Goal: Information Seeking & Learning: Learn about a topic

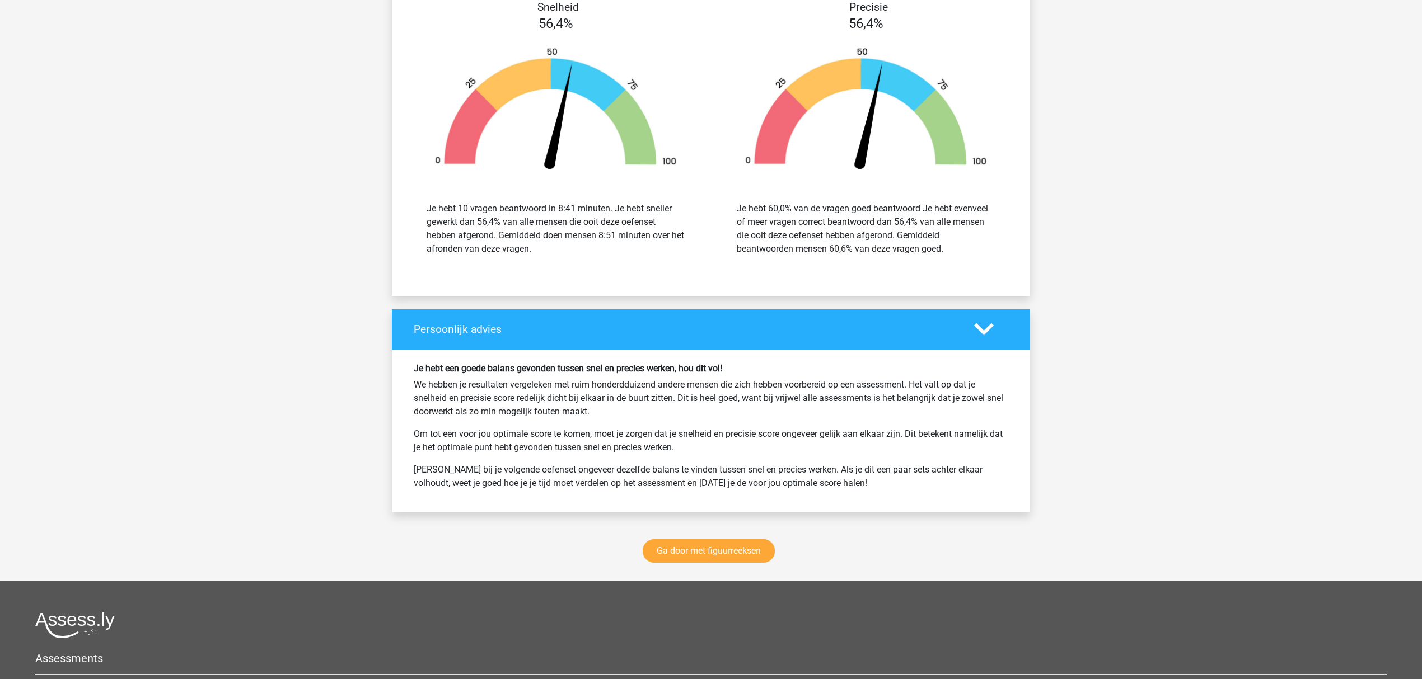
scroll to position [6343, 0]
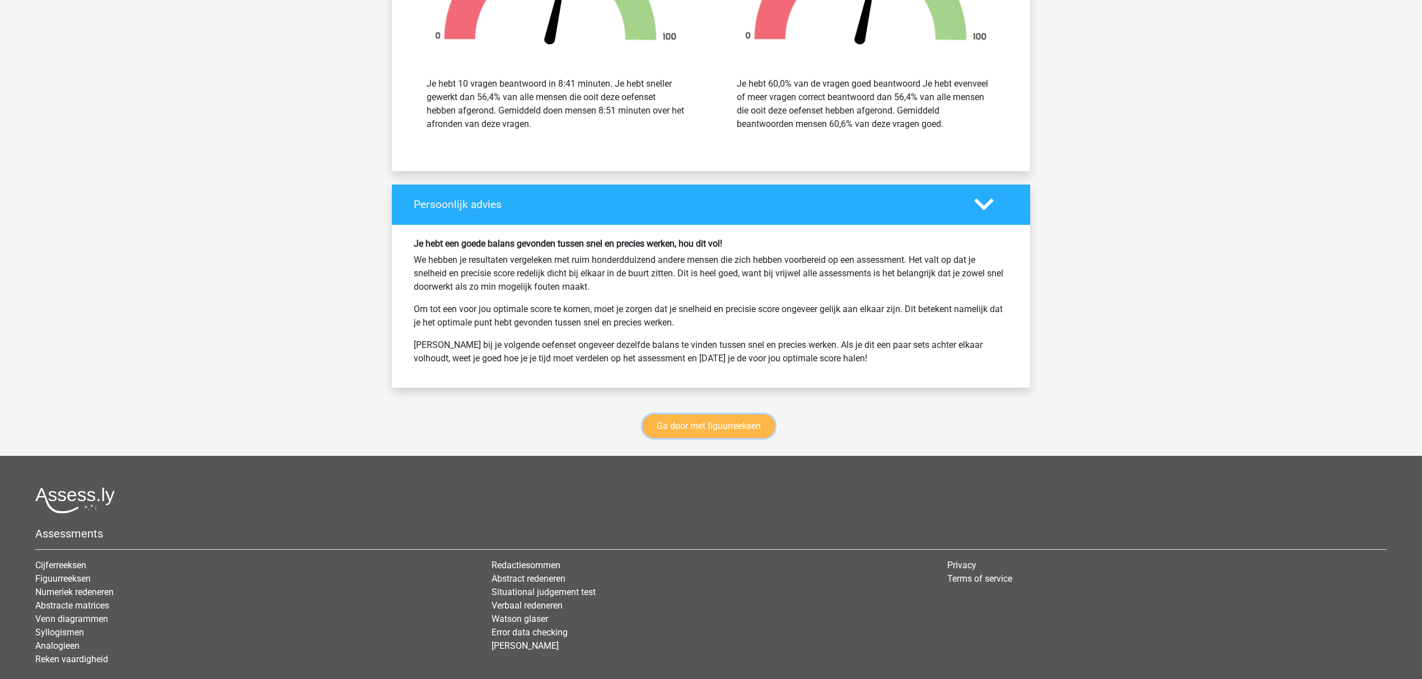
click at [724, 433] on link "Ga door met figuurreeksen" at bounding box center [709, 427] width 132 height 24
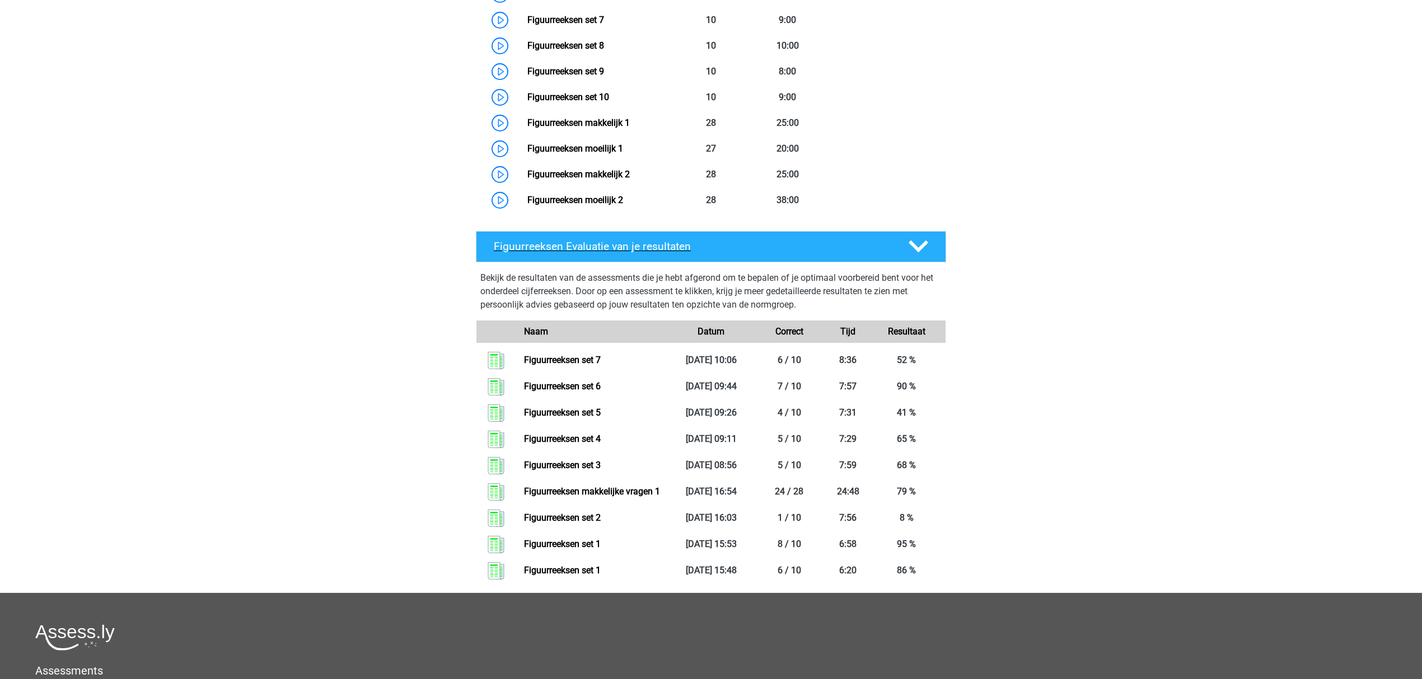
scroll to position [561, 0]
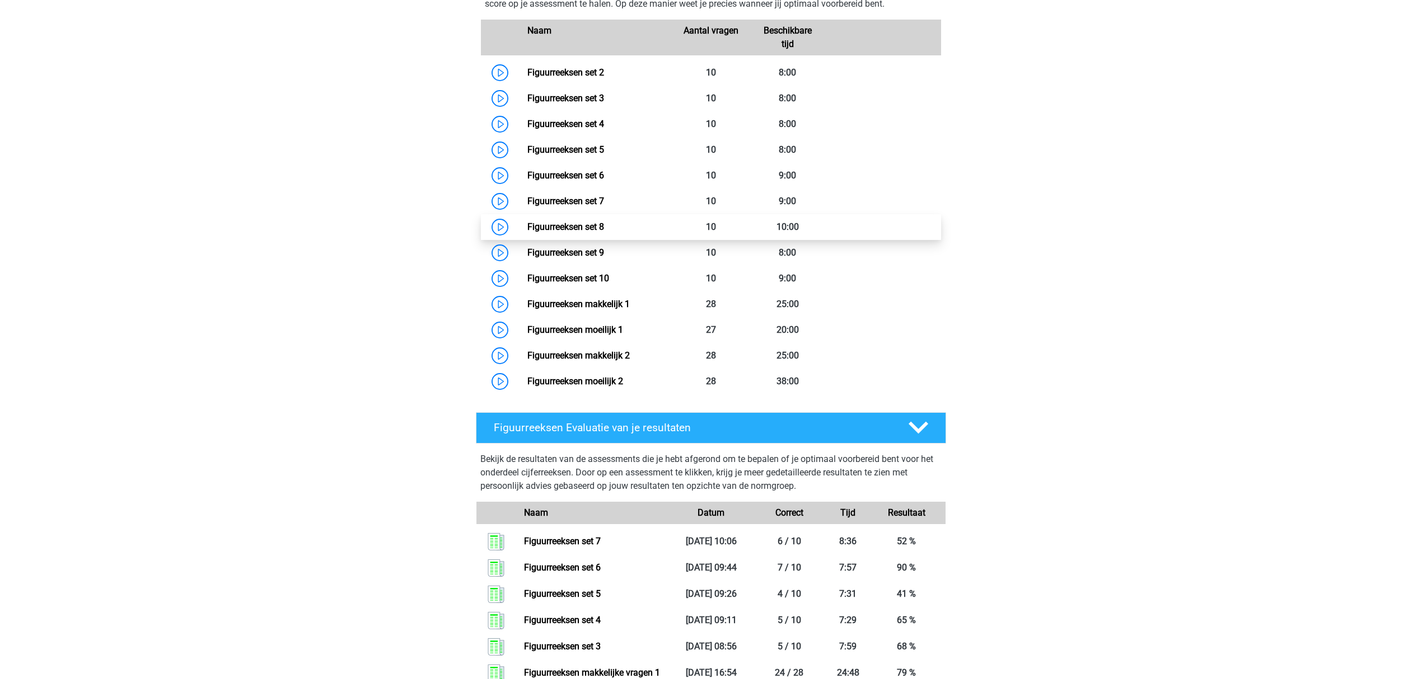
click at [588, 222] on link "Figuurreeksen set 8" at bounding box center [565, 227] width 77 height 11
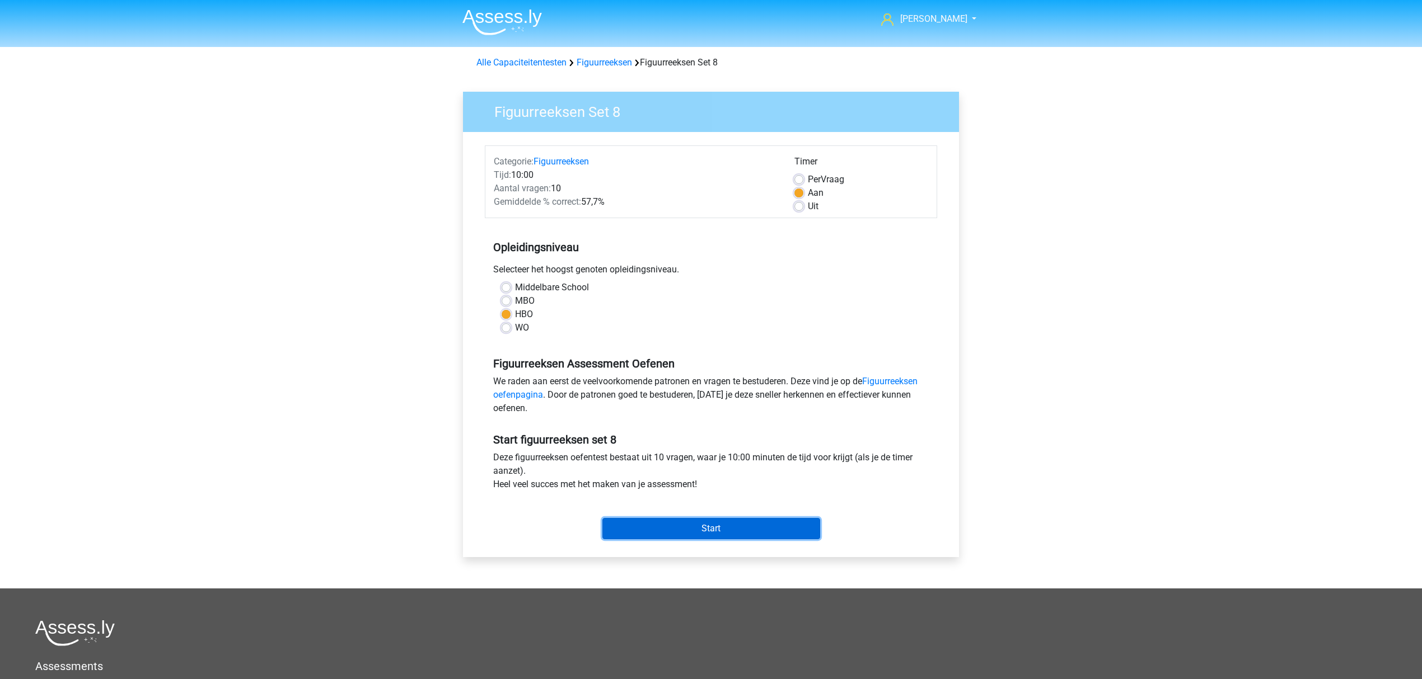
drag, startPoint x: 740, startPoint y: 527, endPoint x: 771, endPoint y: 536, distance: 32.6
click at [741, 527] on input "Start" at bounding box center [711, 528] width 218 height 21
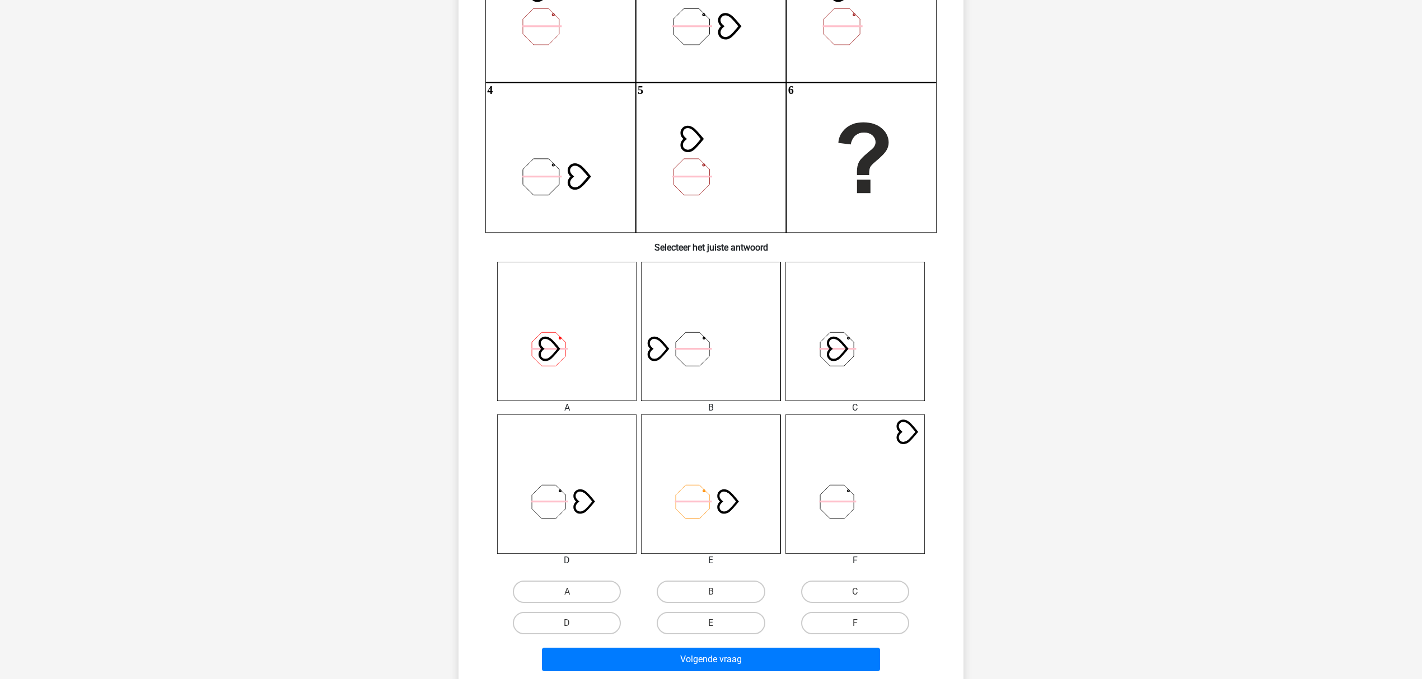
scroll to position [224, 0]
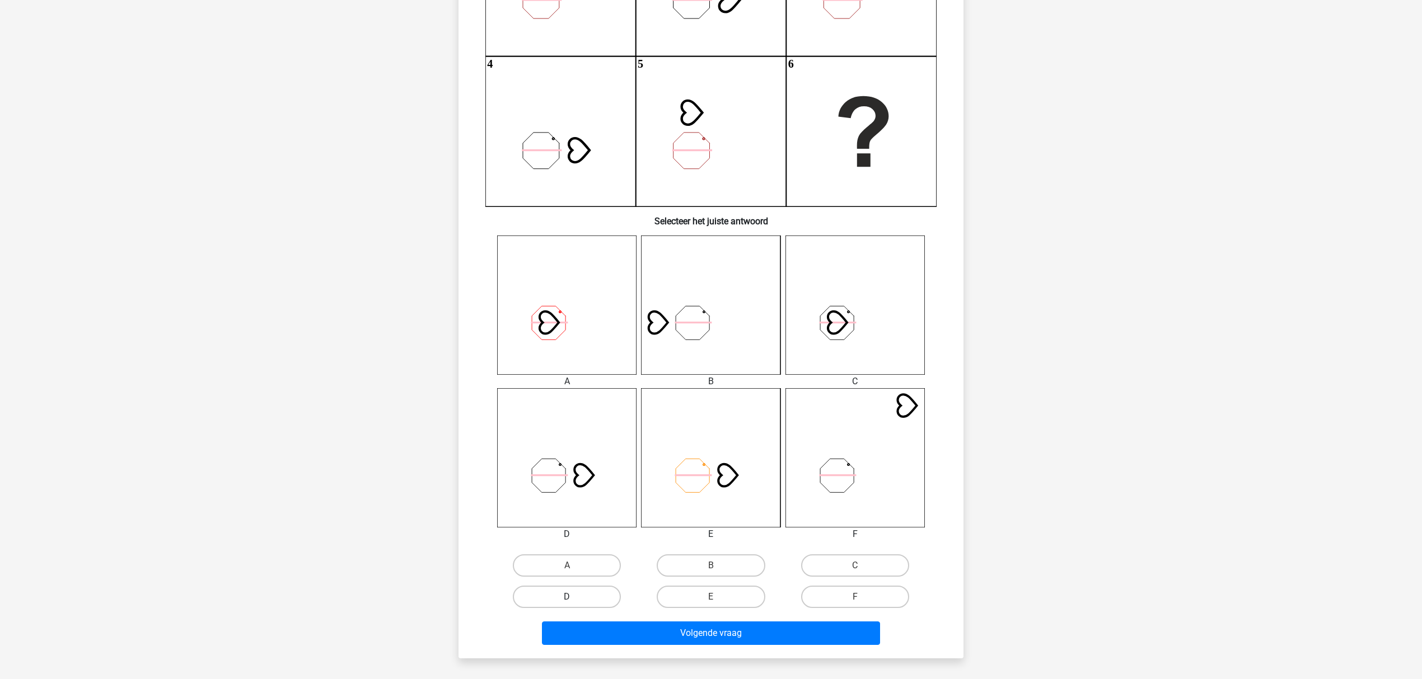
click at [601, 587] on label "D" at bounding box center [567, 597] width 108 height 22
click at [574, 597] on input "D" at bounding box center [570, 600] width 7 height 7
radio input "true"
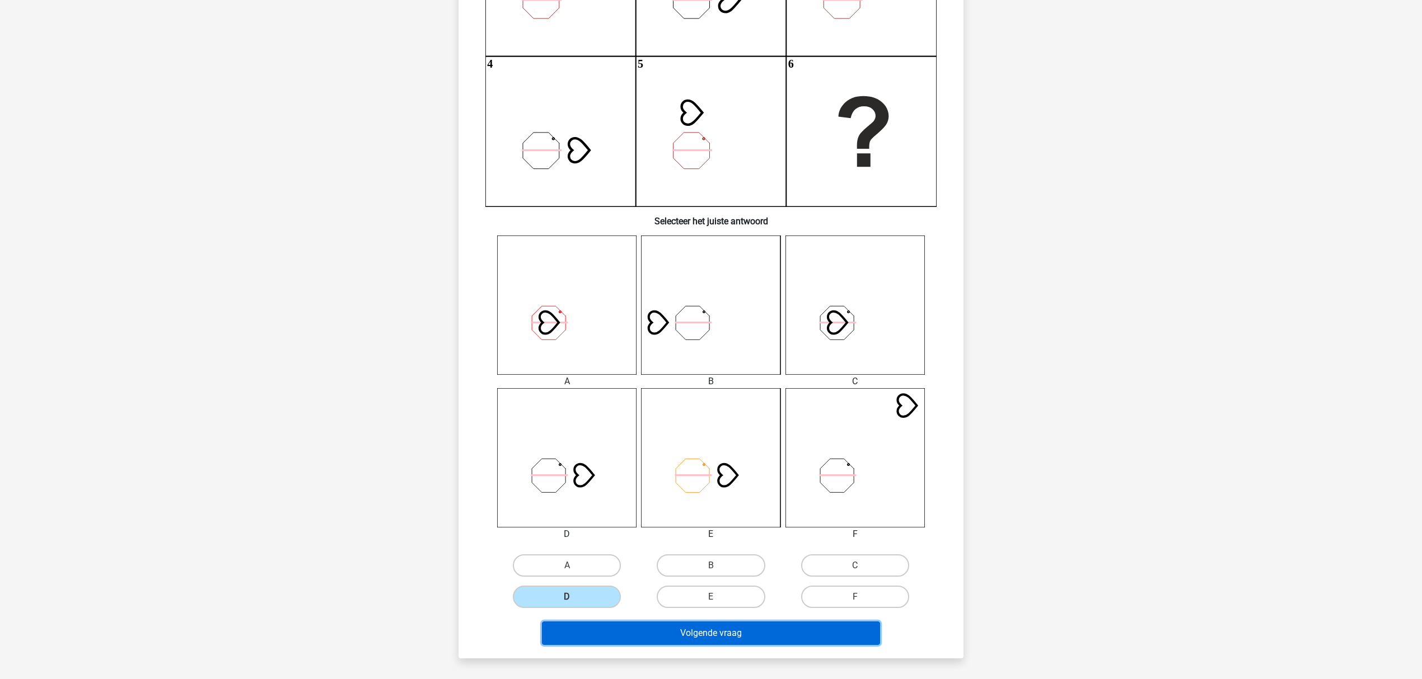
click at [618, 629] on button "Volgende vraag" at bounding box center [711, 634] width 339 height 24
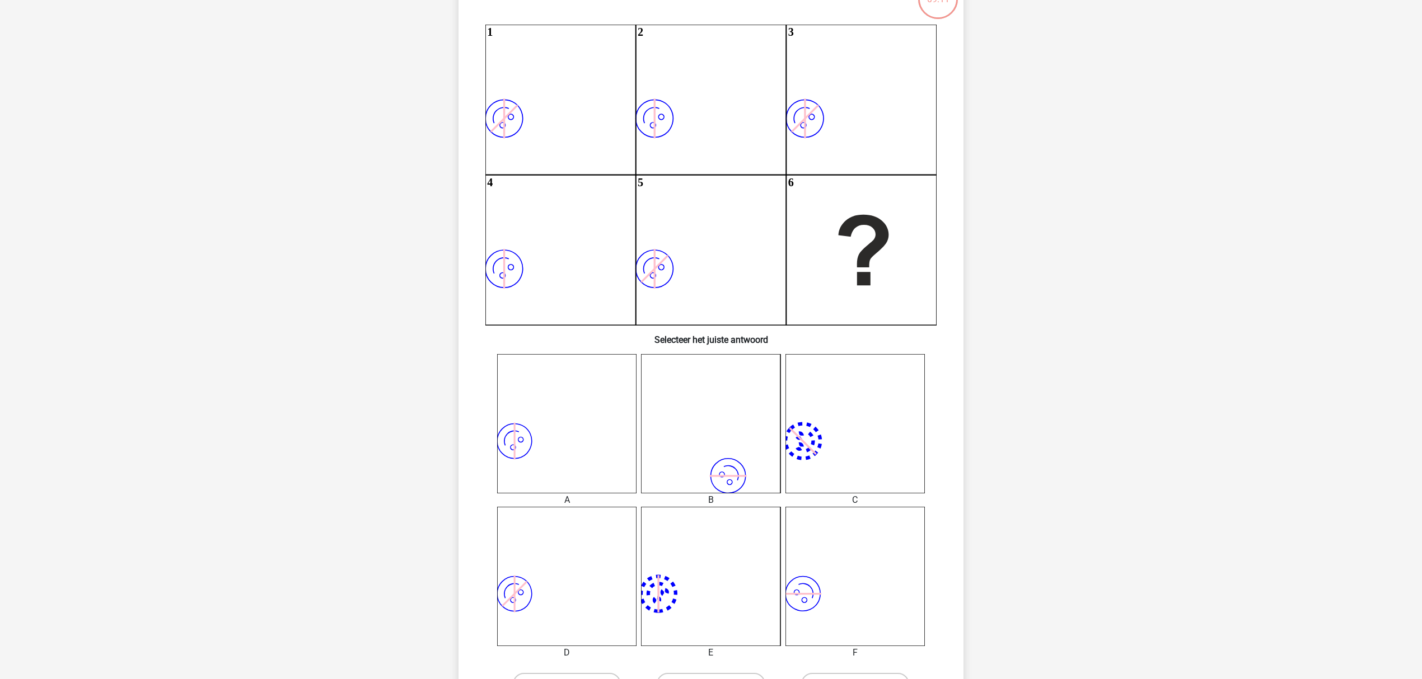
scroll to position [205, 0]
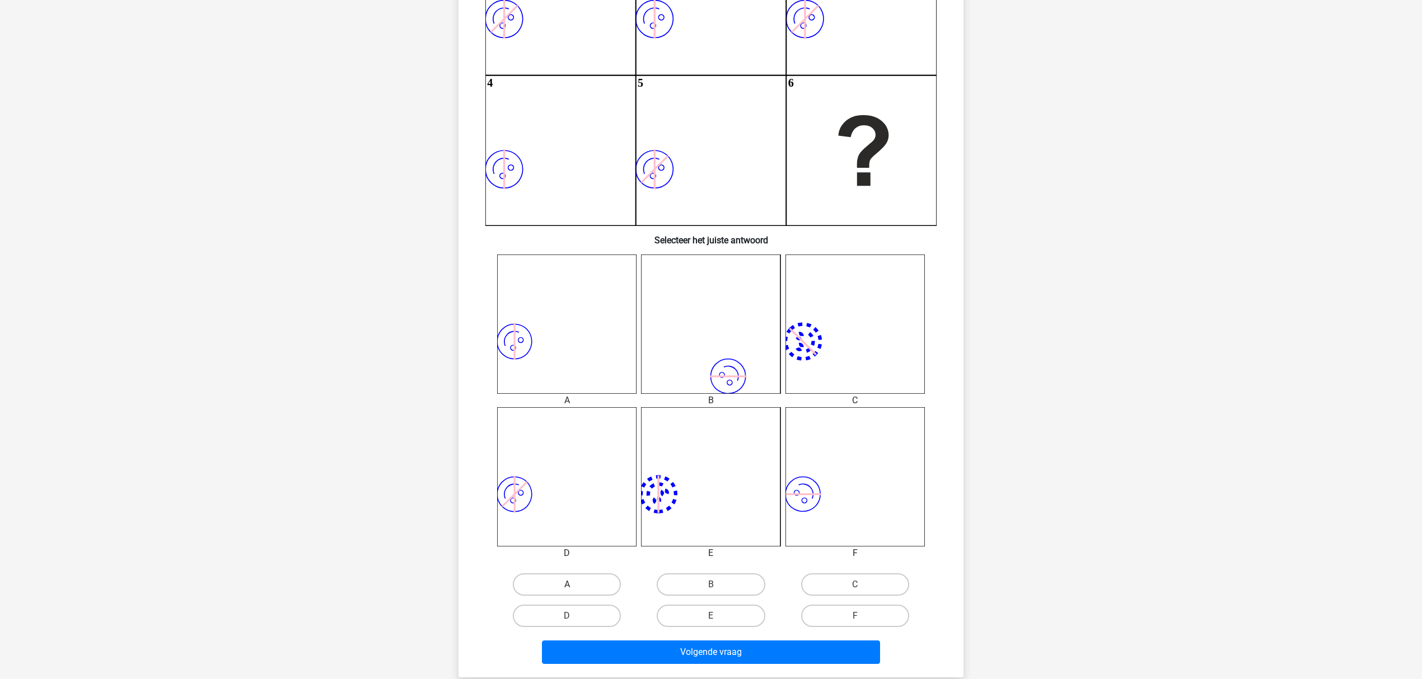
drag, startPoint x: 564, startPoint y: 583, endPoint x: 588, endPoint y: 580, distance: 23.7
click at [568, 579] on label "A" at bounding box center [567, 585] width 108 height 22
click at [568, 585] on input "A" at bounding box center [570, 588] width 7 height 7
radio input "true"
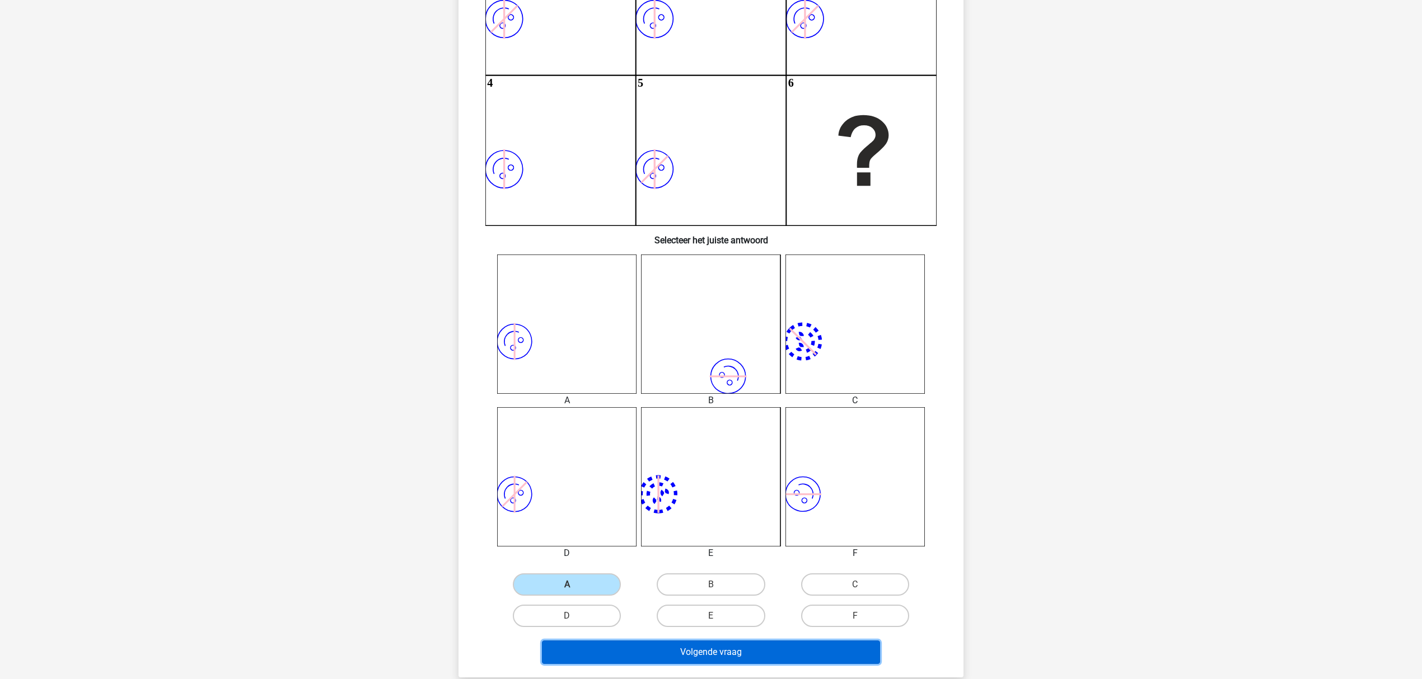
click at [665, 646] on button "Volgende vraag" at bounding box center [711, 653] width 339 height 24
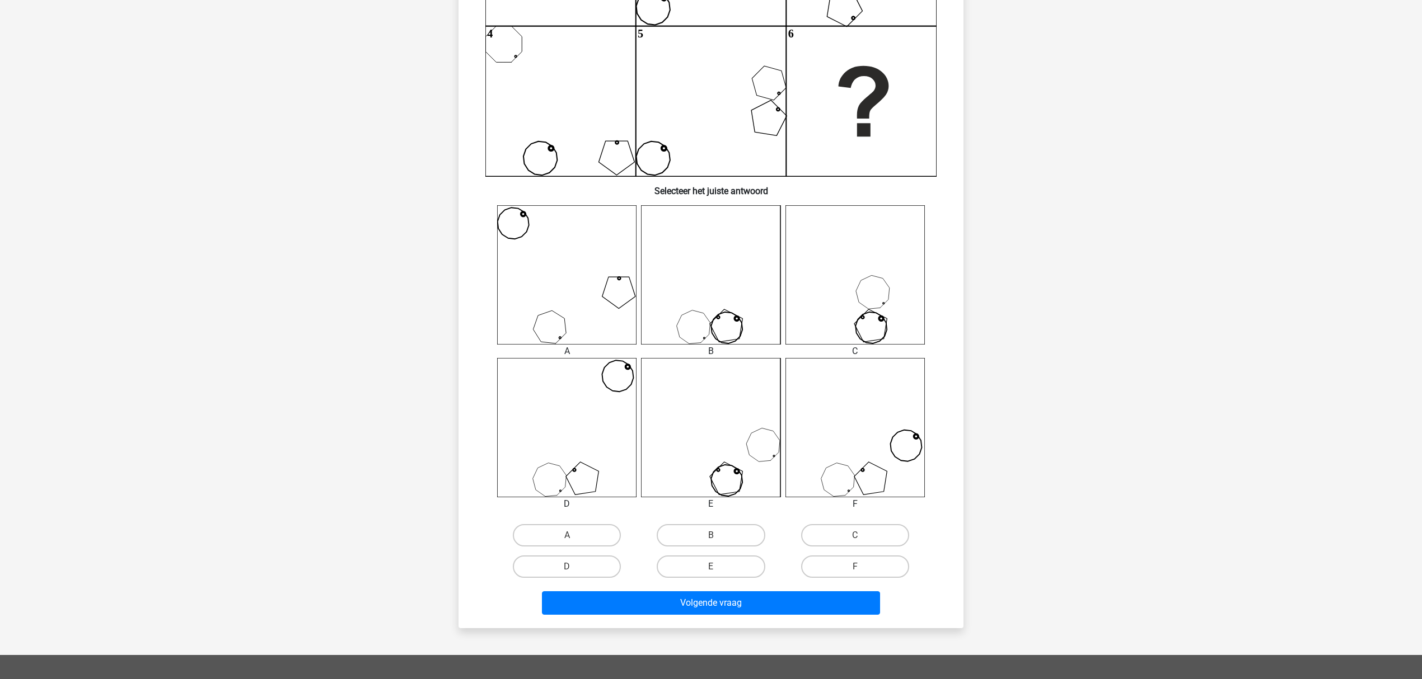
scroll to position [280, 0]
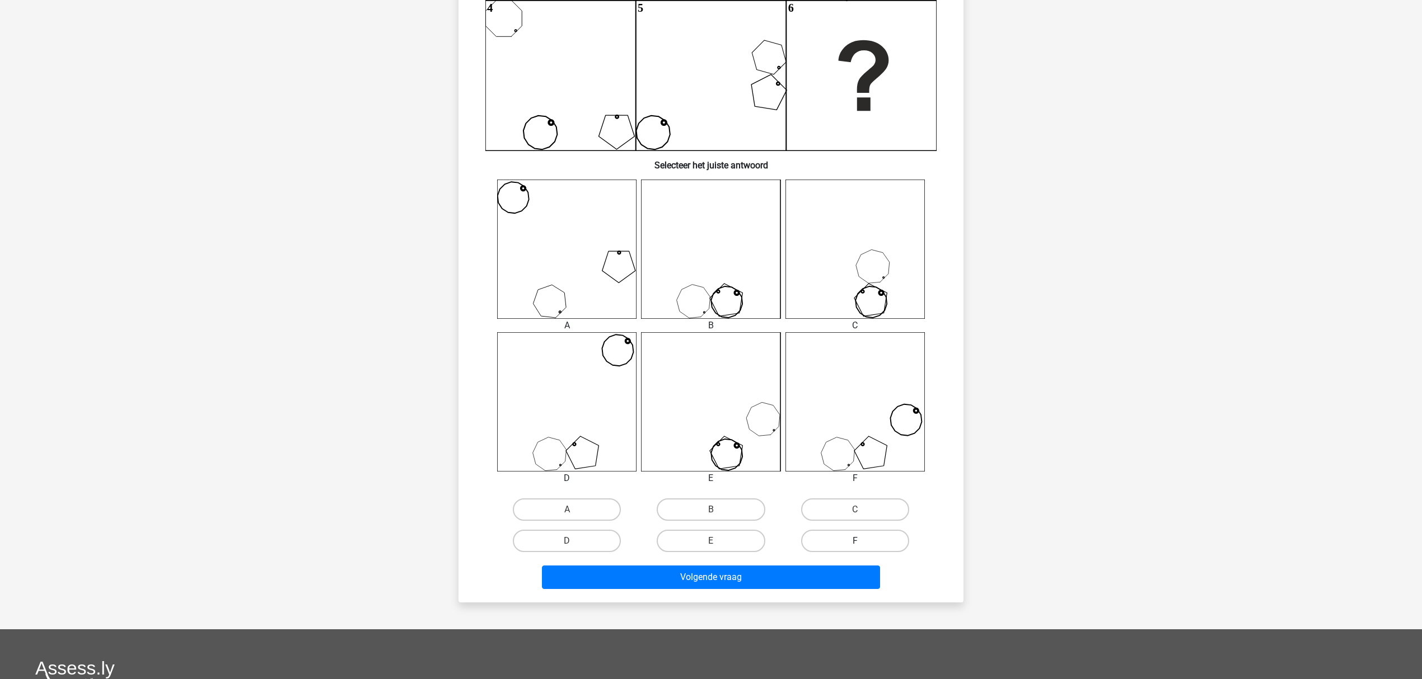
click at [866, 540] on label "F" at bounding box center [855, 541] width 108 height 22
click at [862, 541] on input "F" at bounding box center [858, 544] width 7 height 7
radio input "true"
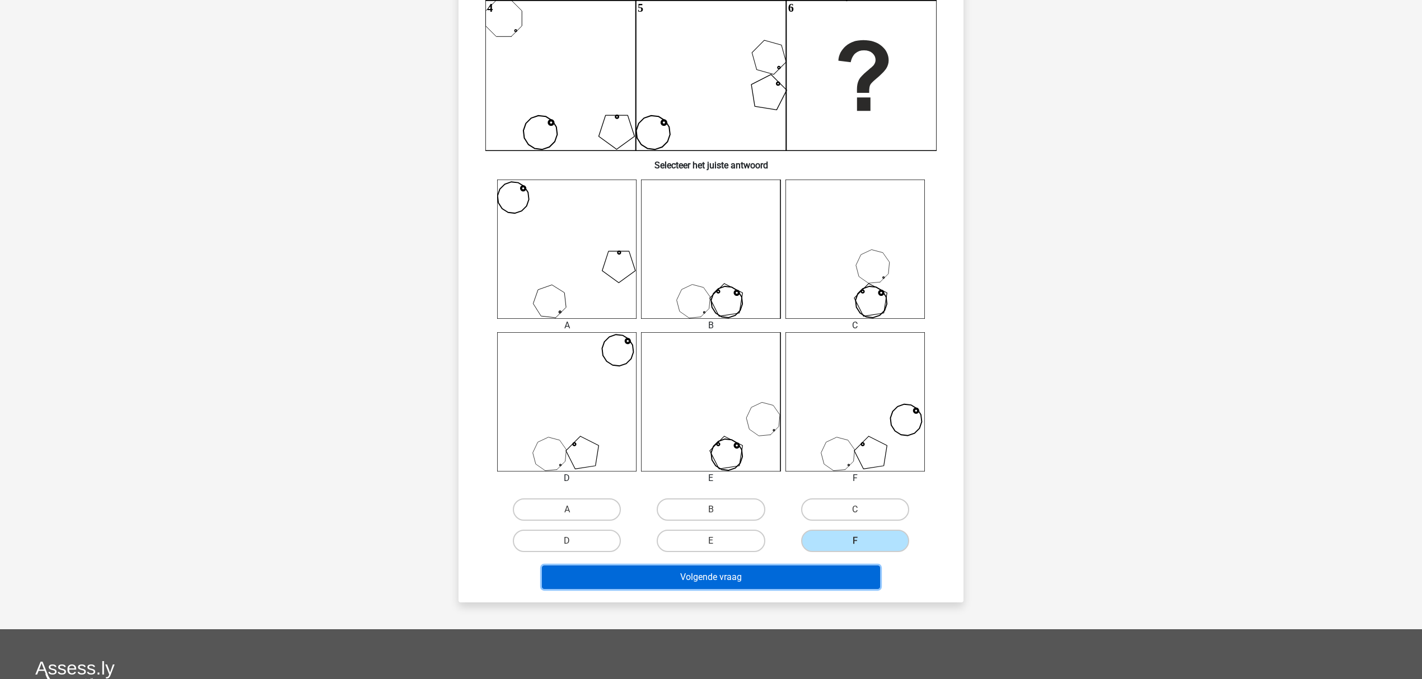
click at [753, 578] on button "Volgende vraag" at bounding box center [711, 578] width 339 height 24
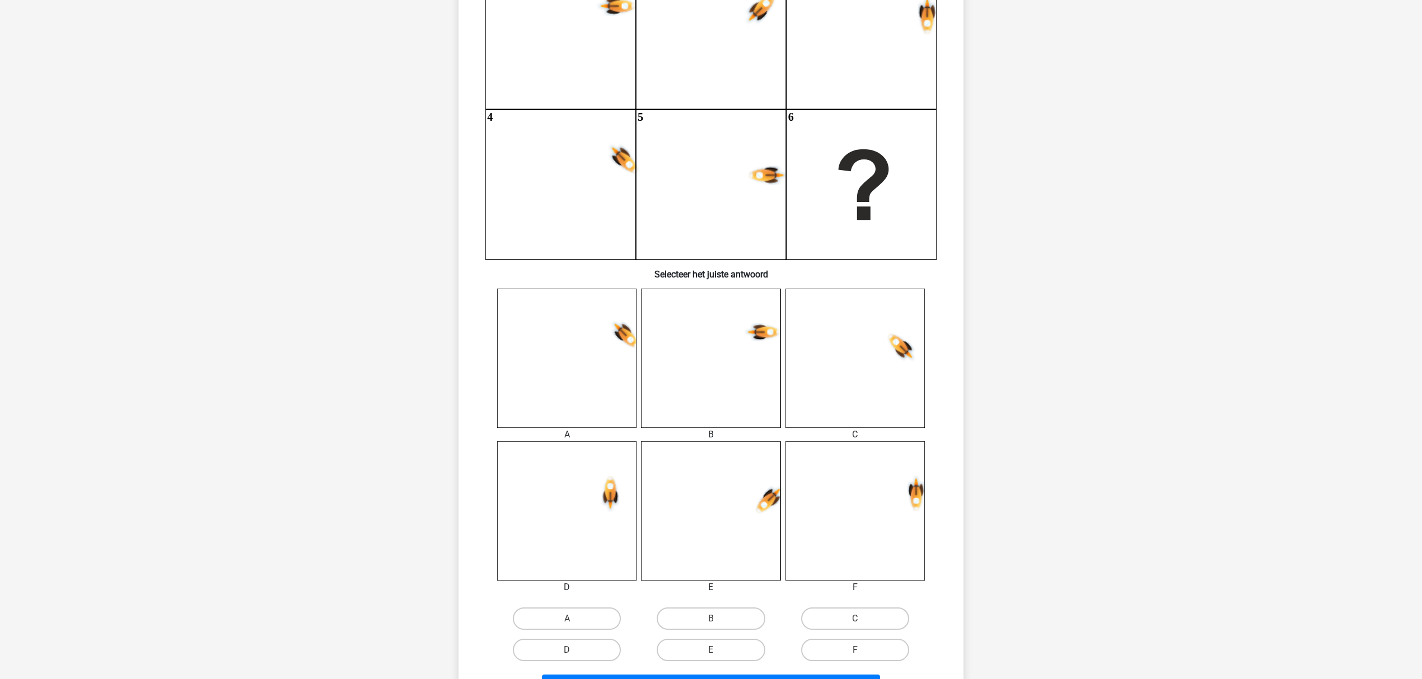
scroll to position [205, 0]
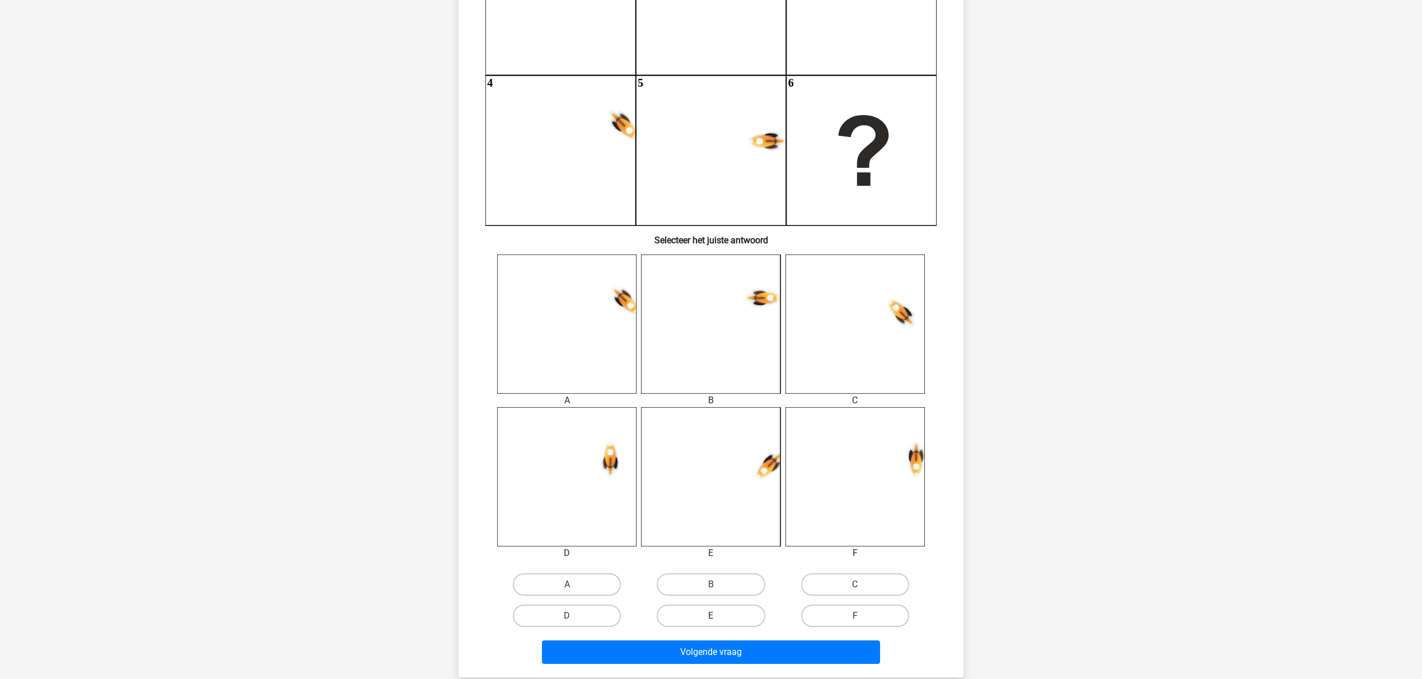
drag, startPoint x: 714, startPoint y: 612, endPoint x: 716, endPoint y: 627, distance: 15.3
click at [715, 614] on label "E" at bounding box center [711, 616] width 108 height 22
click at [715, 616] on input "E" at bounding box center [714, 619] width 7 height 7
radio input "true"
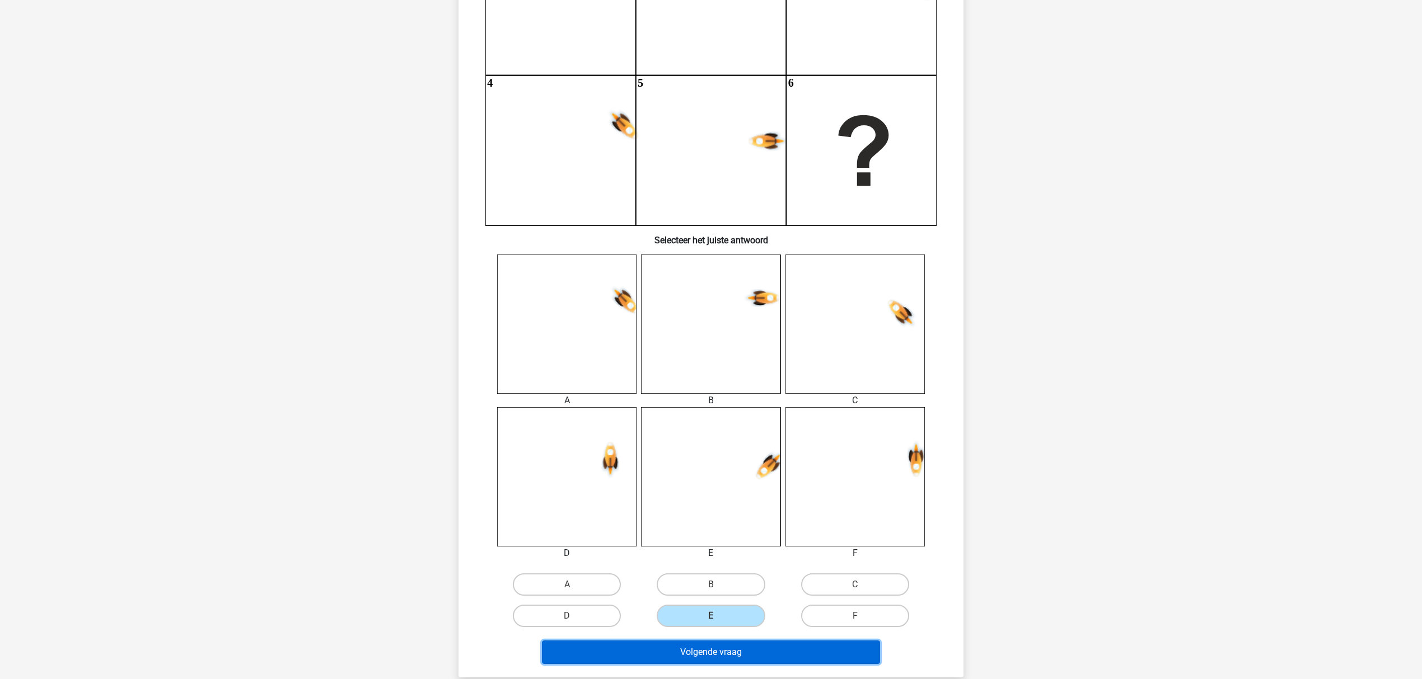
click at [719, 651] on button "Volgende vraag" at bounding box center [711, 653] width 339 height 24
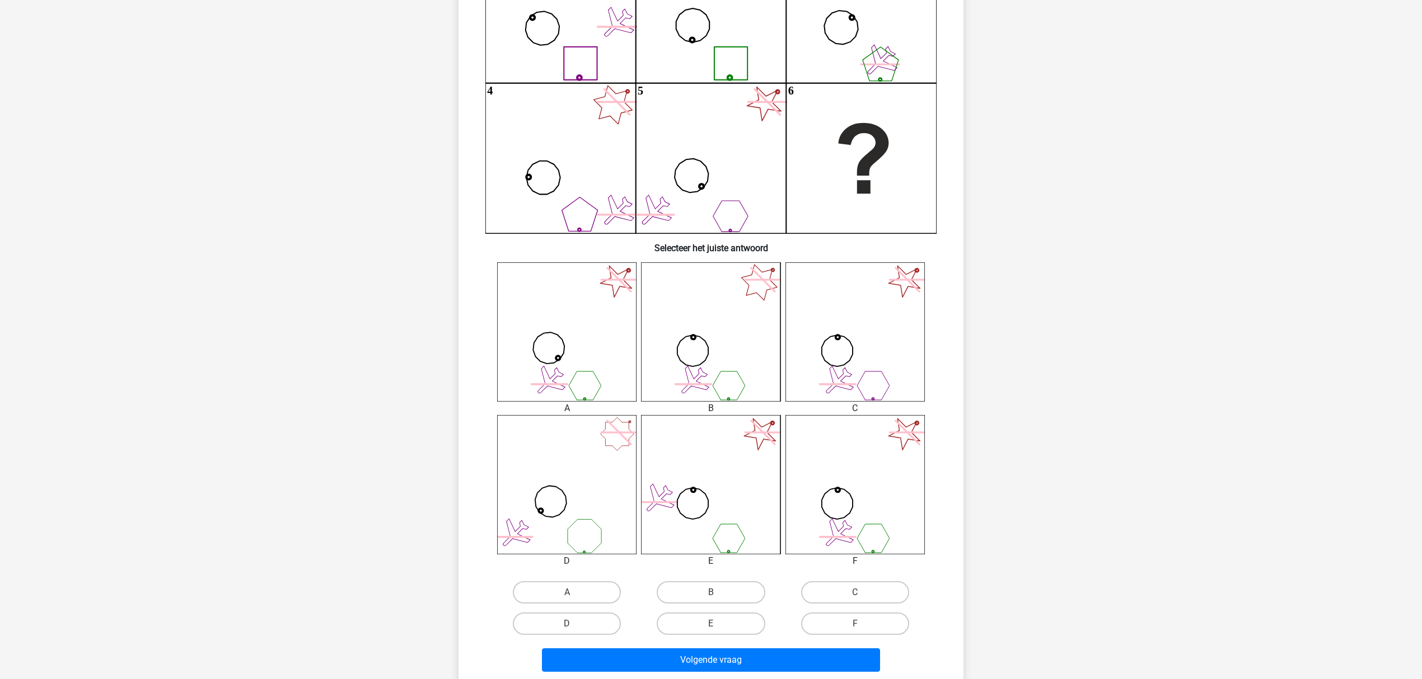
scroll to position [224, 0]
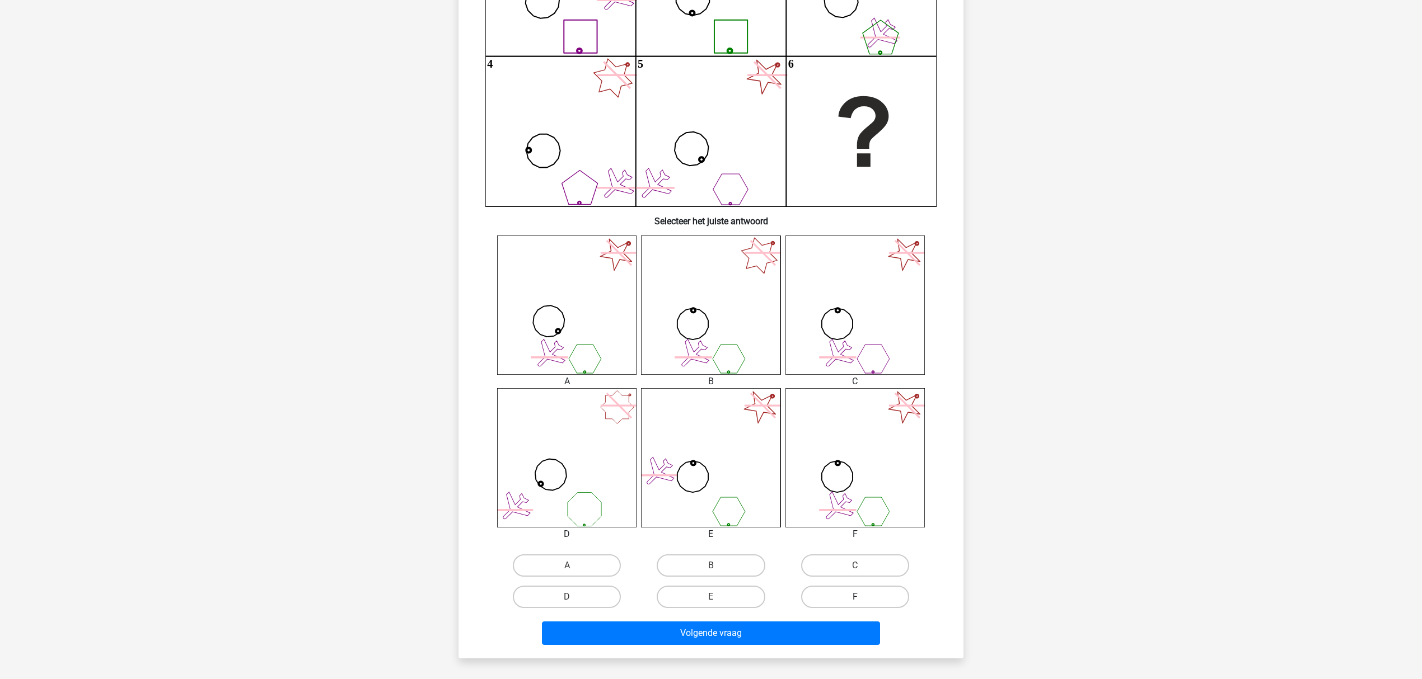
click at [847, 592] on label "F" at bounding box center [855, 597] width 108 height 22
click at [855, 597] on input "F" at bounding box center [858, 600] width 7 height 7
radio input "true"
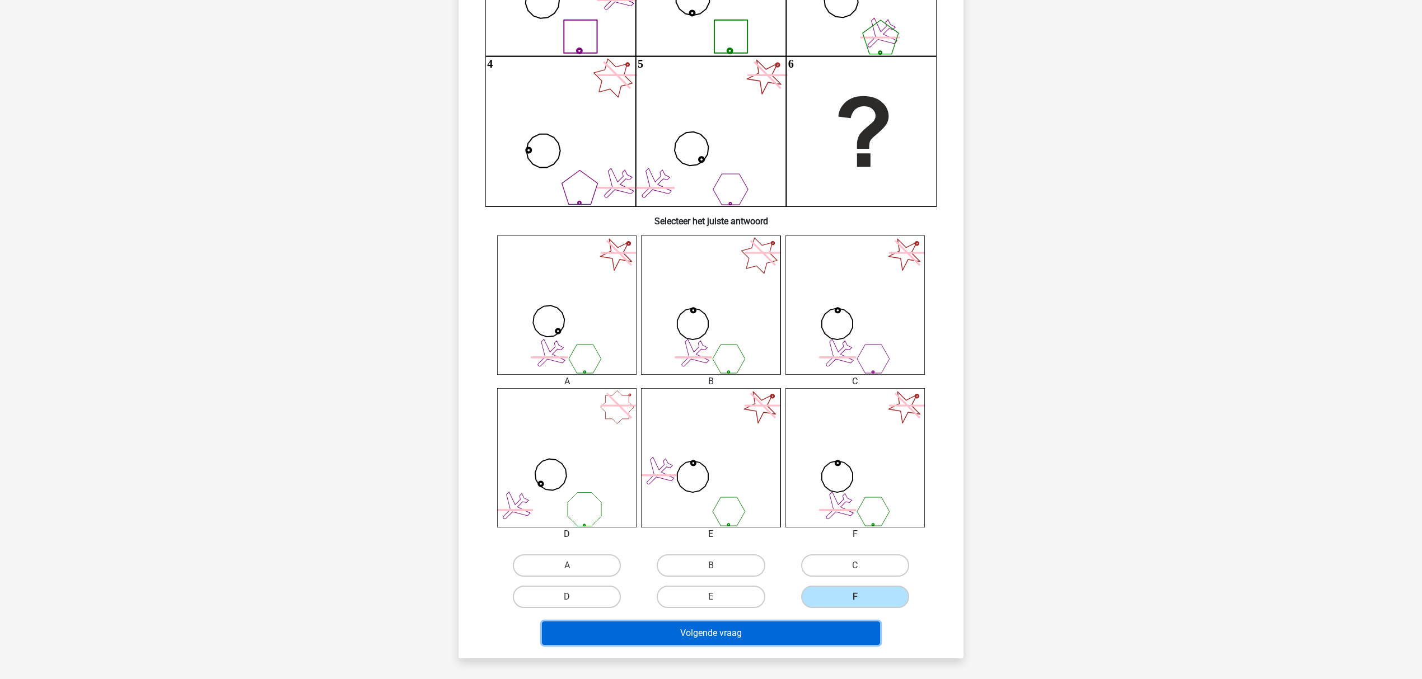
click at [797, 626] on button "Volgende vraag" at bounding box center [711, 634] width 339 height 24
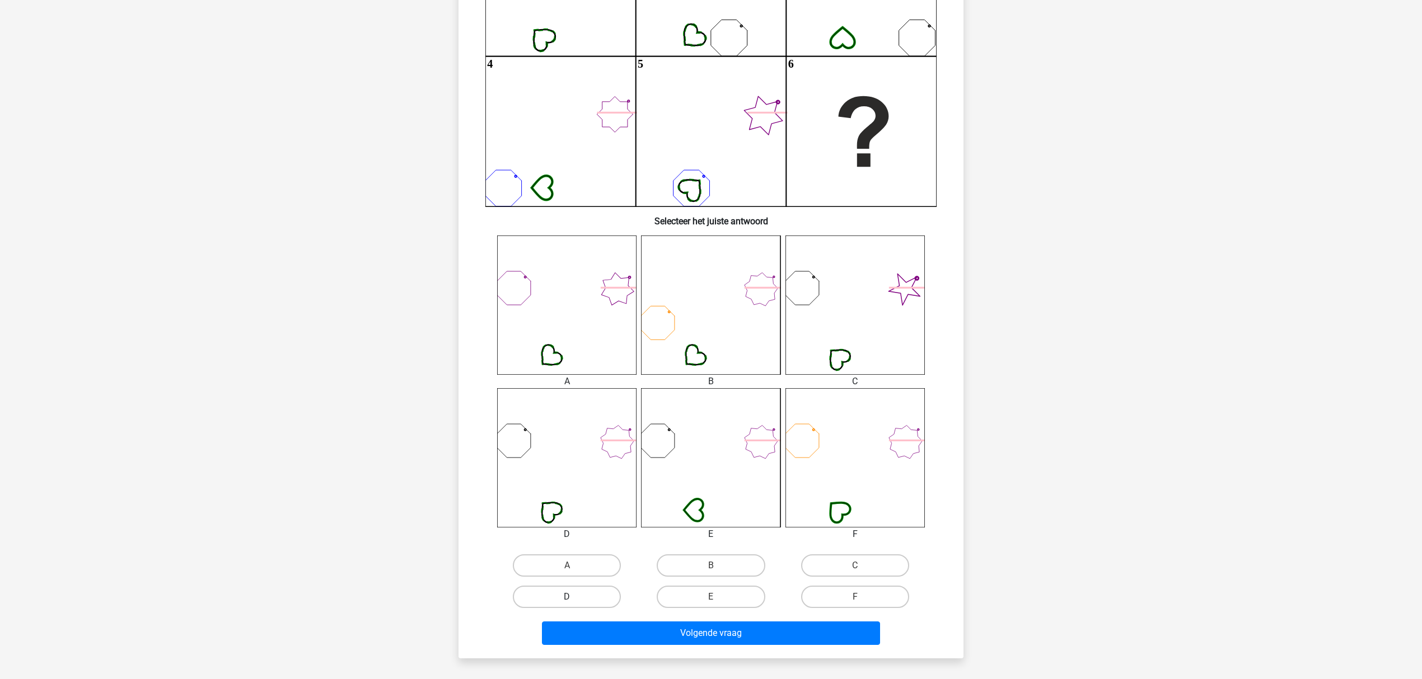
click at [581, 599] on label "D" at bounding box center [567, 597] width 108 height 22
click at [574, 599] on input "D" at bounding box center [570, 600] width 7 height 7
radio input "true"
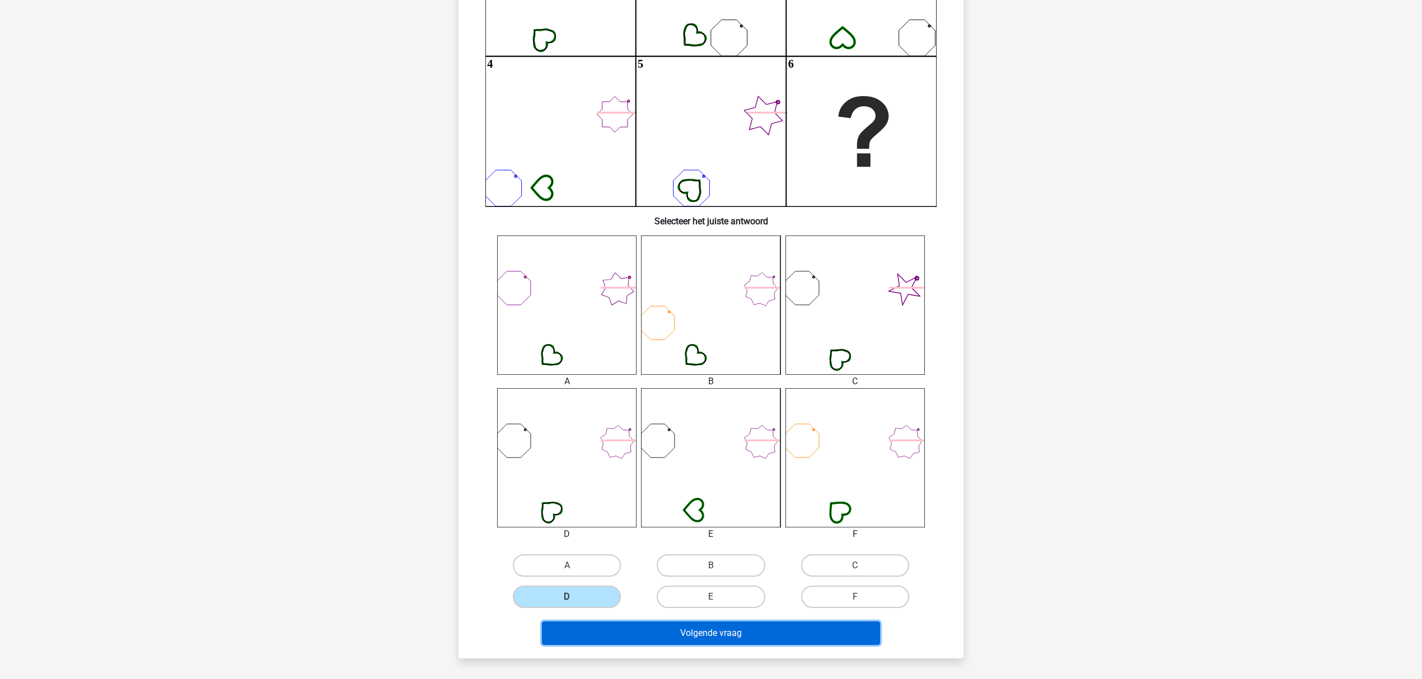
drag, startPoint x: 665, startPoint y: 630, endPoint x: 660, endPoint y: 632, distance: 5.8
click at [660, 632] on button "Volgende vraag" at bounding box center [711, 634] width 339 height 24
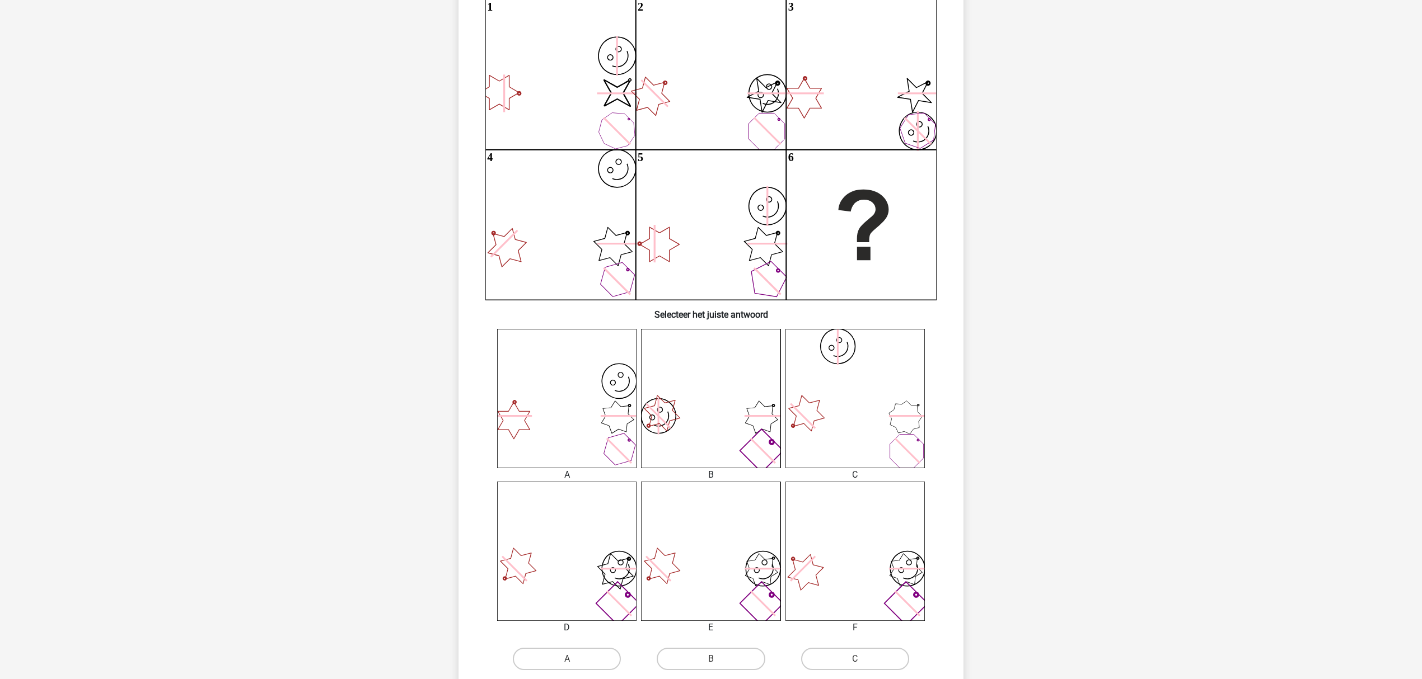
scroll to position [205, 0]
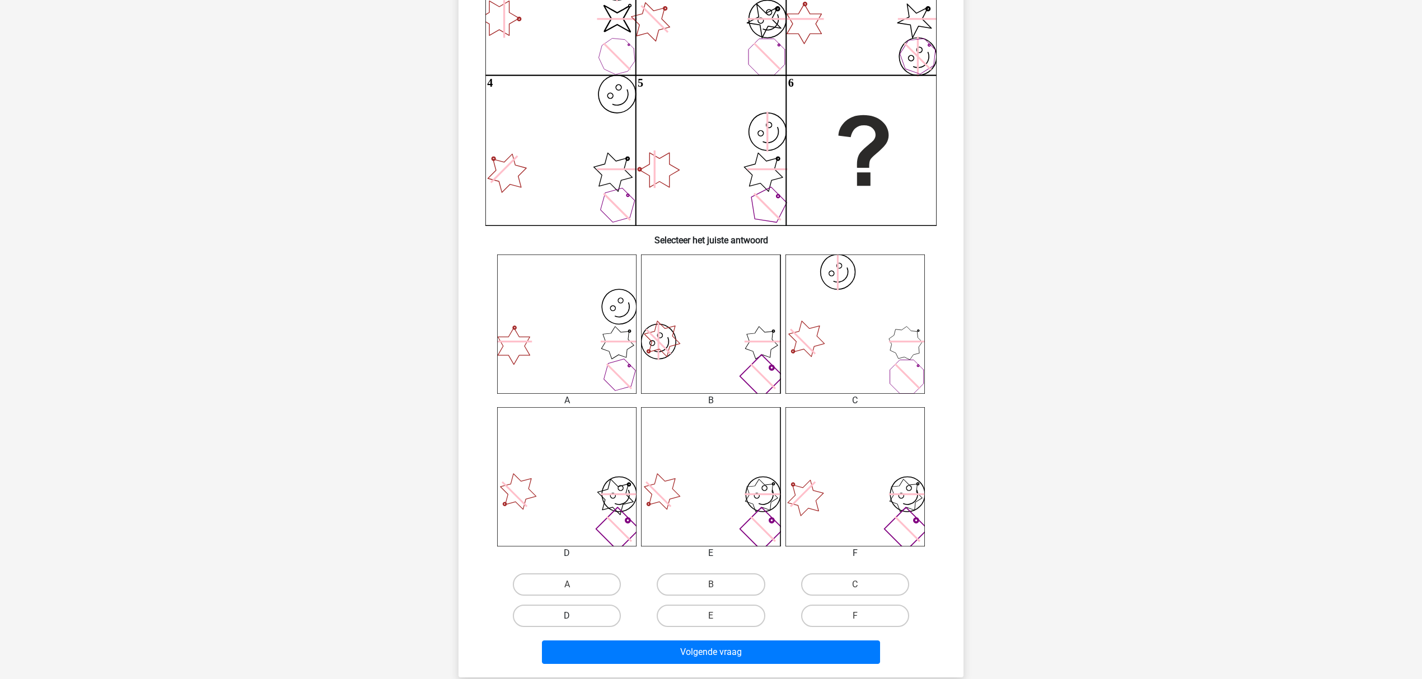
click at [587, 615] on label "D" at bounding box center [567, 616] width 108 height 22
click at [574, 616] on input "D" at bounding box center [570, 619] width 7 height 7
radio input "true"
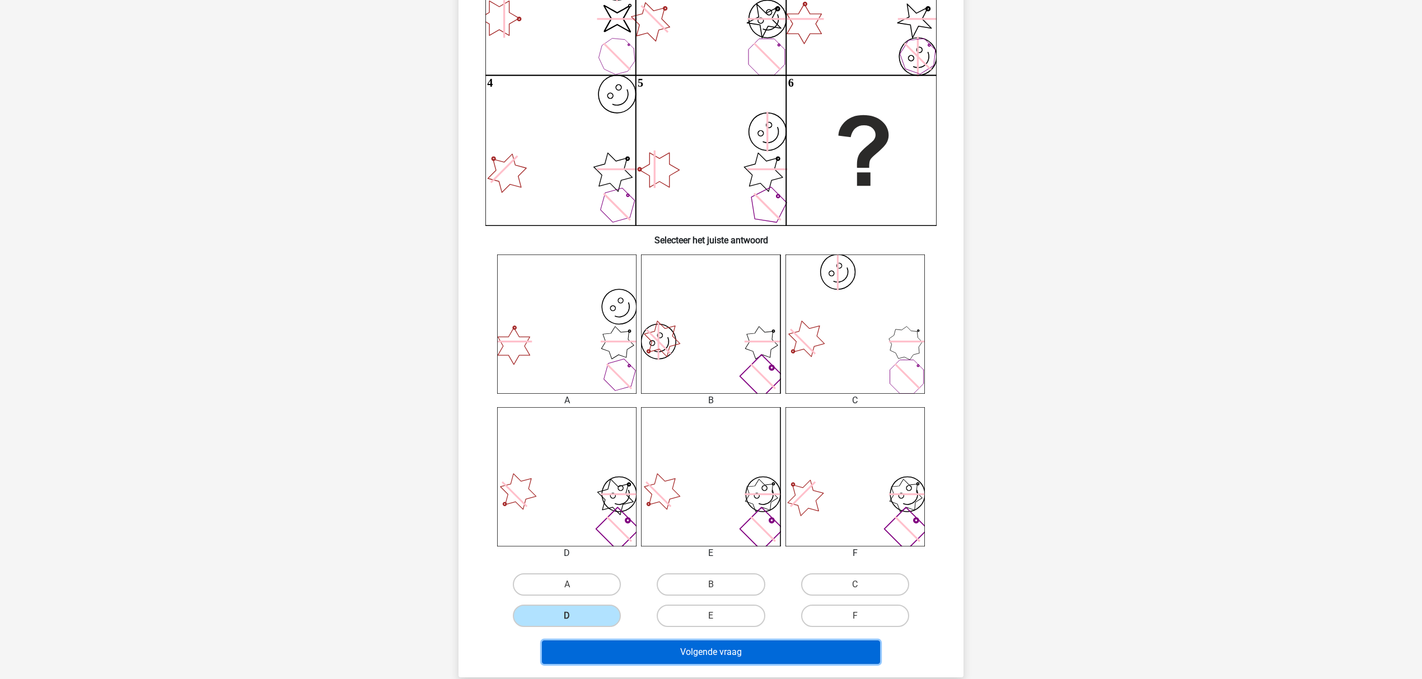
click at [678, 649] on button "Volgende vraag" at bounding box center [711, 653] width 339 height 24
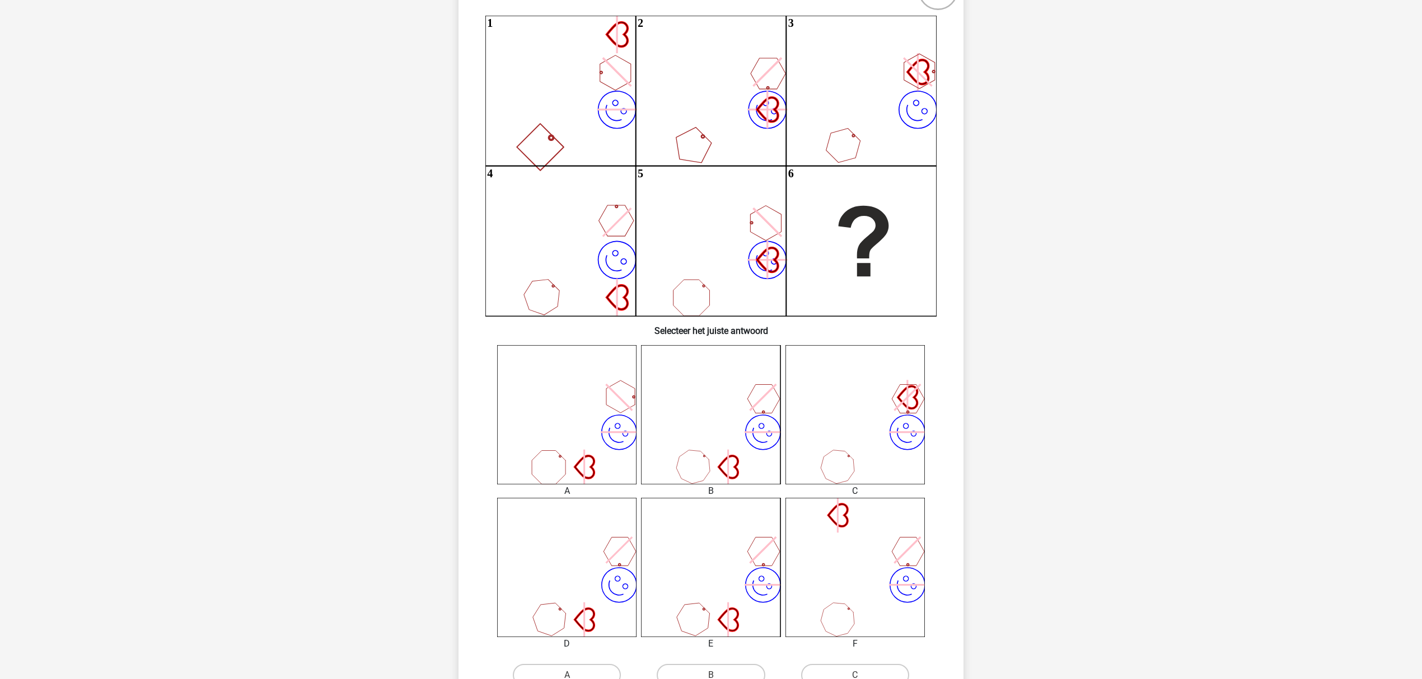
scroll to position [130, 0]
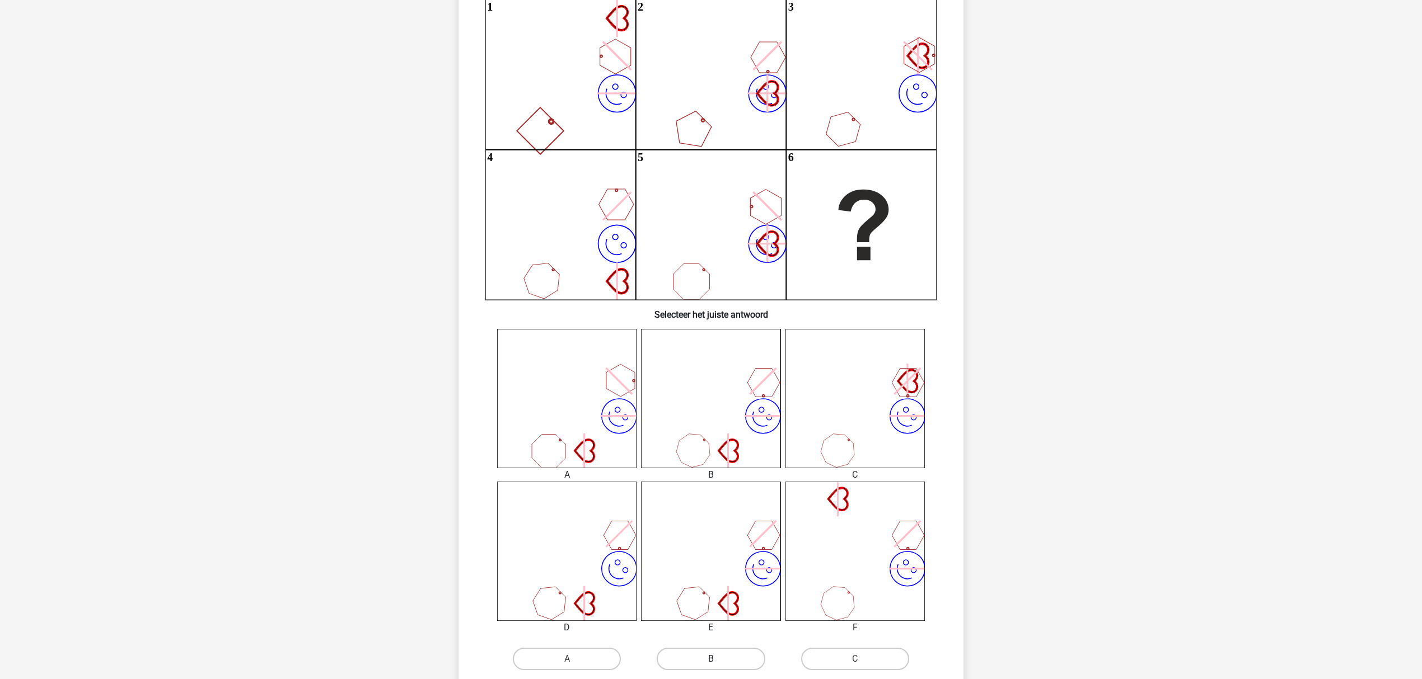
click at [707, 654] on label "B" at bounding box center [711, 659] width 108 height 22
click at [711, 659] on input "B" at bounding box center [714, 662] width 7 height 7
radio input "true"
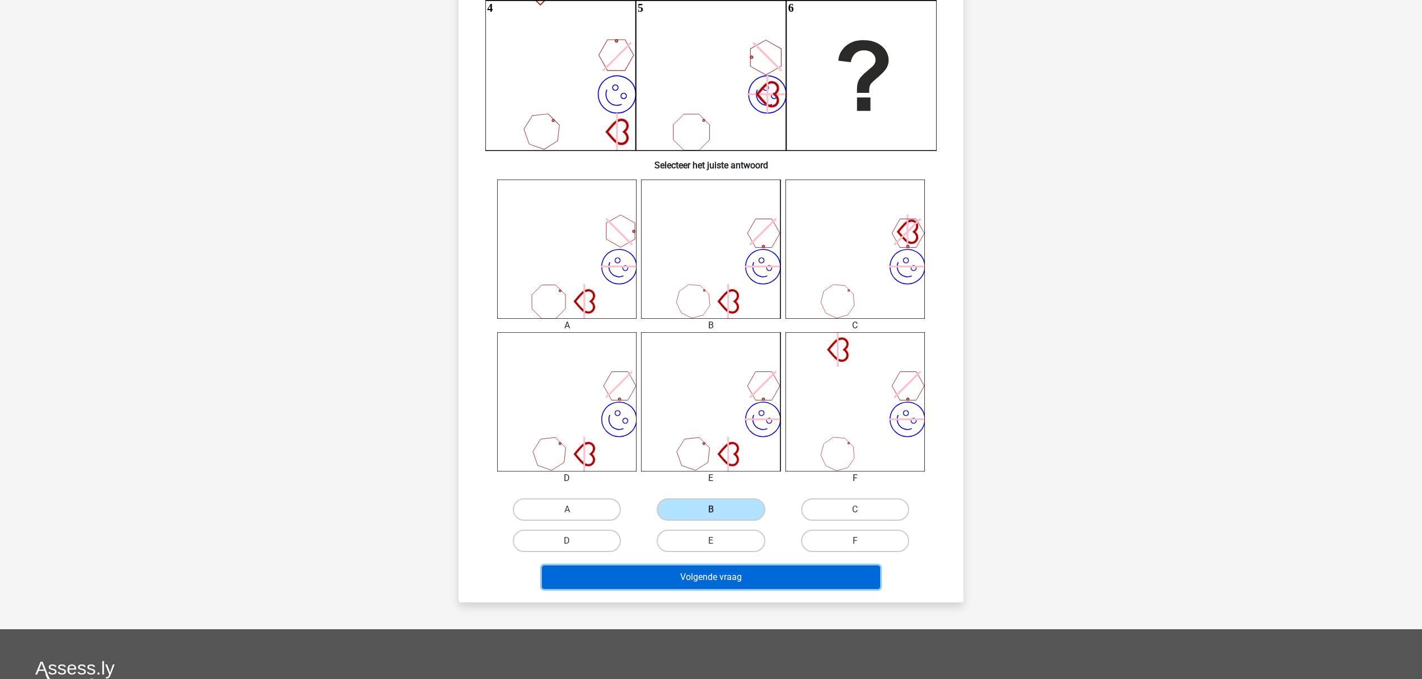
click at [715, 579] on button "Volgende vraag" at bounding box center [711, 578] width 339 height 24
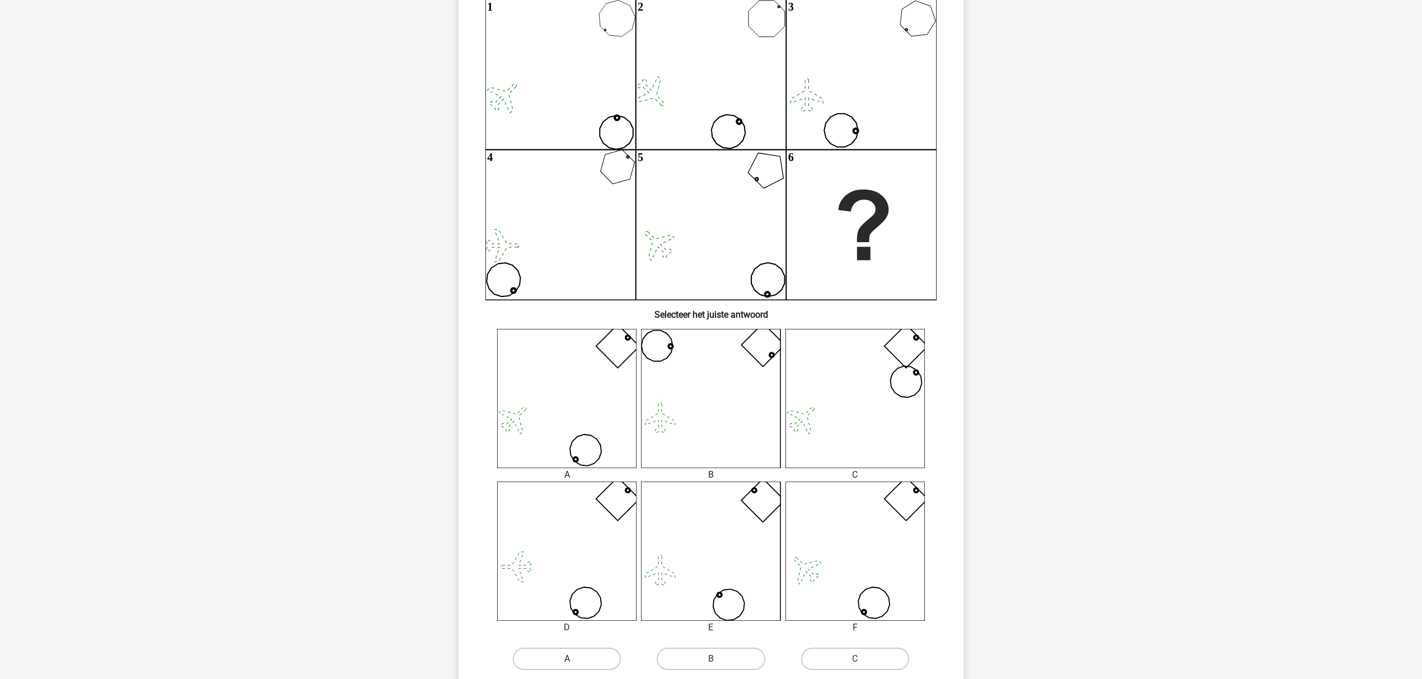
click at [587, 658] on label "A" at bounding box center [567, 659] width 108 height 22
click at [574, 659] on input "A" at bounding box center [570, 662] width 7 height 7
radio input "true"
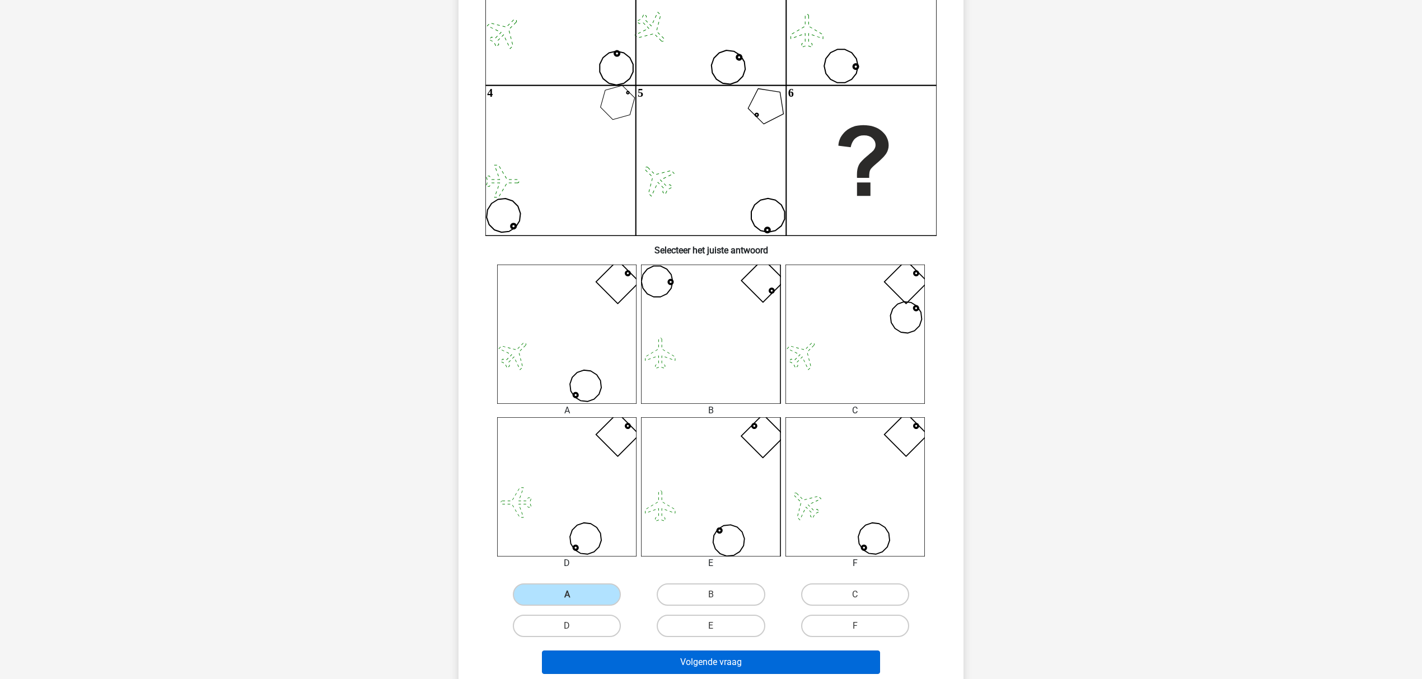
scroll to position [280, 0]
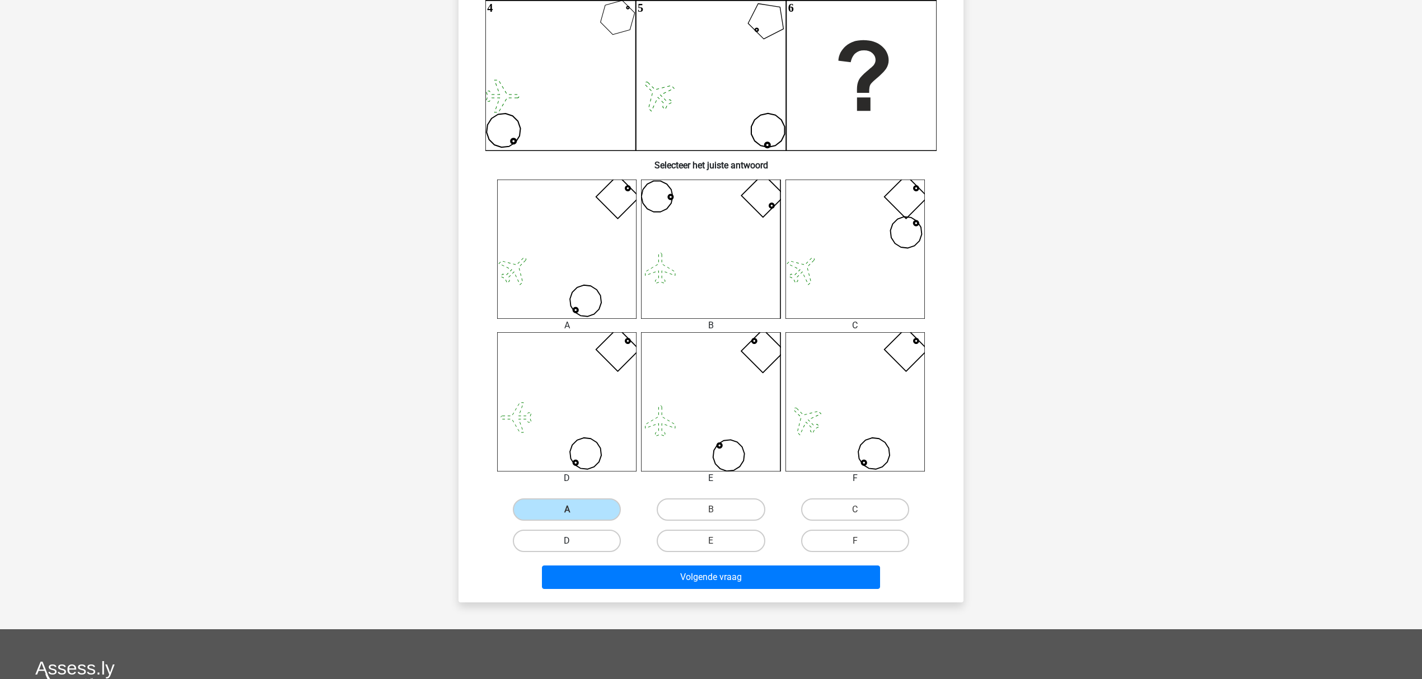
click at [601, 547] on label "D" at bounding box center [567, 541] width 108 height 22
click at [574, 547] on input "D" at bounding box center [570, 544] width 7 height 7
radio input "true"
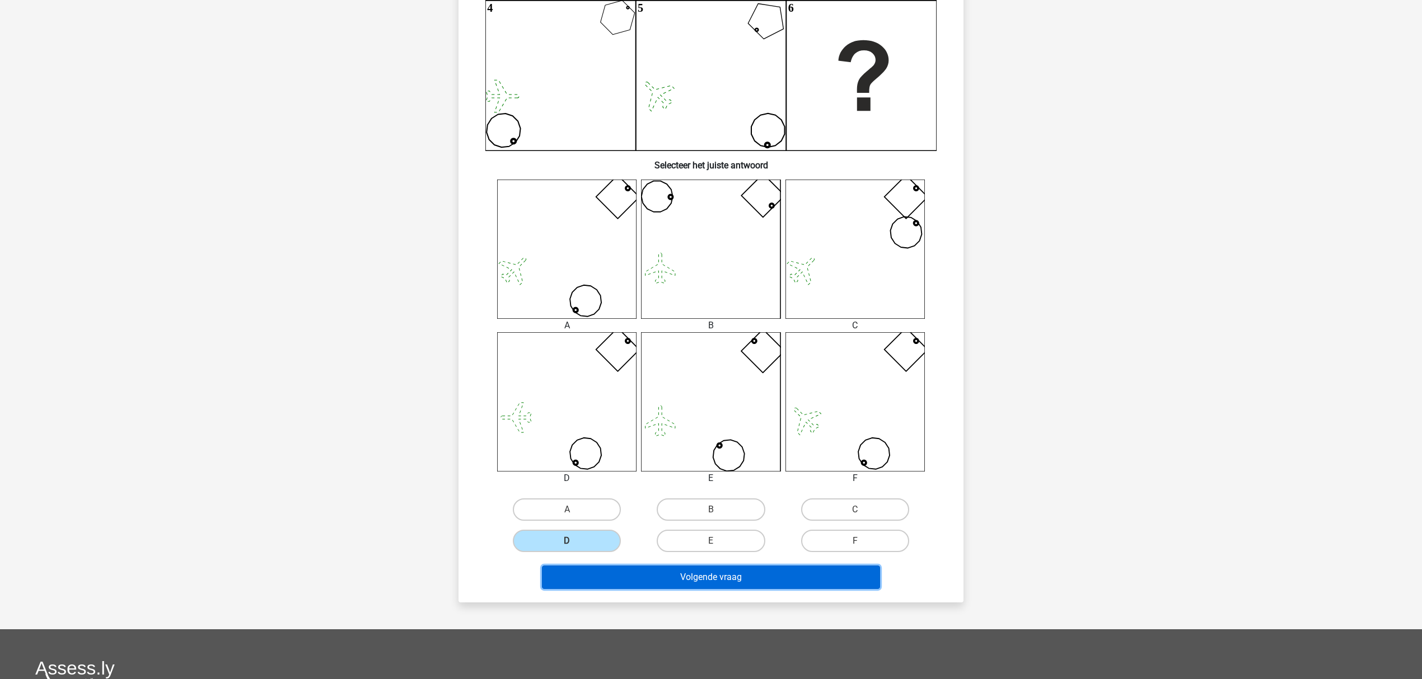
click at [648, 578] on button "Volgende vraag" at bounding box center [711, 578] width 339 height 24
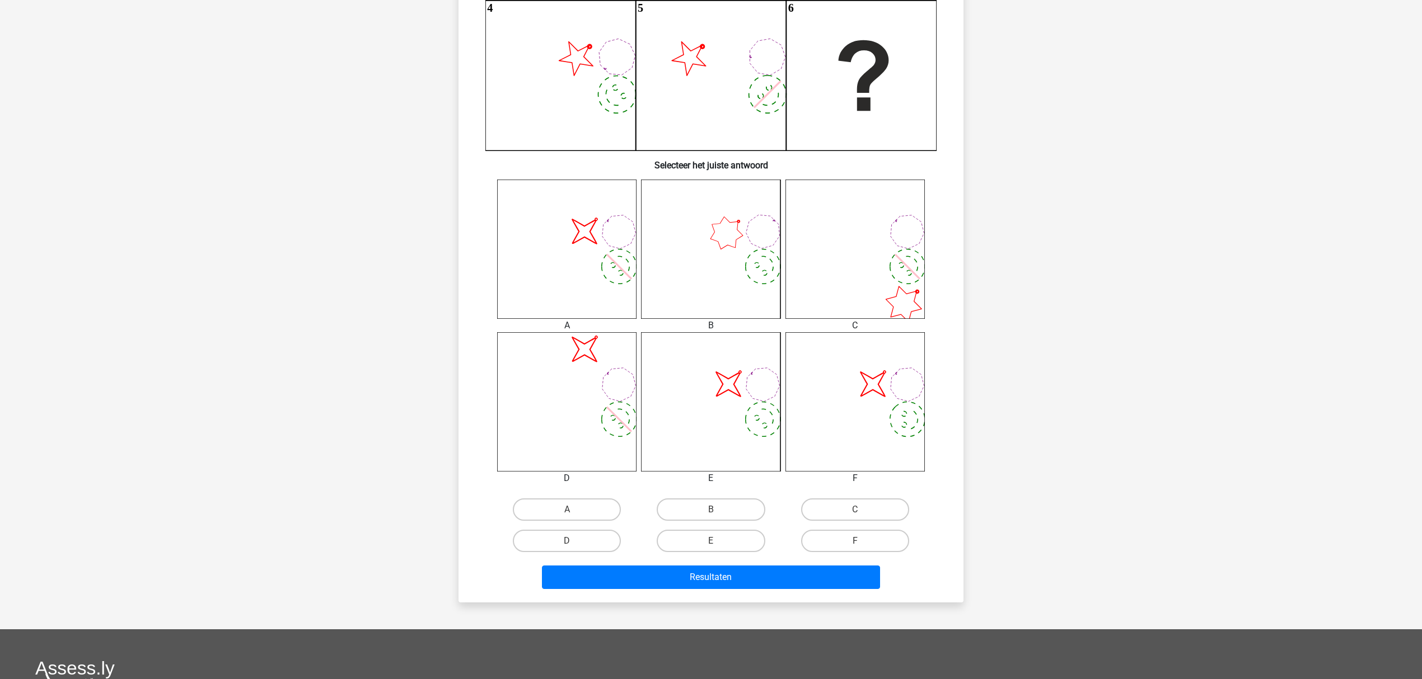
click at [712, 511] on input "B" at bounding box center [714, 513] width 7 height 7
radio input "true"
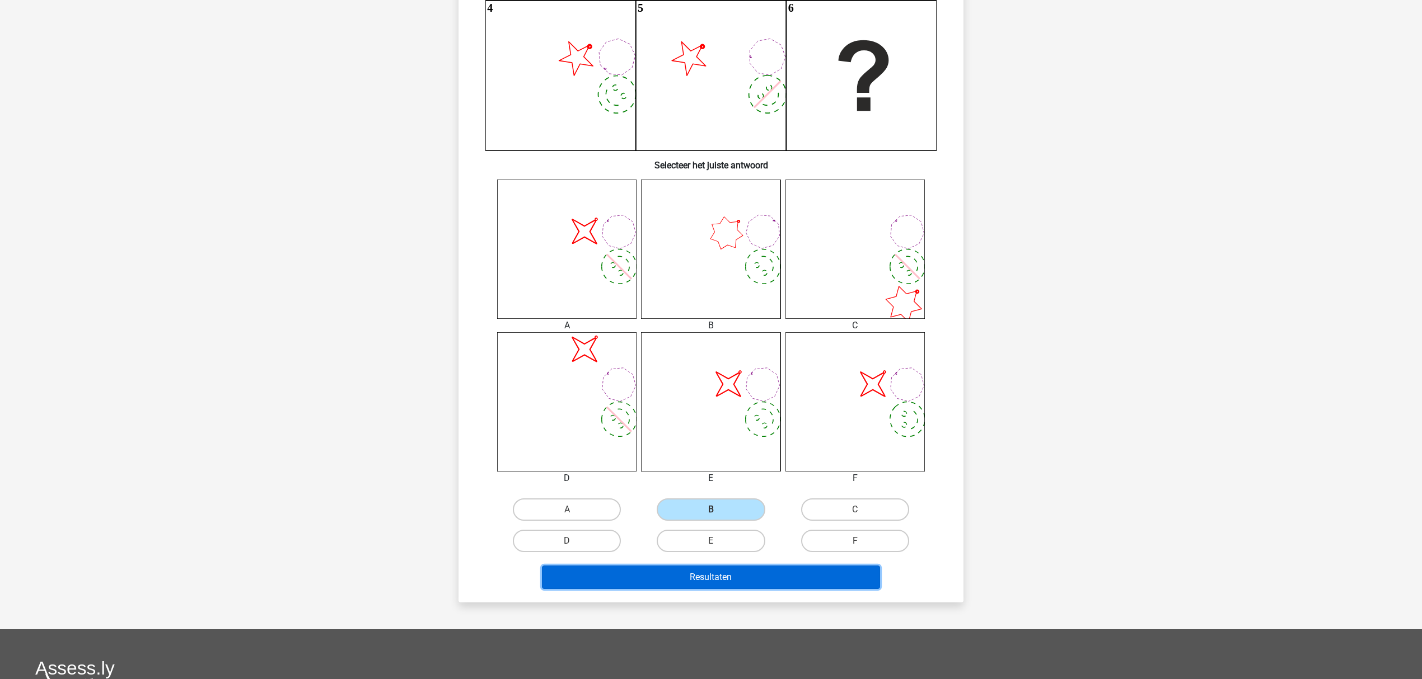
click at [719, 568] on button "Resultaten" at bounding box center [711, 578] width 339 height 24
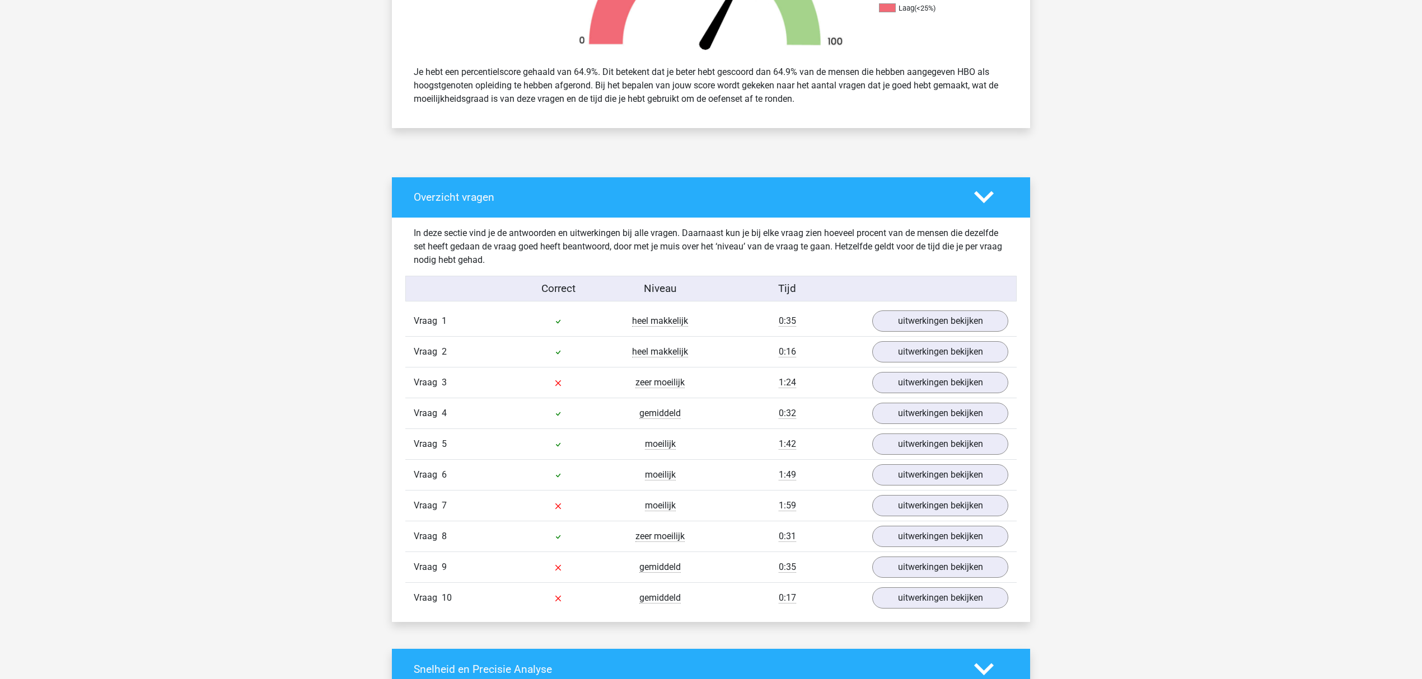
scroll to position [448, 0]
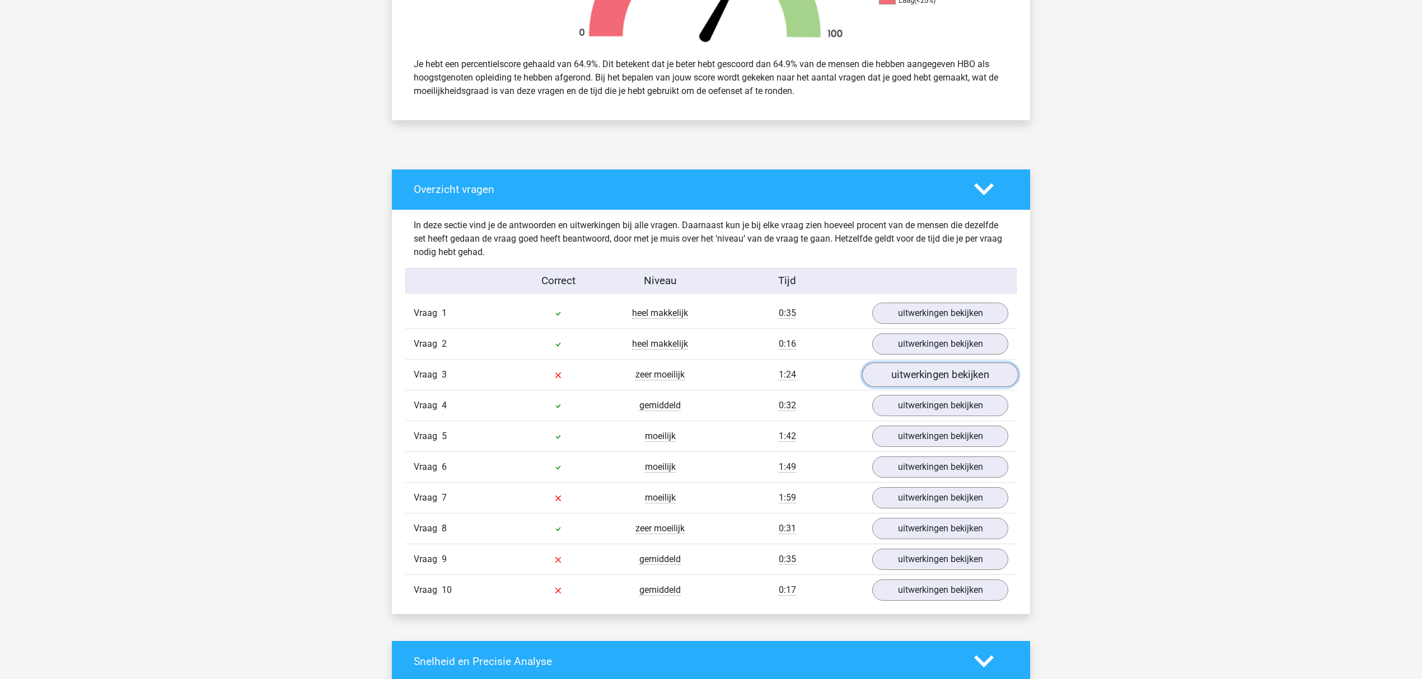
click at [896, 372] on link "uitwerkingen bekijken" at bounding box center [940, 375] width 156 height 25
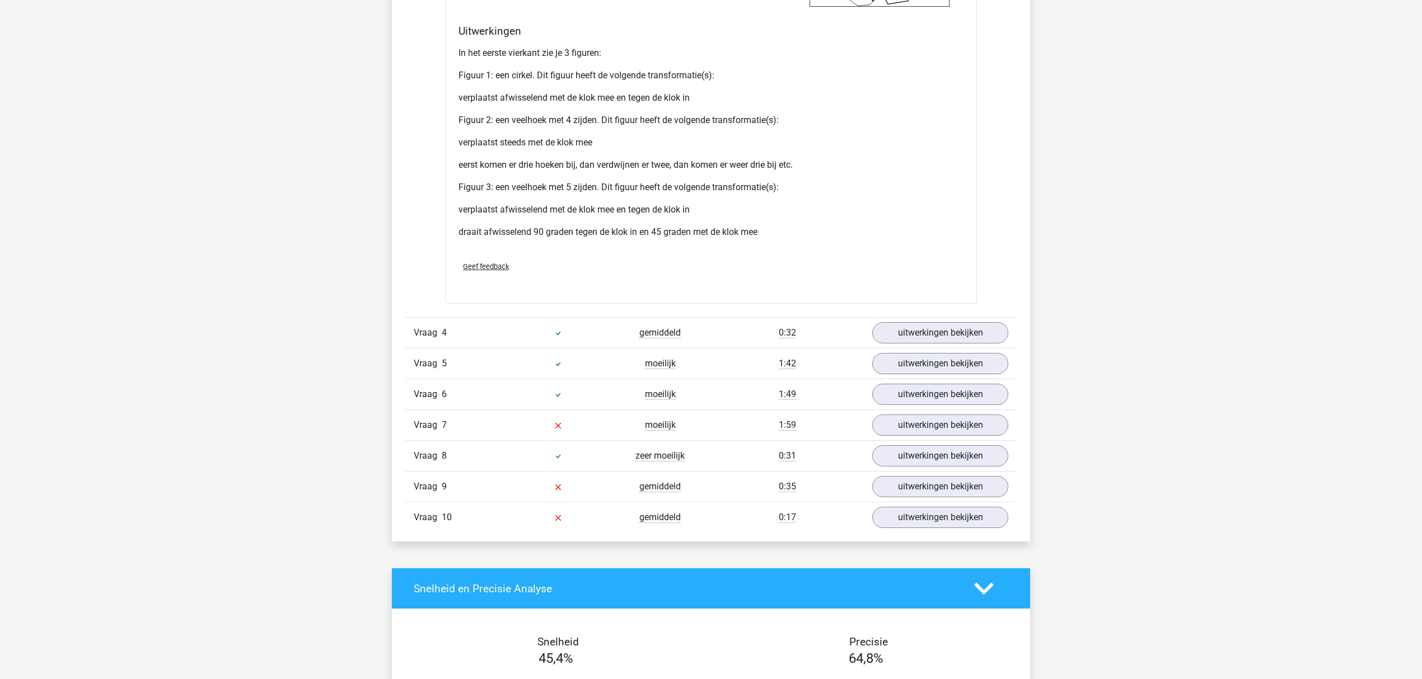
scroll to position [1567, 0]
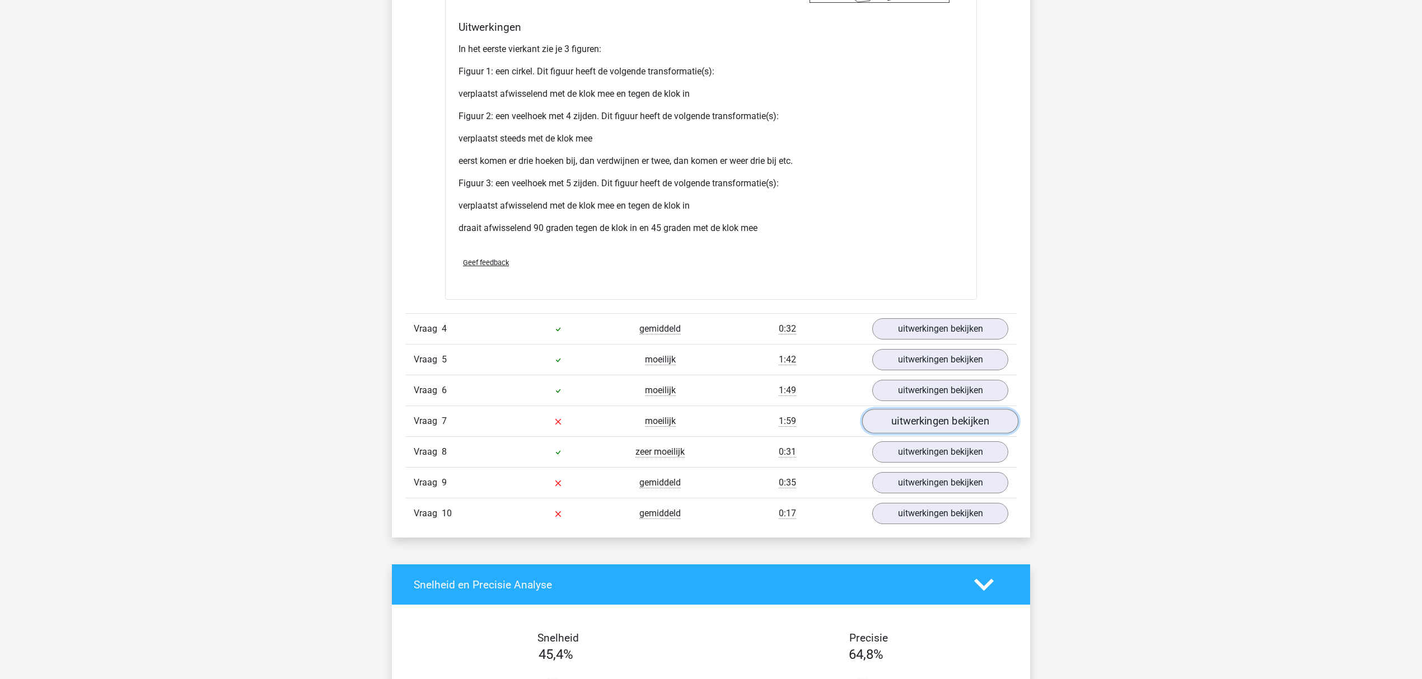
click at [892, 419] on link "uitwerkingen bekijken" at bounding box center [940, 421] width 156 height 25
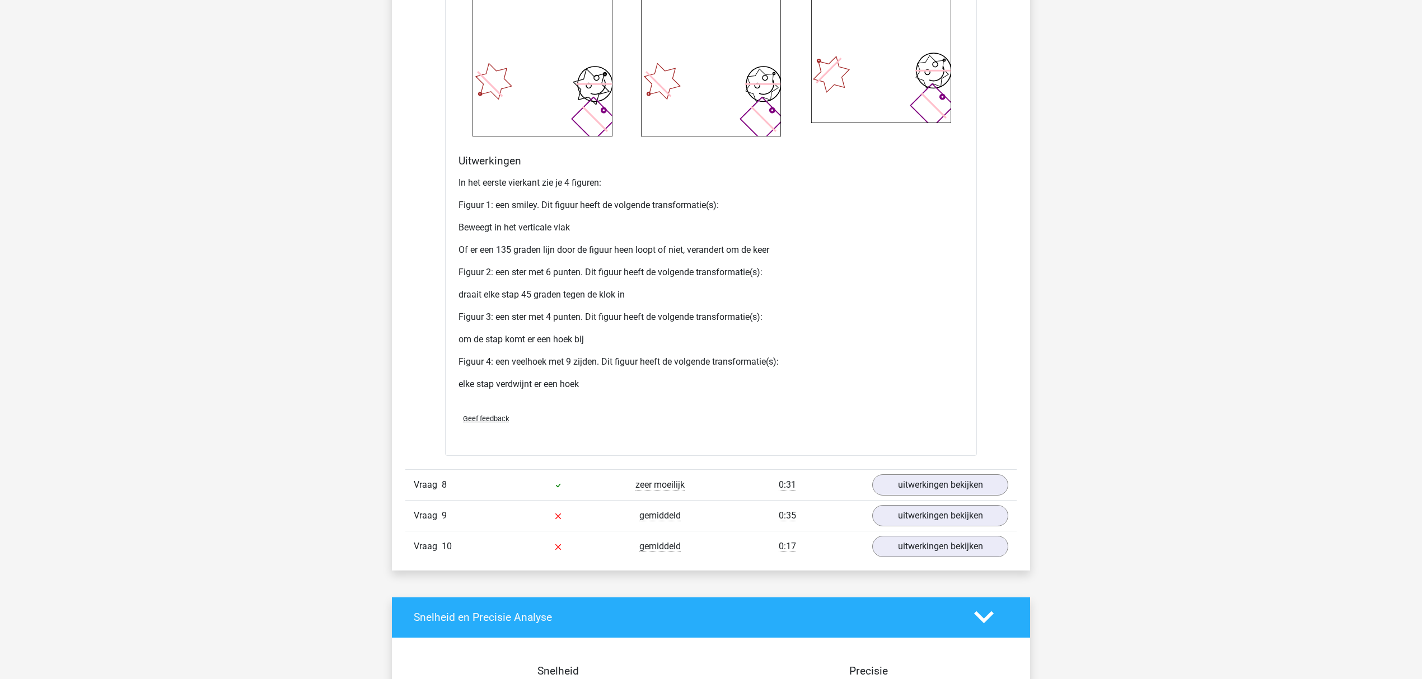
scroll to position [2687, 0]
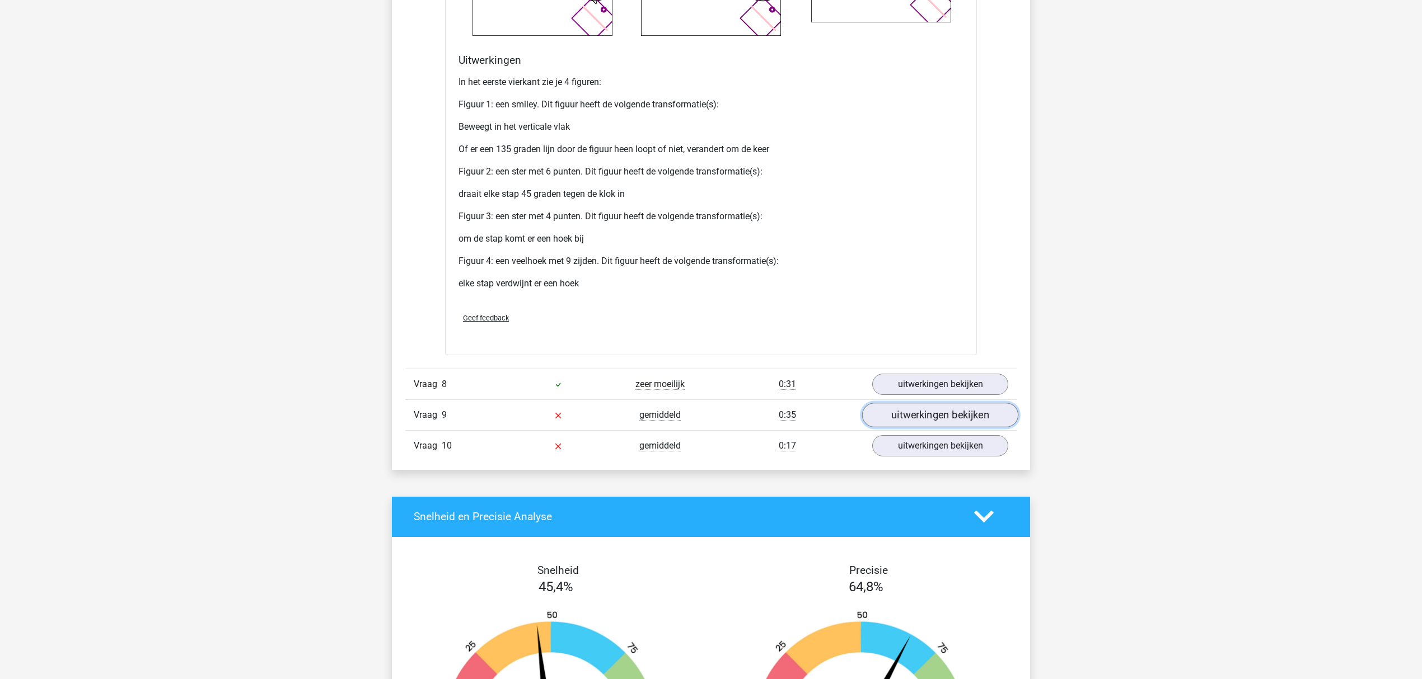
click at [952, 421] on link "uitwerkingen bekijken" at bounding box center [940, 415] width 156 height 25
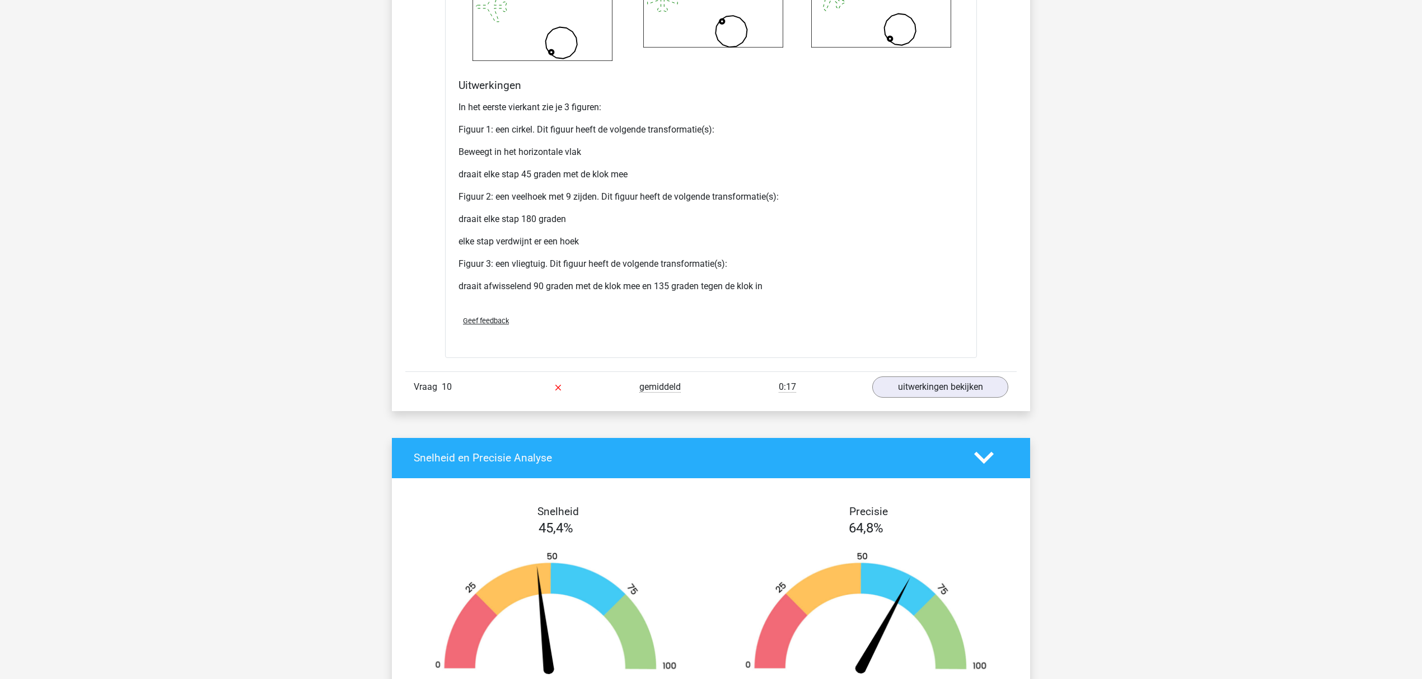
scroll to position [3880, 0]
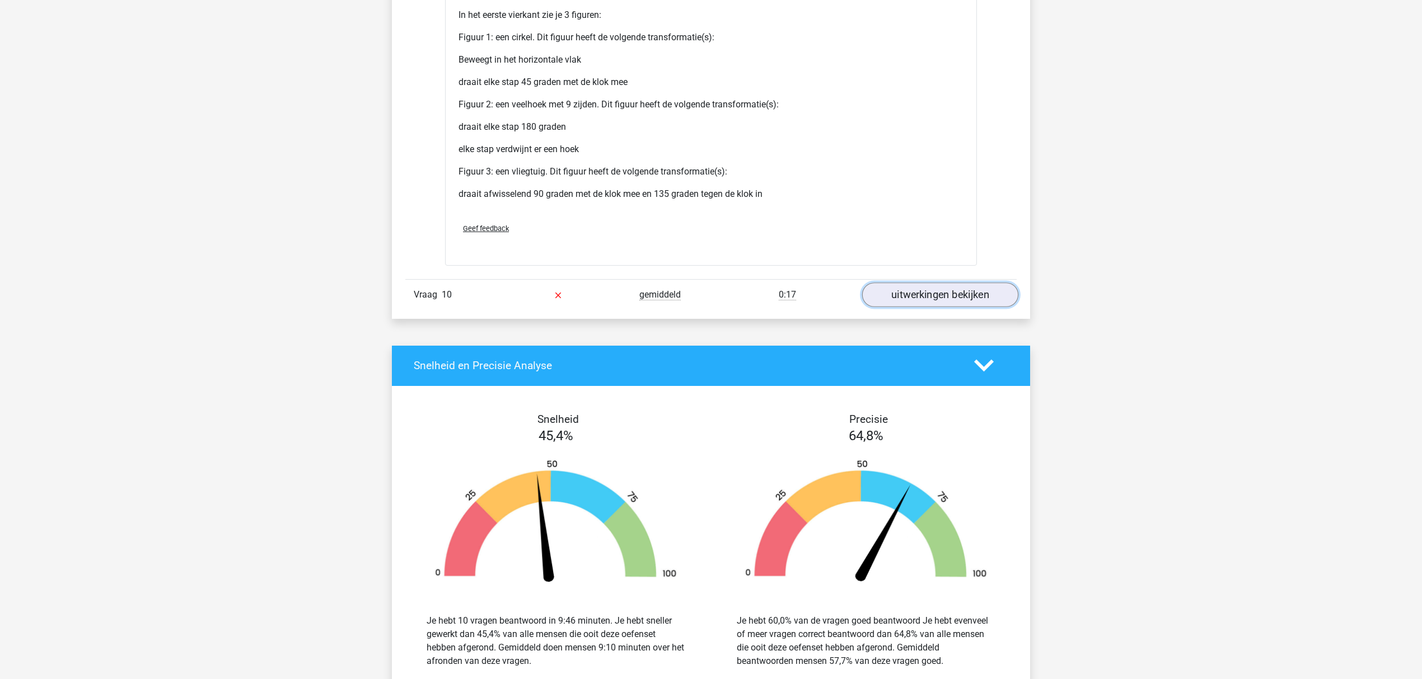
click at [914, 301] on link "uitwerkingen bekijken" at bounding box center [940, 295] width 156 height 25
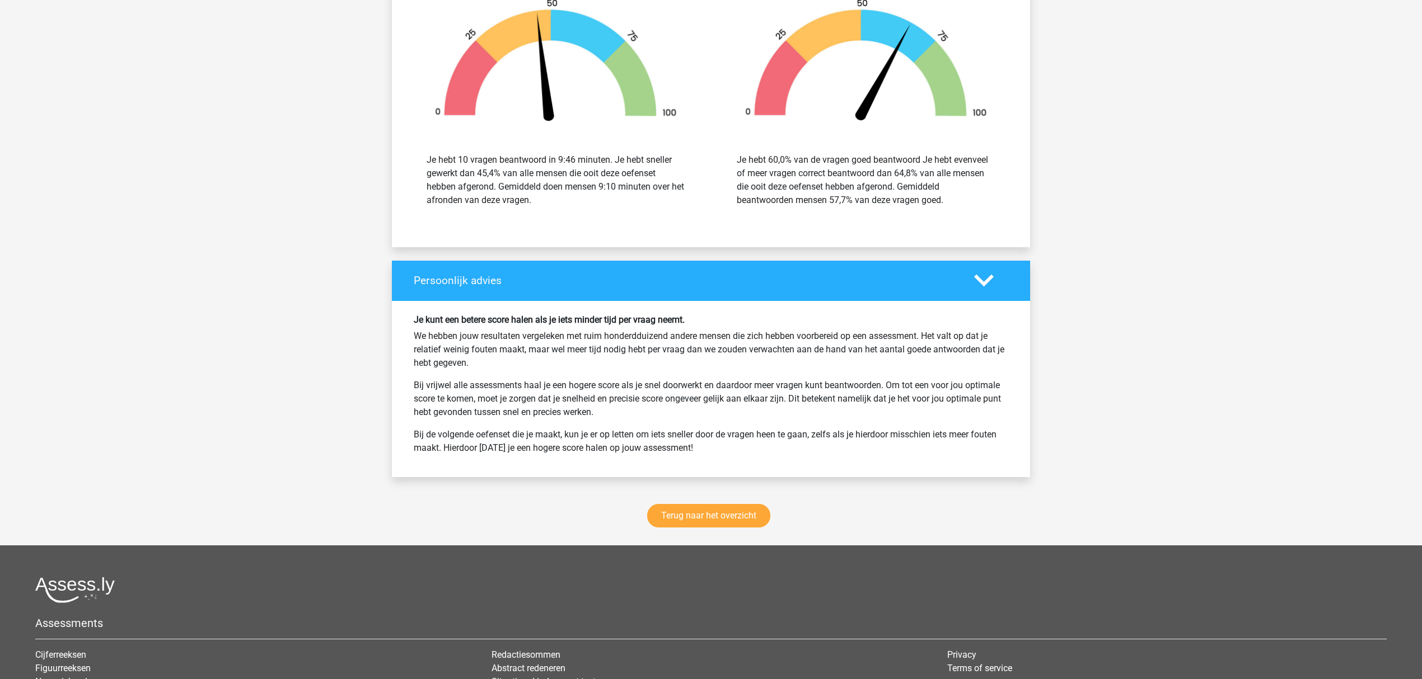
scroll to position [5373, 0]
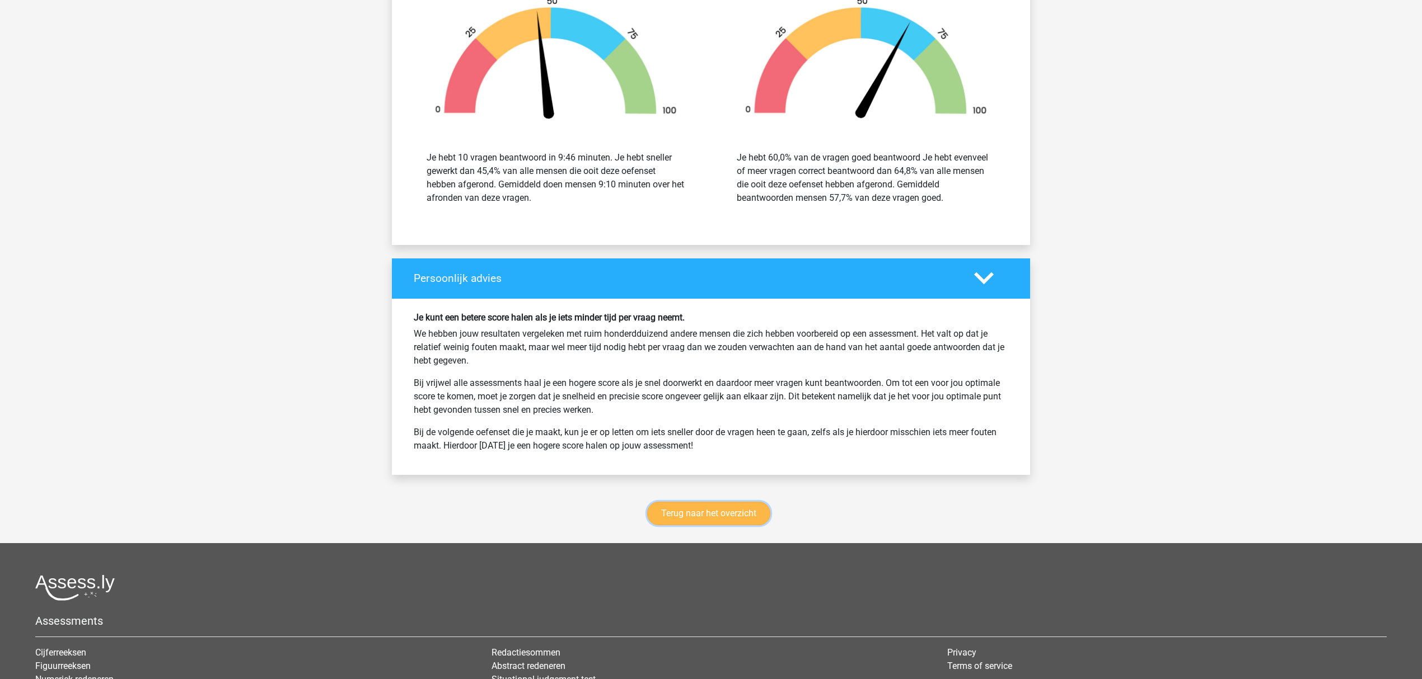
click at [704, 517] on link "Terug naar het overzicht" at bounding box center [708, 514] width 123 height 24
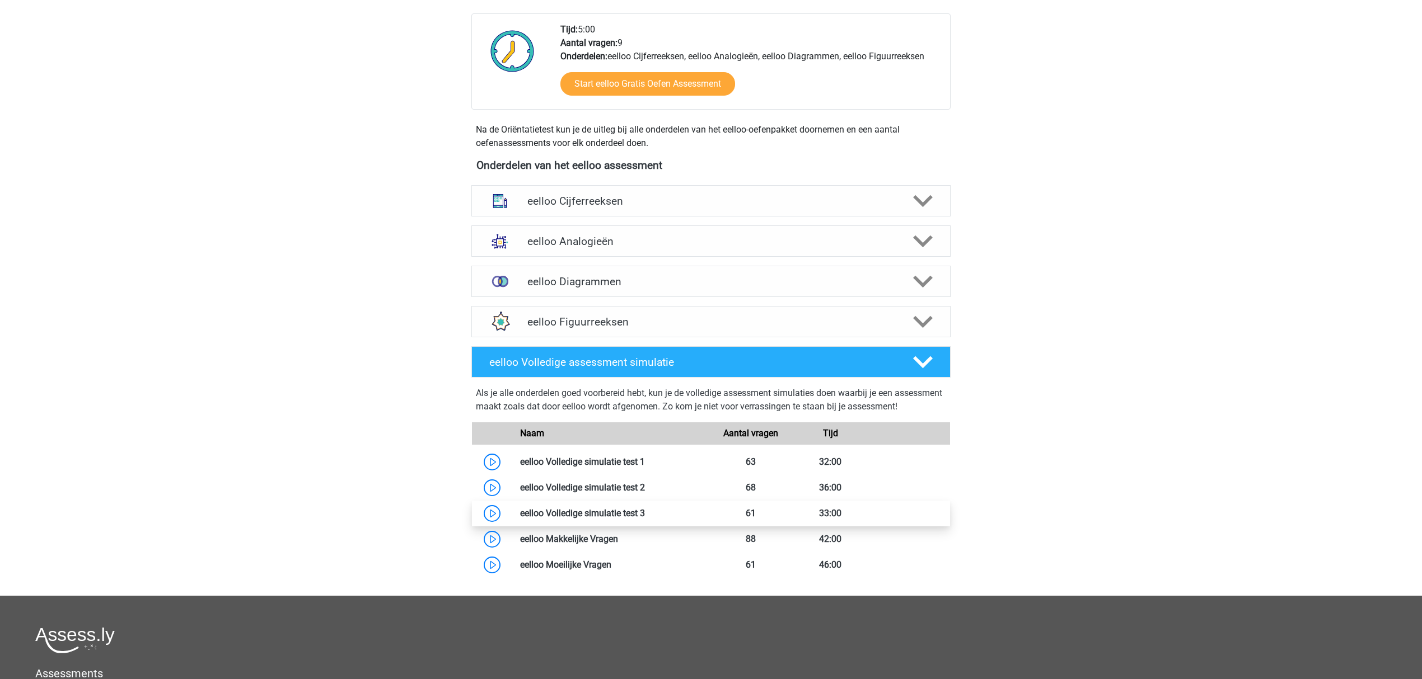
scroll to position [74, 0]
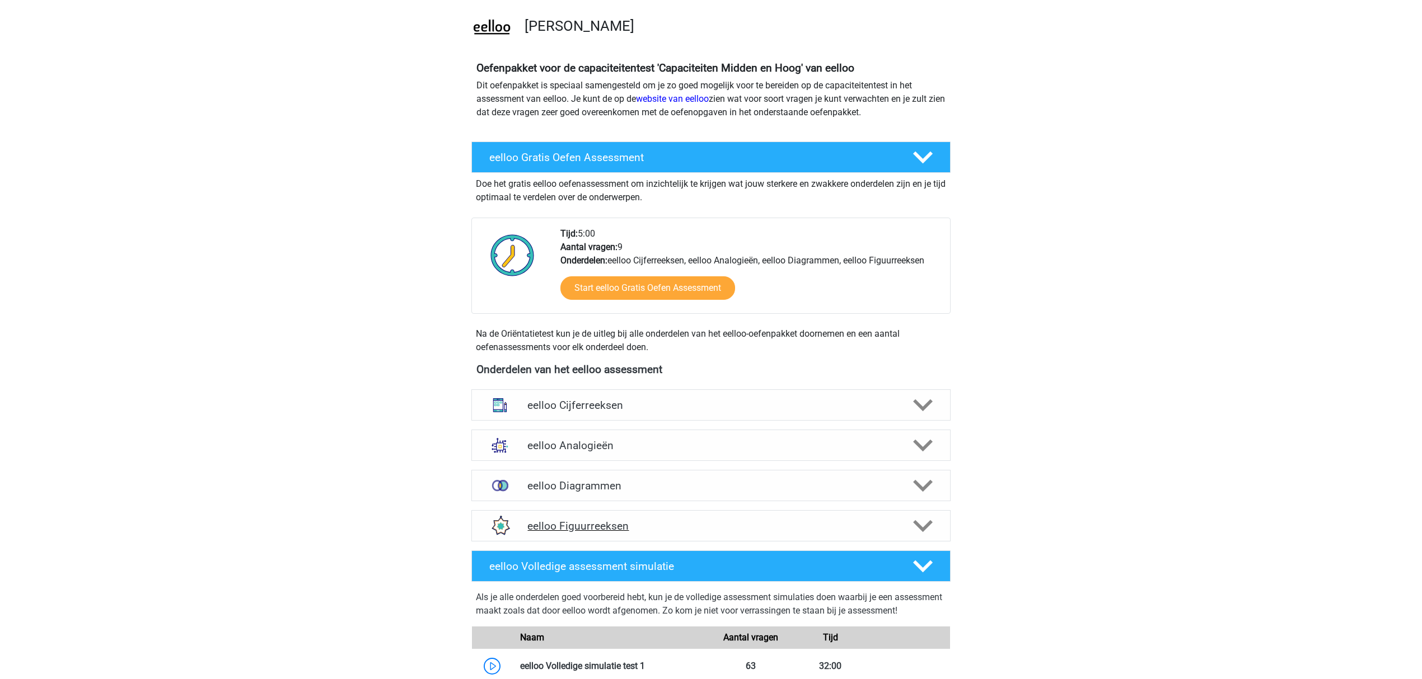
click at [711, 531] on h4 "eelloo Figuurreeksen" at bounding box center [710, 526] width 367 height 13
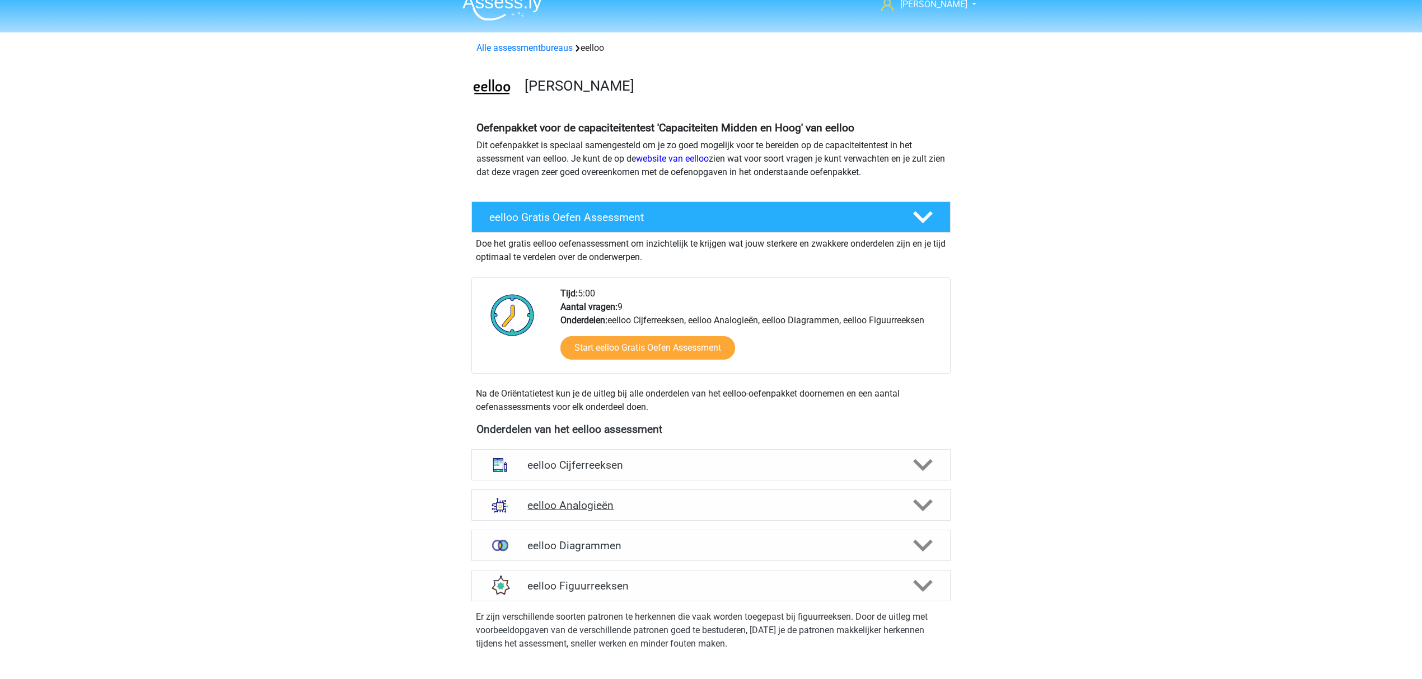
scroll to position [0, 0]
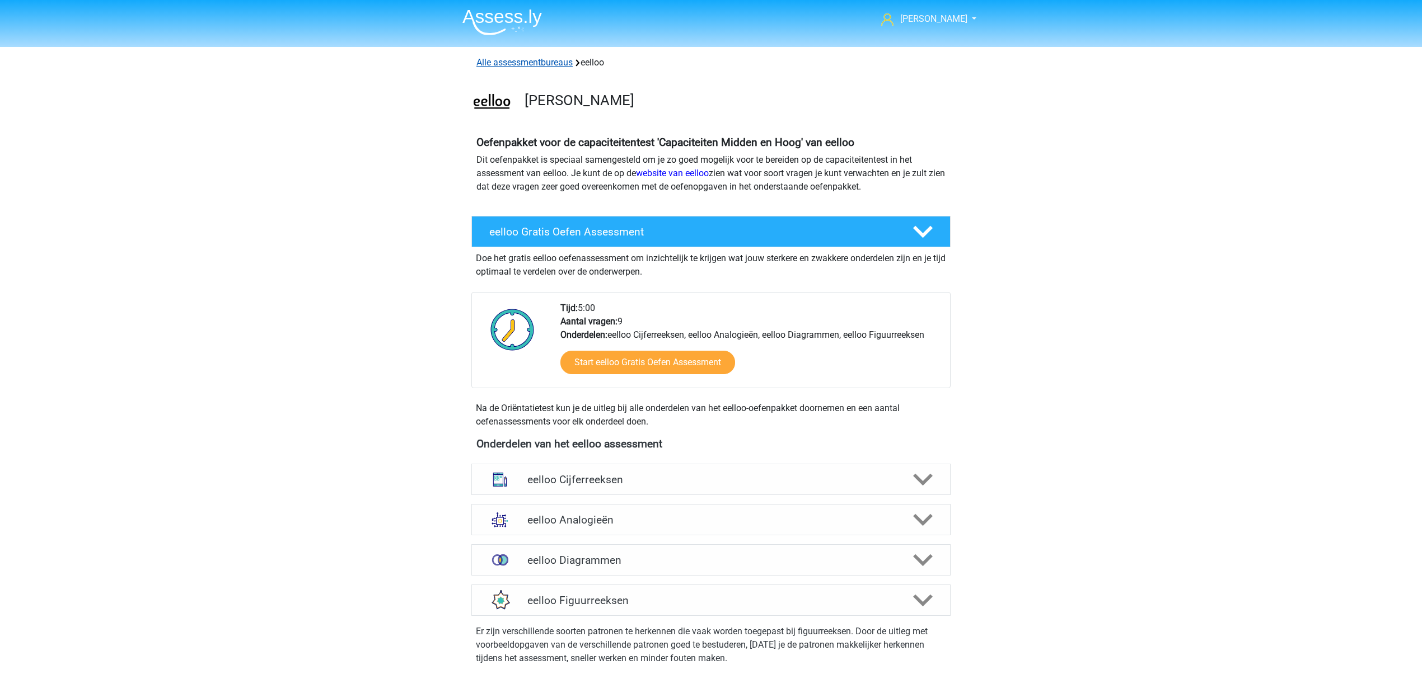
click at [549, 62] on link "Alle assessmentbureaus" at bounding box center [524, 62] width 96 height 11
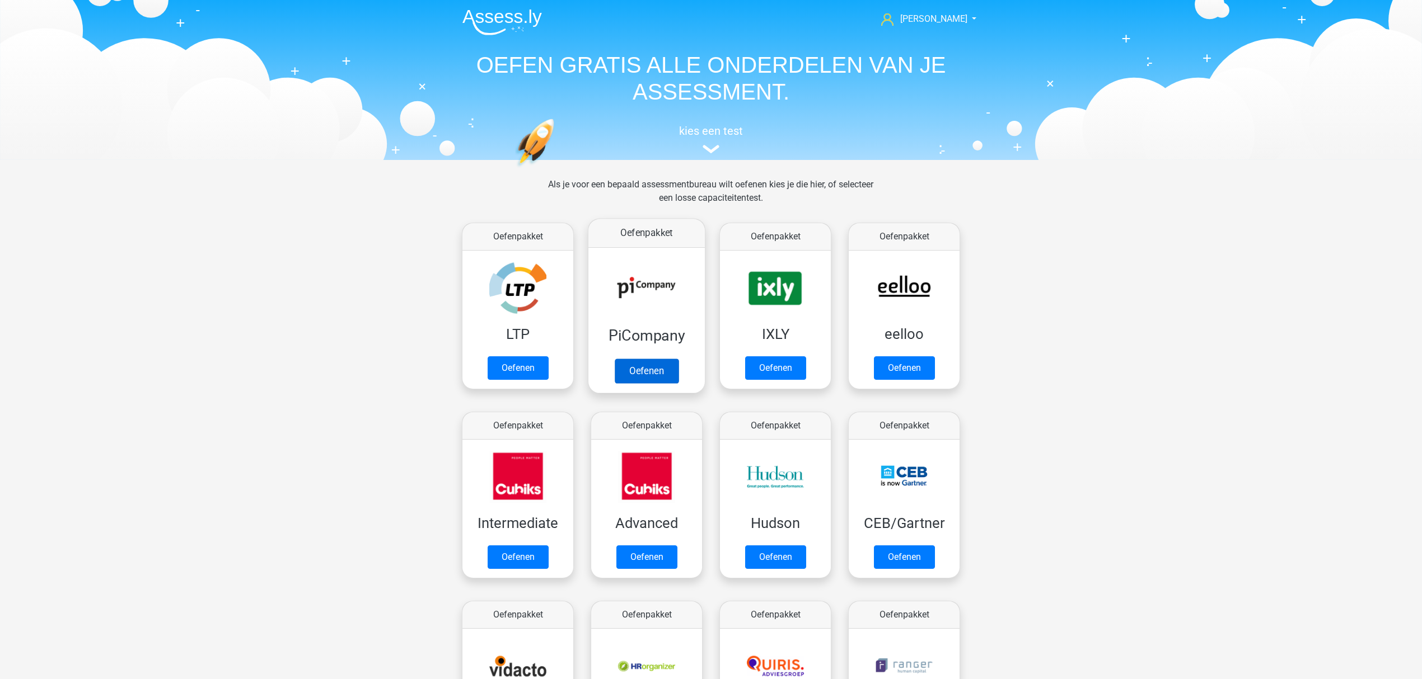
scroll to position [178, 0]
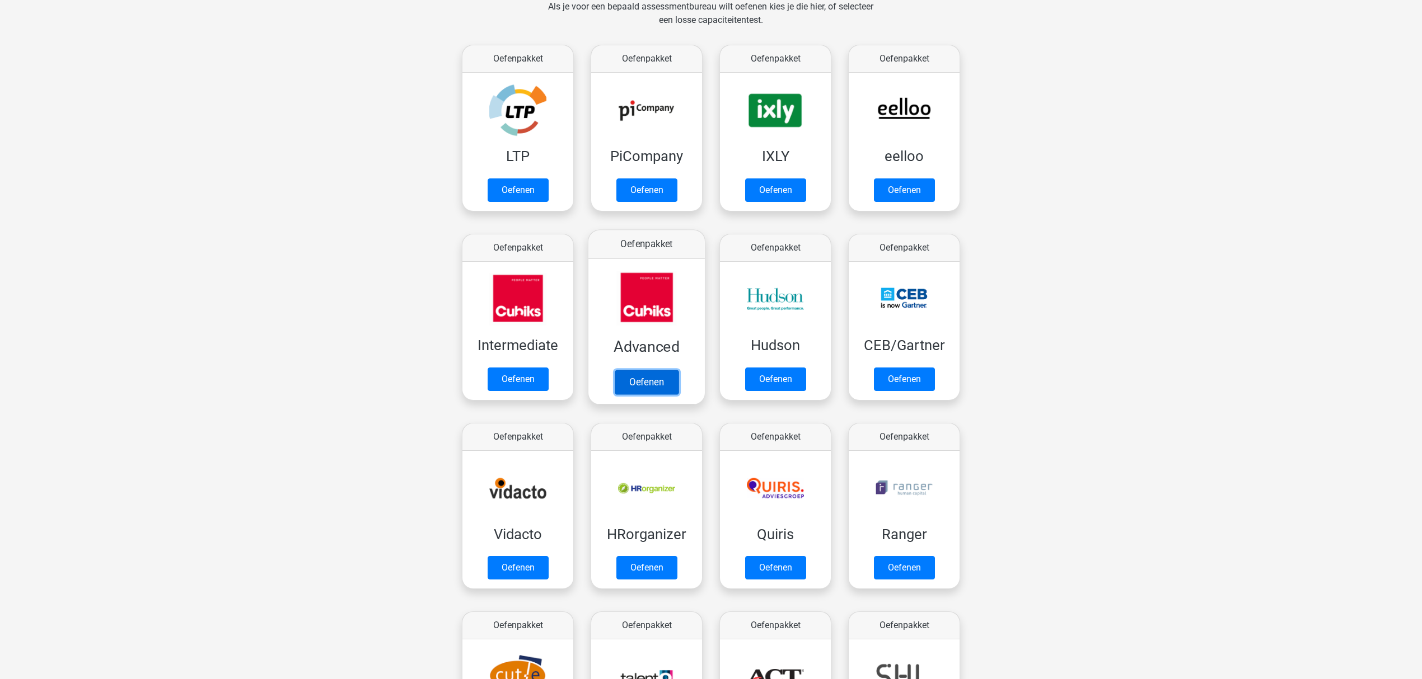
click at [650, 370] on link "Oefenen" at bounding box center [647, 382] width 64 height 25
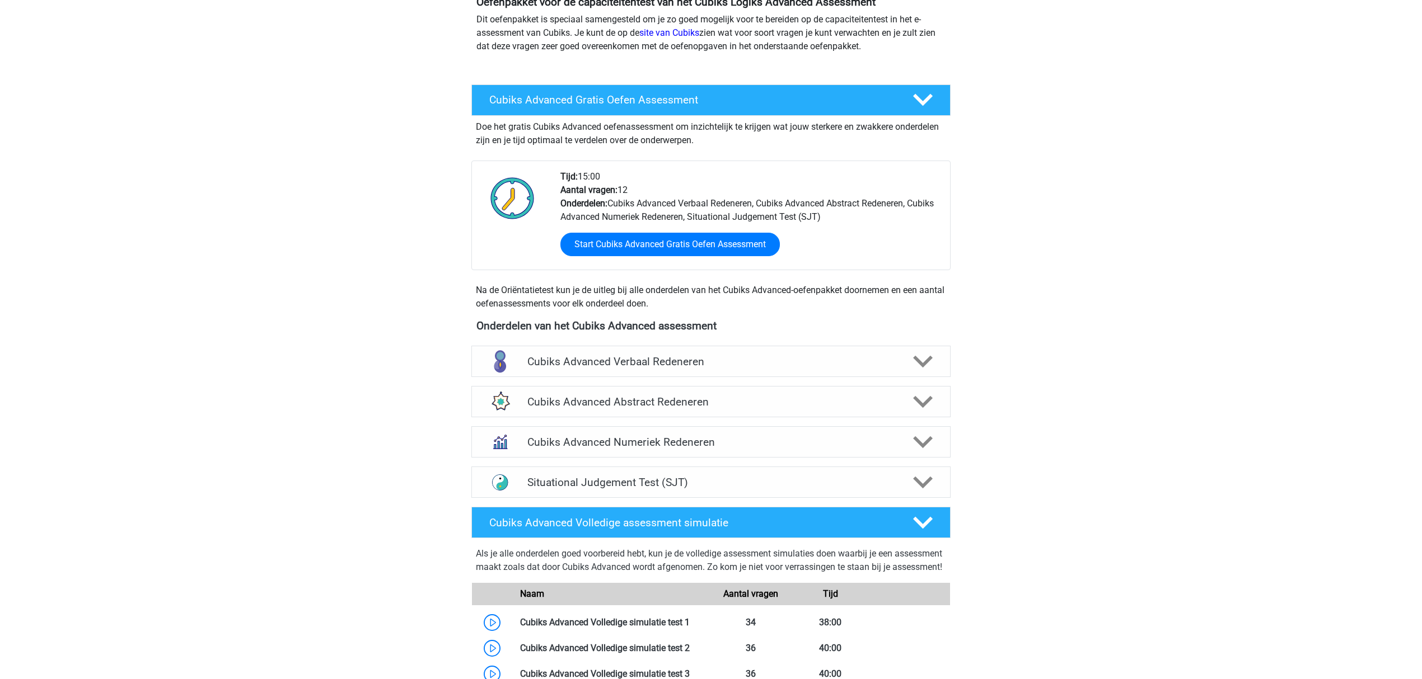
scroll to position [149, 0]
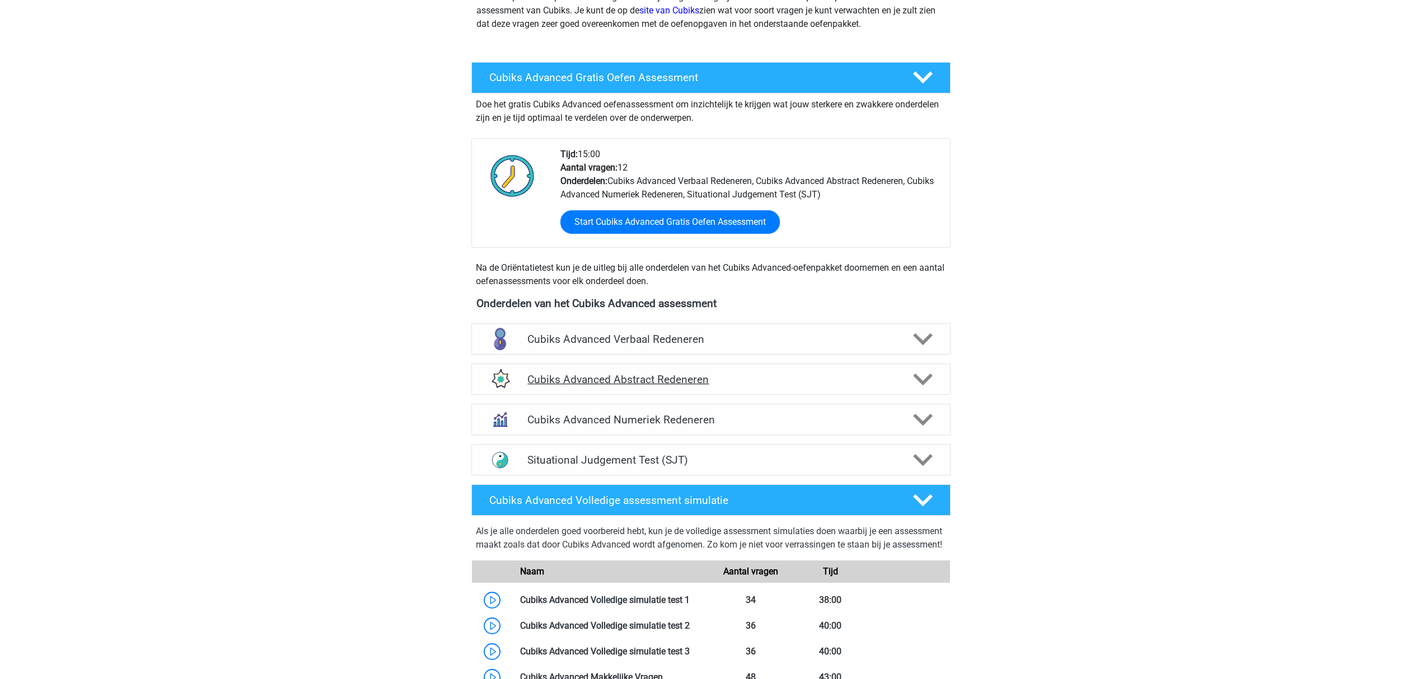
click at [729, 373] on h4 "Cubiks Advanced Abstract Redeneren" at bounding box center [710, 379] width 367 height 13
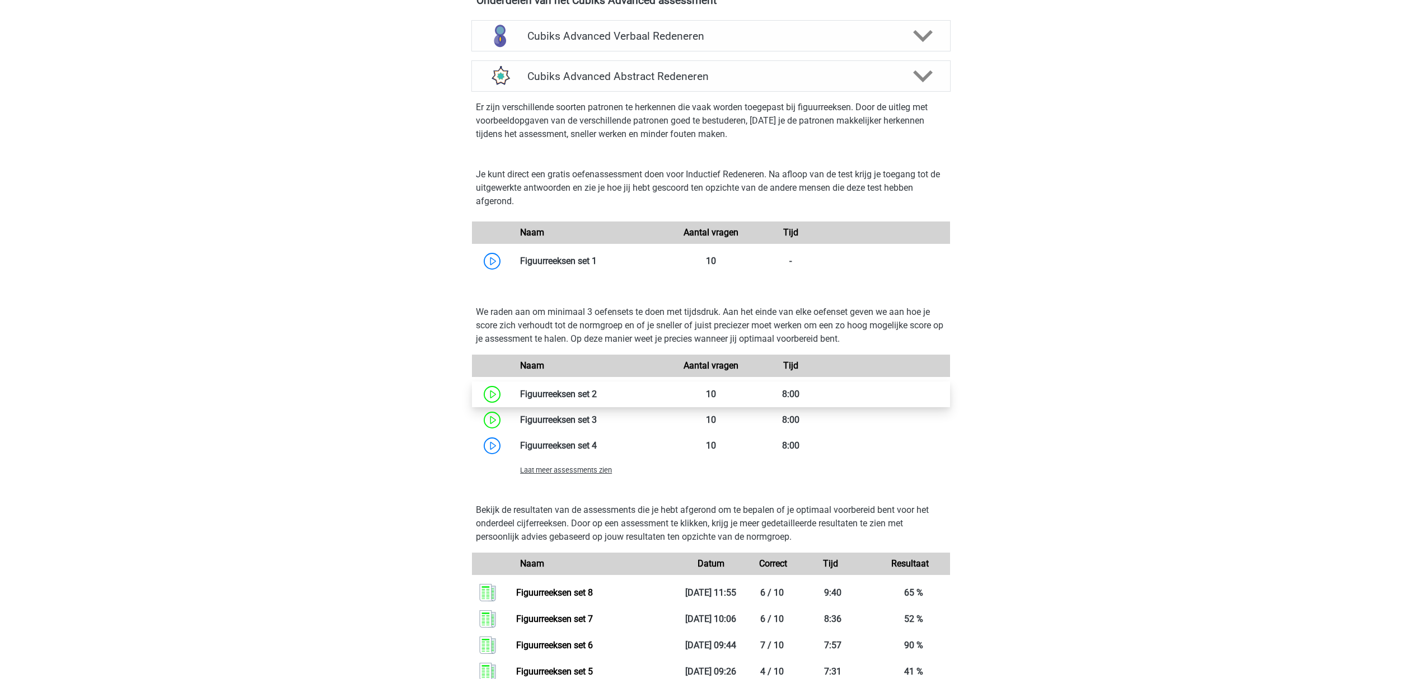
scroll to position [597, 0]
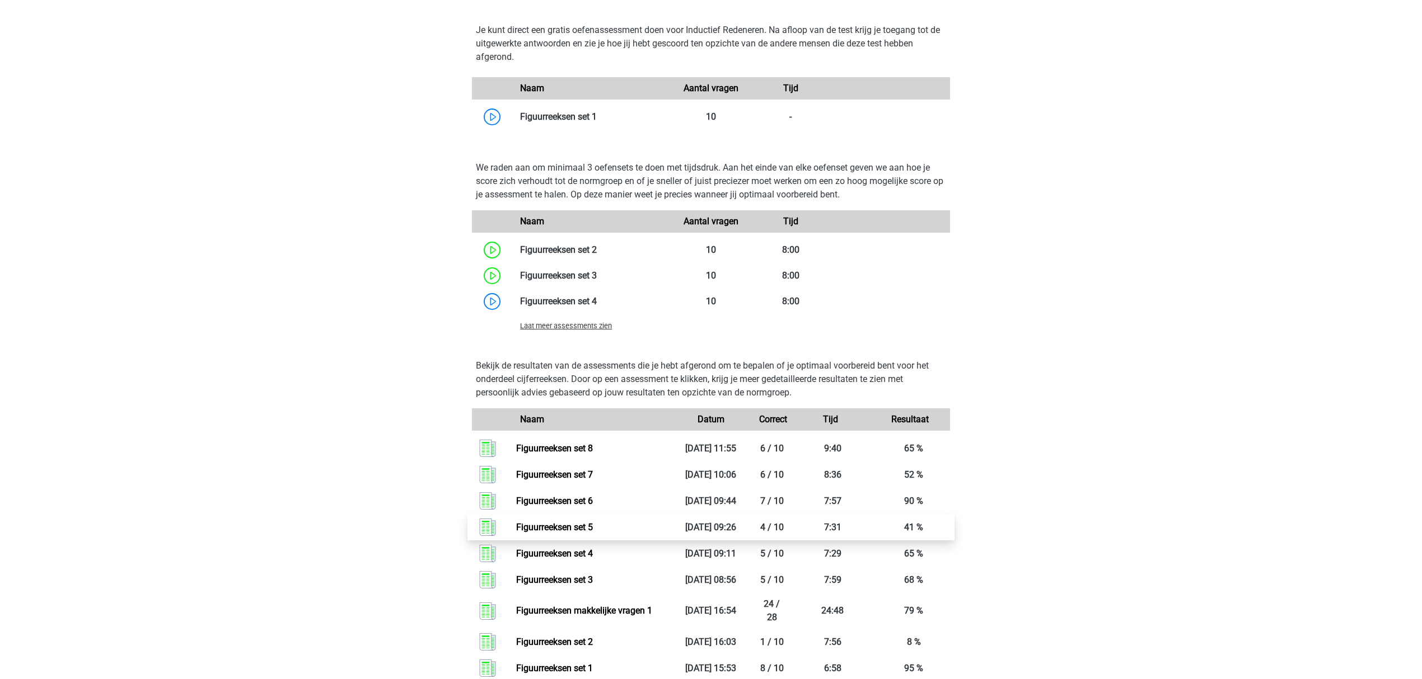
click at [571, 522] on link "Figuurreeksen set 5" at bounding box center [554, 527] width 77 height 11
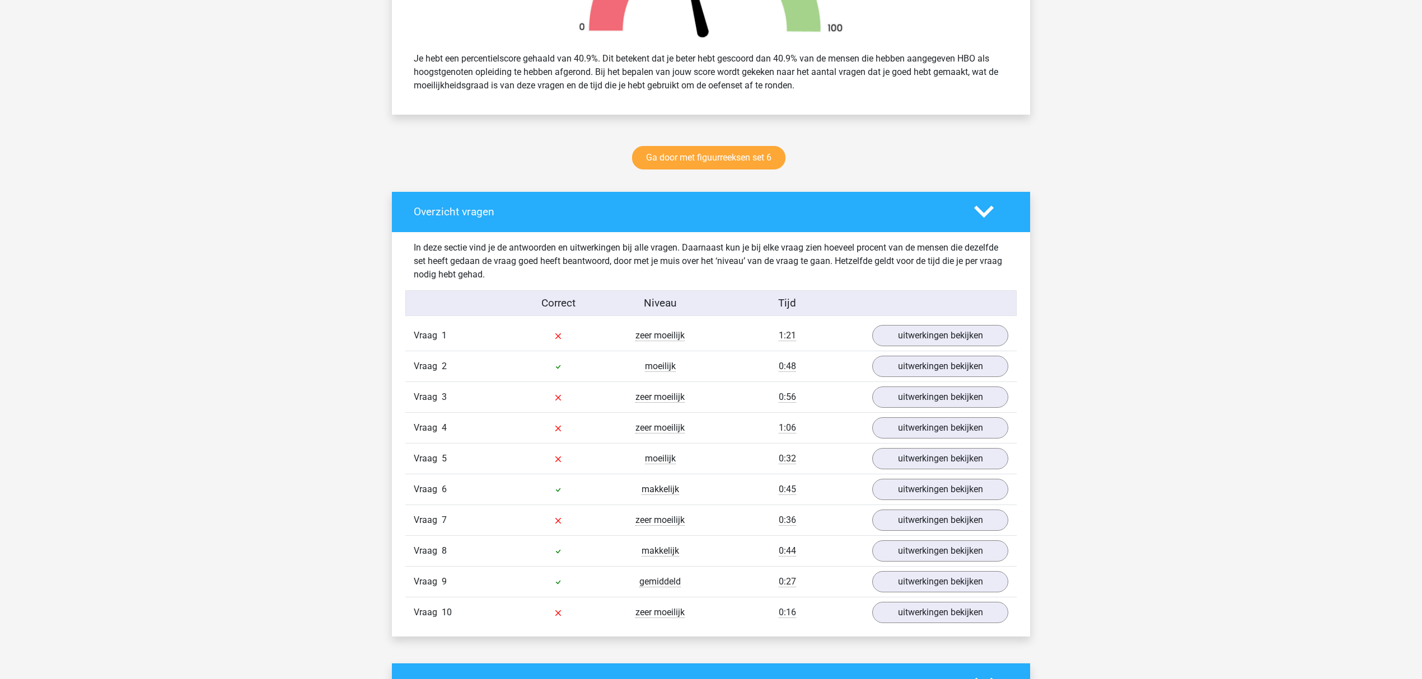
scroll to position [448, 0]
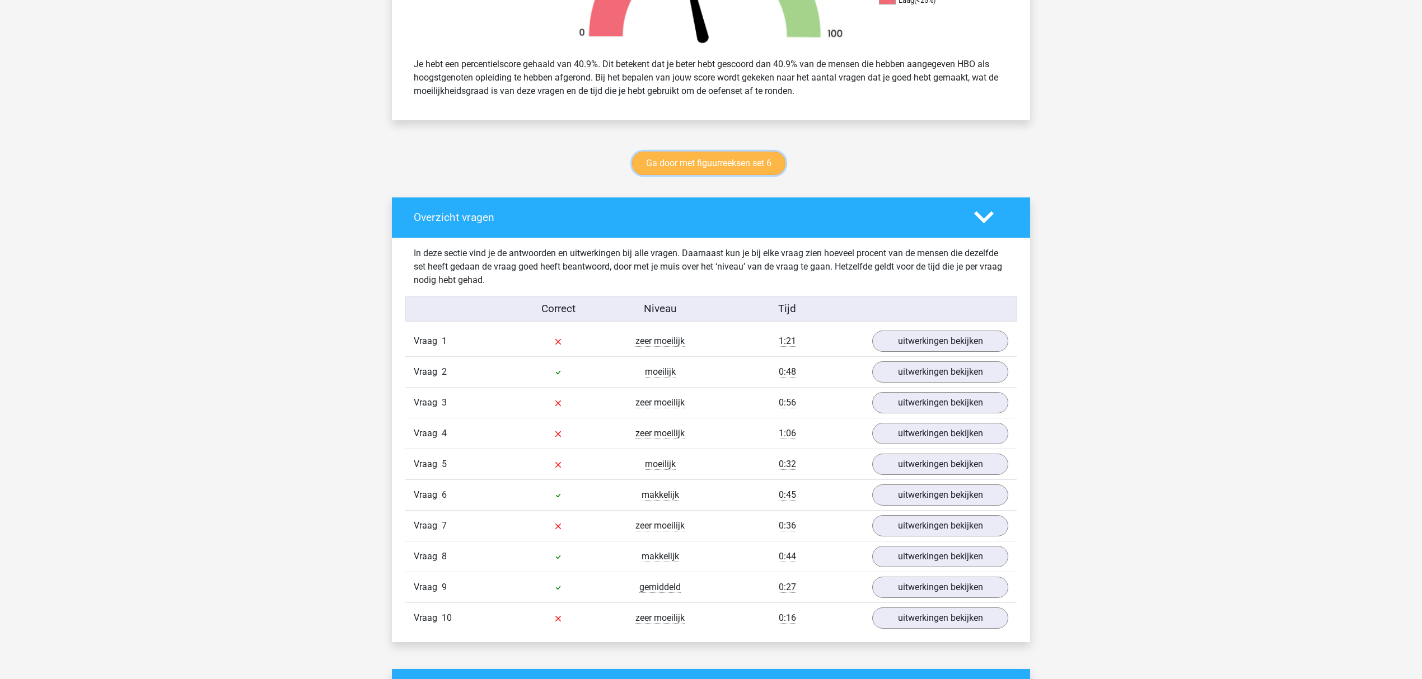
click at [740, 160] on link "Ga door met figuurreeksen set 6" at bounding box center [708, 164] width 153 height 24
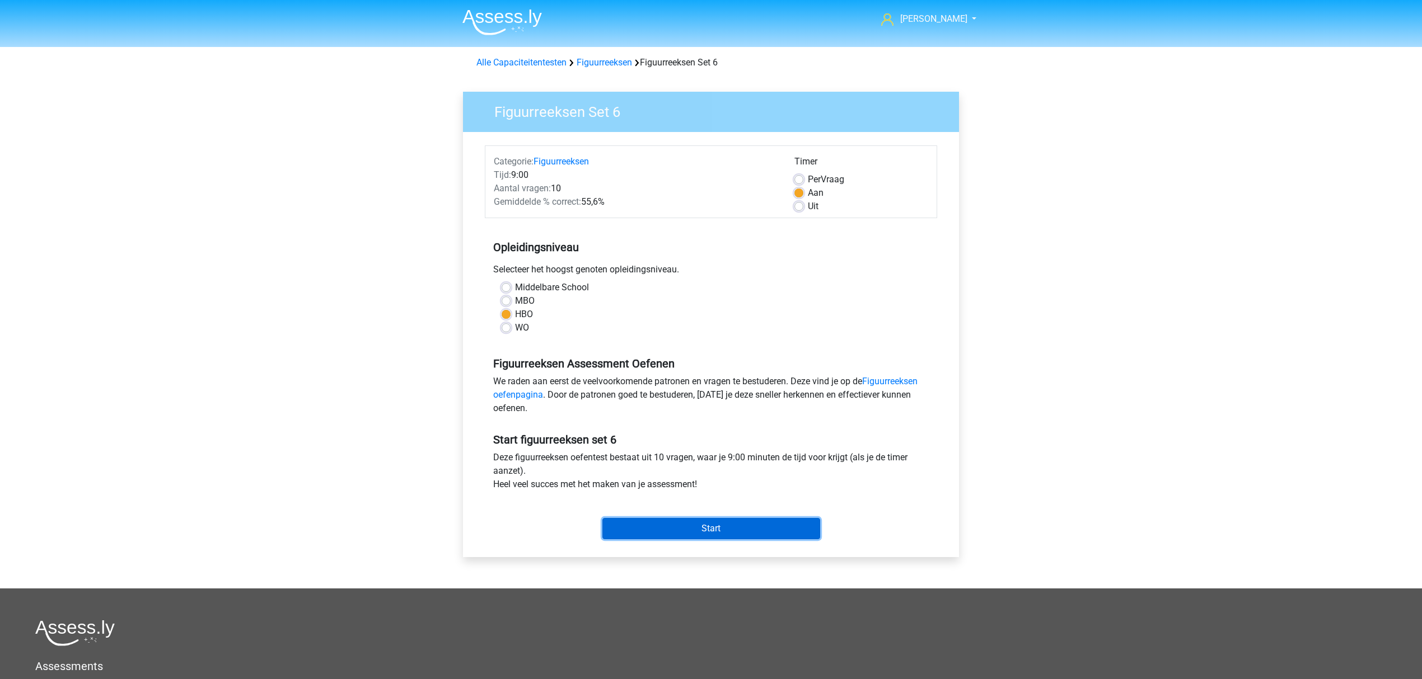
click at [709, 522] on input "Start" at bounding box center [711, 528] width 218 height 21
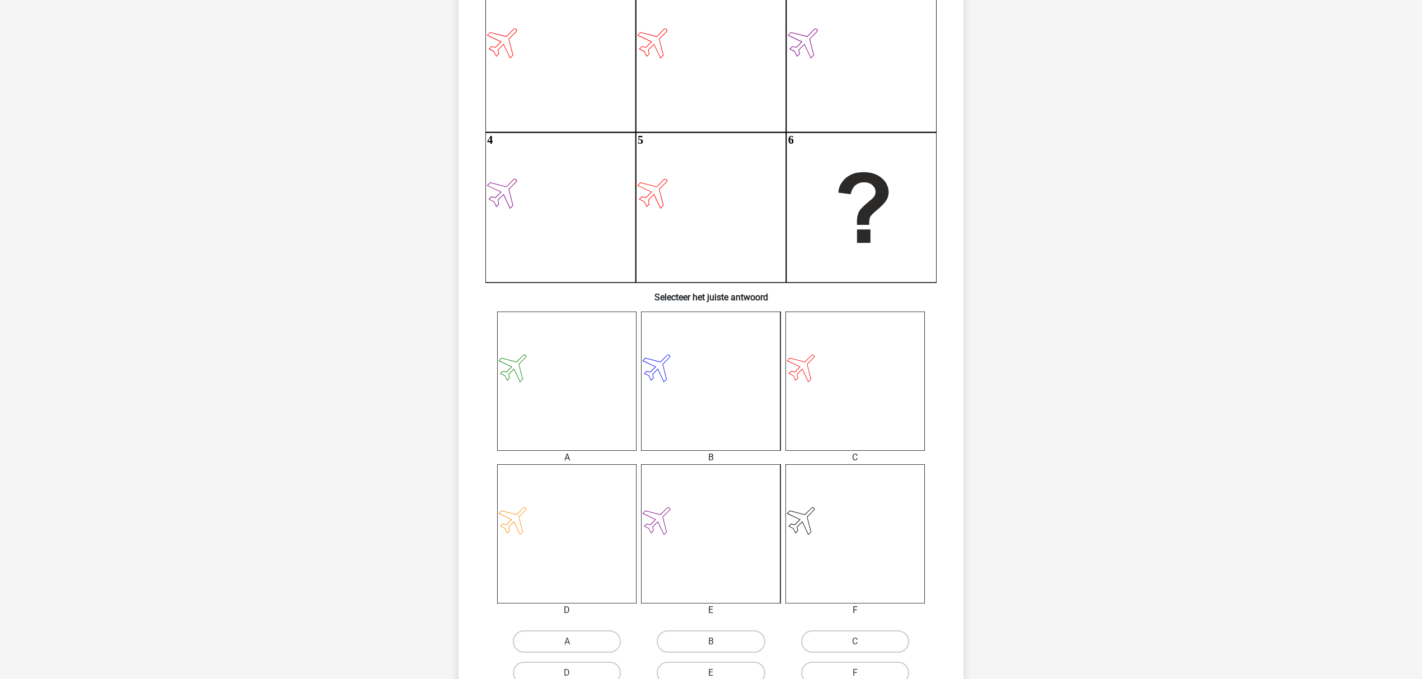
scroll to position [149, 0]
click at [851, 634] on label "C" at bounding box center [855, 641] width 108 height 22
click at [855, 641] on input "C" at bounding box center [858, 644] width 7 height 7
radio input "true"
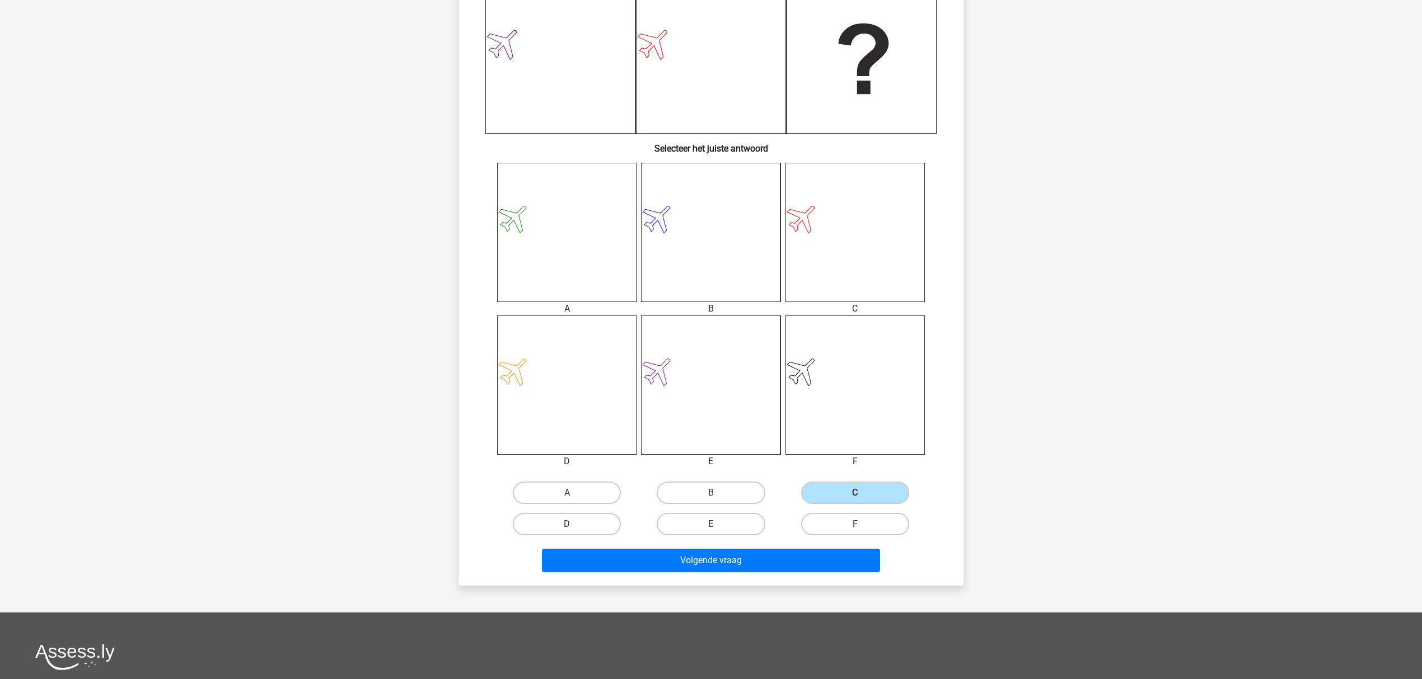
scroll to position [298, 0]
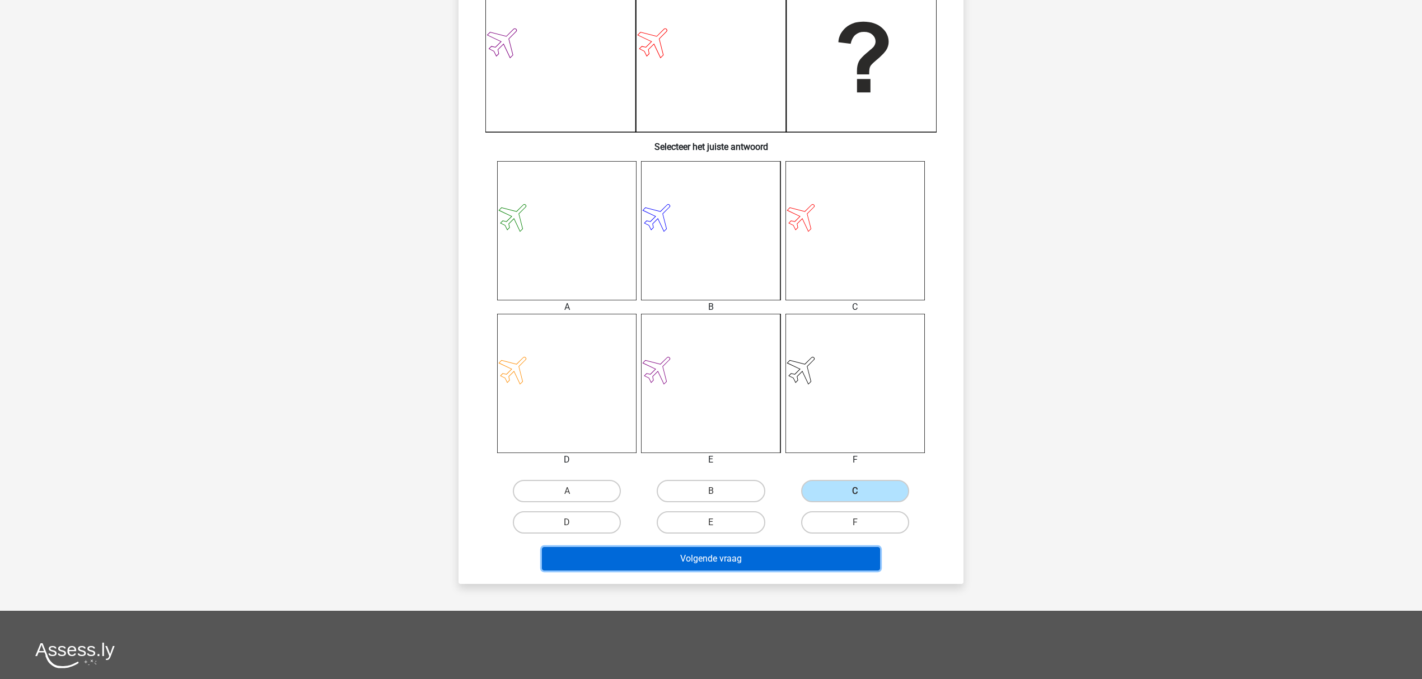
click at [811, 556] on button "Volgende vraag" at bounding box center [711, 559] width 339 height 24
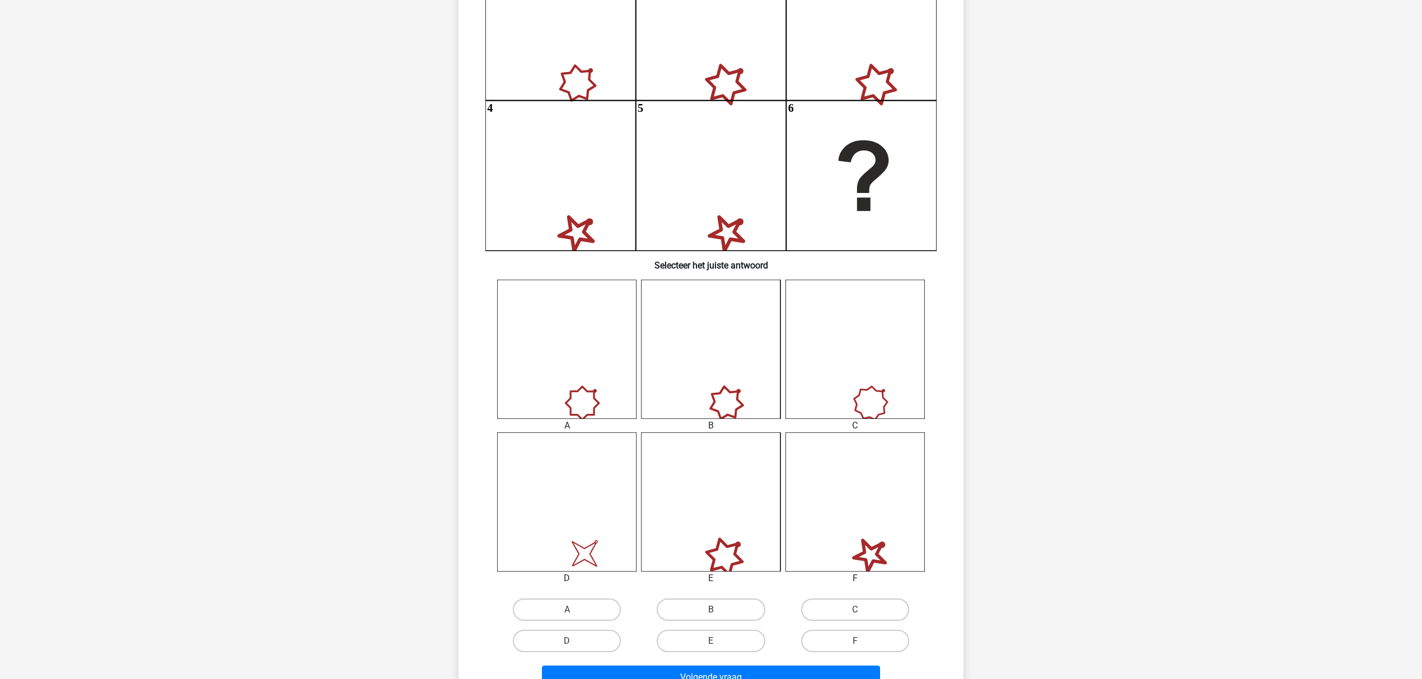
scroll to position [205, 0]
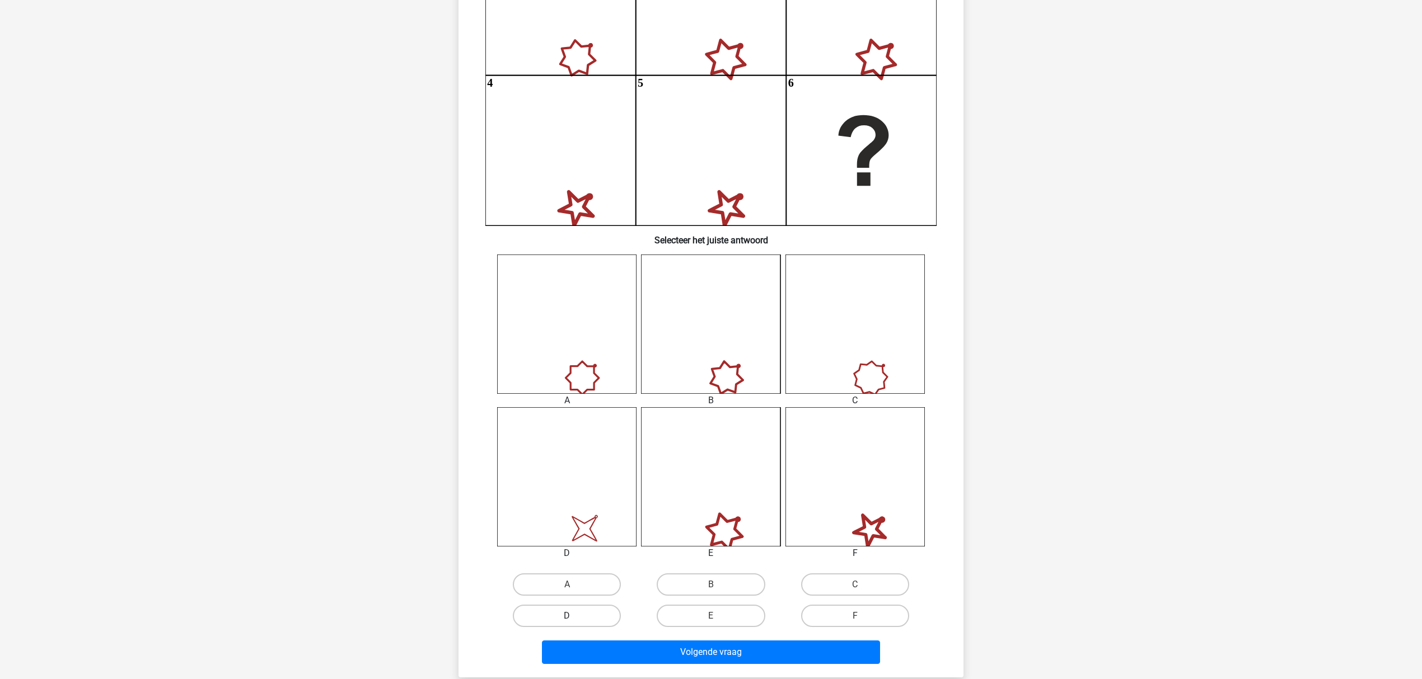
click at [579, 612] on label "D" at bounding box center [567, 616] width 108 height 22
click at [574, 616] on input "D" at bounding box center [570, 619] width 7 height 7
radio input "true"
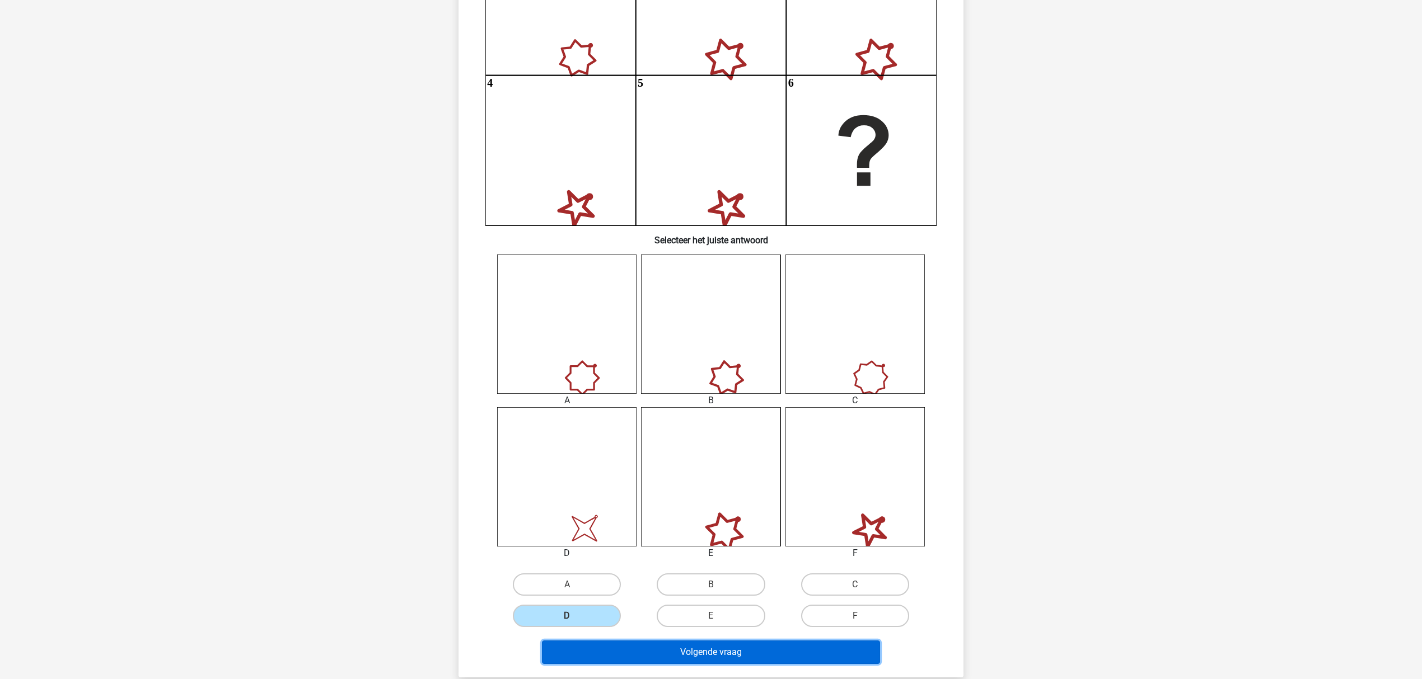
click at [676, 651] on button "Volgende vraag" at bounding box center [711, 653] width 339 height 24
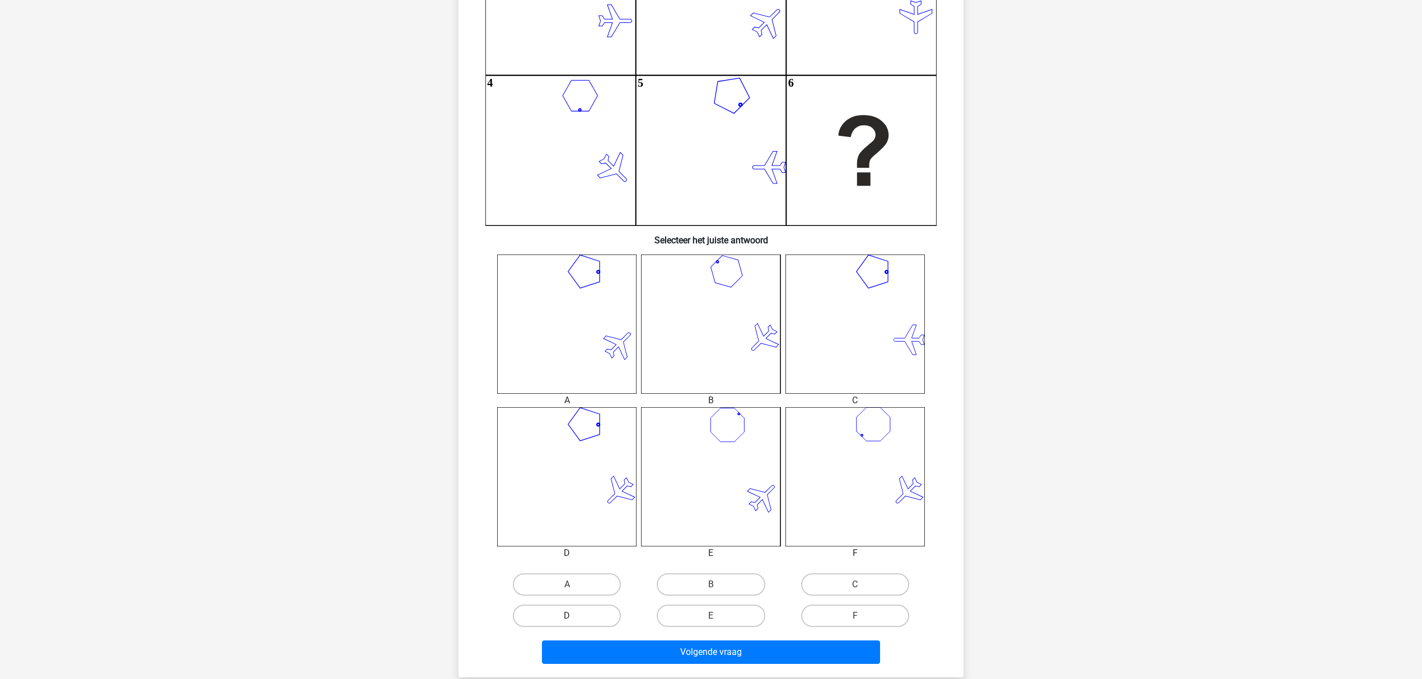
click at [578, 616] on label "D" at bounding box center [567, 616] width 108 height 22
click at [574, 616] on input "D" at bounding box center [570, 619] width 7 height 7
radio input "true"
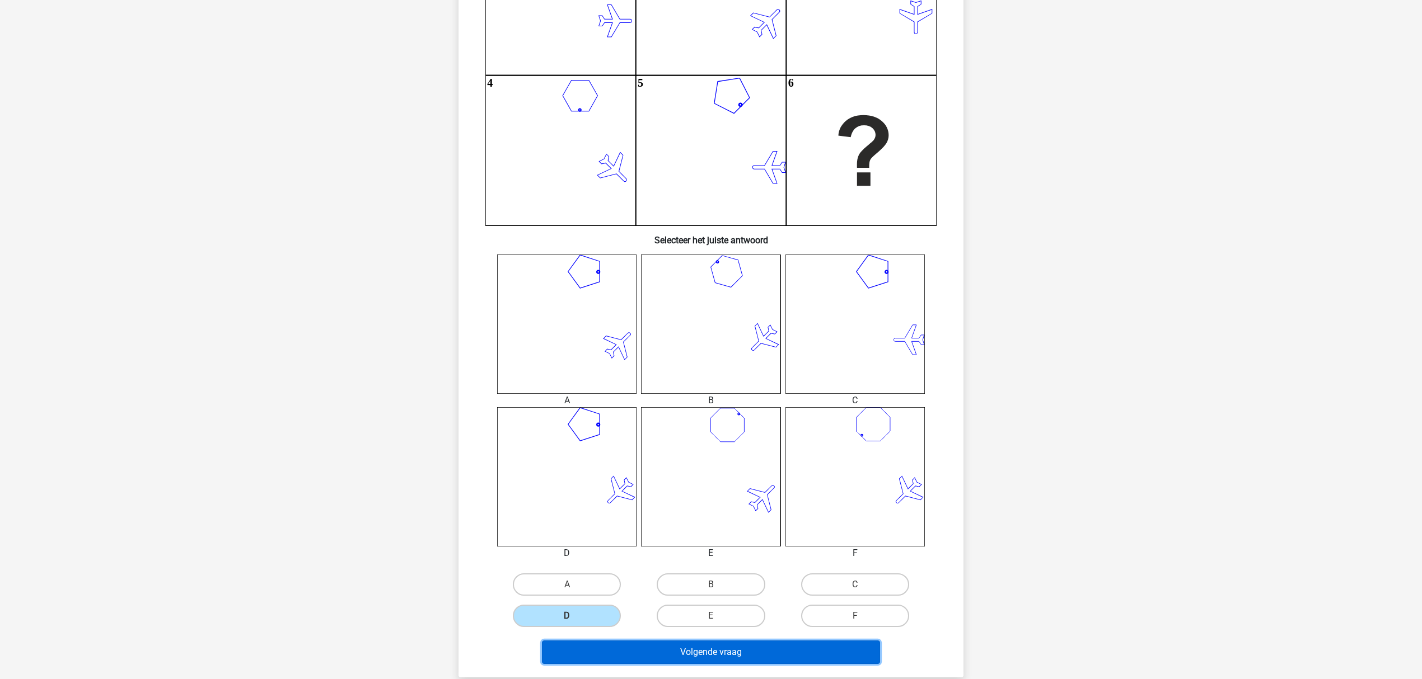
click at [641, 649] on button "Volgende vraag" at bounding box center [711, 653] width 339 height 24
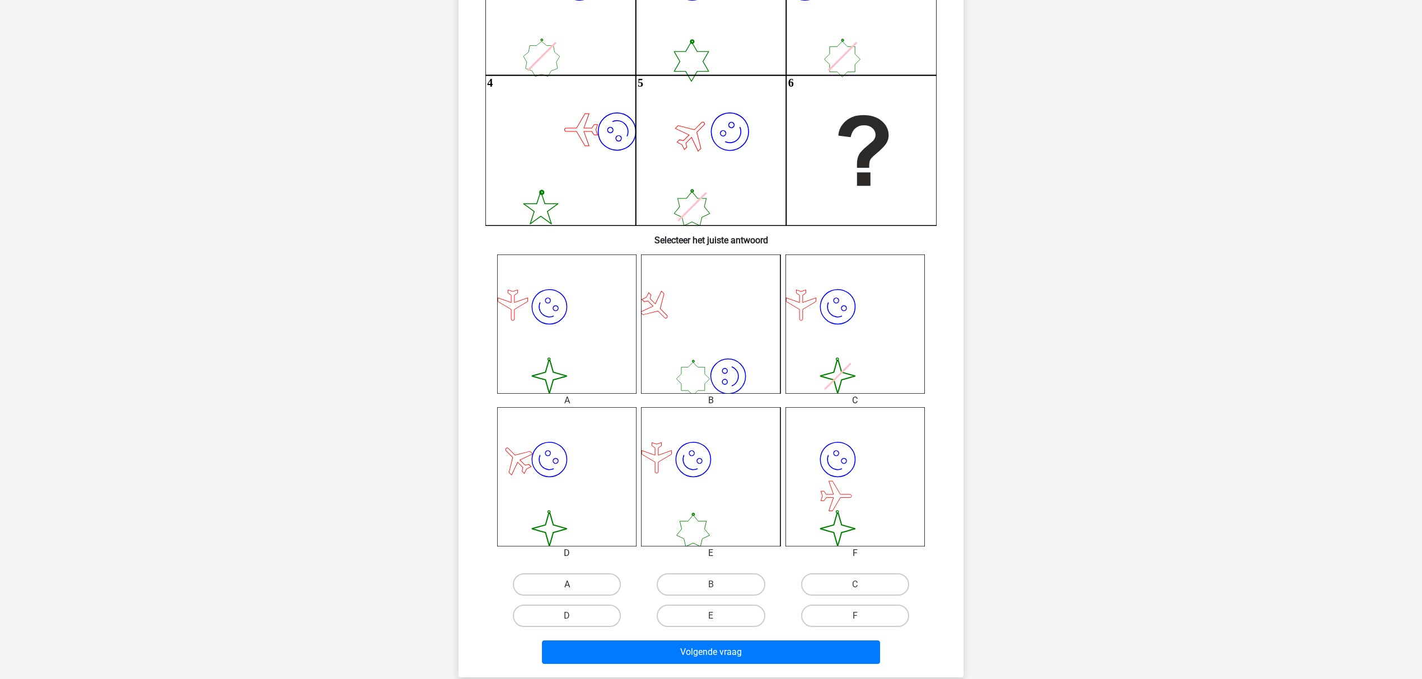
click at [560, 582] on label "A" at bounding box center [567, 585] width 108 height 22
click at [567, 585] on input "A" at bounding box center [570, 588] width 7 height 7
radio input "true"
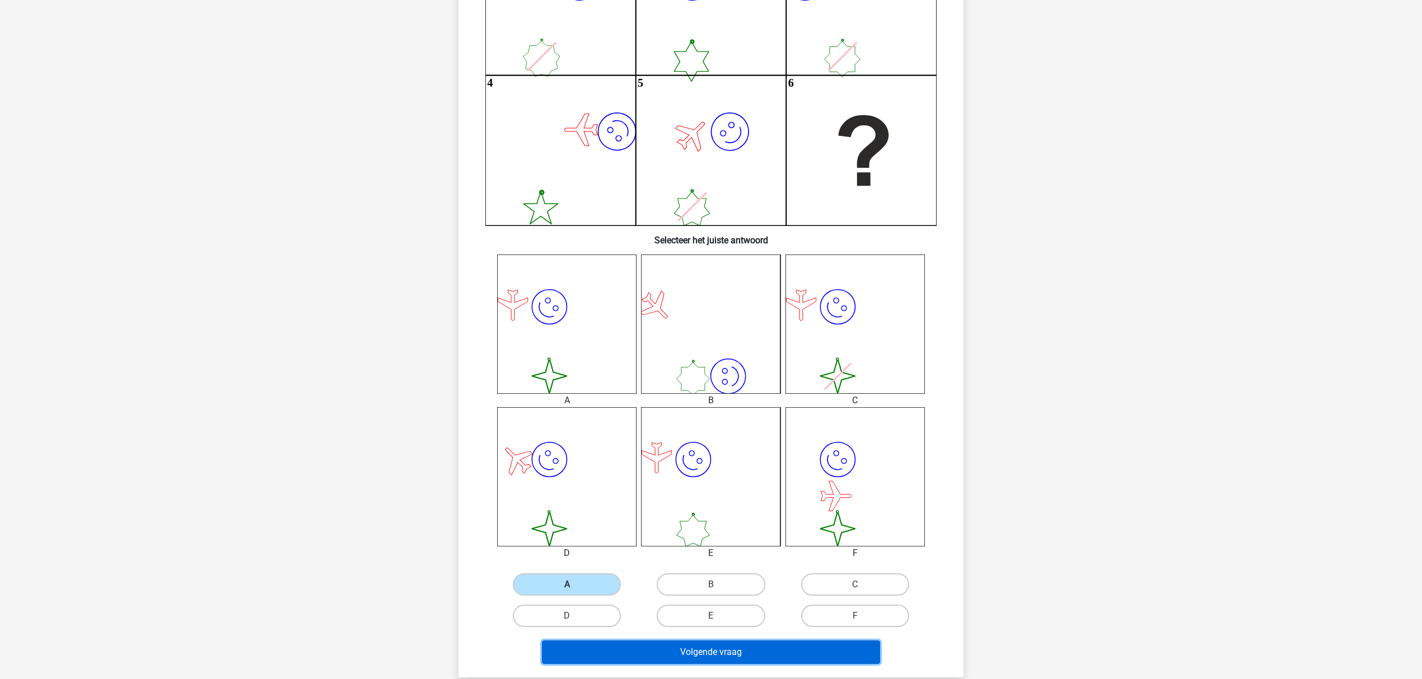
click at [648, 644] on button "Volgende vraag" at bounding box center [711, 653] width 339 height 24
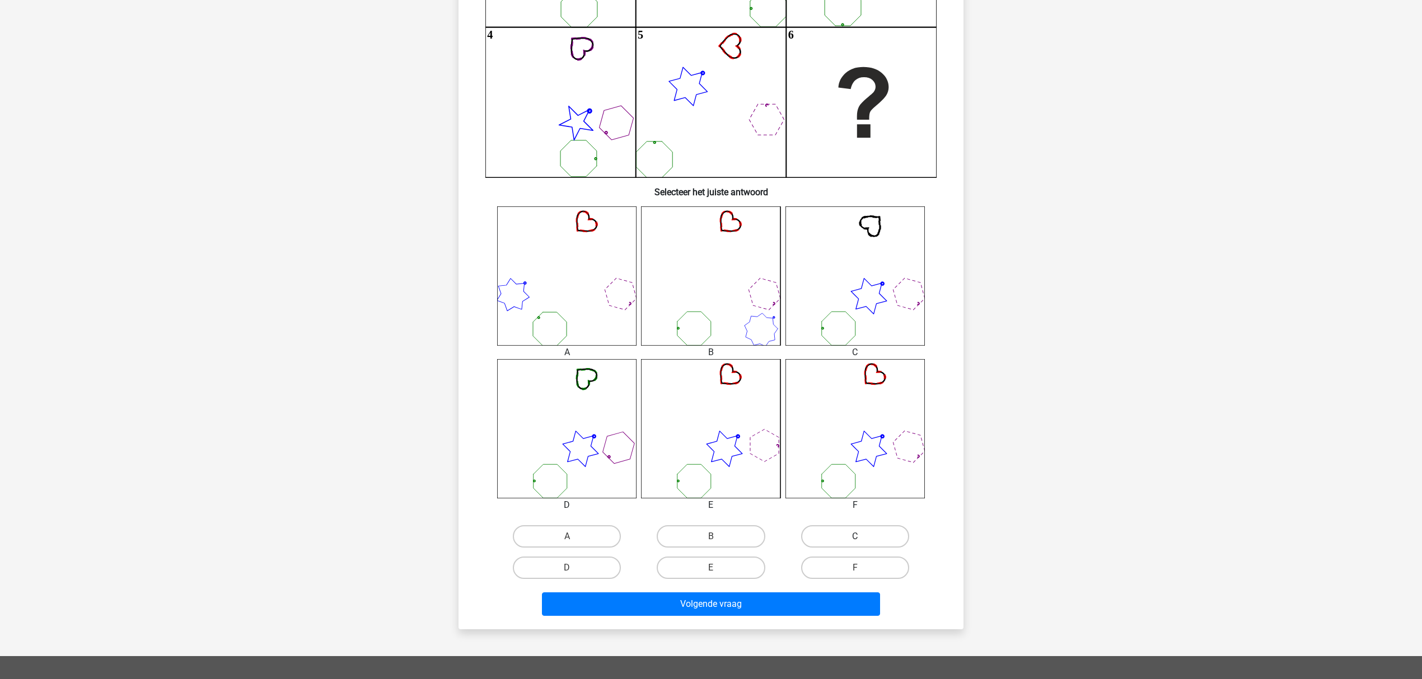
scroll to position [280, 0]
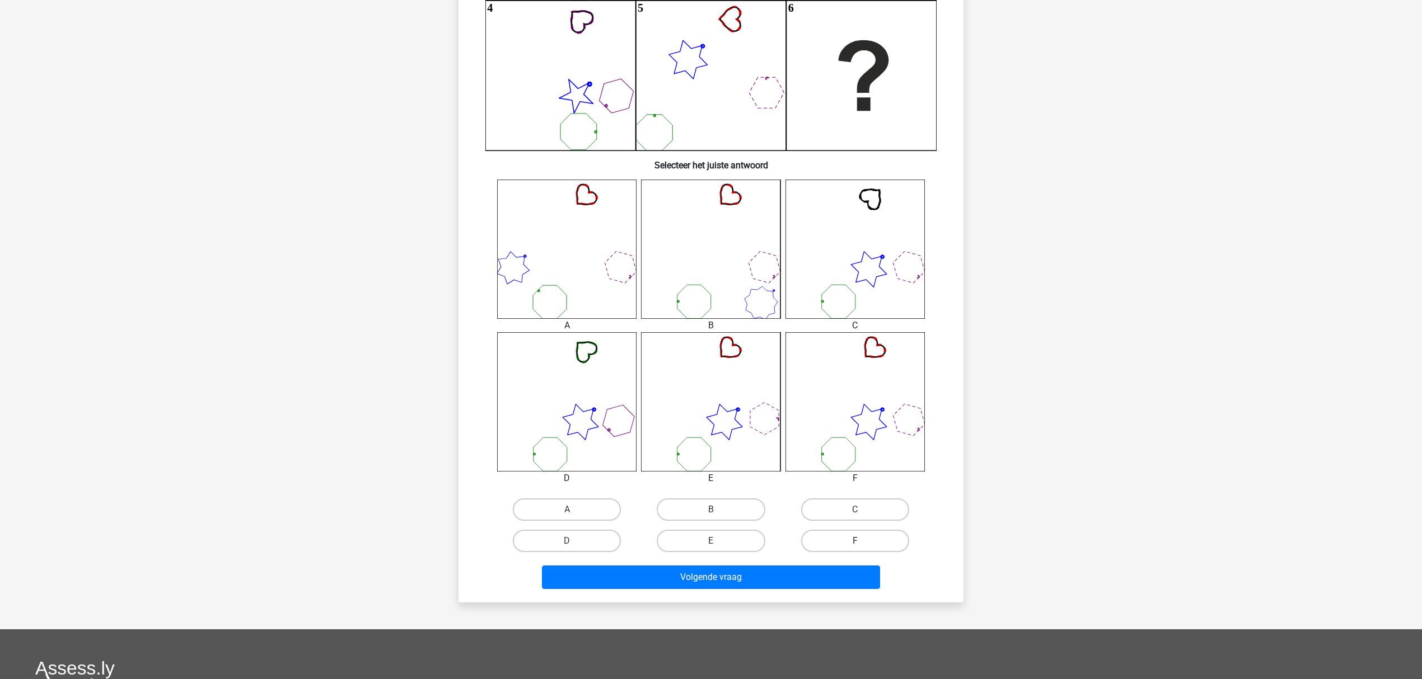
click at [874, 531] on label "F" at bounding box center [855, 541] width 108 height 22
click at [862, 541] on input "F" at bounding box center [858, 544] width 7 height 7
radio input "true"
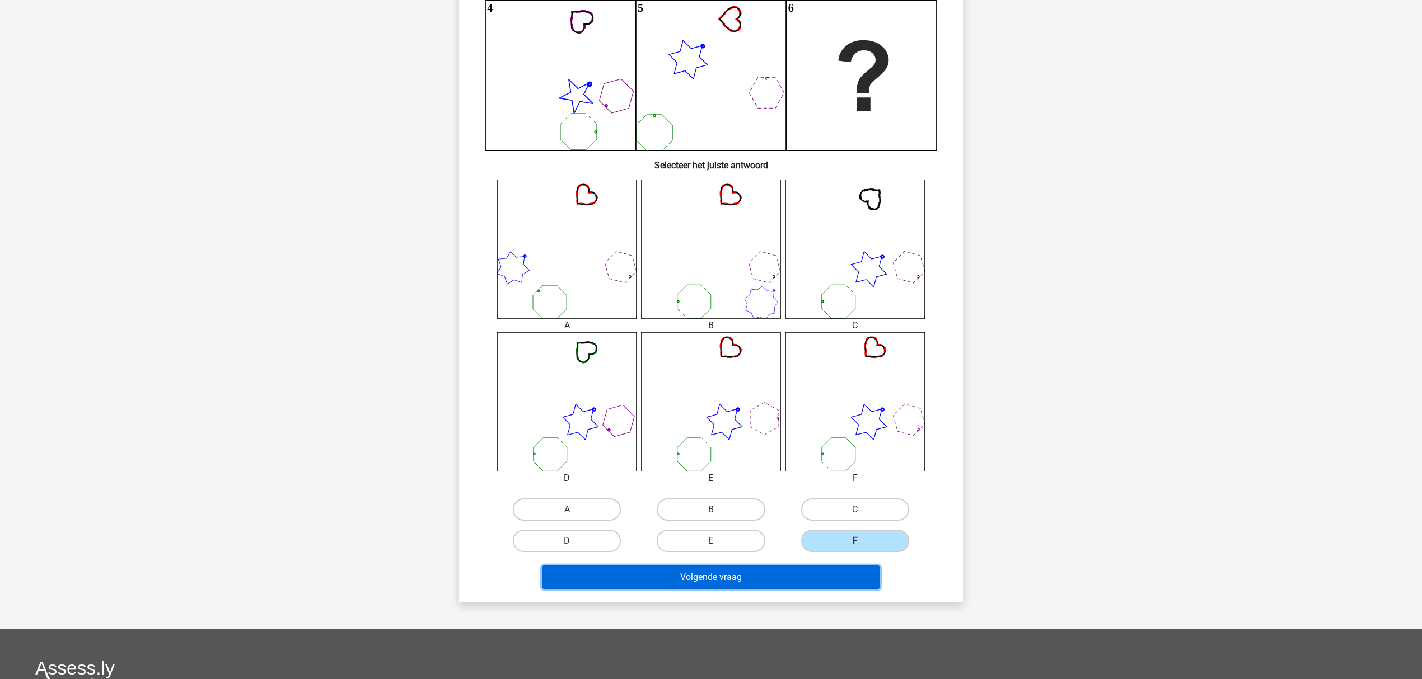
click at [824, 569] on button "Volgende vraag" at bounding box center [711, 578] width 339 height 24
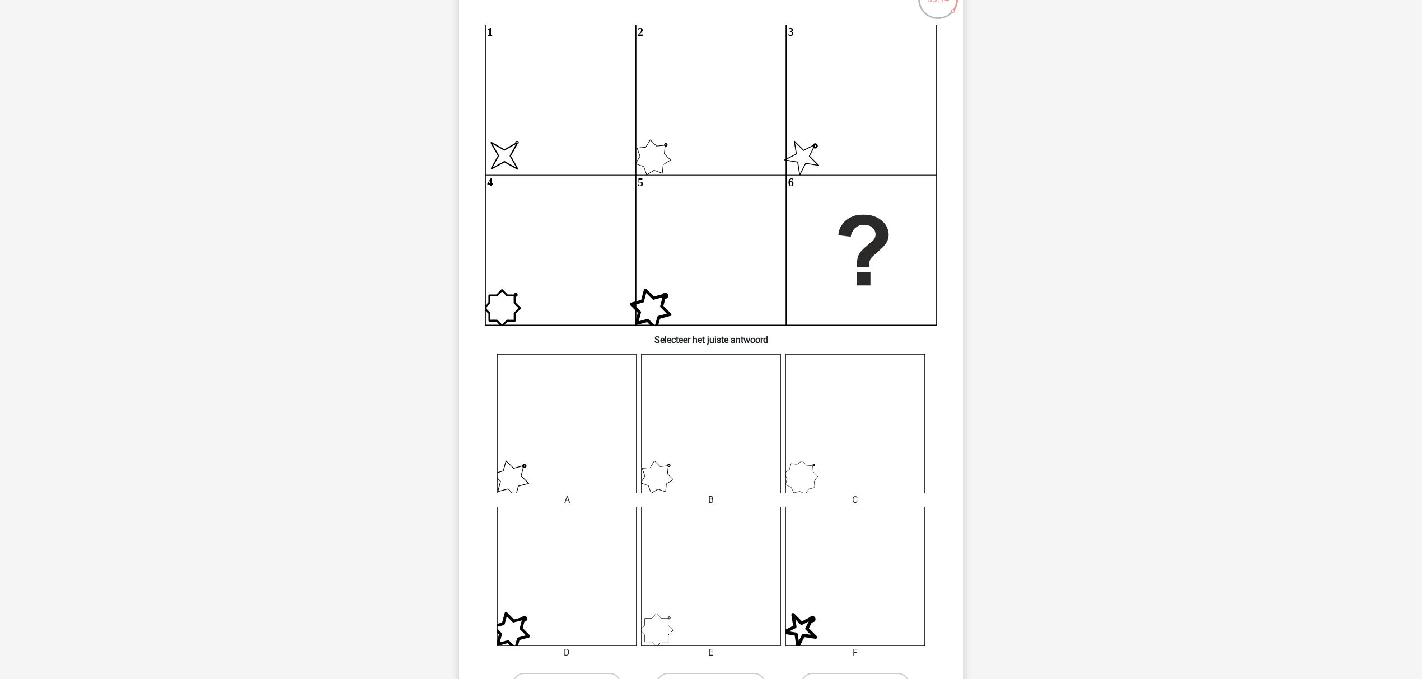
scroll to position [205, 0]
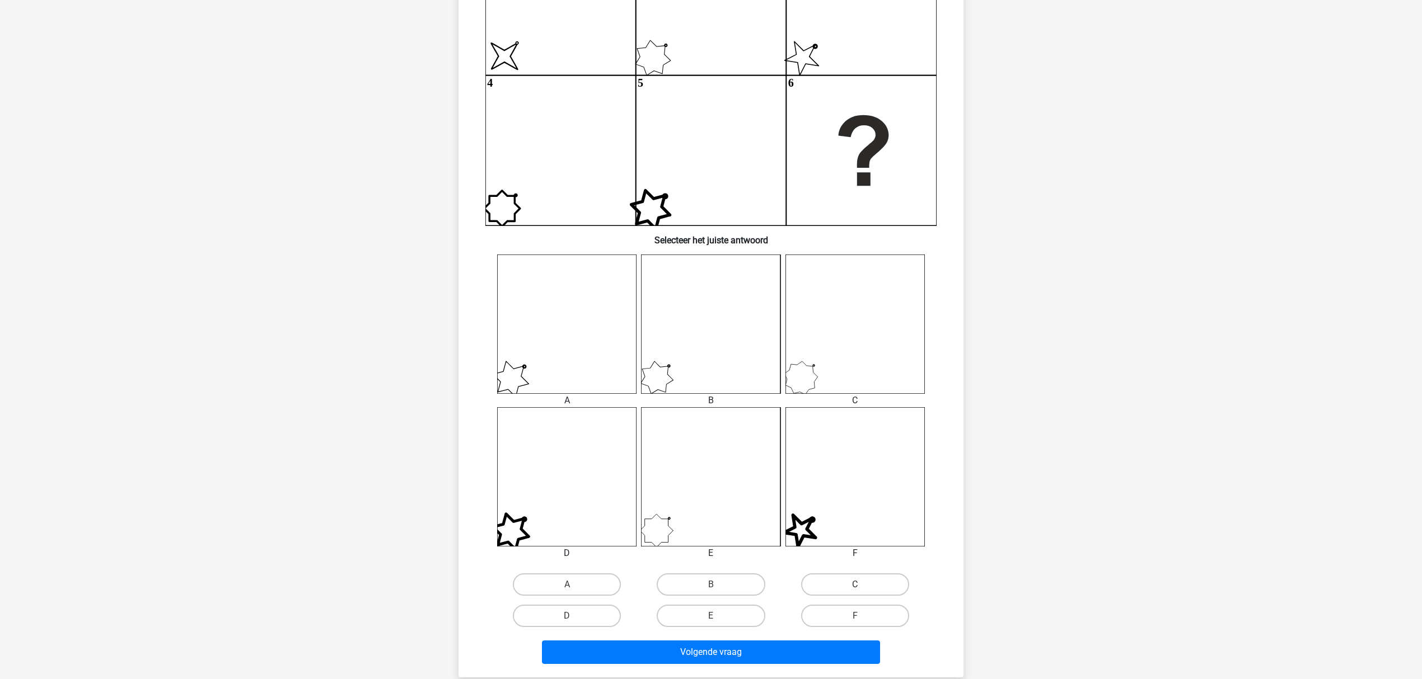
click at [872, 576] on label "C" at bounding box center [855, 585] width 108 height 22
click at [862, 585] on input "C" at bounding box center [858, 588] width 7 height 7
radio input "true"
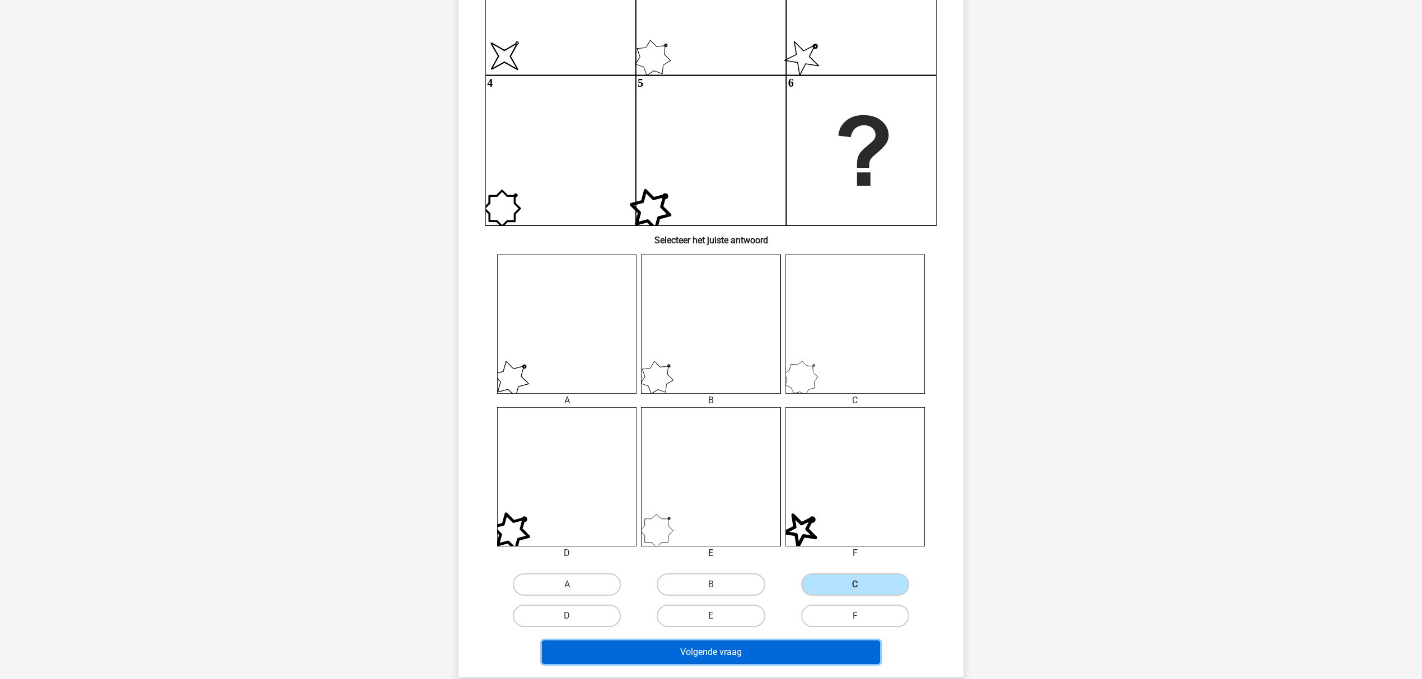
click at [791, 644] on button "Volgende vraag" at bounding box center [711, 653] width 339 height 24
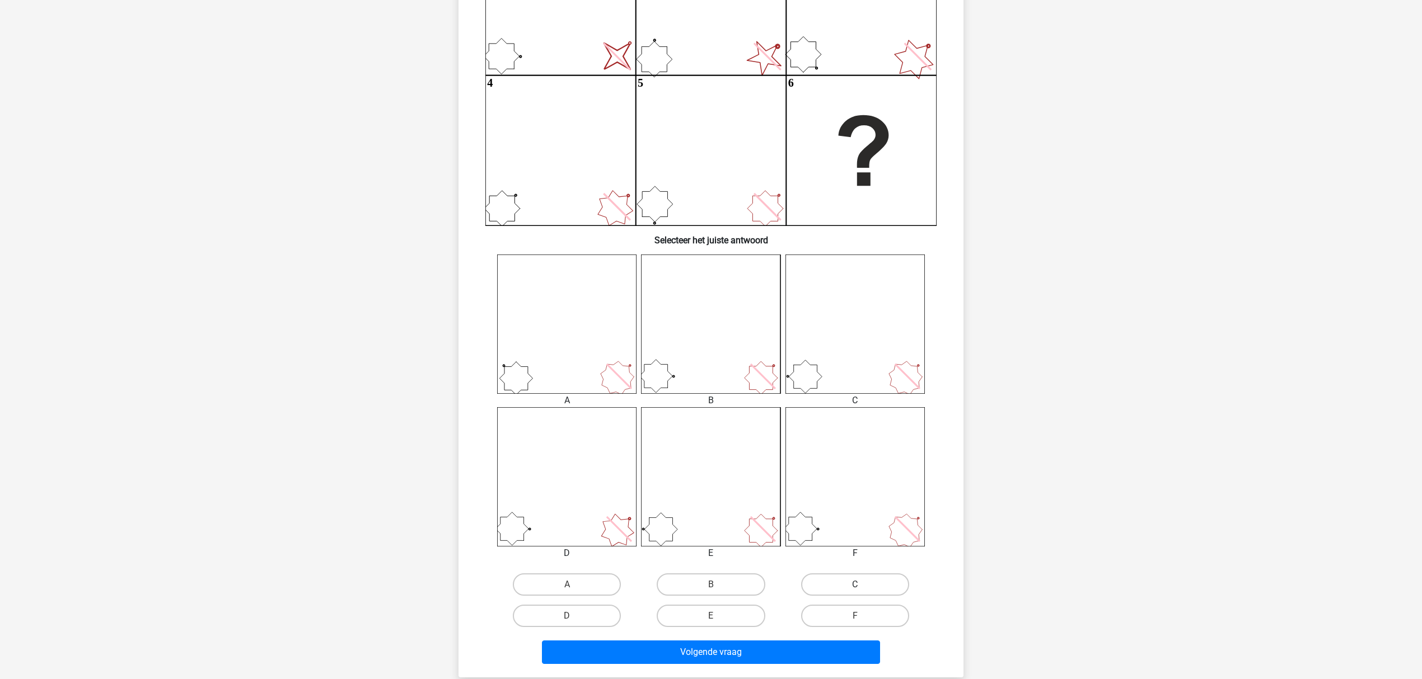
click at [840, 580] on label "C" at bounding box center [855, 585] width 108 height 22
click at [855, 585] on input "C" at bounding box center [858, 588] width 7 height 7
radio input "true"
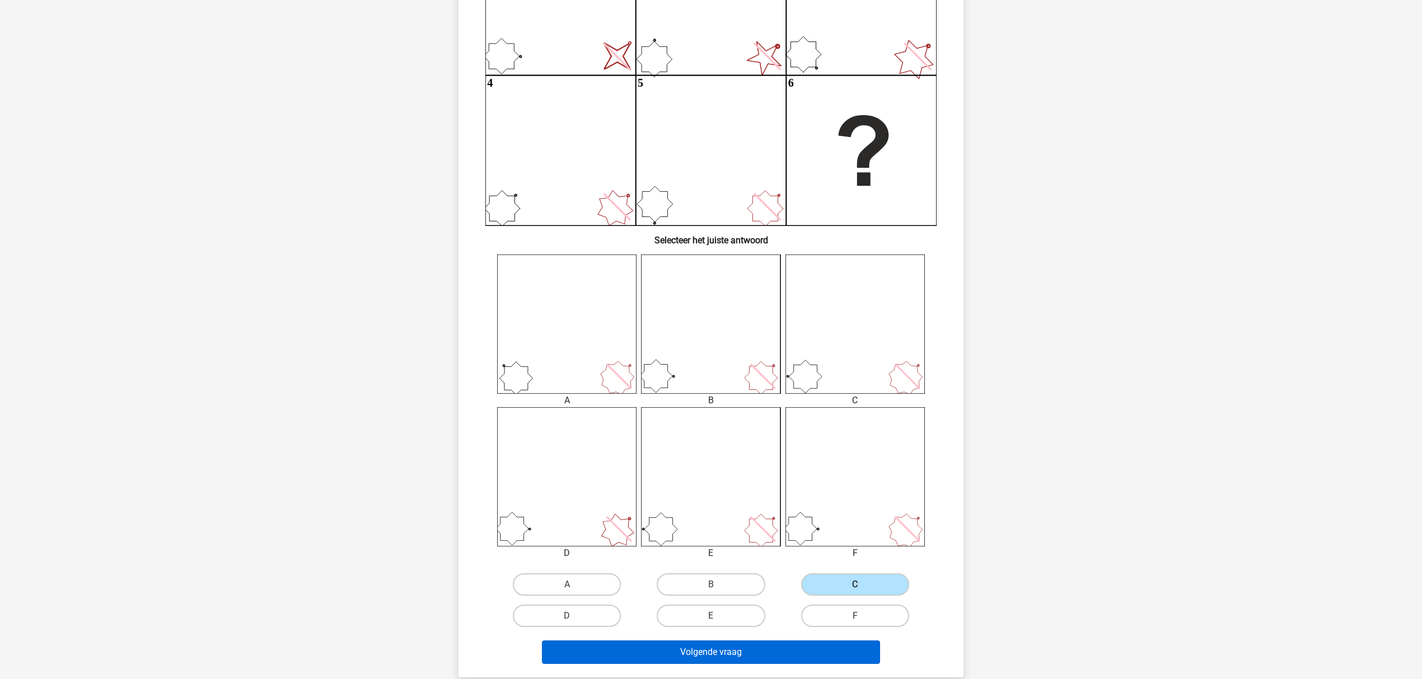
drag, startPoint x: 751, startPoint y: 667, endPoint x: 748, endPoint y: 660, distance: 7.3
click at [748, 663] on div "Volgende vraag" at bounding box center [711, 655] width 432 height 28
click at [747, 646] on button "Volgende vraag" at bounding box center [711, 653] width 339 height 24
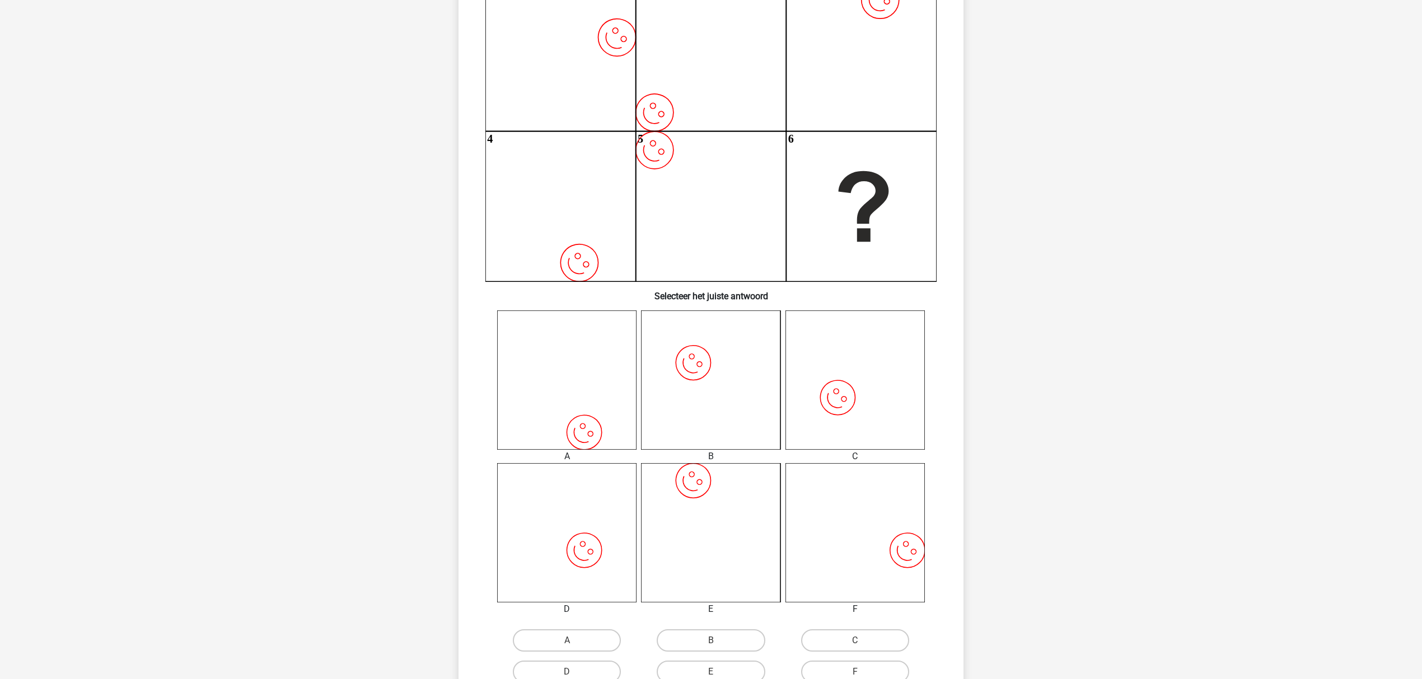
scroll to position [224, 0]
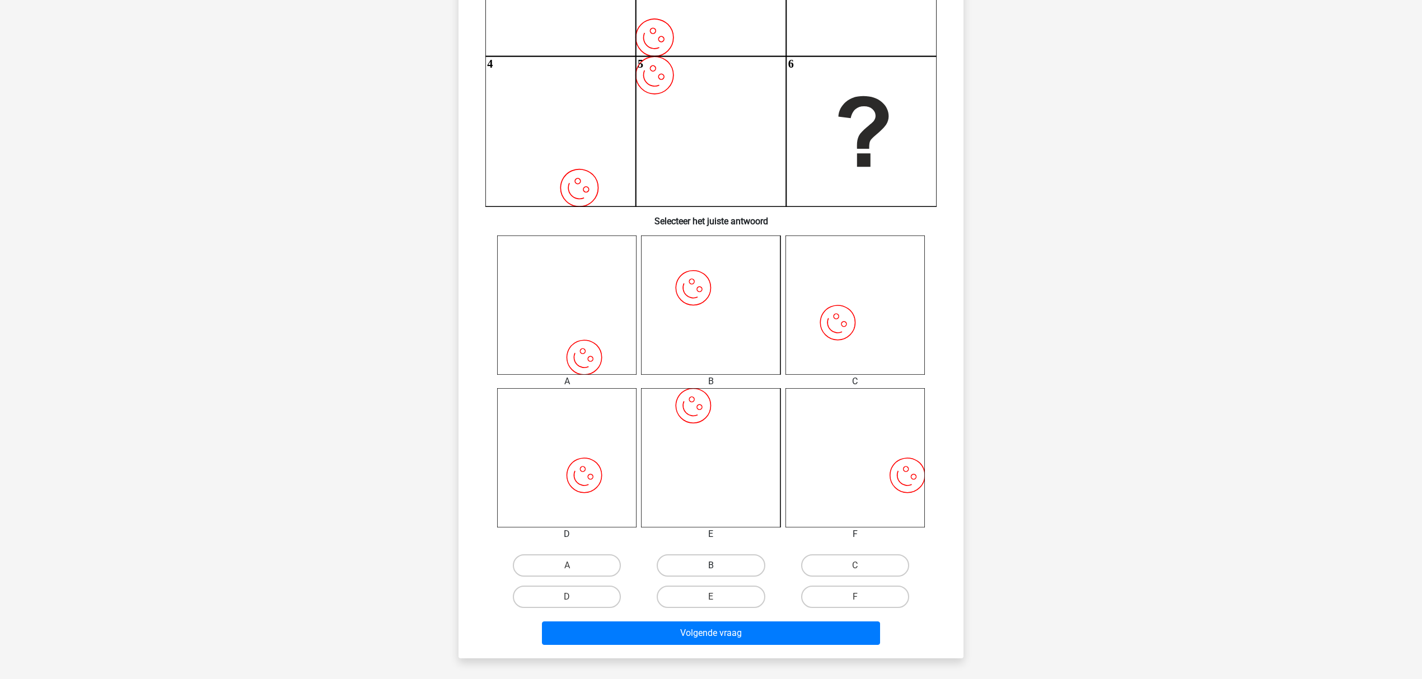
click at [710, 560] on label "B" at bounding box center [711, 566] width 108 height 22
click at [711, 566] on input "B" at bounding box center [714, 569] width 7 height 7
radio input "true"
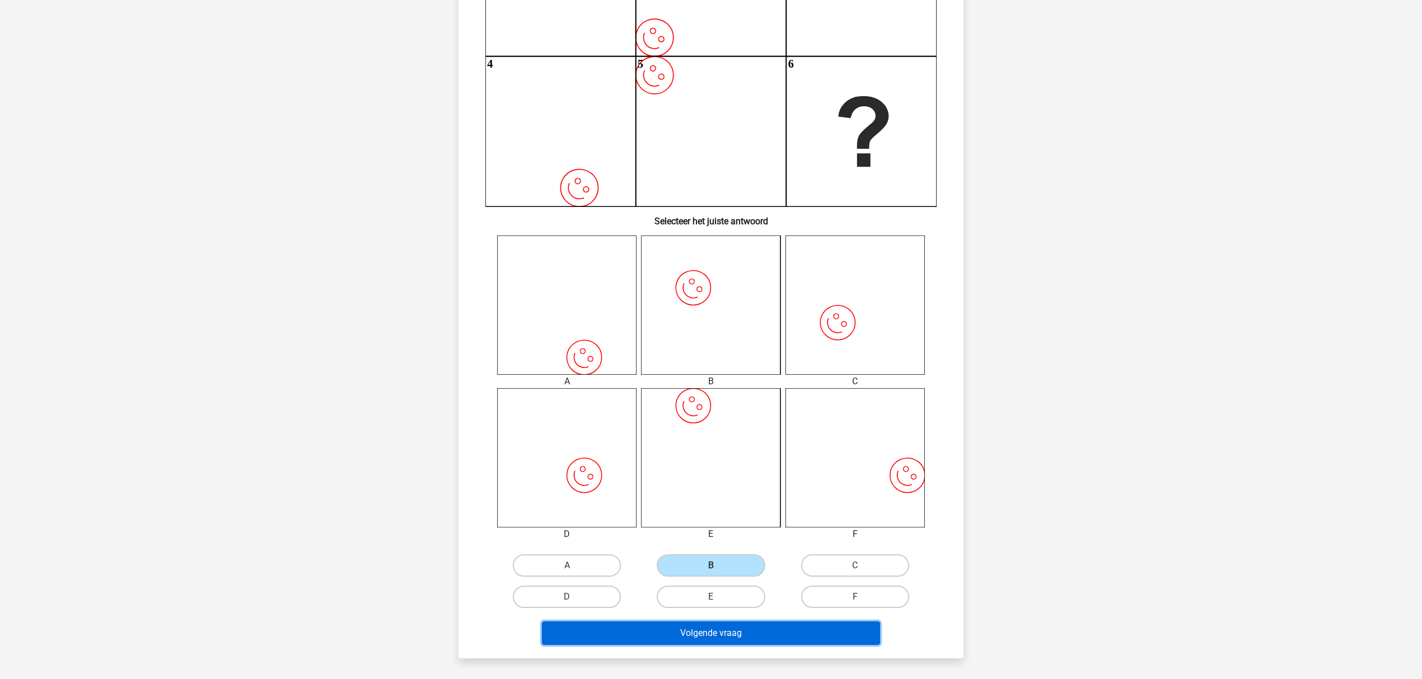
click at [710, 630] on button "Volgende vraag" at bounding box center [711, 634] width 339 height 24
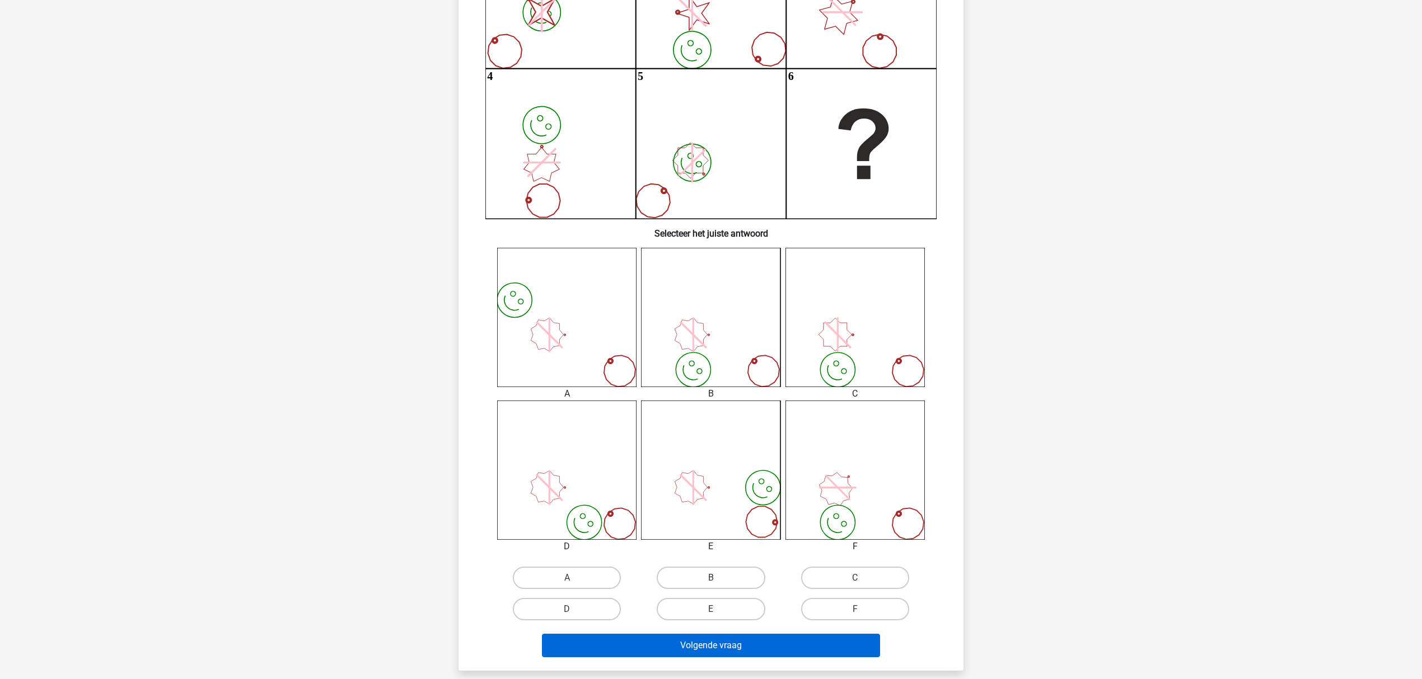
scroll to position [298, 0]
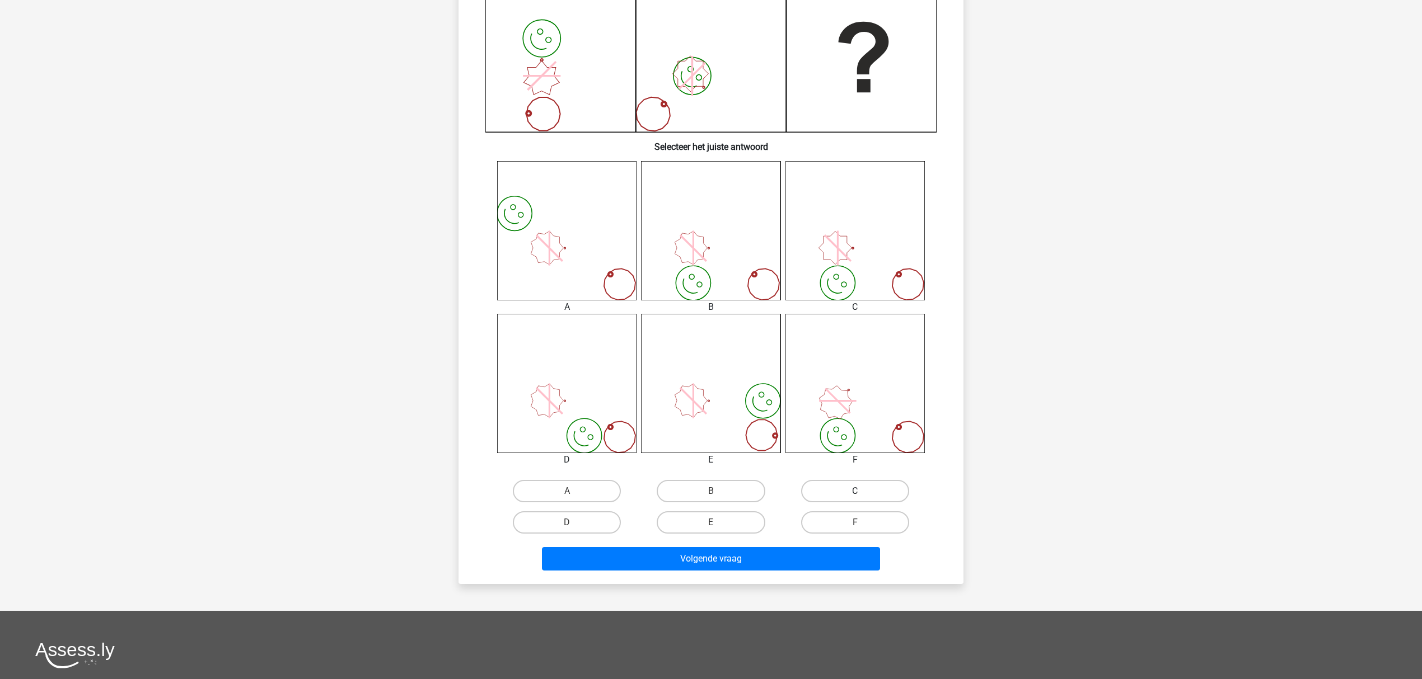
click at [883, 488] on label "C" at bounding box center [855, 491] width 108 height 22
click at [862, 491] on input "C" at bounding box center [858, 494] width 7 height 7
radio input "true"
click at [775, 557] on button "Volgende vraag" at bounding box center [711, 559] width 339 height 24
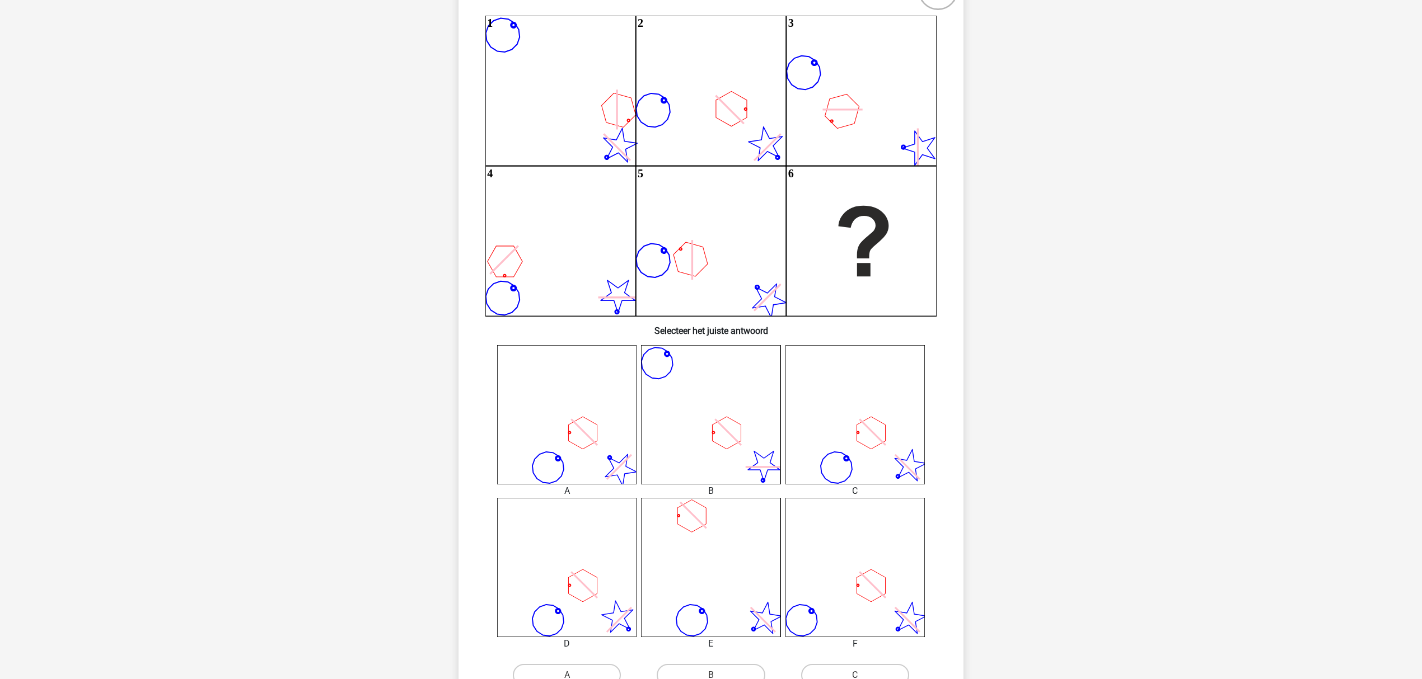
scroll to position [130, 0]
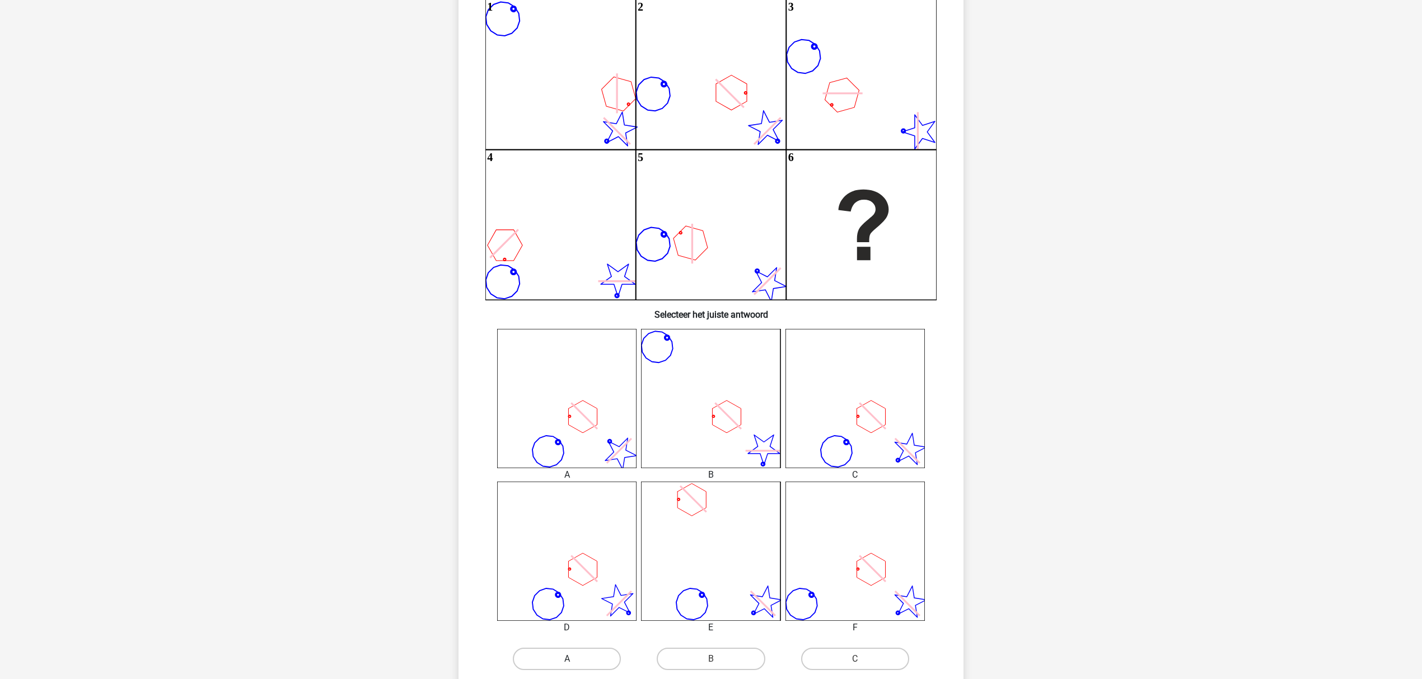
click at [576, 655] on label "A" at bounding box center [567, 659] width 108 height 22
click at [574, 659] on input "A" at bounding box center [570, 662] width 7 height 7
radio input "true"
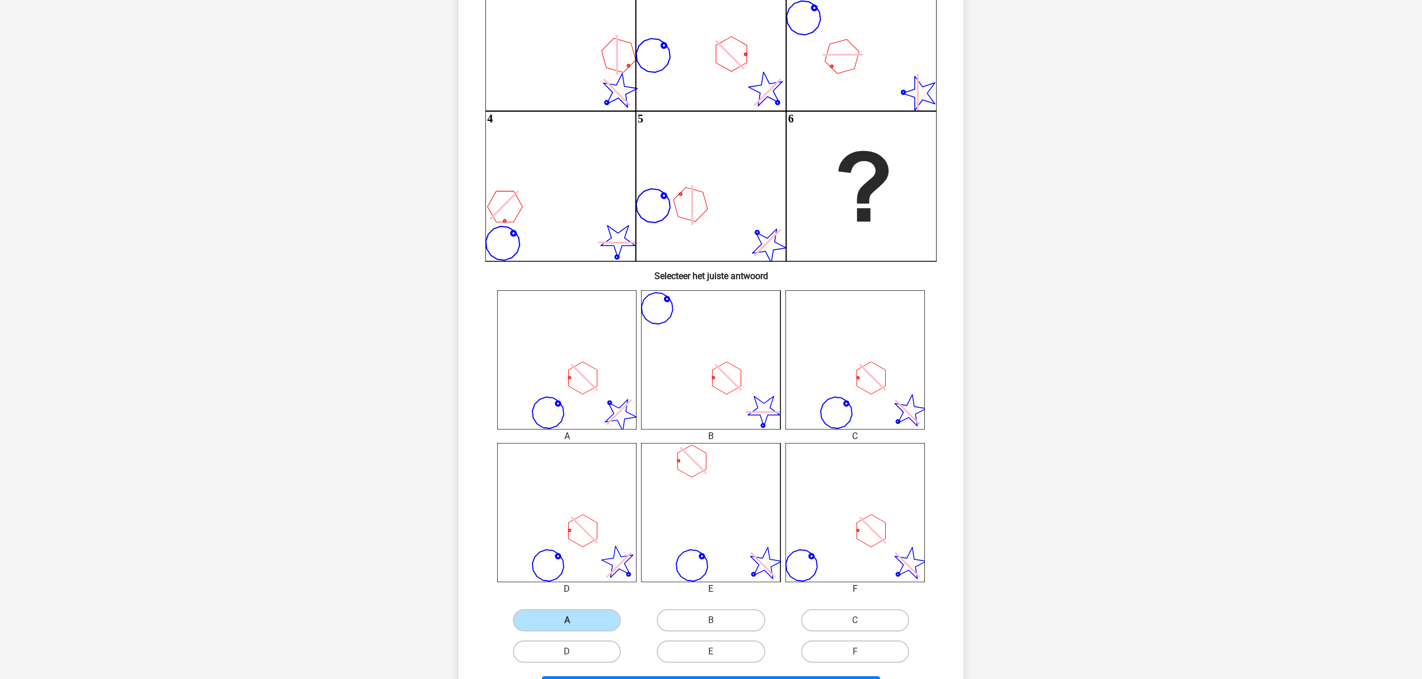
scroll to position [205, 0]
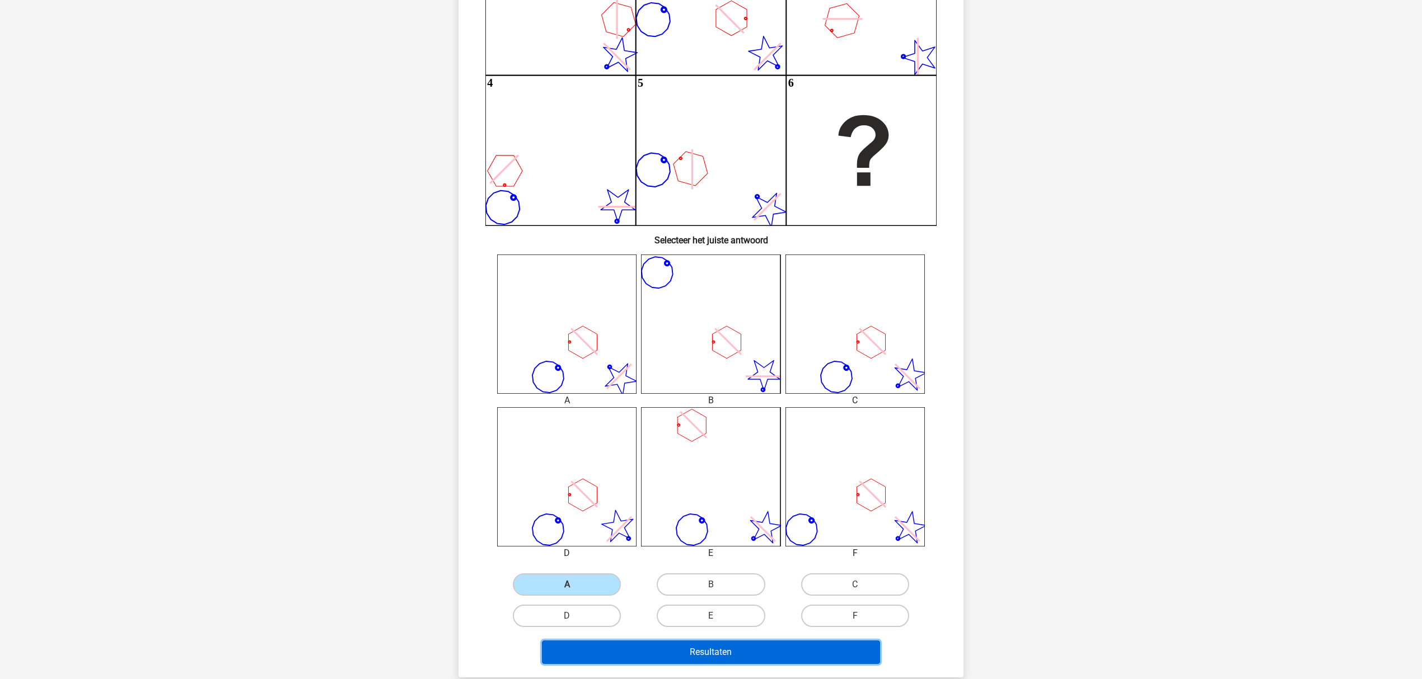
click at [638, 650] on button "Resultaten" at bounding box center [711, 653] width 339 height 24
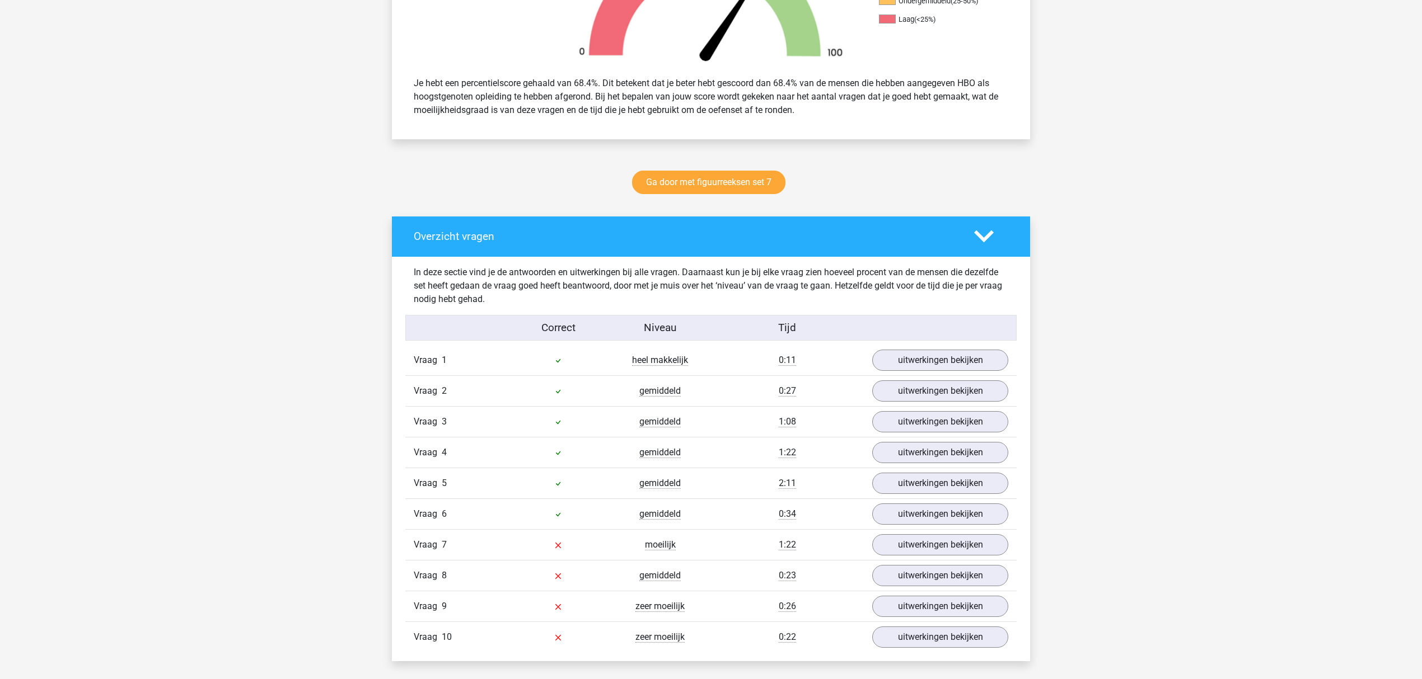
scroll to position [746, 0]
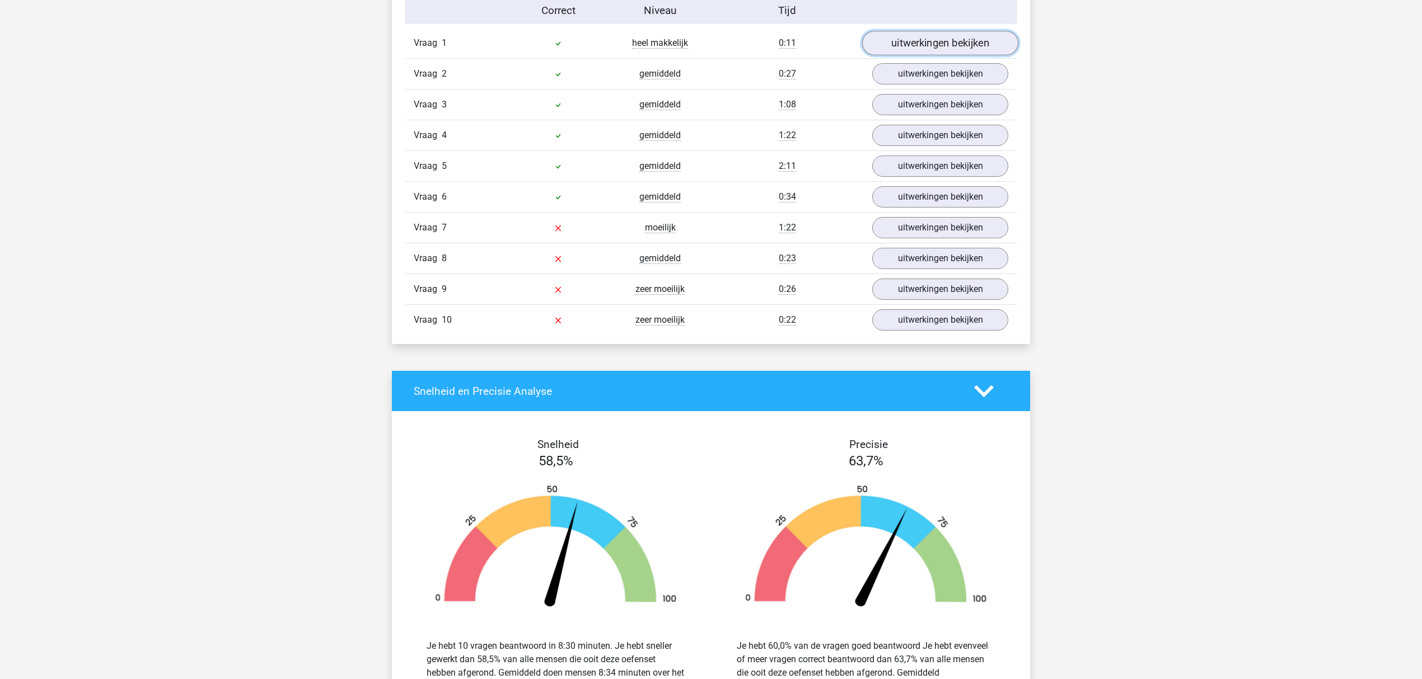
click at [905, 34] on link "uitwerkingen bekijken" at bounding box center [940, 43] width 156 height 25
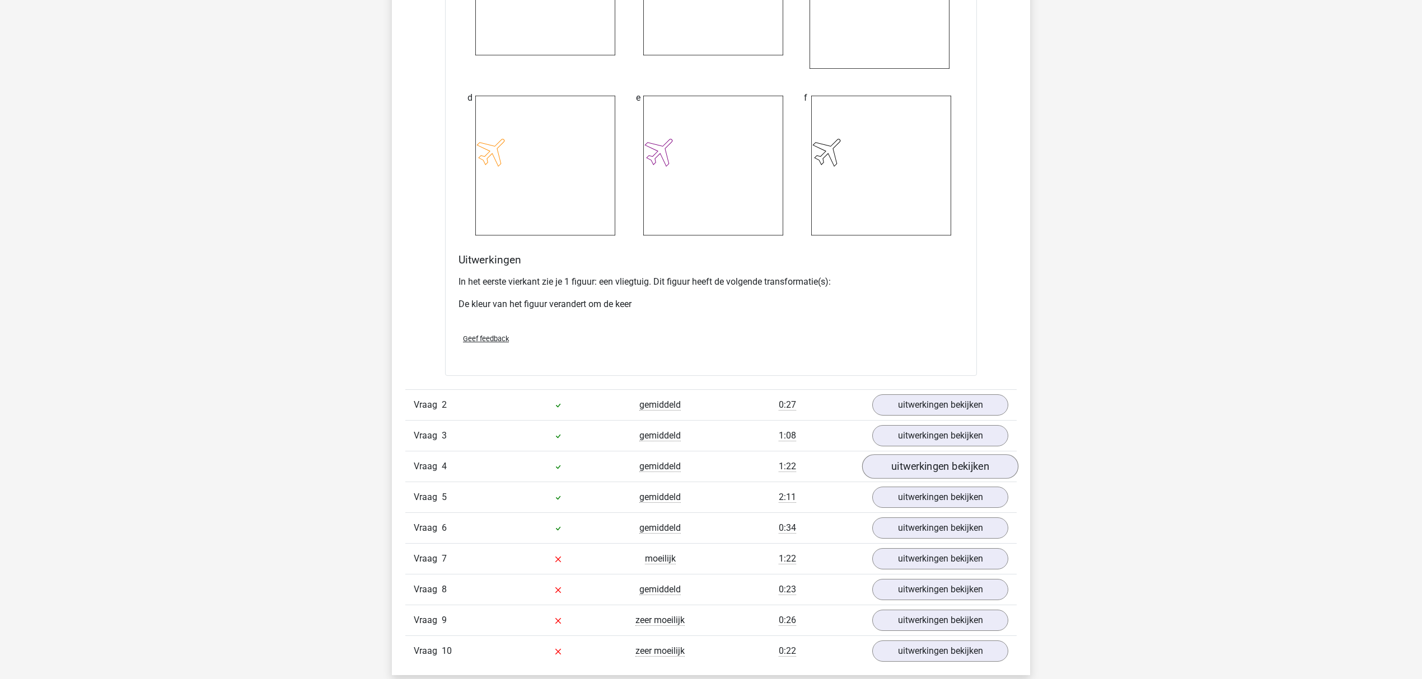
scroll to position [1492, 0]
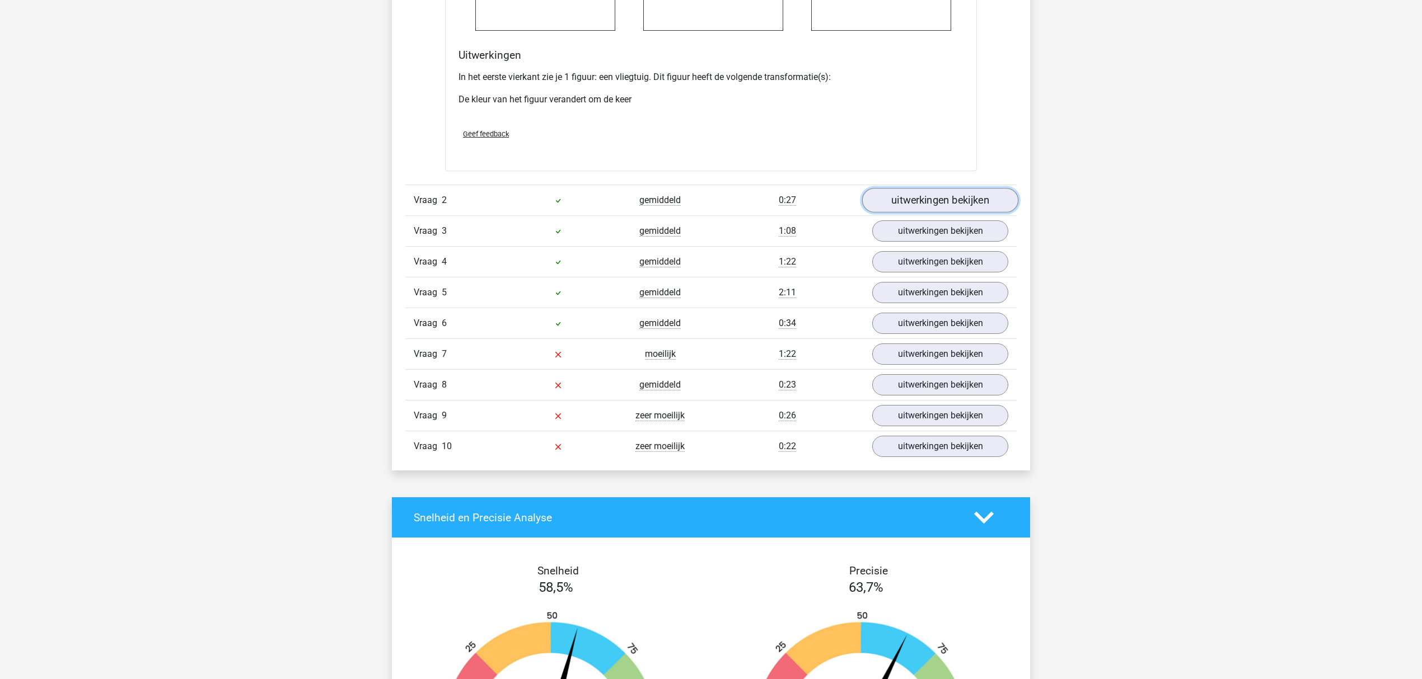
click at [954, 198] on link "uitwerkingen bekijken" at bounding box center [940, 200] width 156 height 25
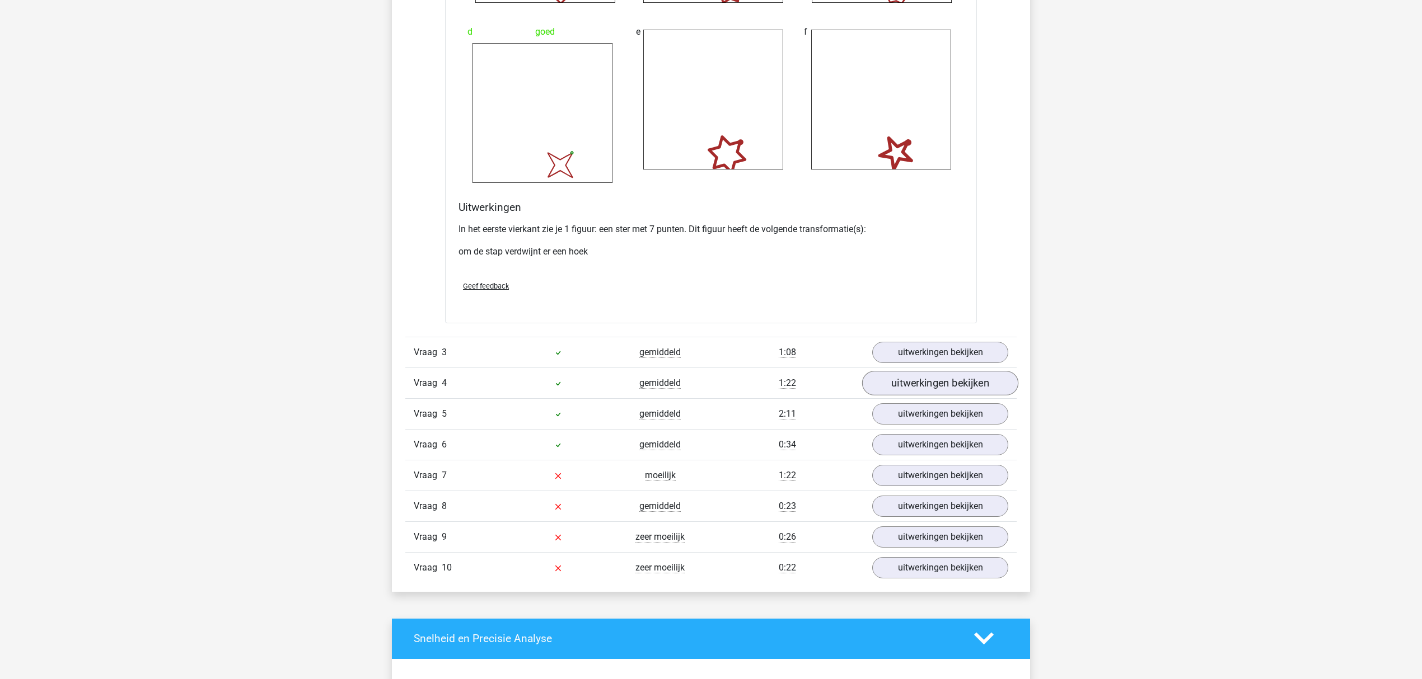
scroll to position [2388, 0]
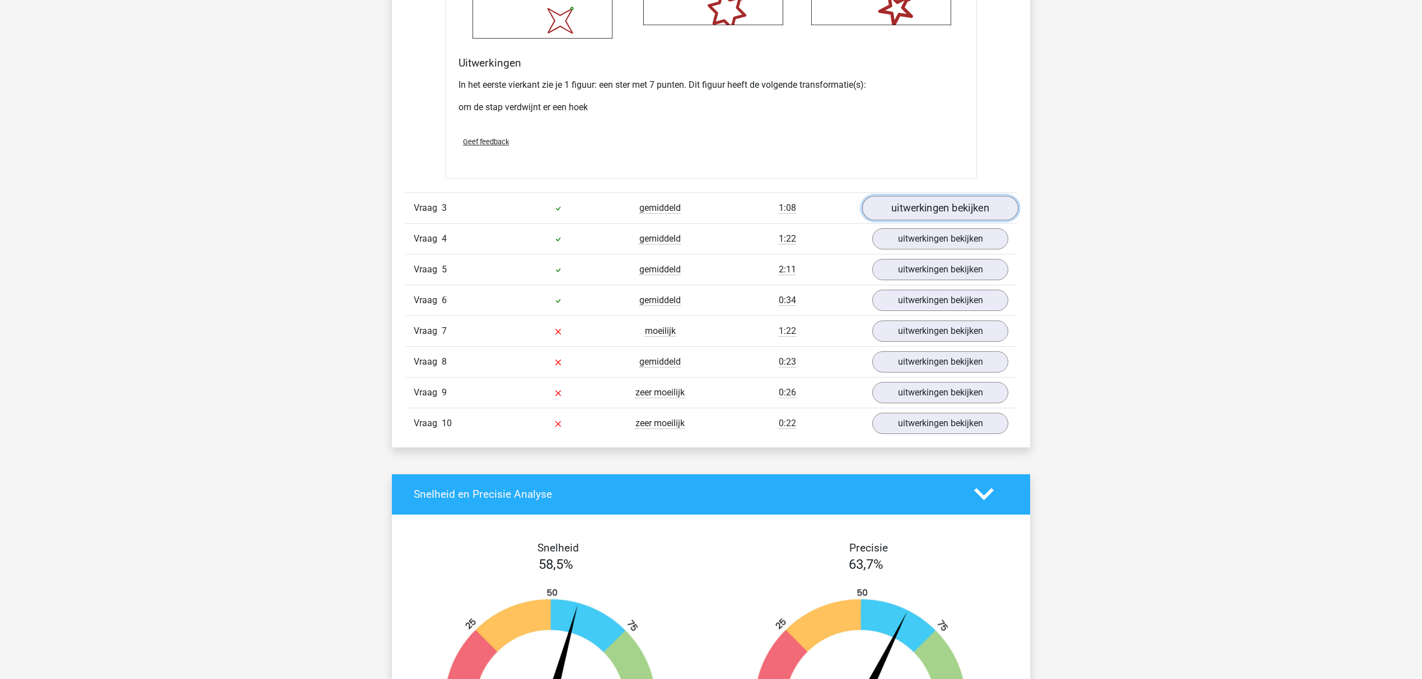
click at [952, 209] on link "uitwerkingen bekijken" at bounding box center [940, 208] width 156 height 25
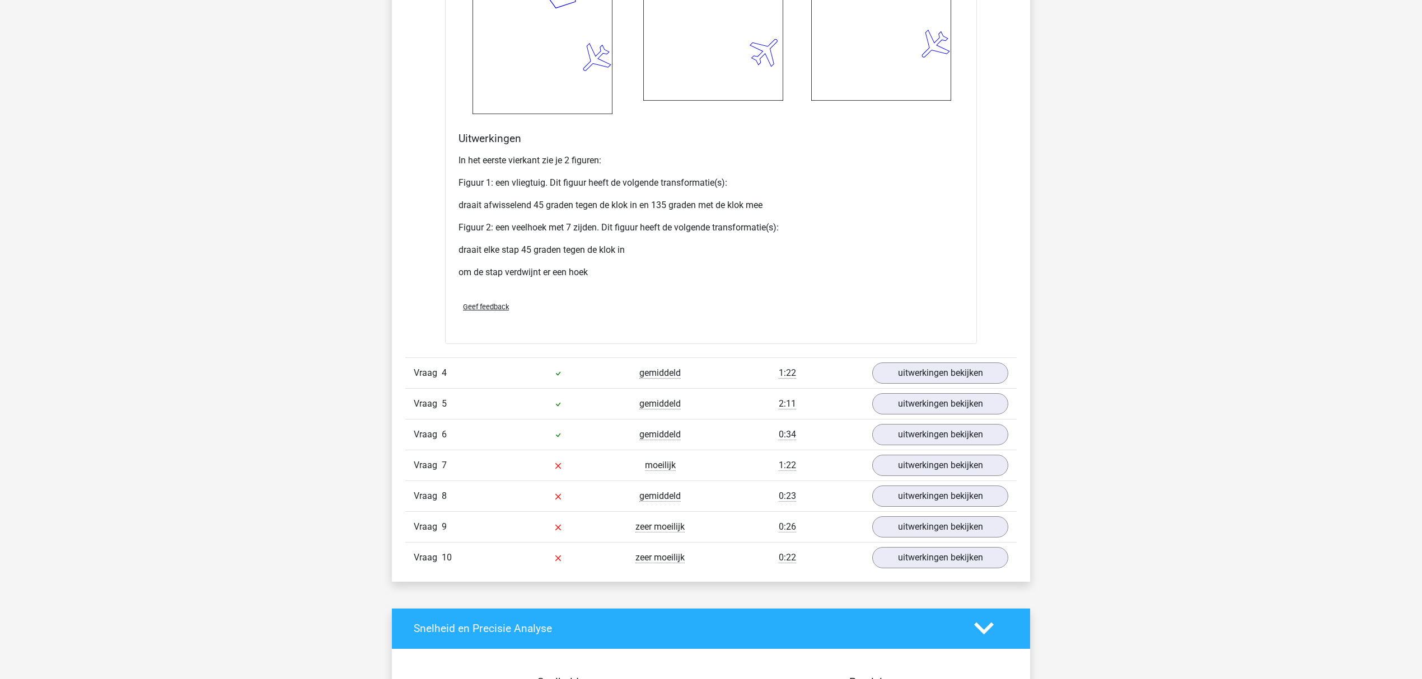
scroll to position [3358, 0]
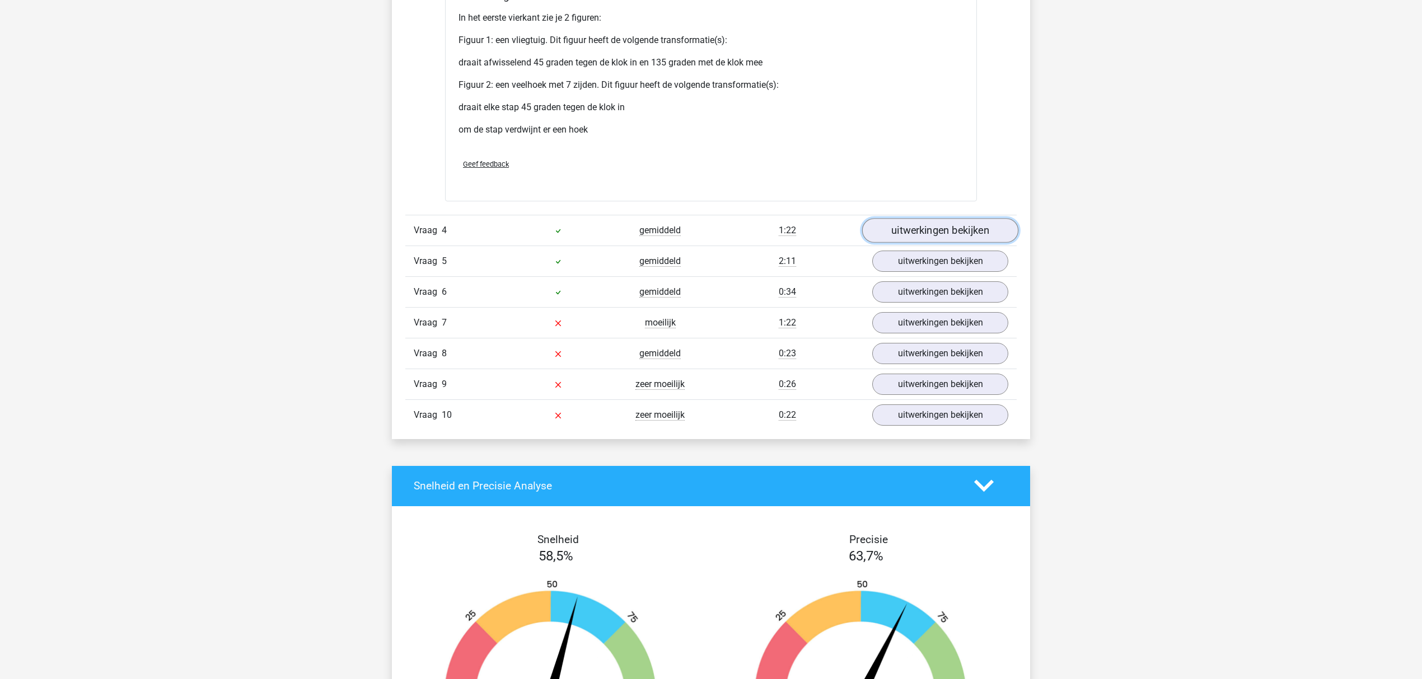
click at [925, 229] on link "uitwerkingen bekijken" at bounding box center [940, 230] width 156 height 25
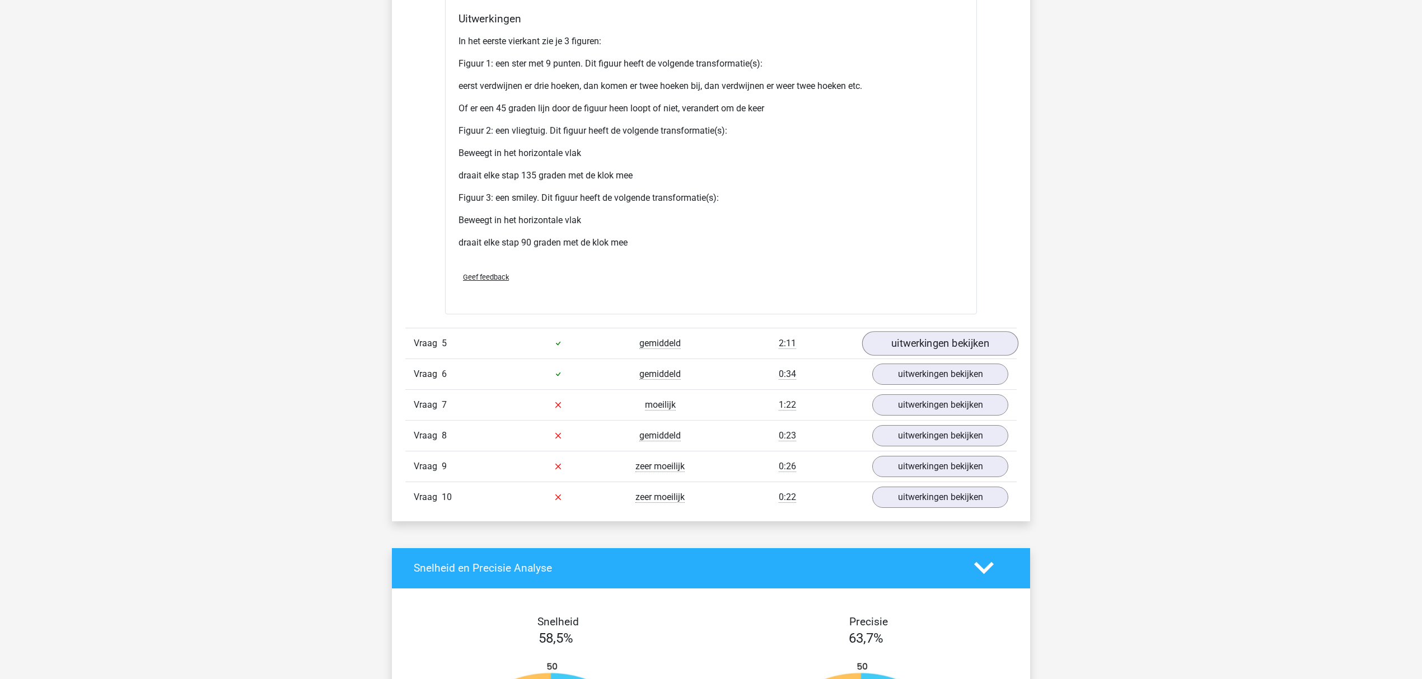
scroll to position [4328, 0]
click at [914, 339] on link "uitwerkingen bekijken" at bounding box center [940, 343] width 156 height 25
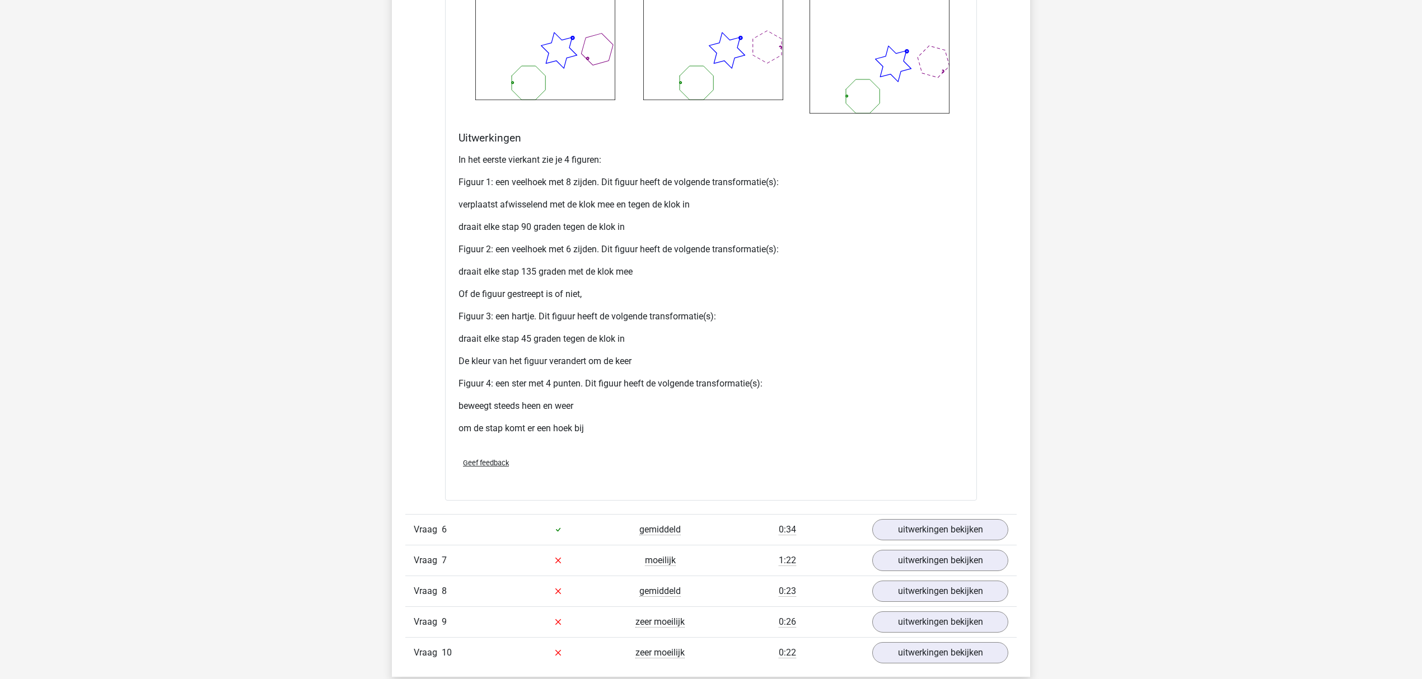
scroll to position [5298, 0]
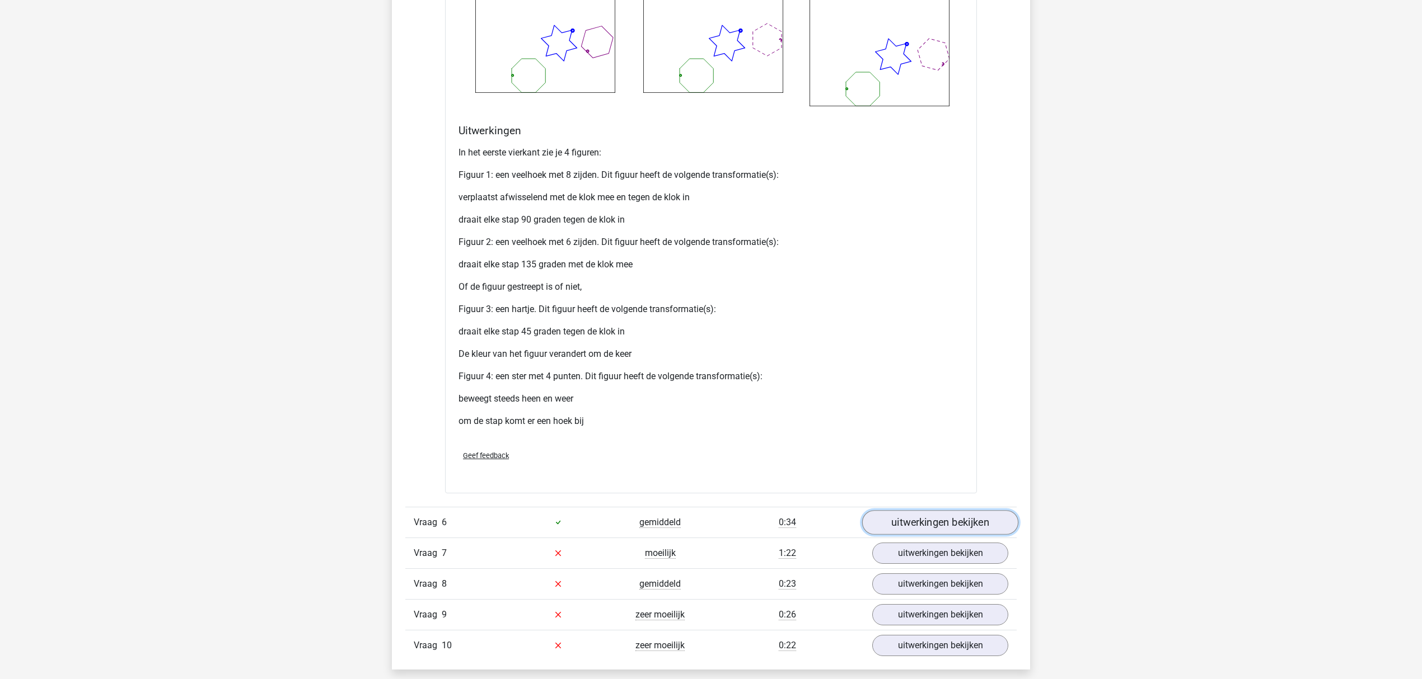
click at [943, 524] on link "uitwerkingen bekijken" at bounding box center [940, 522] width 156 height 25
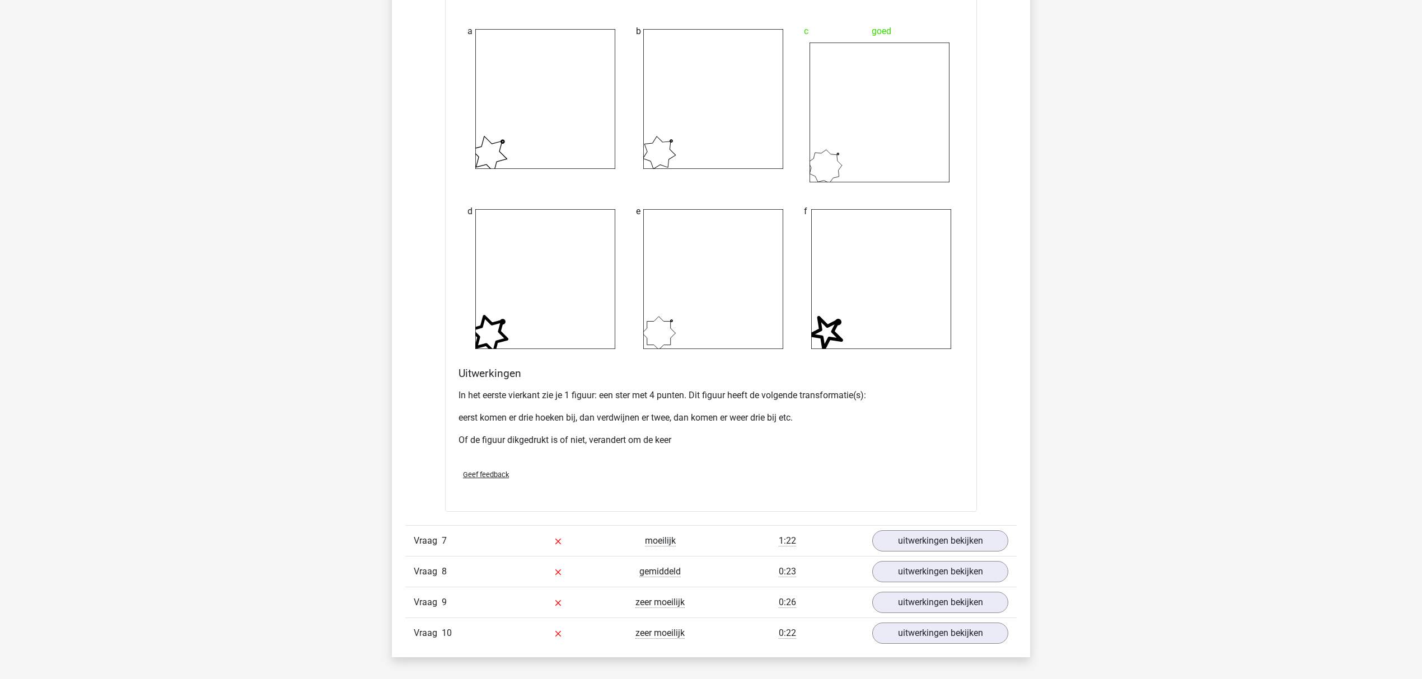
scroll to position [6343, 0]
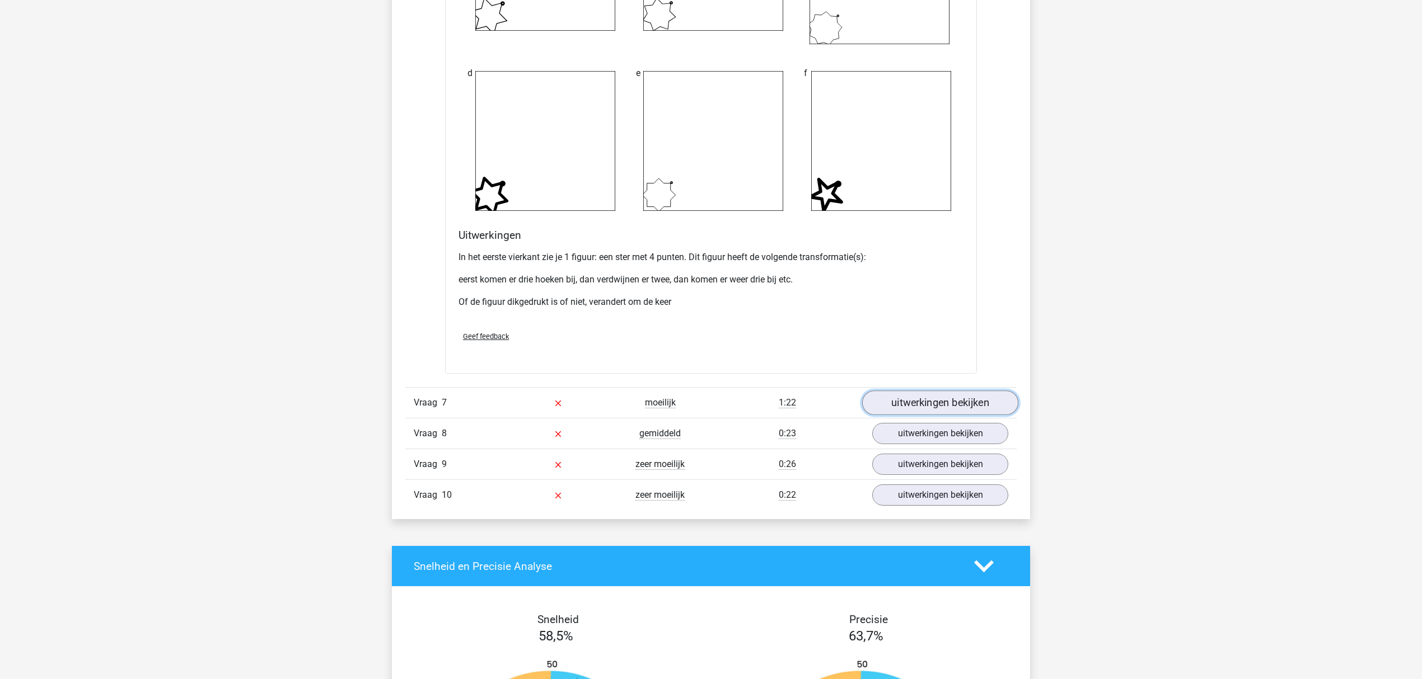
click at [939, 400] on link "uitwerkingen bekijken" at bounding box center [940, 403] width 156 height 25
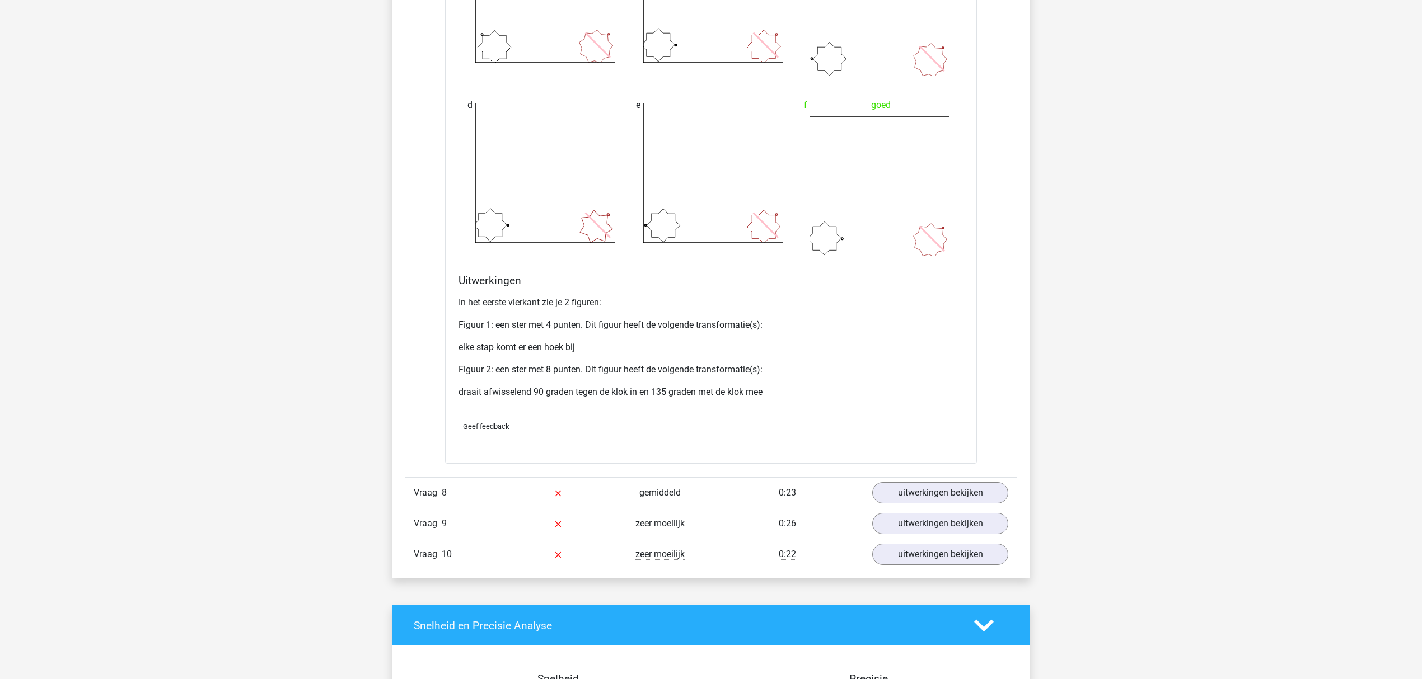
scroll to position [7239, 0]
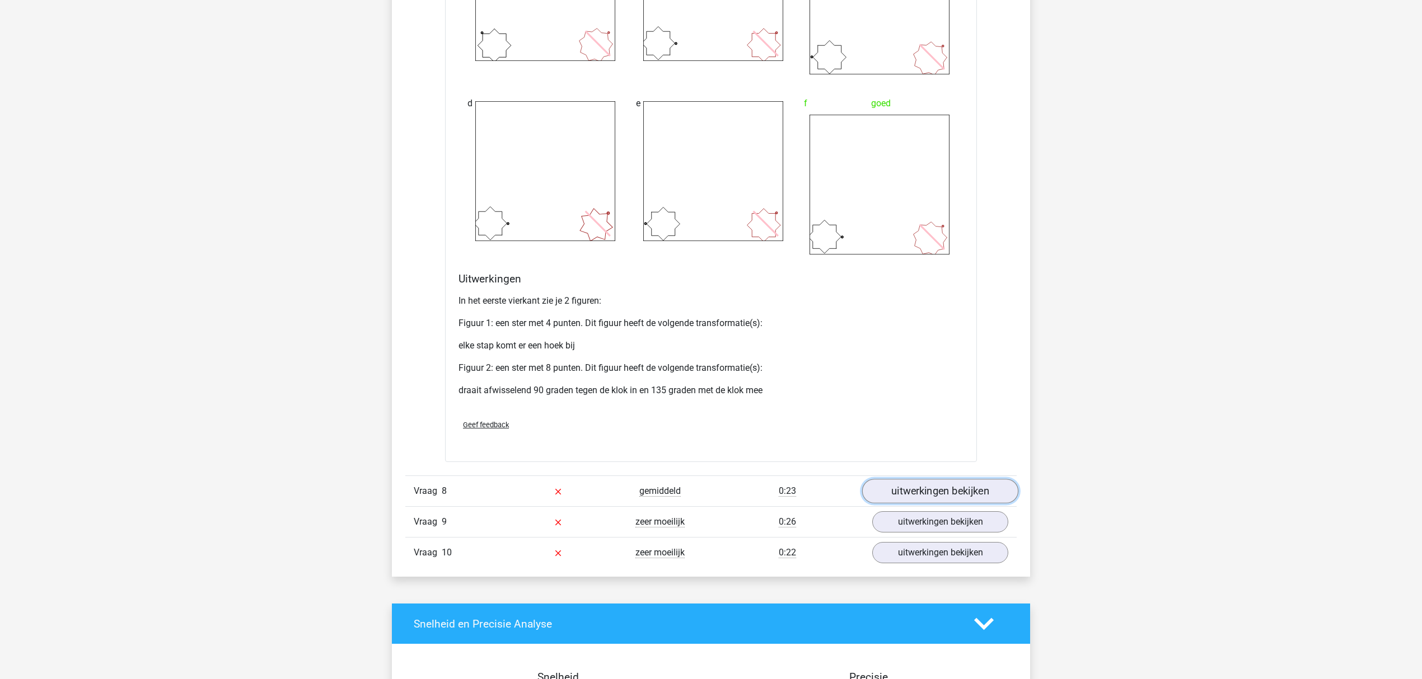
click at [956, 495] on link "uitwerkingen bekijken" at bounding box center [940, 491] width 156 height 25
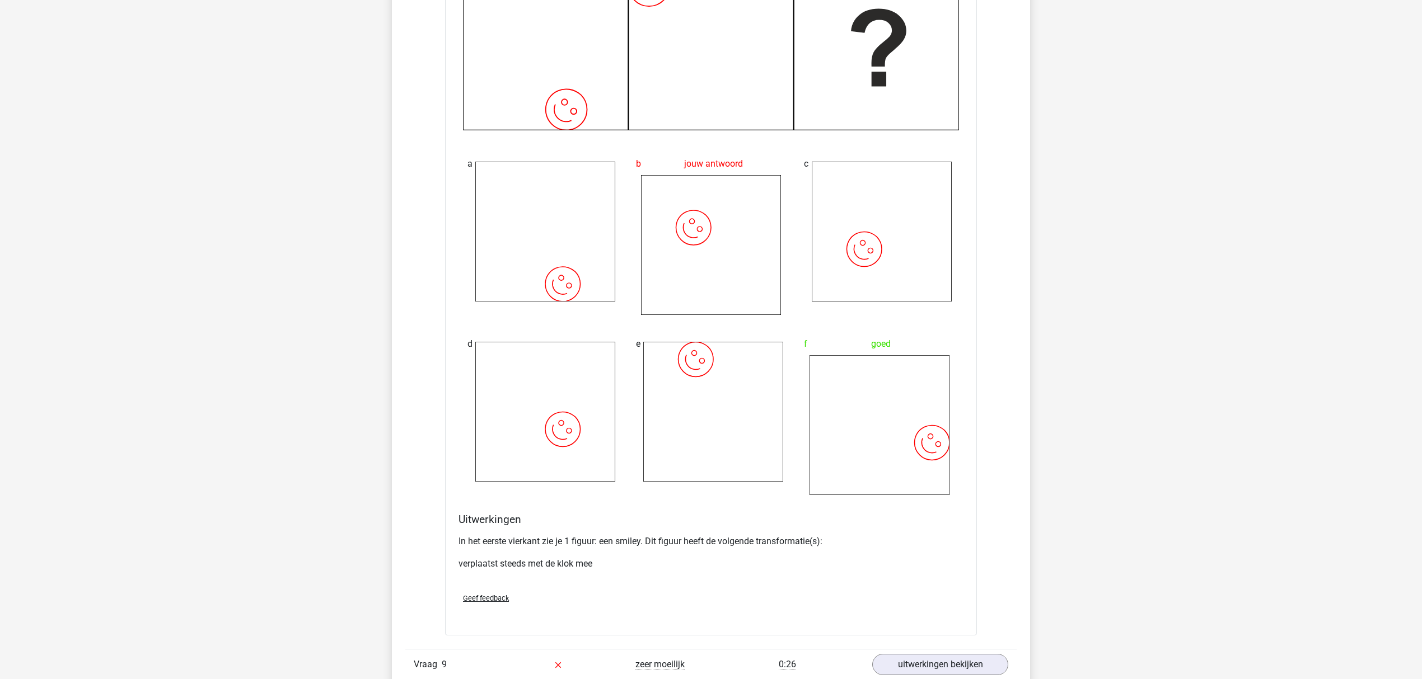
scroll to position [8134, 0]
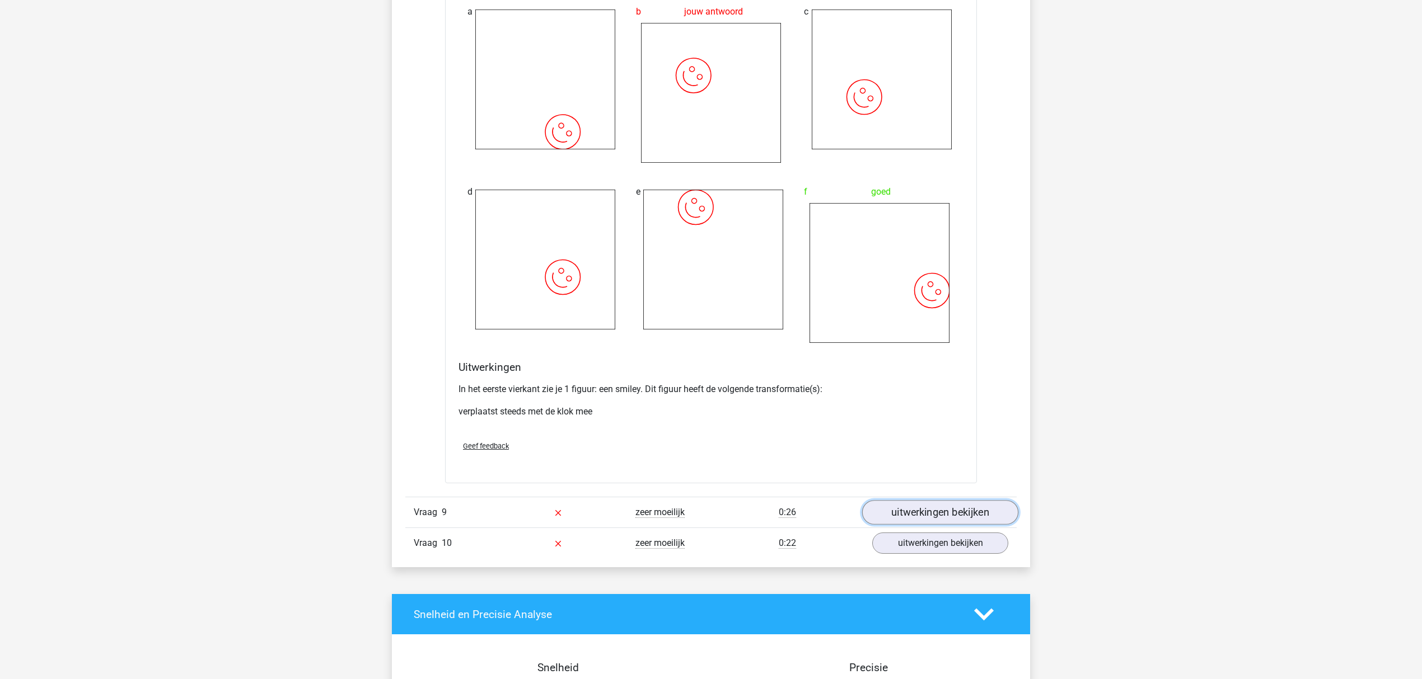
click at [912, 514] on link "uitwerkingen bekijken" at bounding box center [940, 512] width 156 height 25
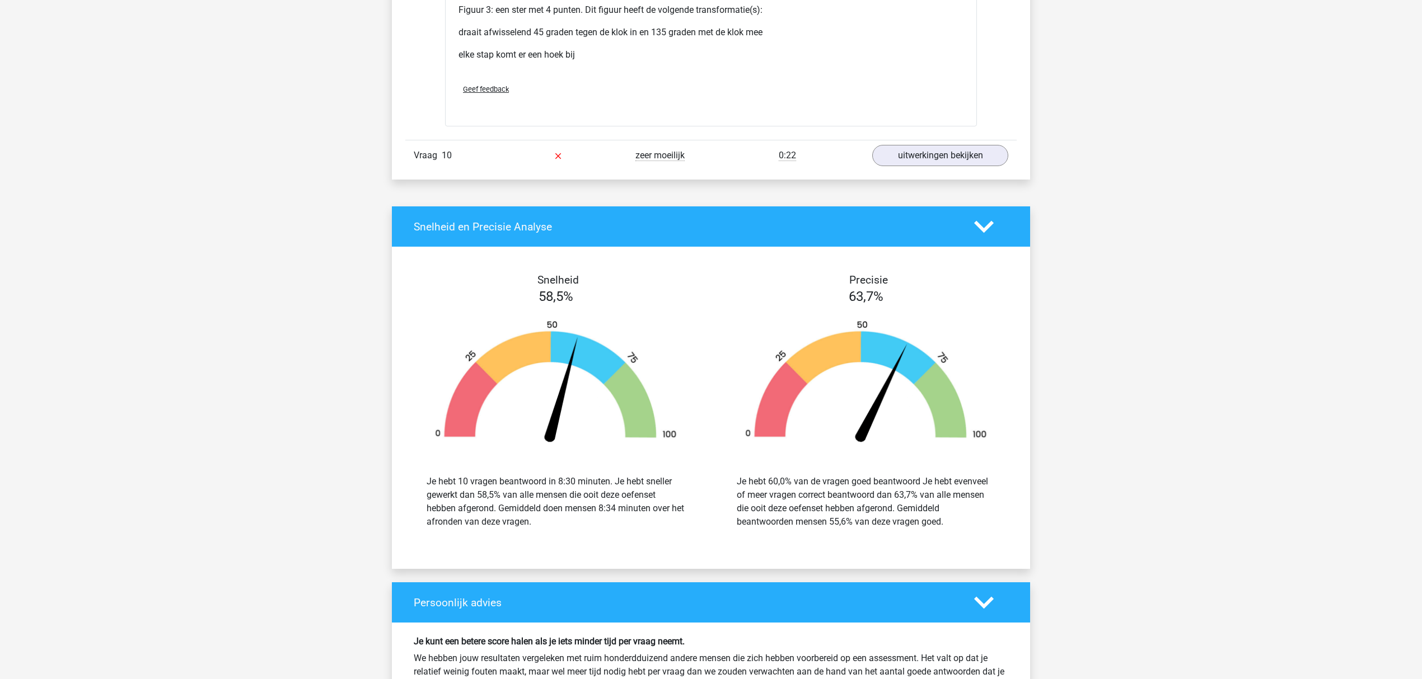
scroll to position [9552, 0]
click at [931, 157] on link "uitwerkingen bekijken" at bounding box center [940, 155] width 156 height 25
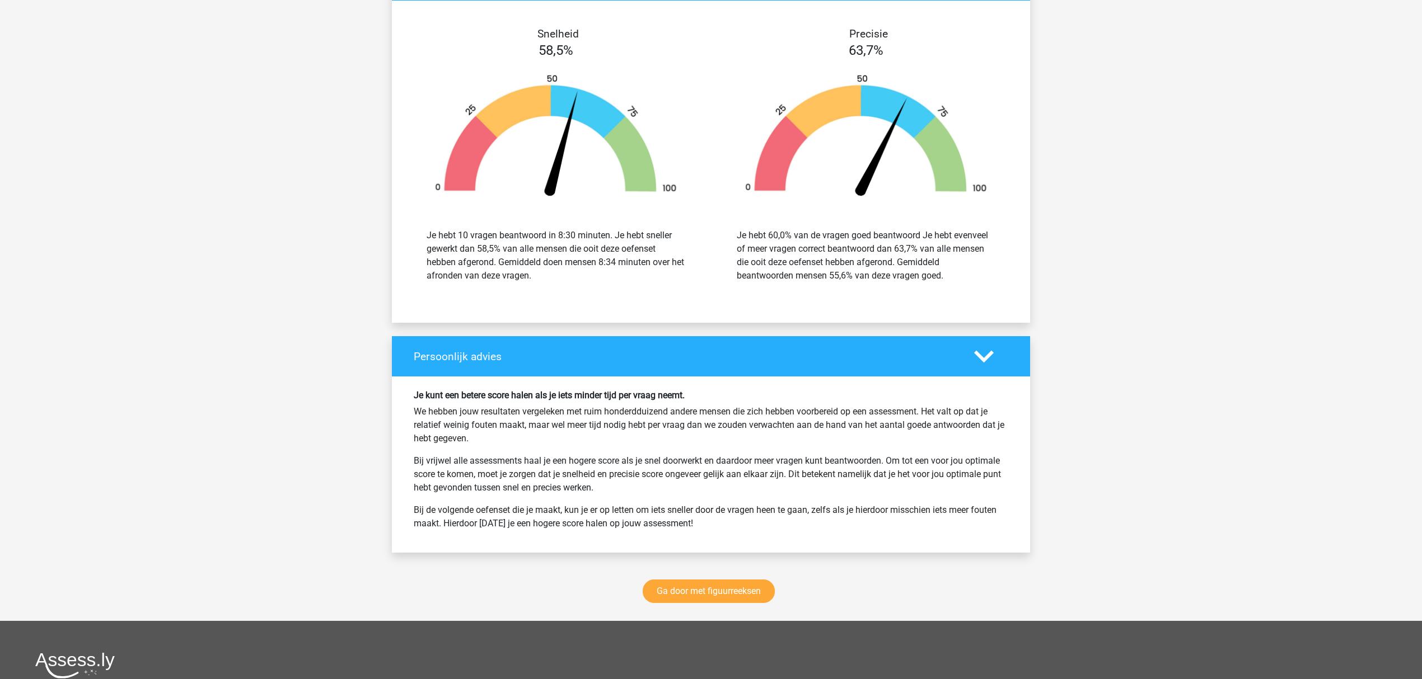
scroll to position [10821, 0]
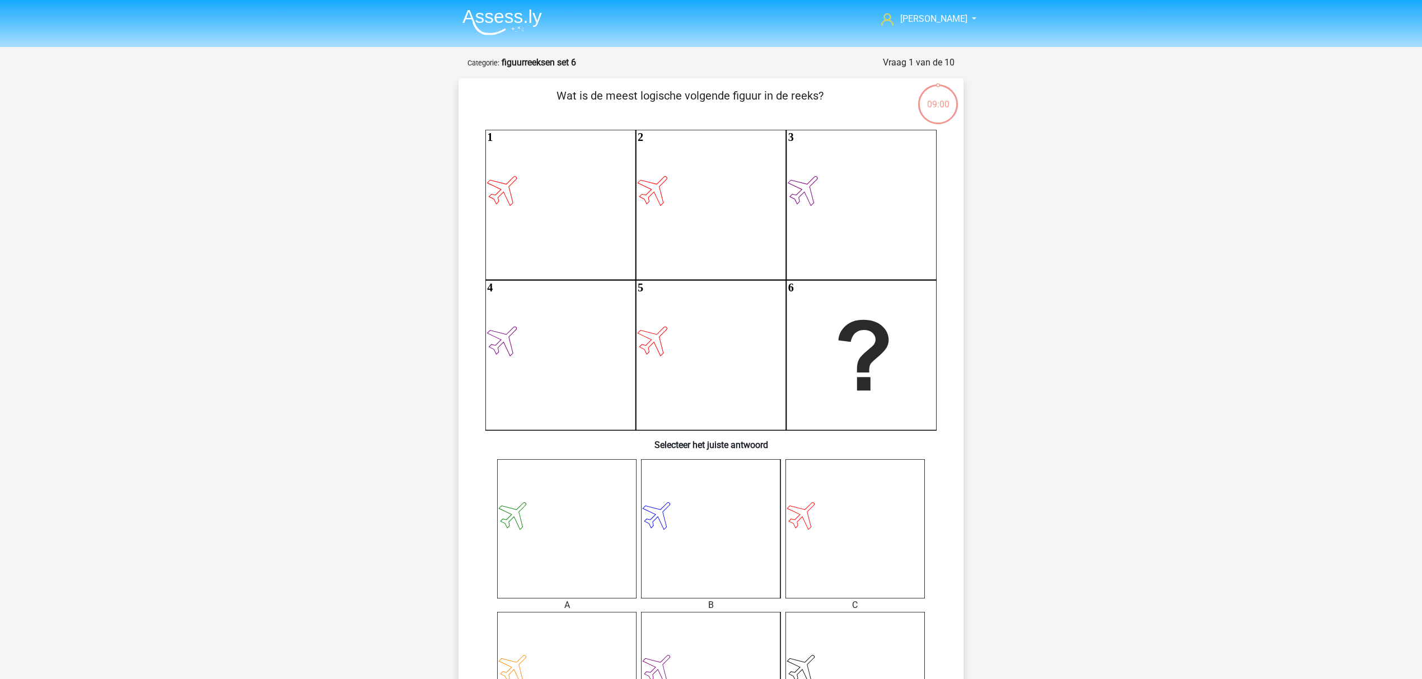
scroll to position [205, 0]
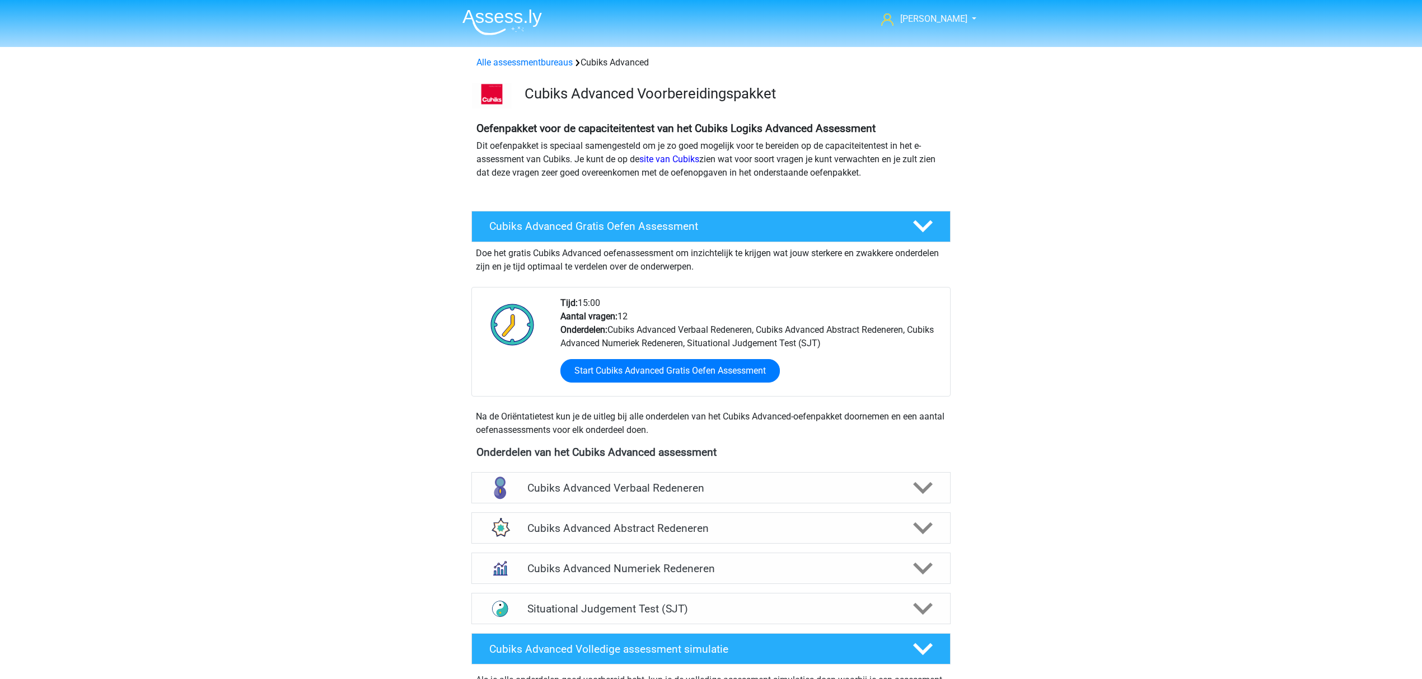
scroll to position [597, 0]
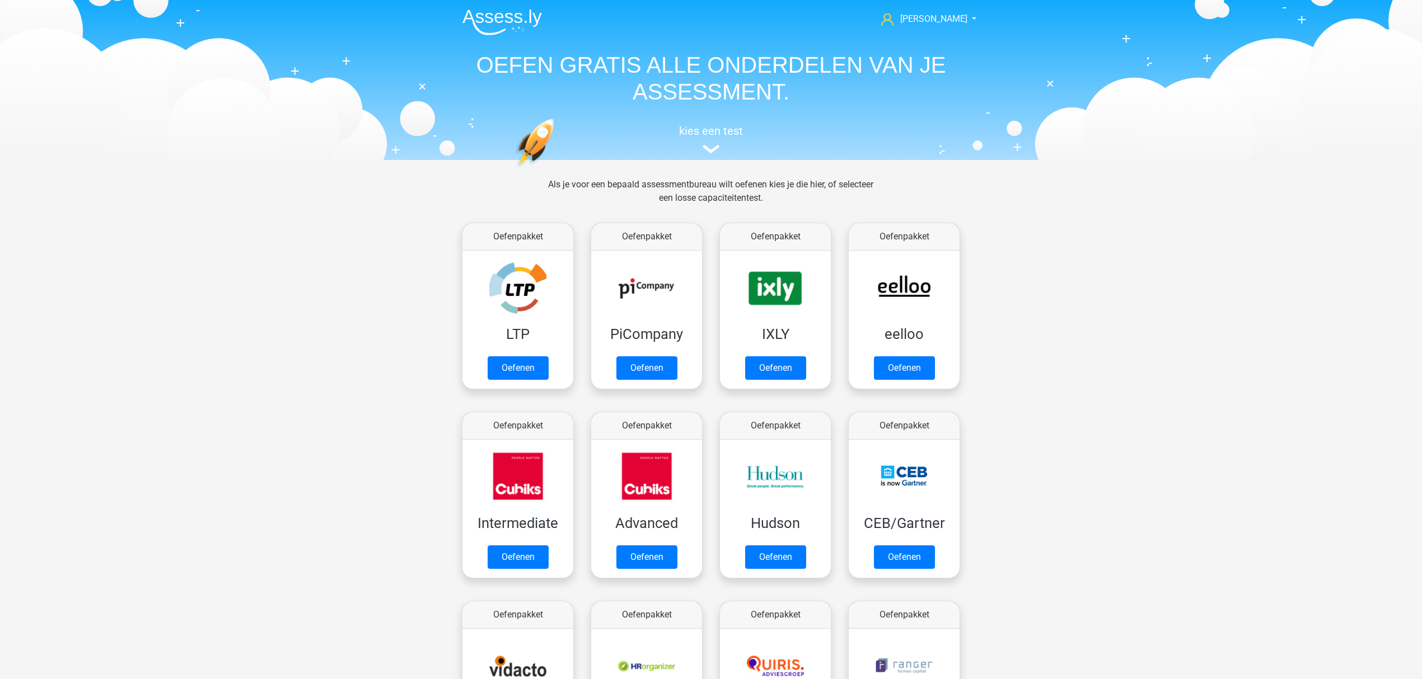
scroll to position [178, 0]
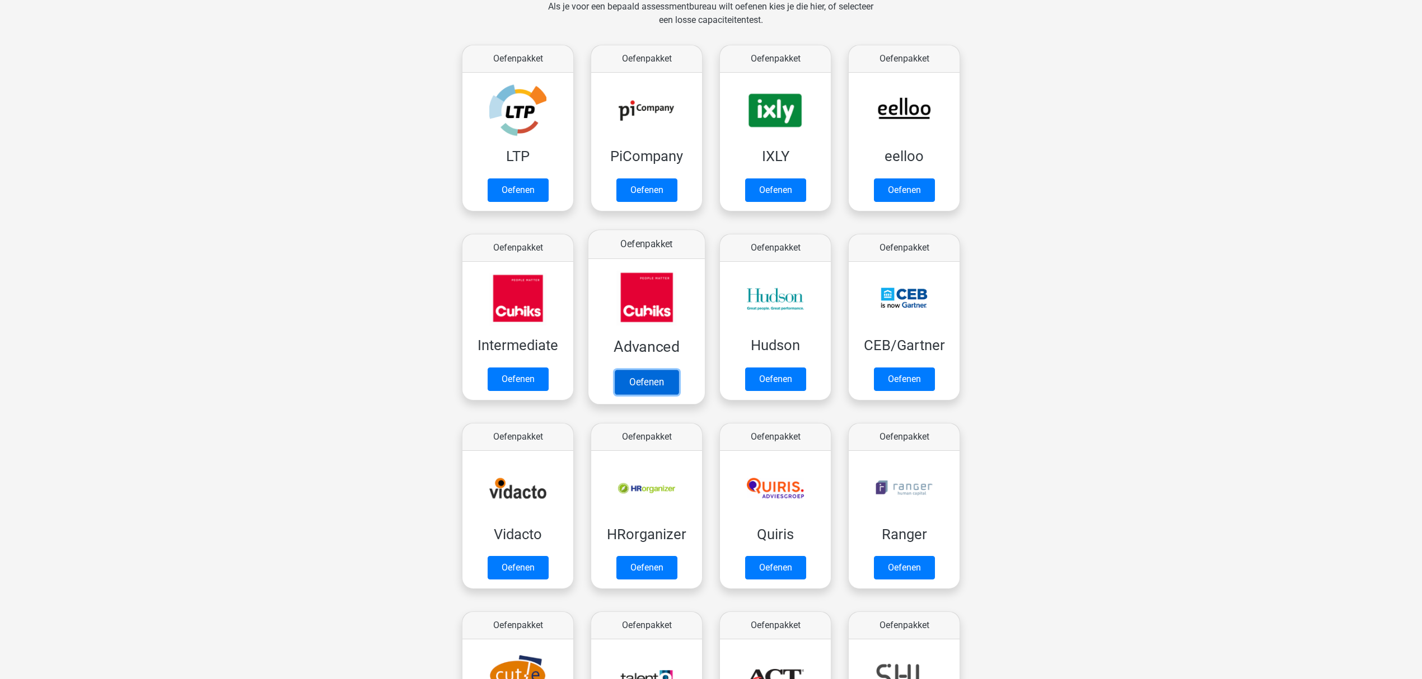
click at [620, 370] on link "Oefenen" at bounding box center [647, 382] width 64 height 25
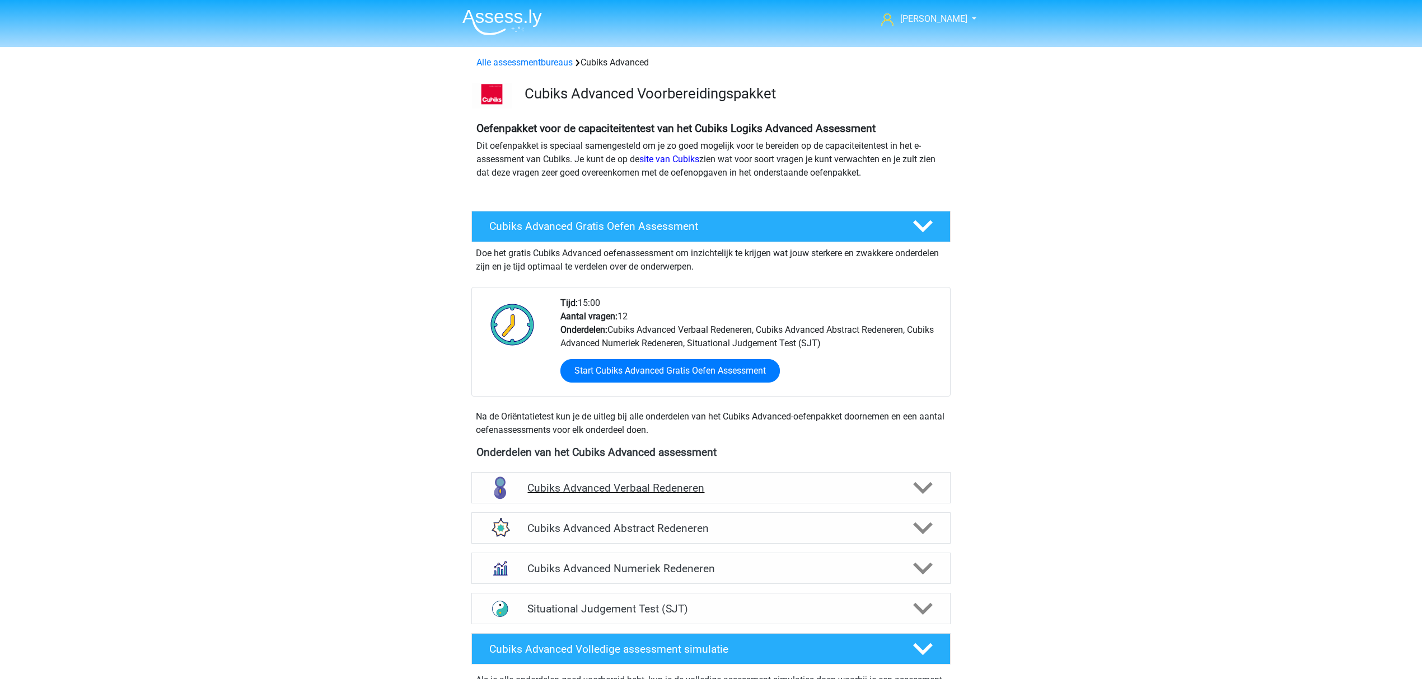
click at [909, 490] on div at bounding box center [922, 489] width 38 height 20
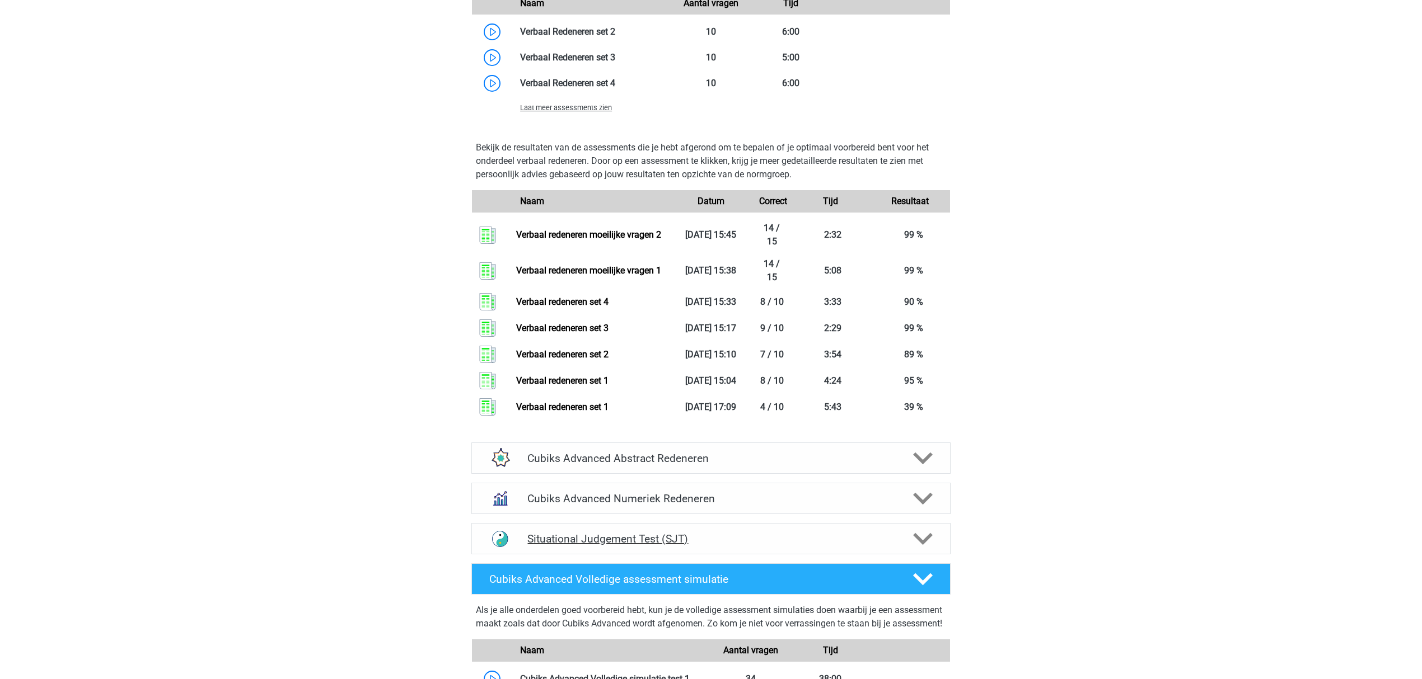
scroll to position [1119, 0]
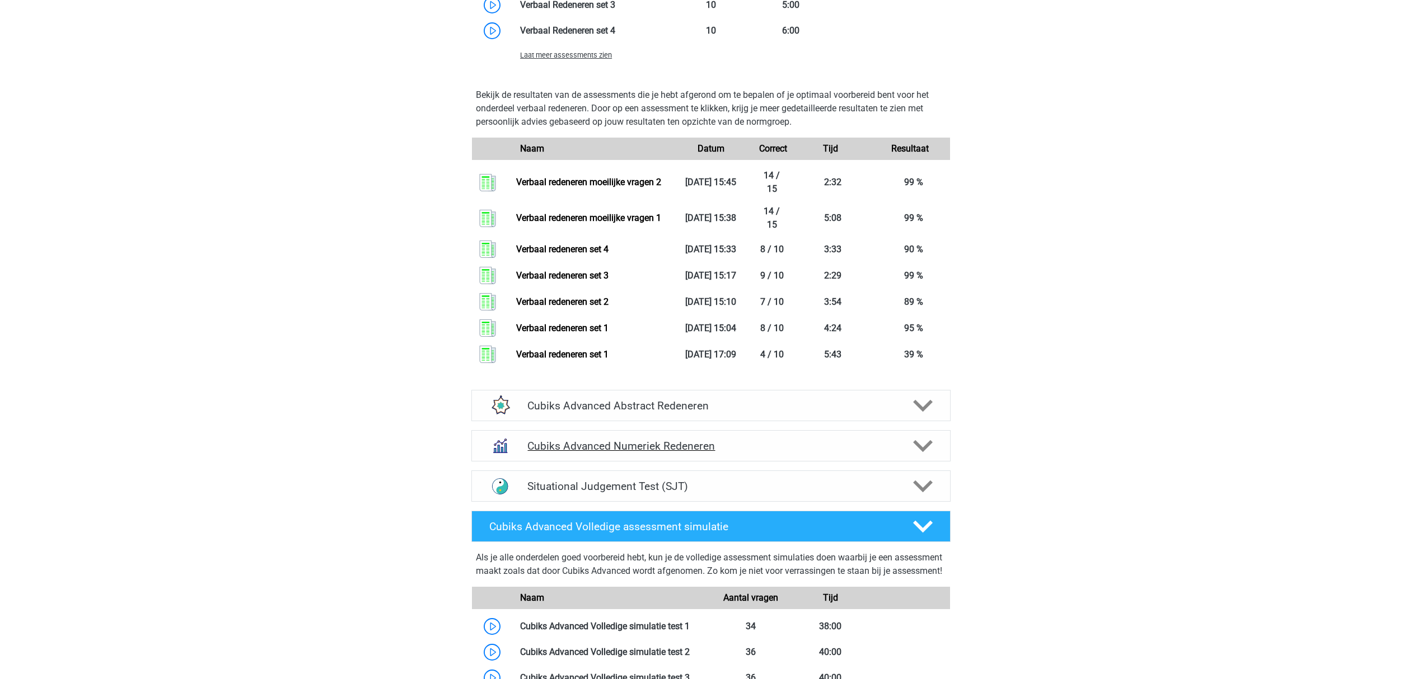
click at [809, 444] on h4 "Cubiks Advanced Numeriek Redeneren" at bounding box center [710, 446] width 367 height 13
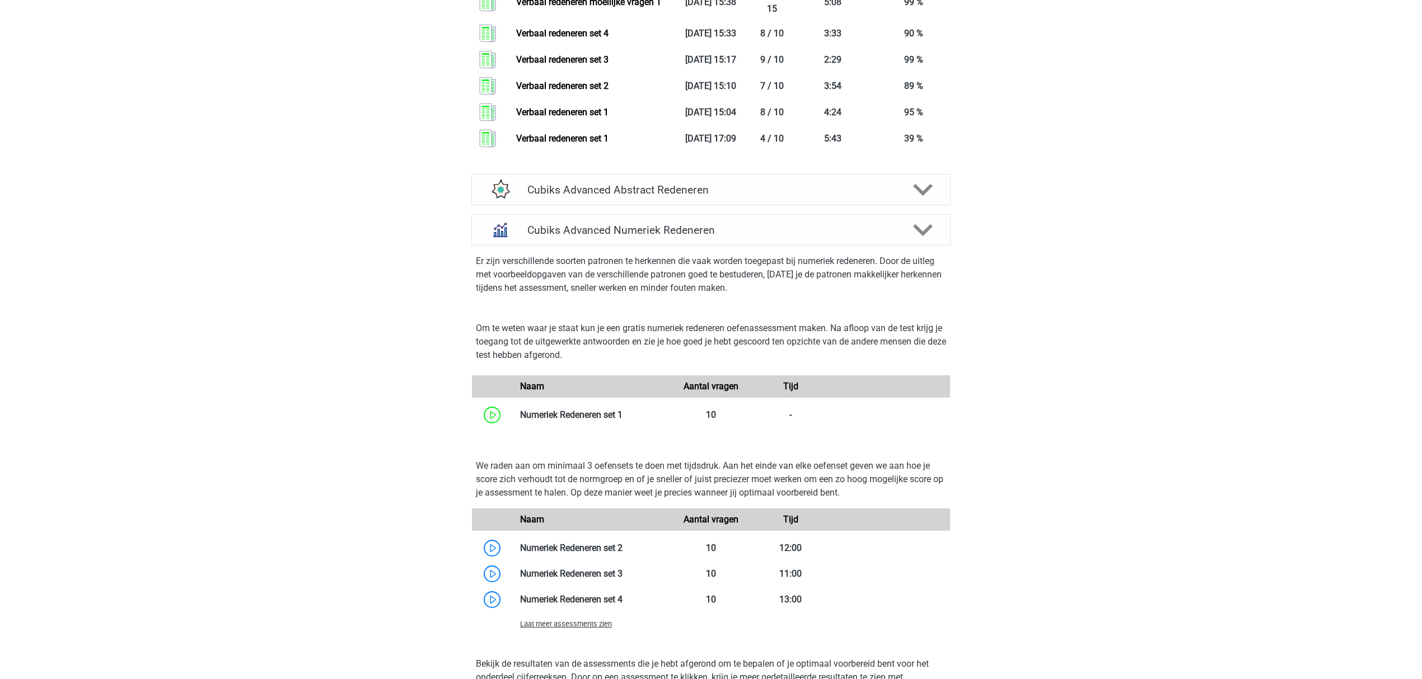
scroll to position [1343, 0]
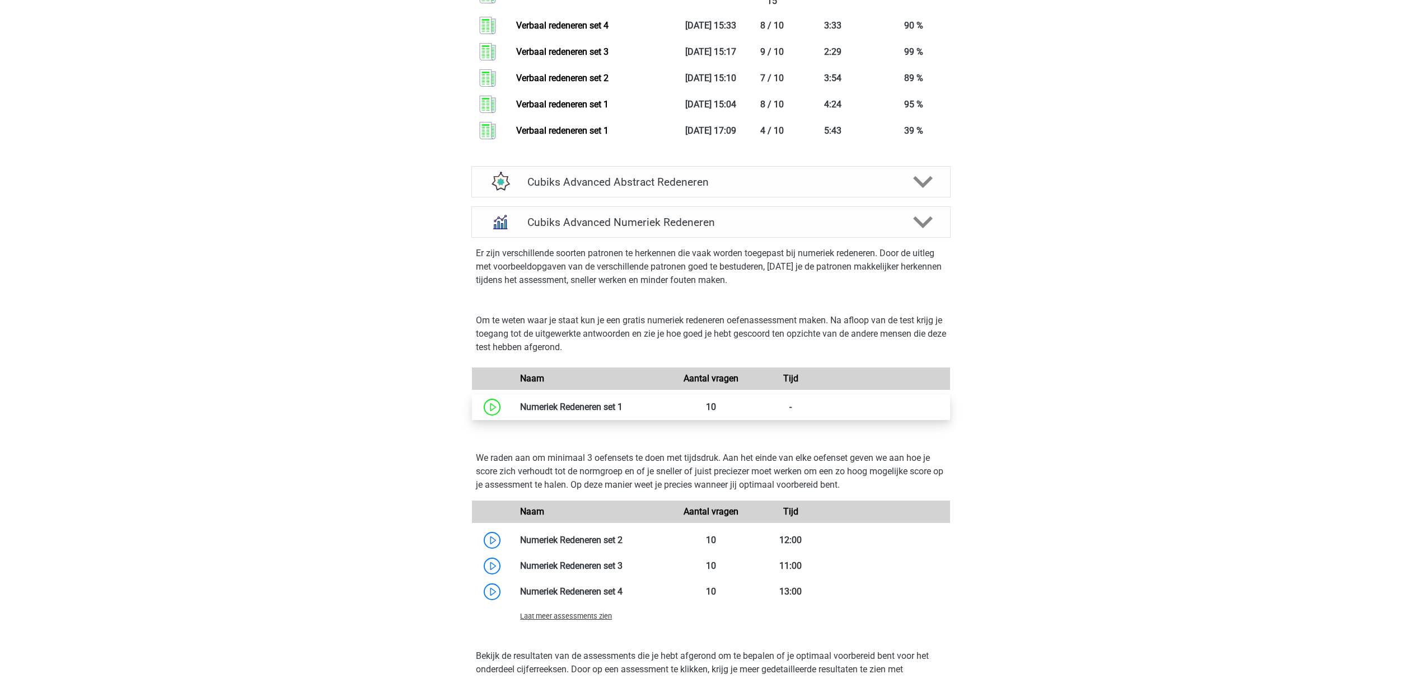
click at [622, 404] on link at bounding box center [622, 407] width 0 height 11
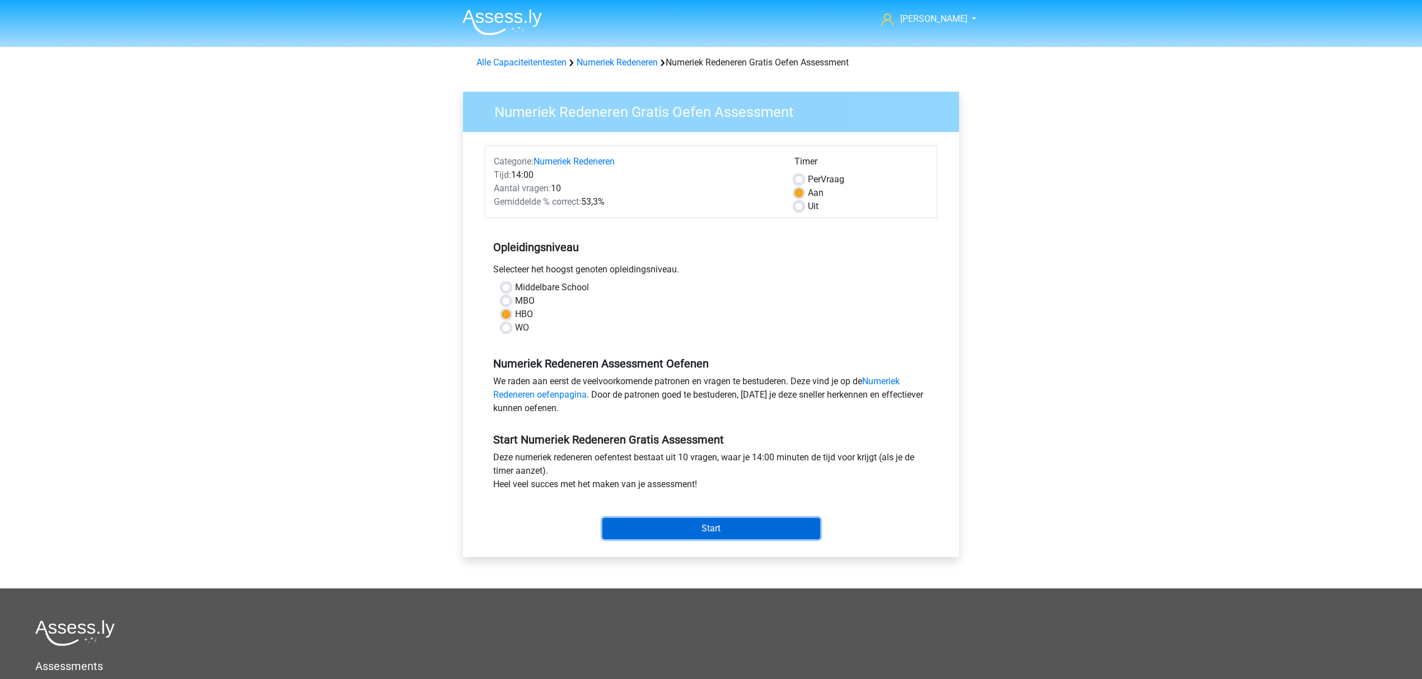
click at [699, 536] on input "Start" at bounding box center [711, 528] width 218 height 21
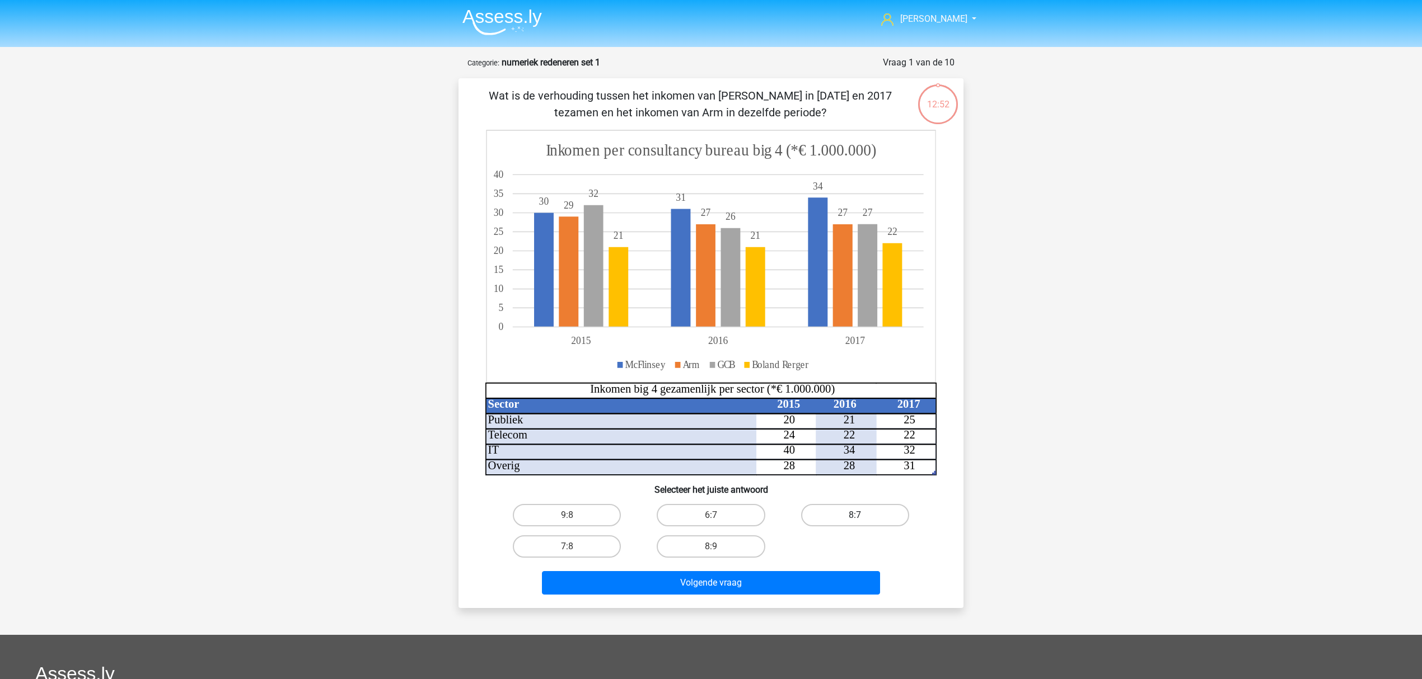
click at [840, 511] on label "8:7" at bounding box center [855, 515] width 108 height 22
click at [855, 515] on input "8:7" at bounding box center [858, 518] width 7 height 7
radio input "true"
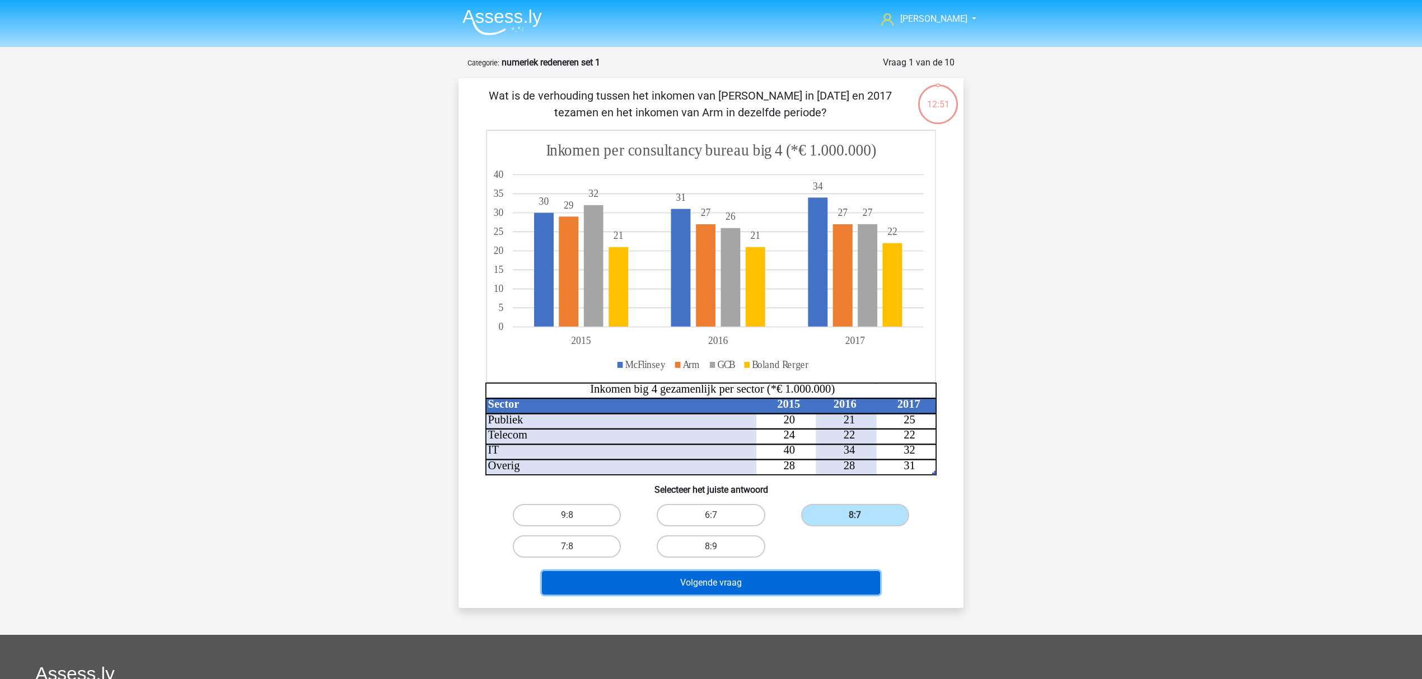
click at [744, 571] on button "Volgende vraag" at bounding box center [711, 583] width 339 height 24
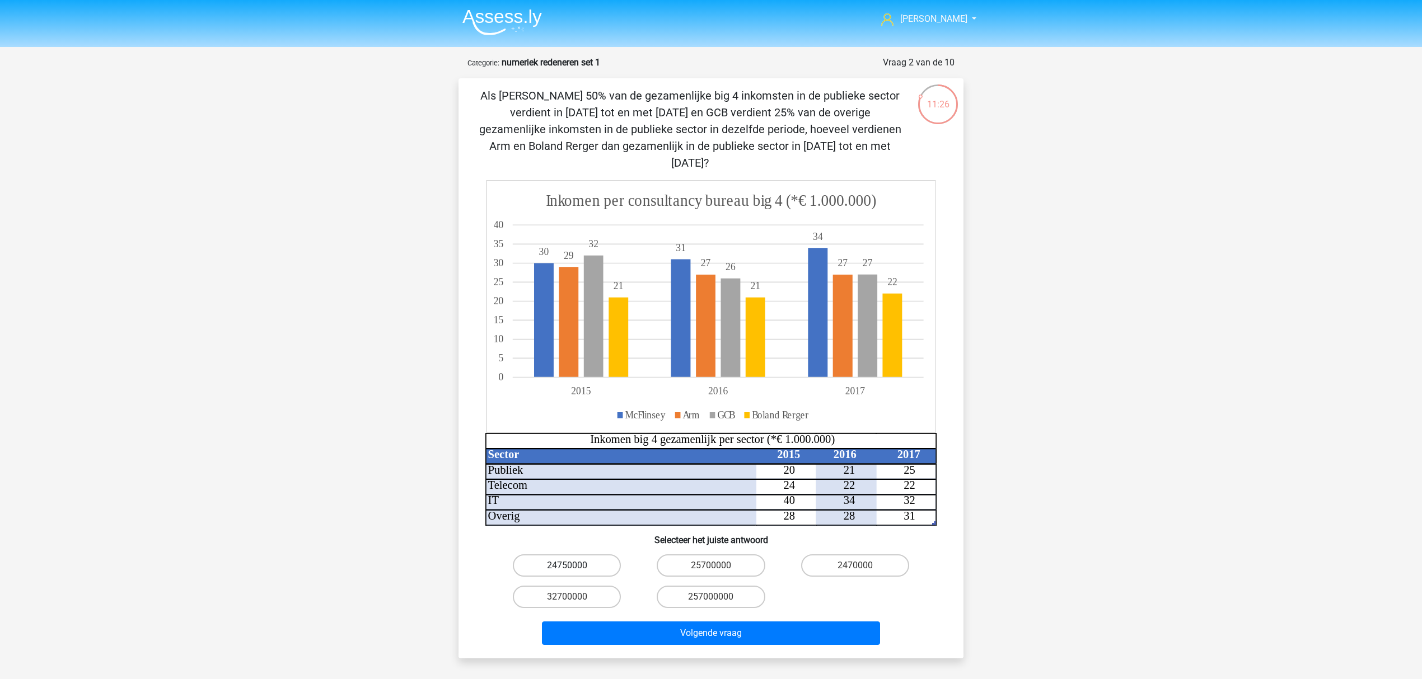
click at [602, 555] on label "24750000" at bounding box center [567, 566] width 108 height 22
click at [574, 566] on input "24750000" at bounding box center [570, 569] width 7 height 7
radio input "true"
click at [723, 630] on div "Volgende vraag" at bounding box center [711, 636] width 432 height 28
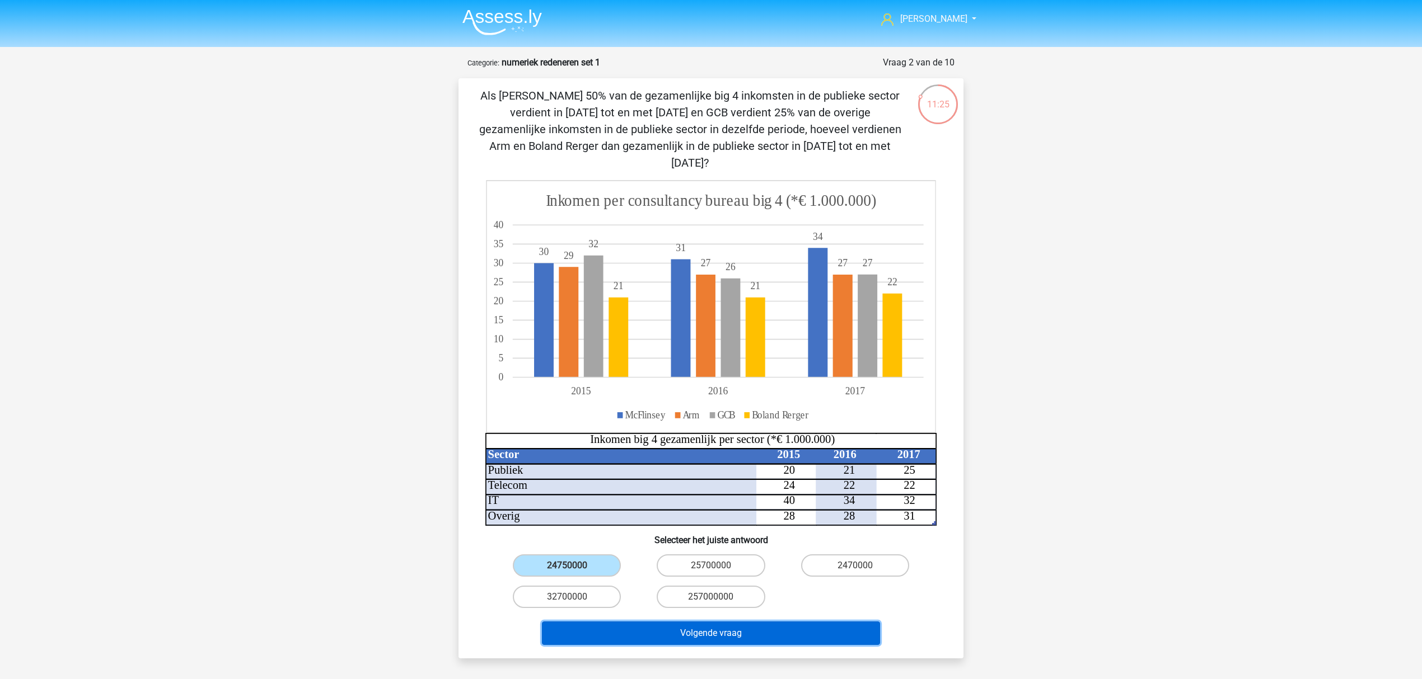
click at [720, 622] on button "Volgende vraag" at bounding box center [711, 634] width 339 height 24
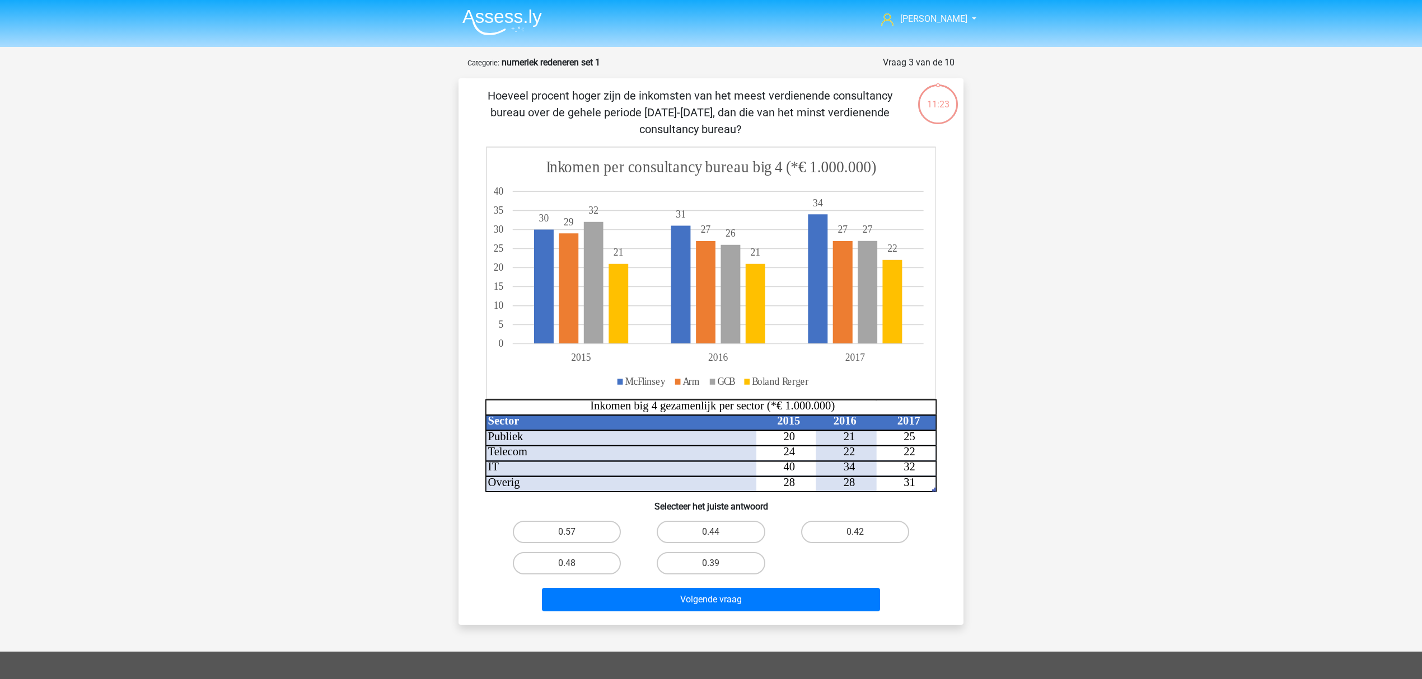
scroll to position [56, 0]
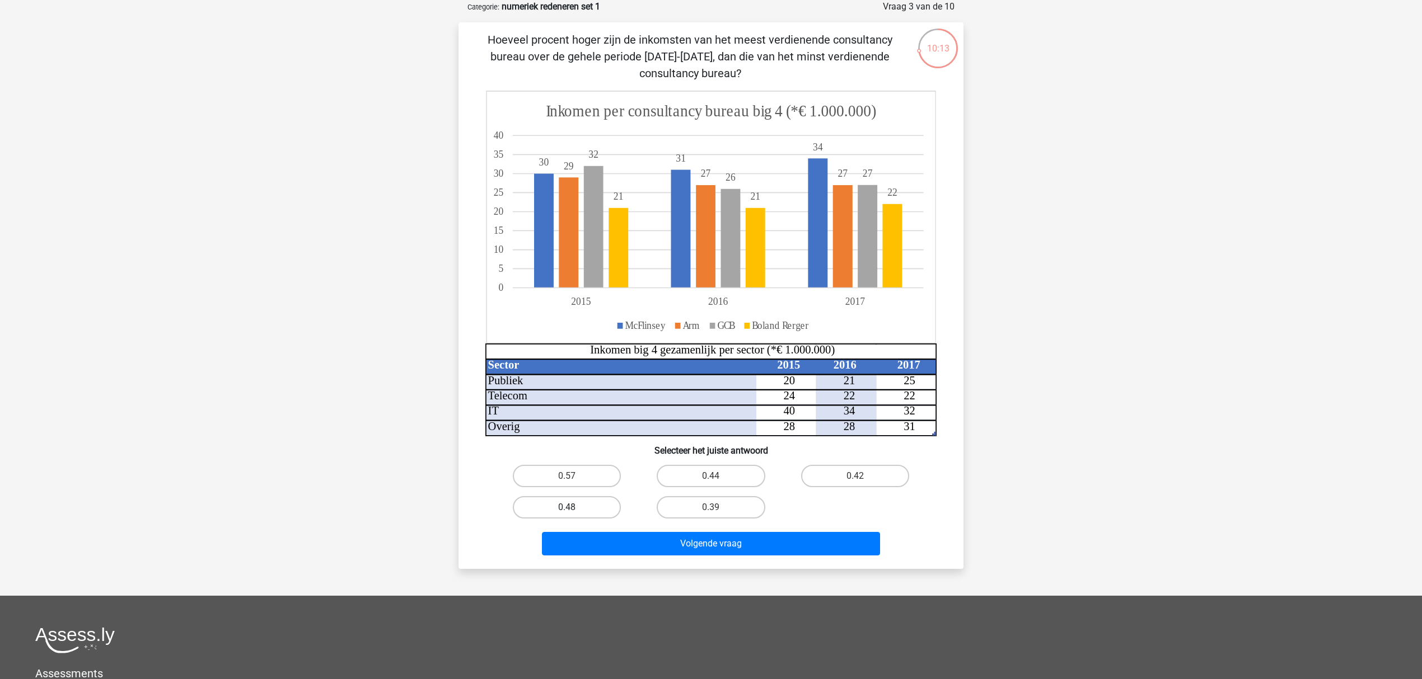
drag, startPoint x: 584, startPoint y: 504, endPoint x: 592, endPoint y: 505, distance: 7.9
click at [584, 504] on label "0.48" at bounding box center [567, 507] width 108 height 22
click at [574, 508] on input "0.48" at bounding box center [570, 511] width 7 height 7
radio input "true"
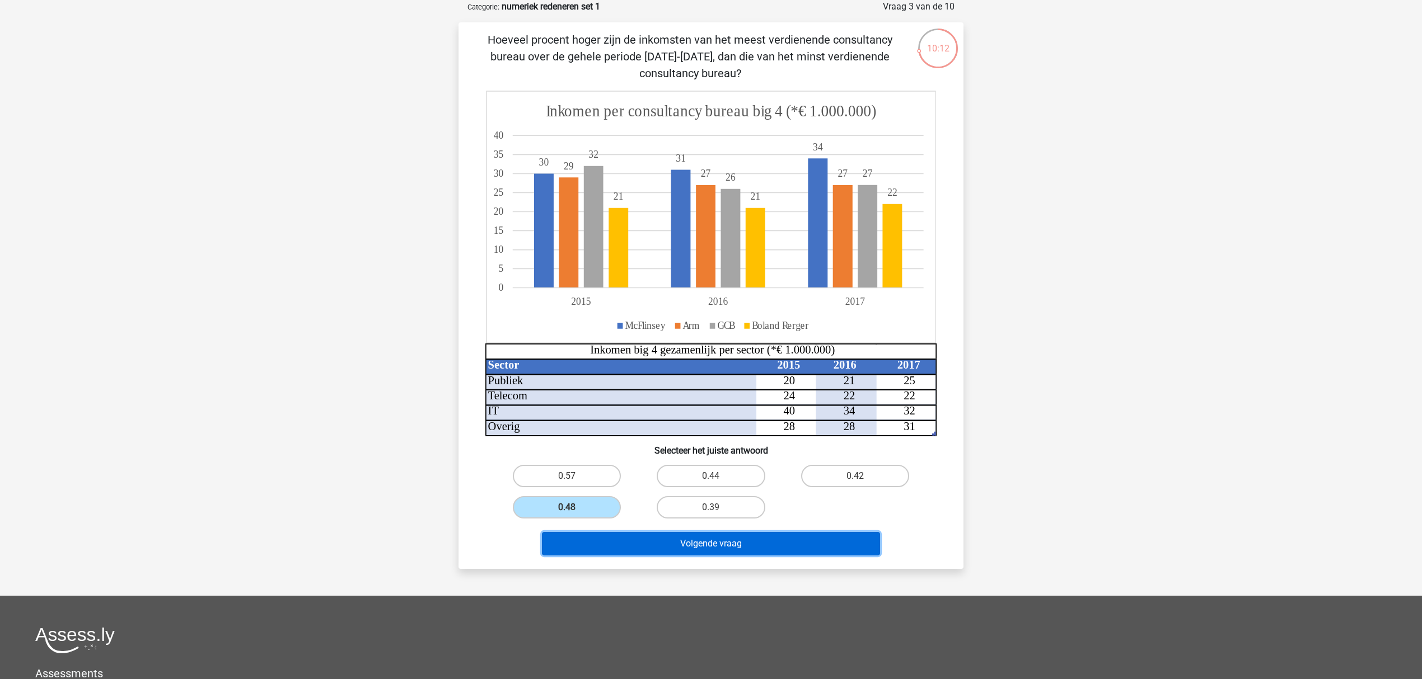
click at [636, 545] on button "Volgende vraag" at bounding box center [711, 544] width 339 height 24
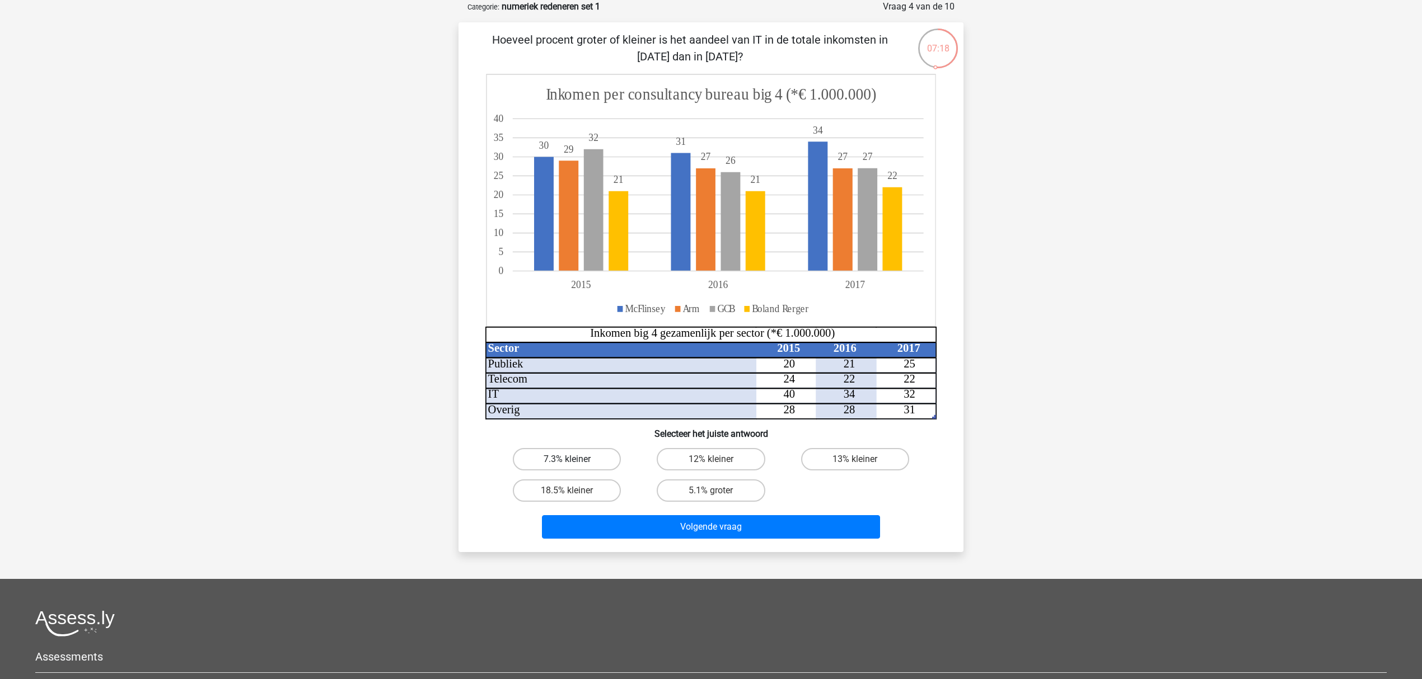
click at [607, 457] on label "7.3% kleiner" at bounding box center [567, 459] width 108 height 22
click at [574, 460] on input "7.3% kleiner" at bounding box center [570, 463] width 7 height 7
radio input "true"
click at [634, 502] on div "18.5% kleiner" at bounding box center [567, 490] width 144 height 31
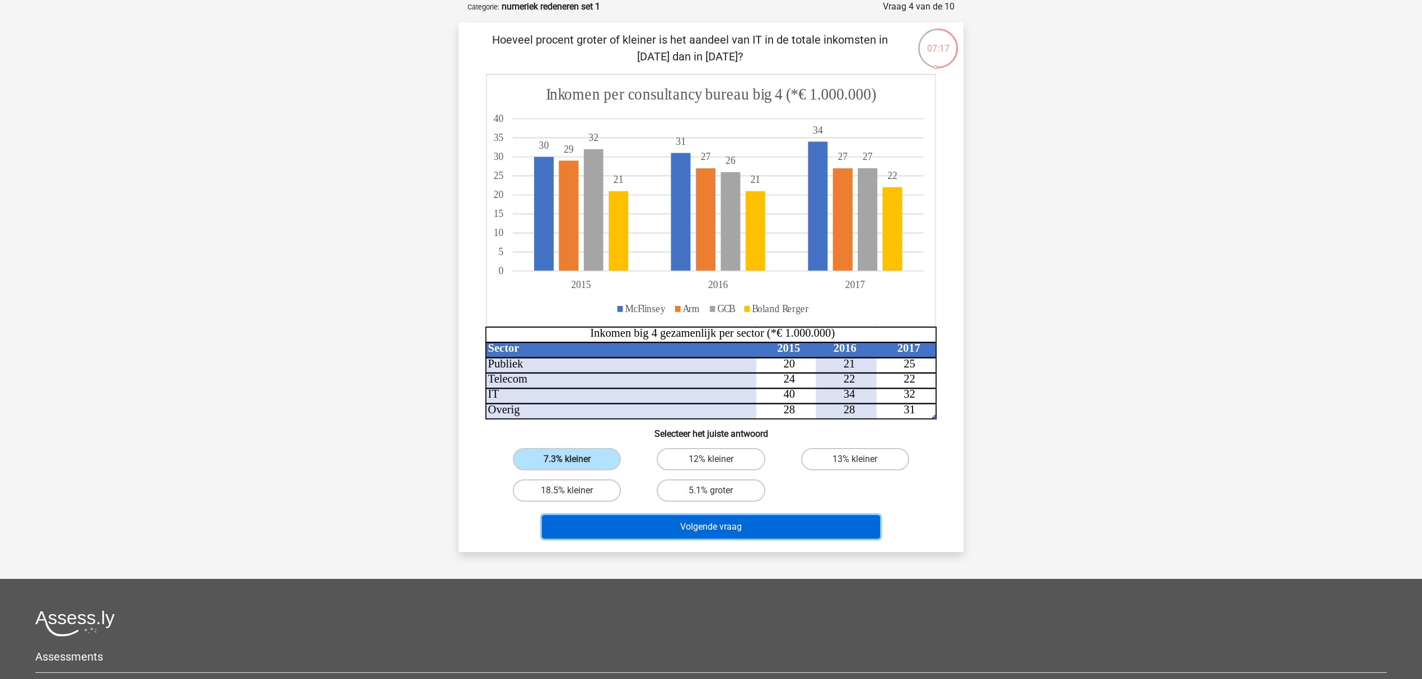
click at [634, 522] on button "Volgende vraag" at bounding box center [711, 527] width 339 height 24
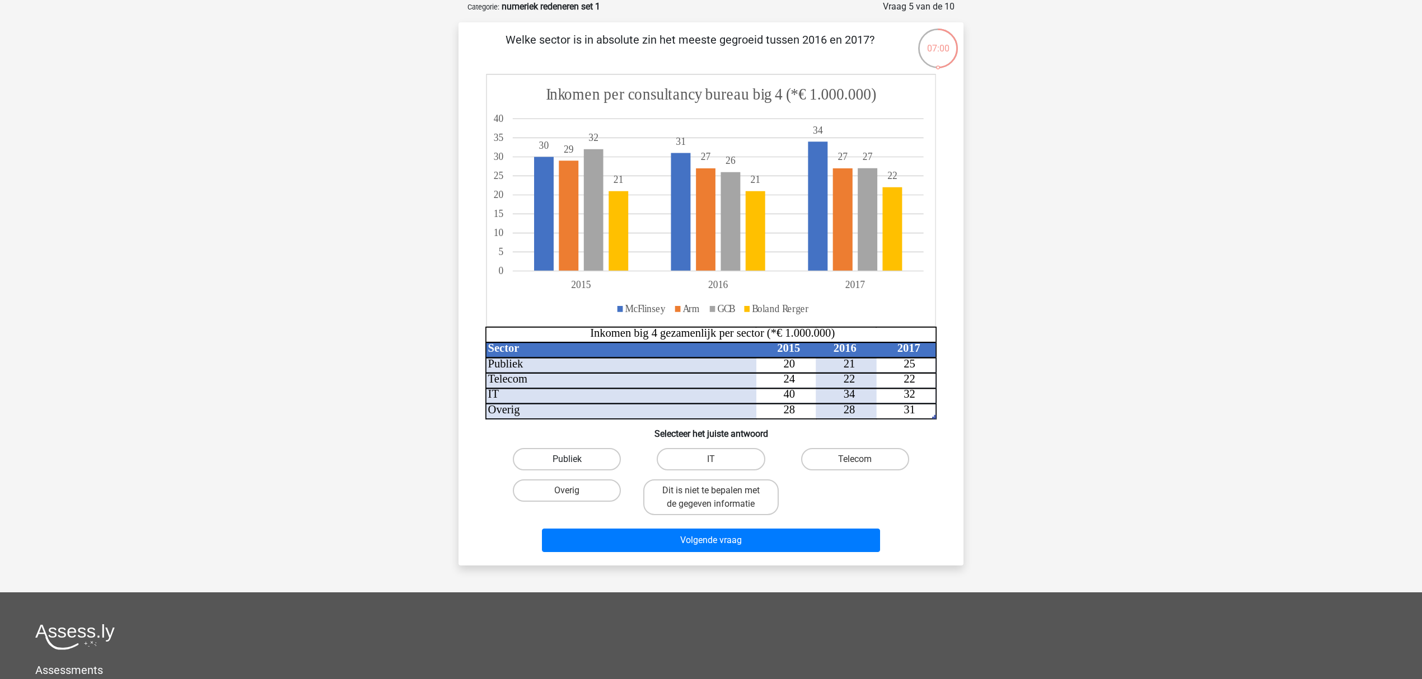
click at [583, 455] on label "Publiek" at bounding box center [567, 459] width 108 height 22
click at [574, 460] on input "Publiek" at bounding box center [570, 463] width 7 height 7
radio input "true"
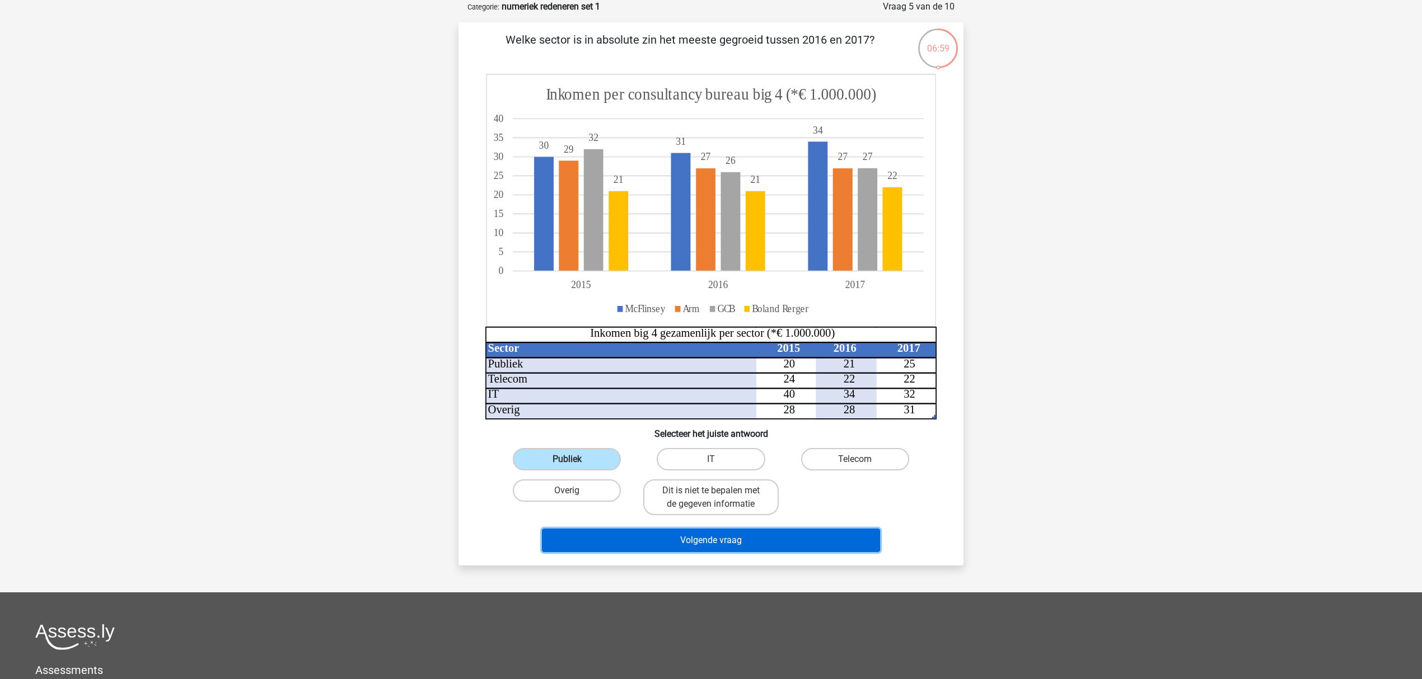
click at [733, 532] on button "Volgende vraag" at bounding box center [711, 541] width 339 height 24
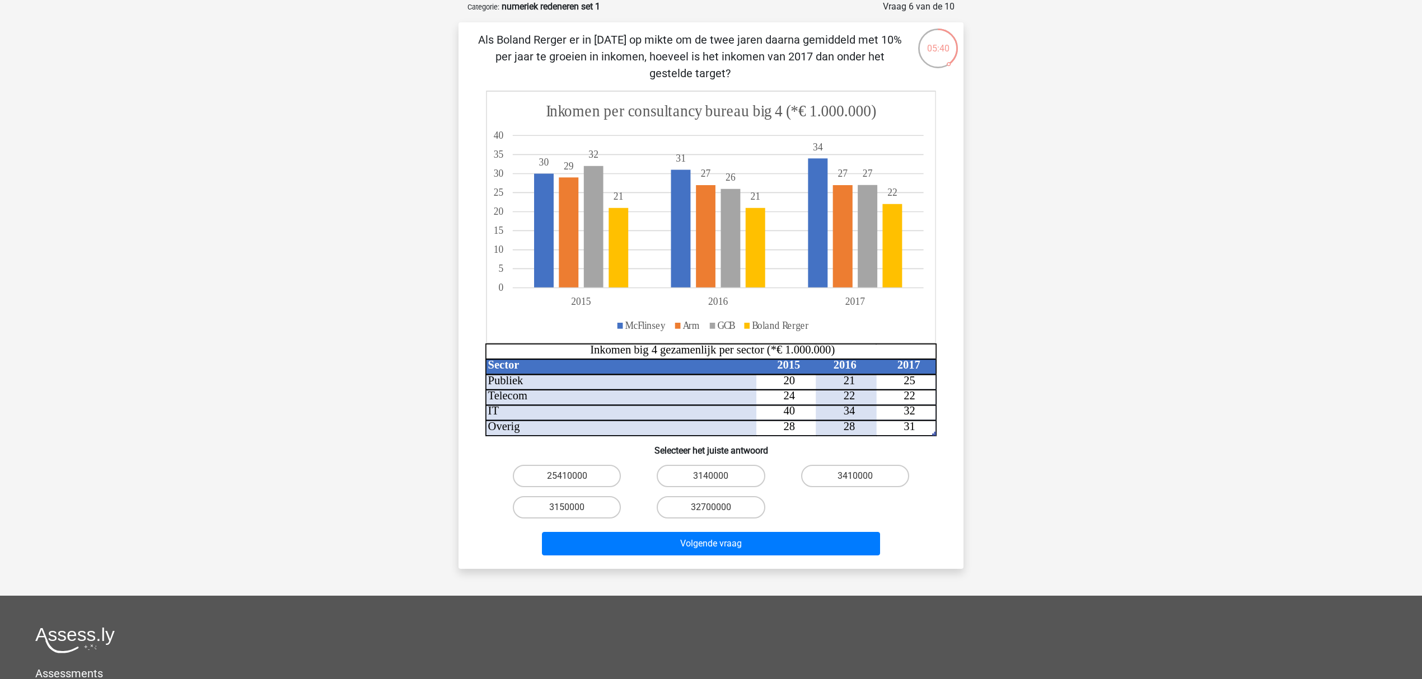
drag, startPoint x: 852, startPoint y: 465, endPoint x: 804, endPoint y: 499, distance: 59.3
click at [852, 465] on label "3410000" at bounding box center [855, 476] width 108 height 22
click at [855, 476] on input "3410000" at bounding box center [858, 479] width 7 height 7
radio input "true"
click at [749, 533] on button "Volgende vraag" at bounding box center [711, 544] width 339 height 24
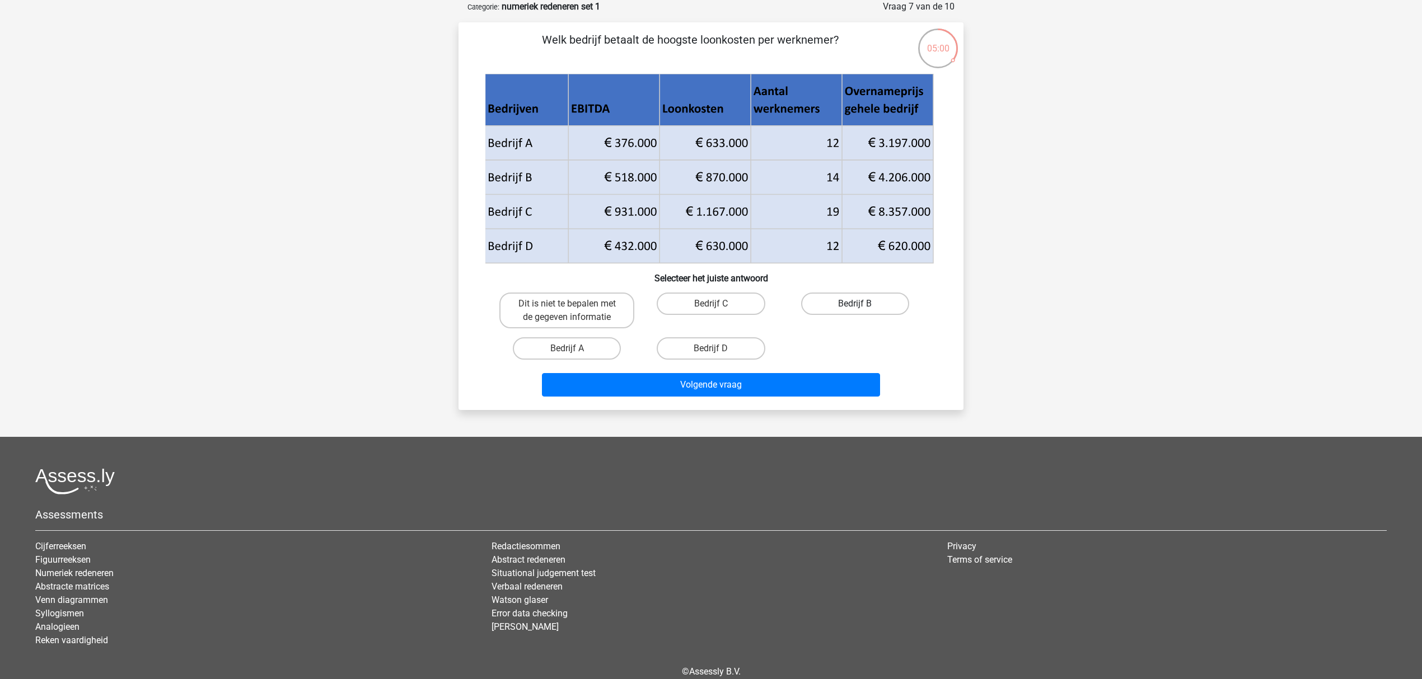
drag, startPoint x: 863, startPoint y: 298, endPoint x: 851, endPoint y: 308, distance: 15.5
click at [863, 297] on label "Bedrijf B" at bounding box center [855, 304] width 108 height 22
click at [862, 304] on input "Bedrijf B" at bounding box center [858, 307] width 7 height 7
radio input "true"
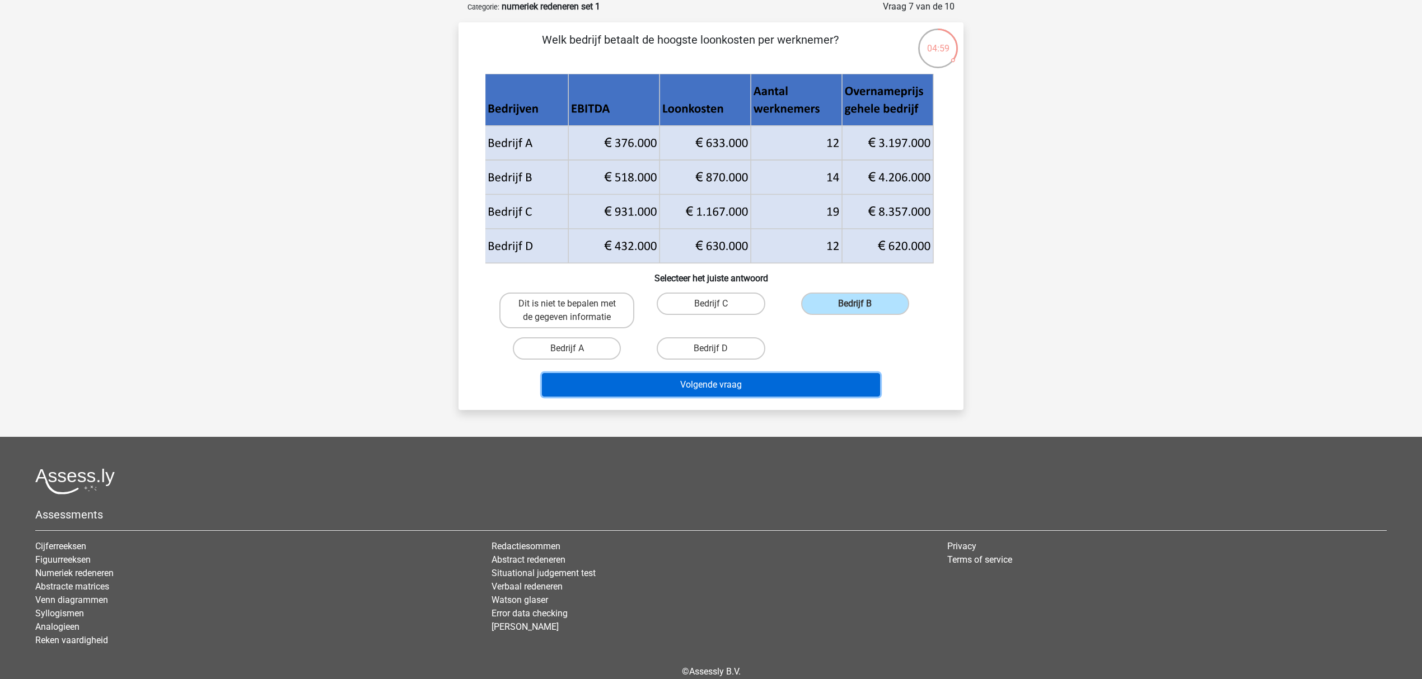
click at [786, 377] on button "Volgende vraag" at bounding box center [711, 385] width 339 height 24
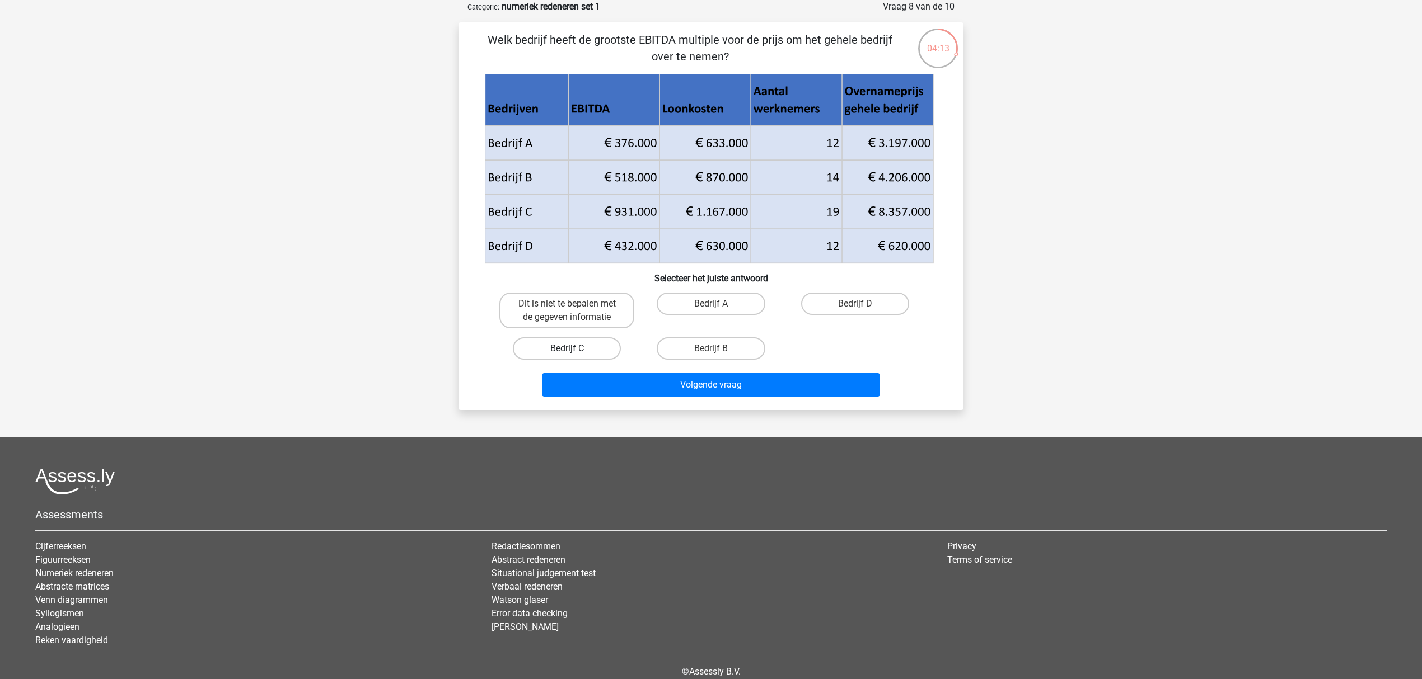
drag, startPoint x: 575, startPoint y: 343, endPoint x: 674, endPoint y: 388, distance: 108.9
click at [581, 345] on label "Bedrijf C" at bounding box center [567, 348] width 108 height 22
click at [574, 349] on input "Bedrijf C" at bounding box center [570, 352] width 7 height 7
radio input "true"
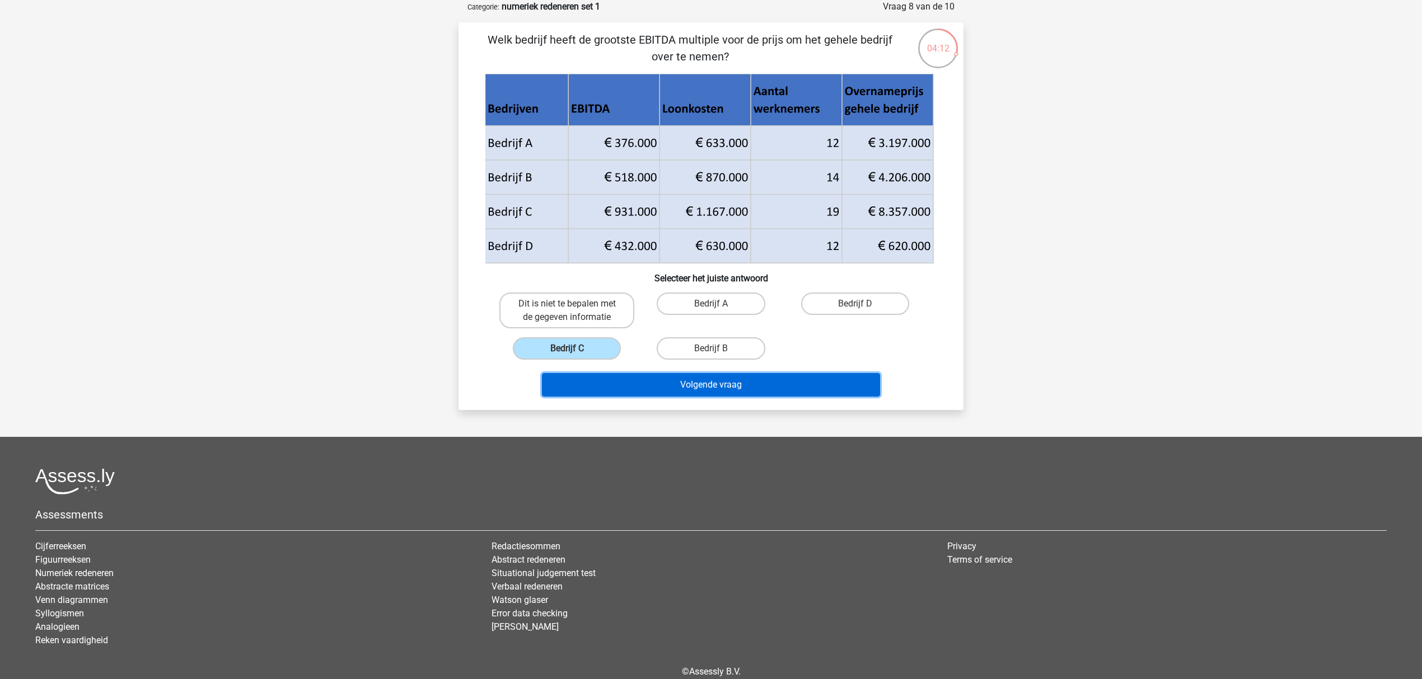
click at [755, 388] on button "Volgende vraag" at bounding box center [711, 385] width 339 height 24
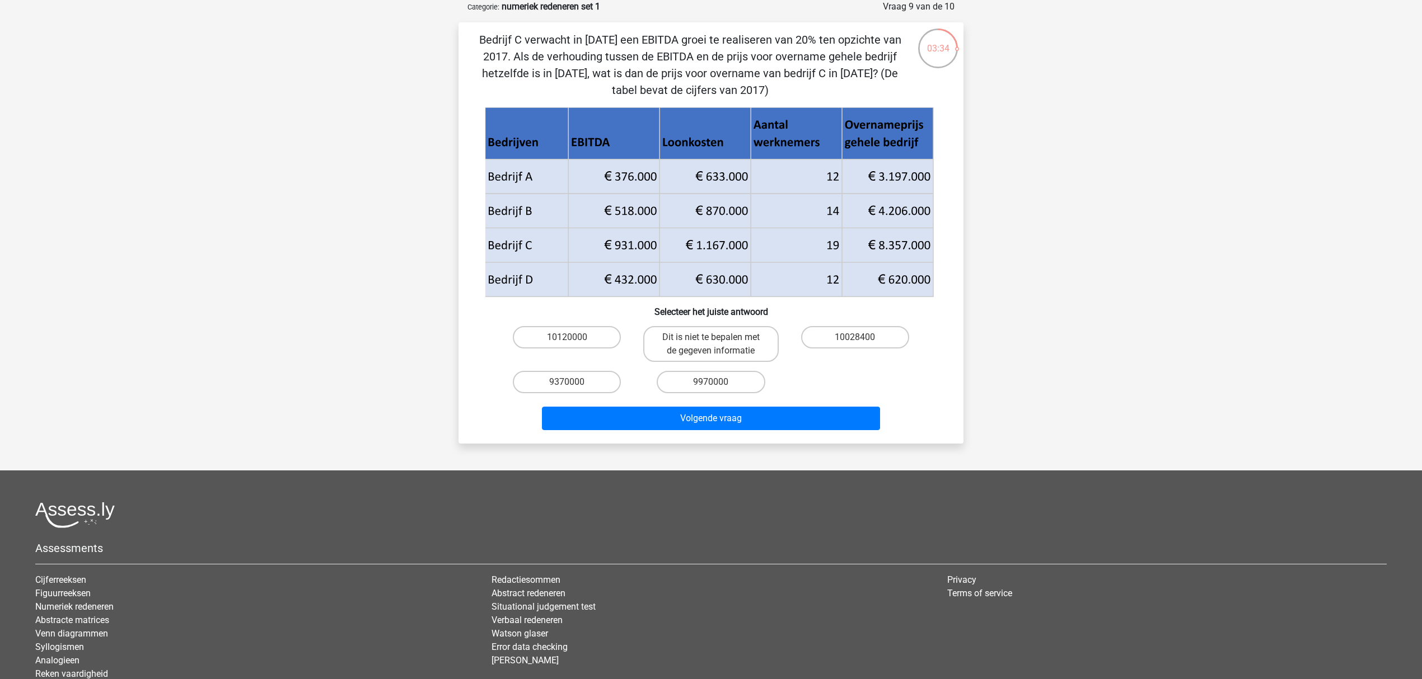
drag, startPoint x: 858, startPoint y: 328, endPoint x: 806, endPoint y: 375, distance: 70.1
click at [858, 328] on label "10028400" at bounding box center [855, 337] width 108 height 22
click at [858, 337] on input "10028400" at bounding box center [858, 340] width 7 height 7
radio input "true"
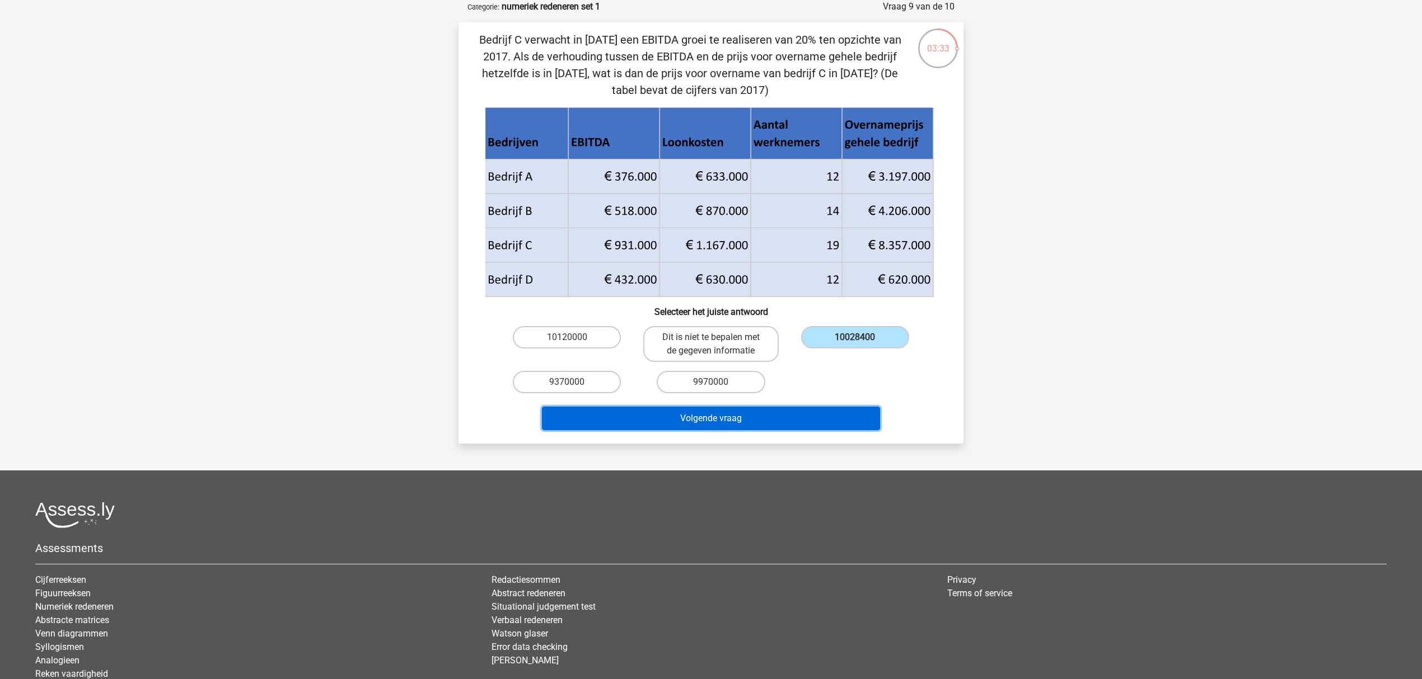
click at [755, 413] on button "Volgende vraag" at bounding box center [711, 419] width 339 height 24
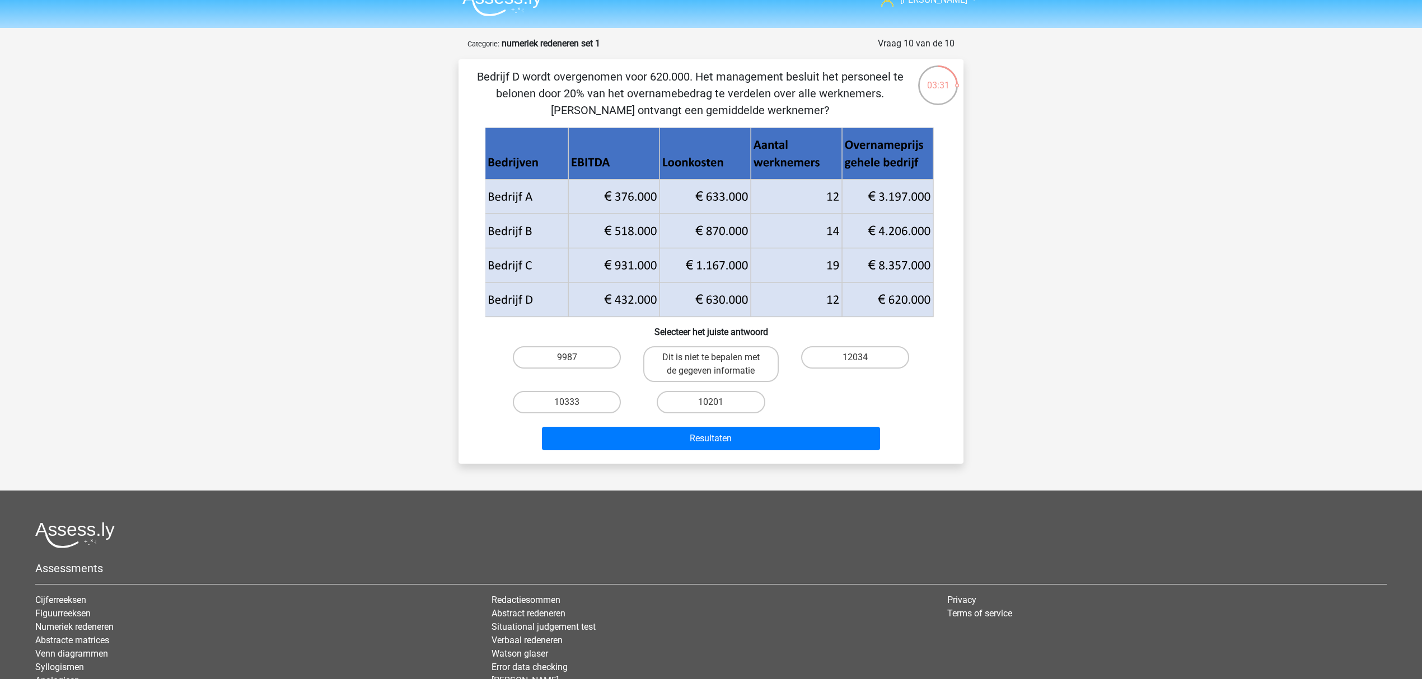
scroll to position [0, 0]
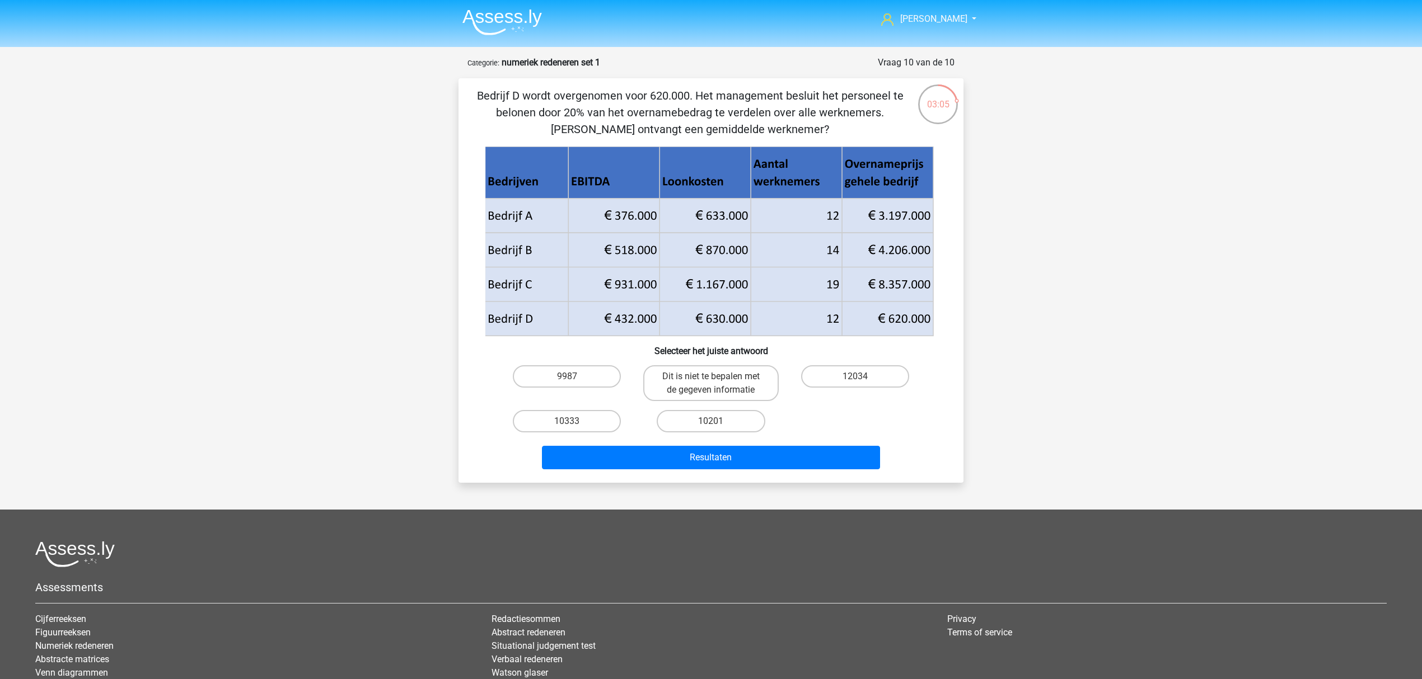
drag, startPoint x: 885, startPoint y: 353, endPoint x: 874, endPoint y: 364, distance: 15.8
click at [885, 353] on h6 "Selecteer het juiste antwoord" at bounding box center [710, 347] width 469 height 20
click at [596, 423] on label "10333" at bounding box center [567, 421] width 108 height 22
click at [574, 423] on input "10333" at bounding box center [570, 424] width 7 height 7
radio input "true"
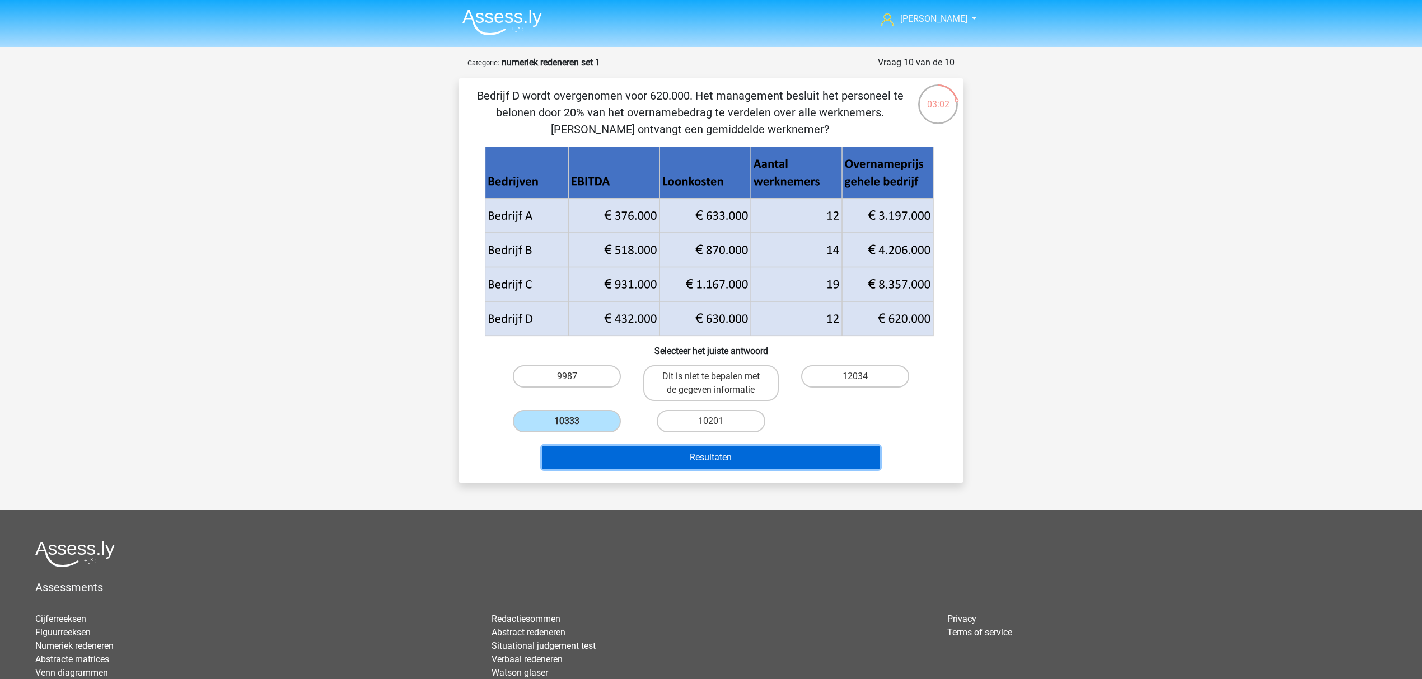
click at [609, 446] on button "Resultaten" at bounding box center [711, 458] width 339 height 24
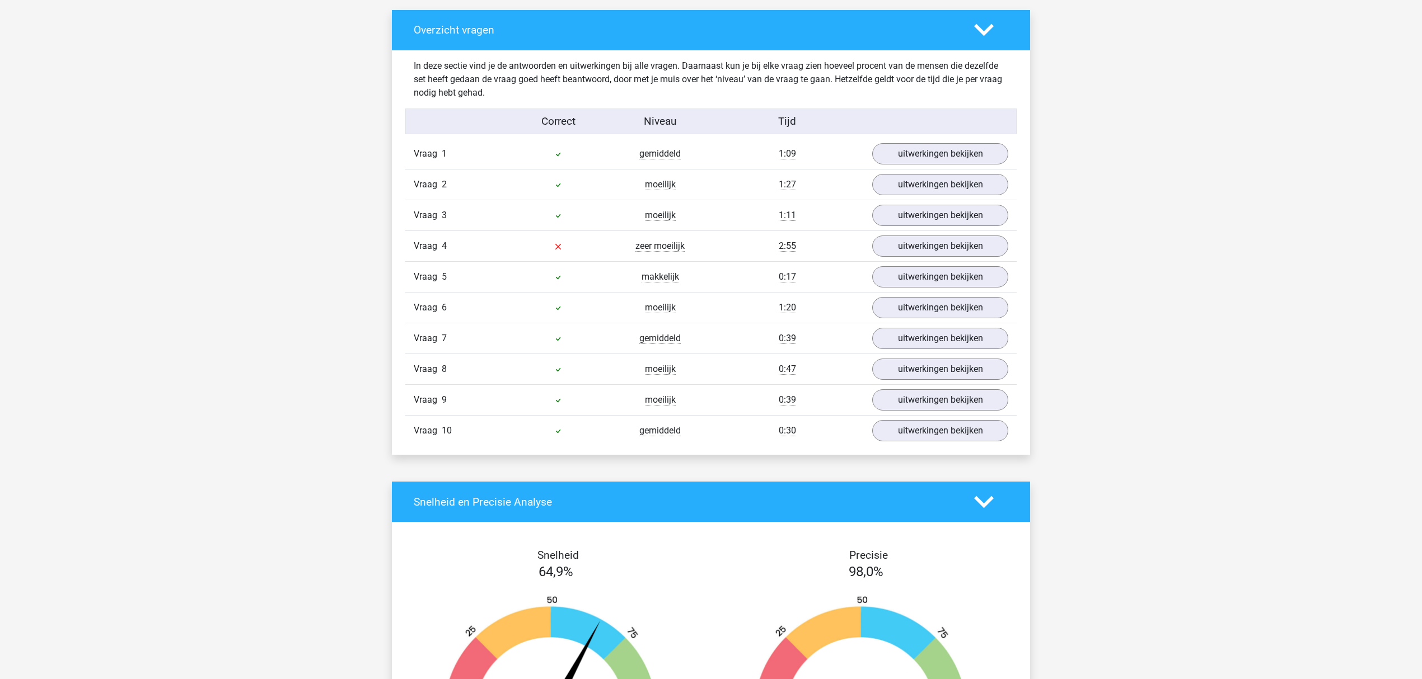
scroll to position [597, 0]
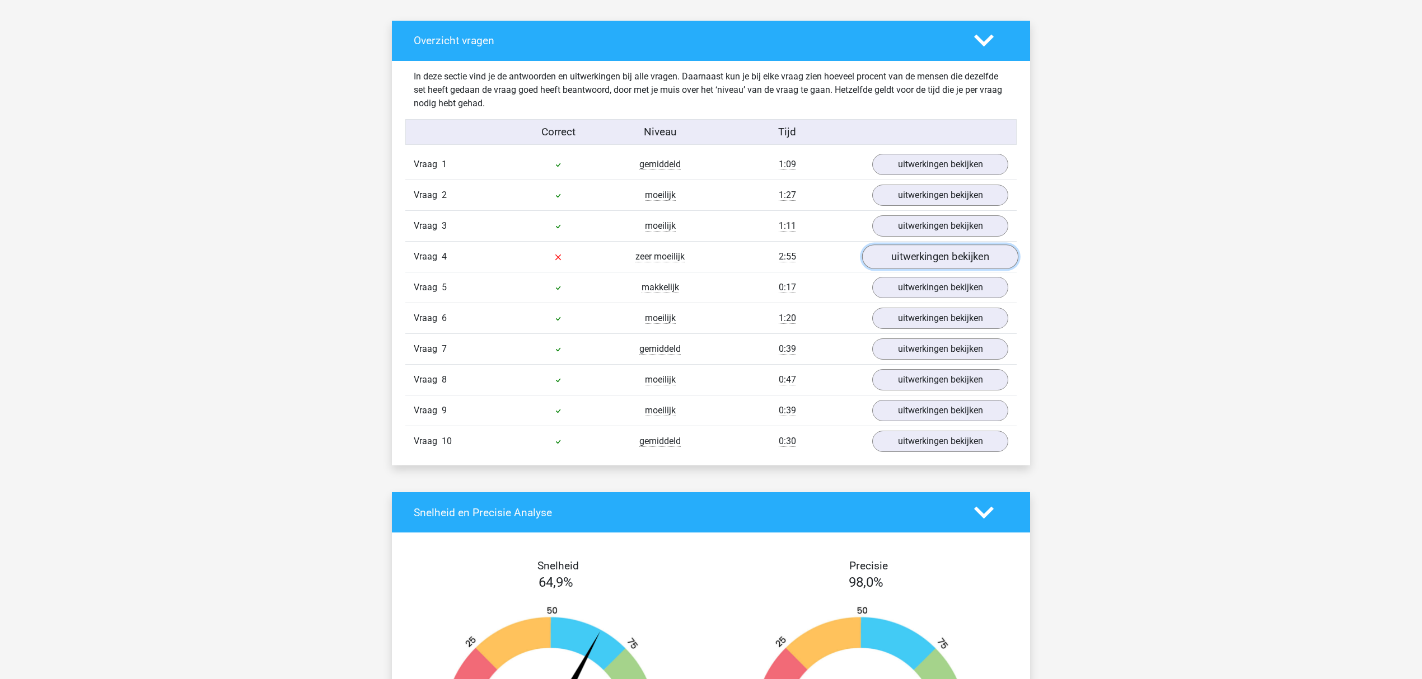
click at [890, 266] on link "uitwerkingen bekijken" at bounding box center [940, 257] width 156 height 25
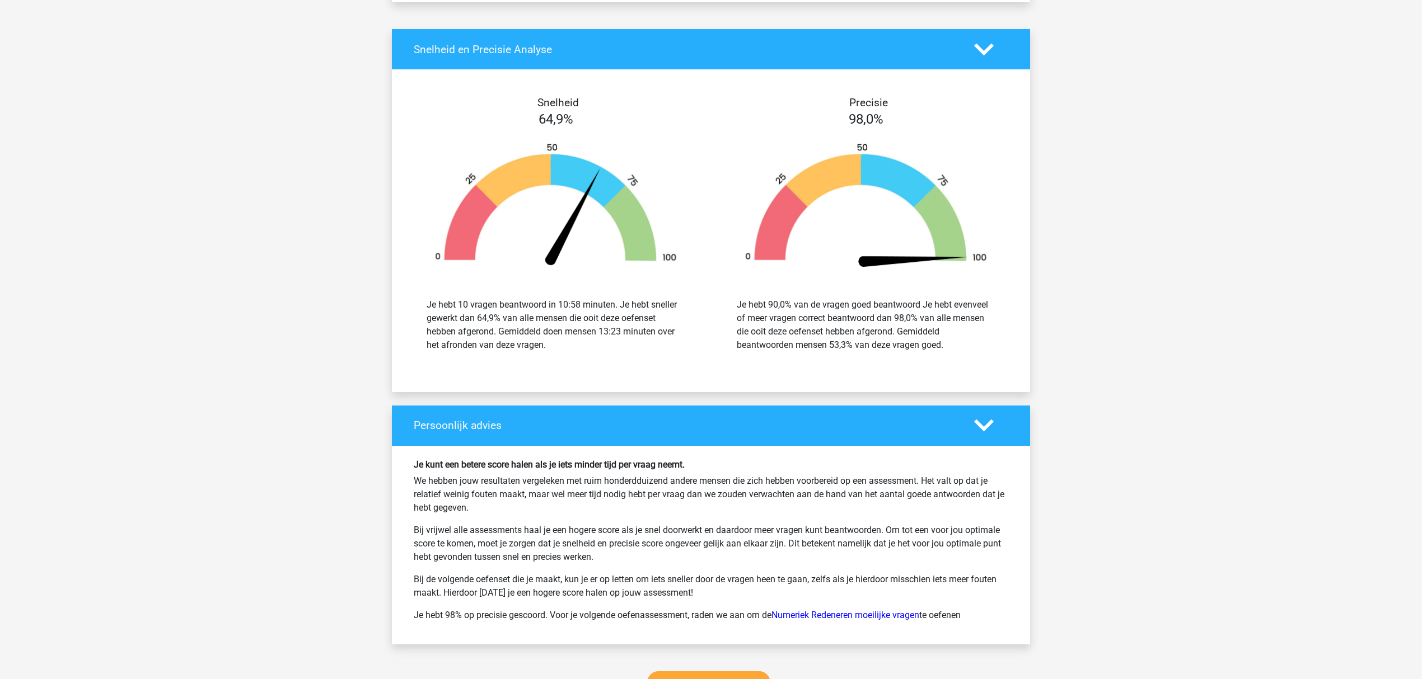
scroll to position [1791, 0]
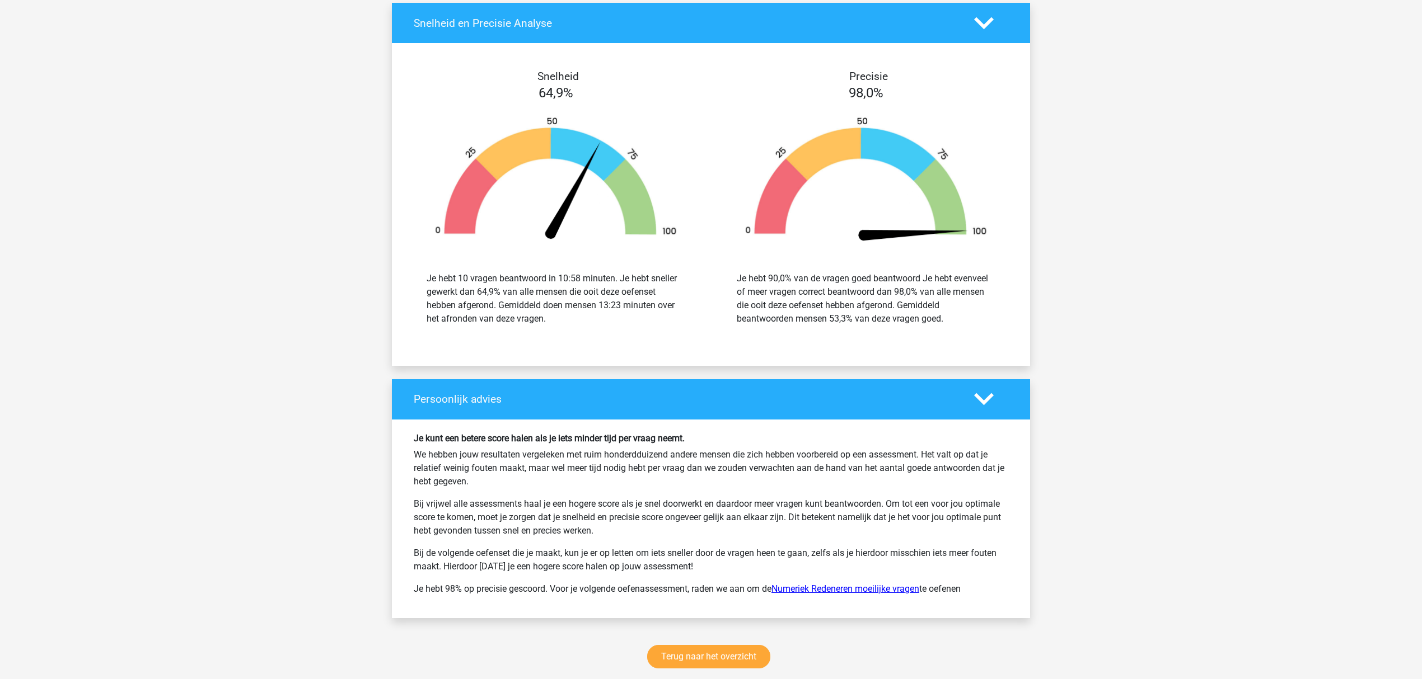
click at [881, 594] on link "Numeriek Redeneren moeilijke vragen" at bounding box center [845, 589] width 148 height 11
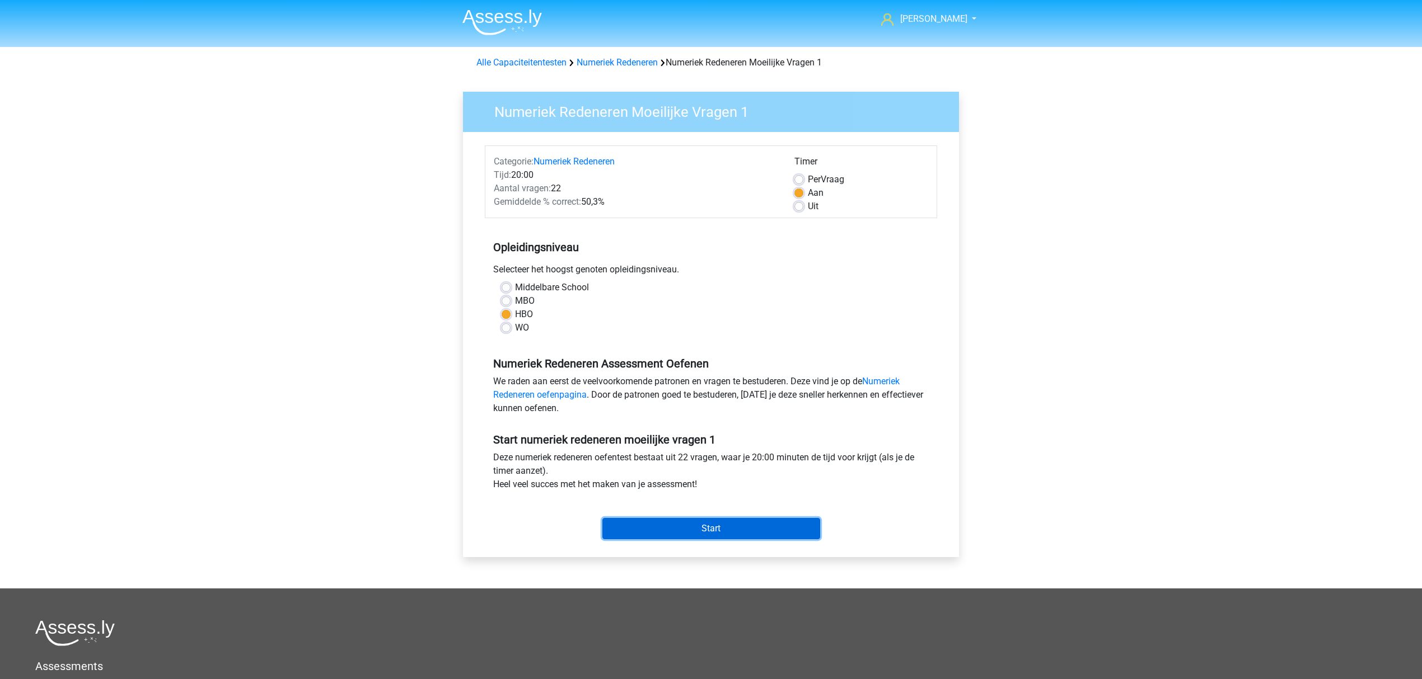
click at [751, 531] on input "Start" at bounding box center [711, 528] width 218 height 21
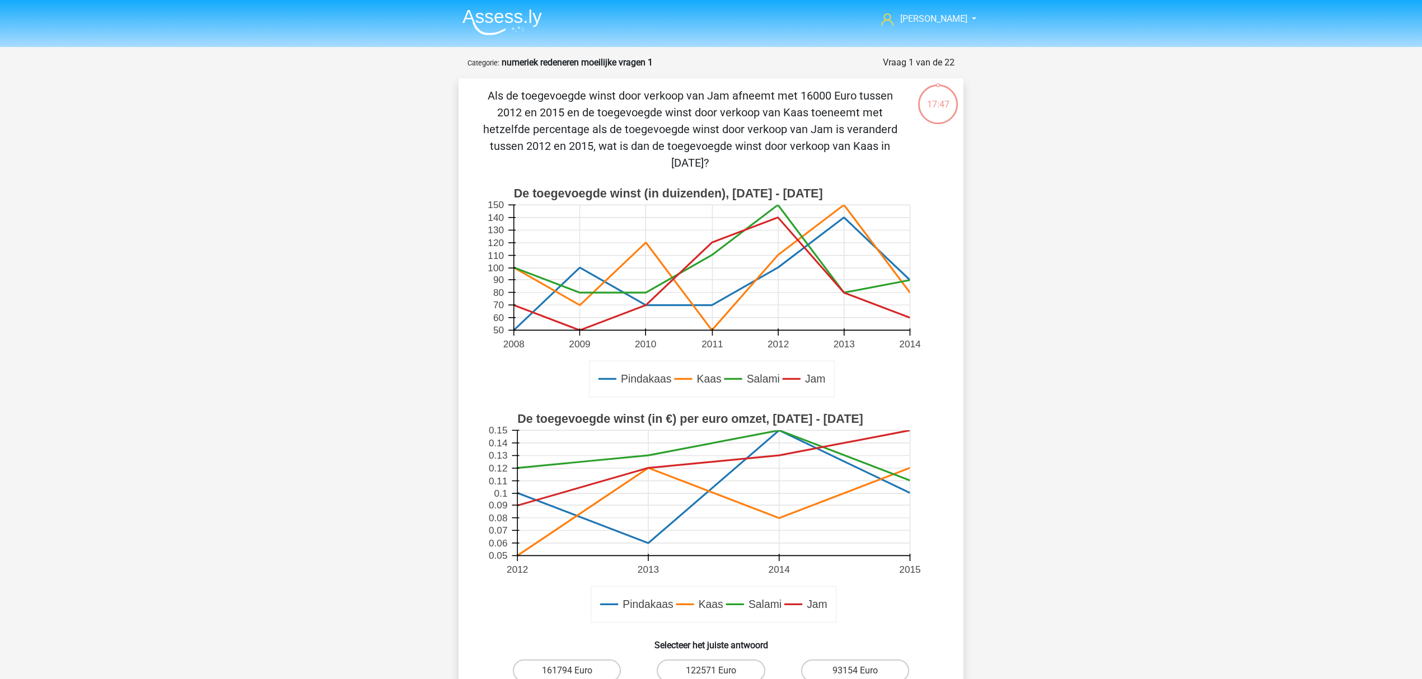
scroll to position [74, 0]
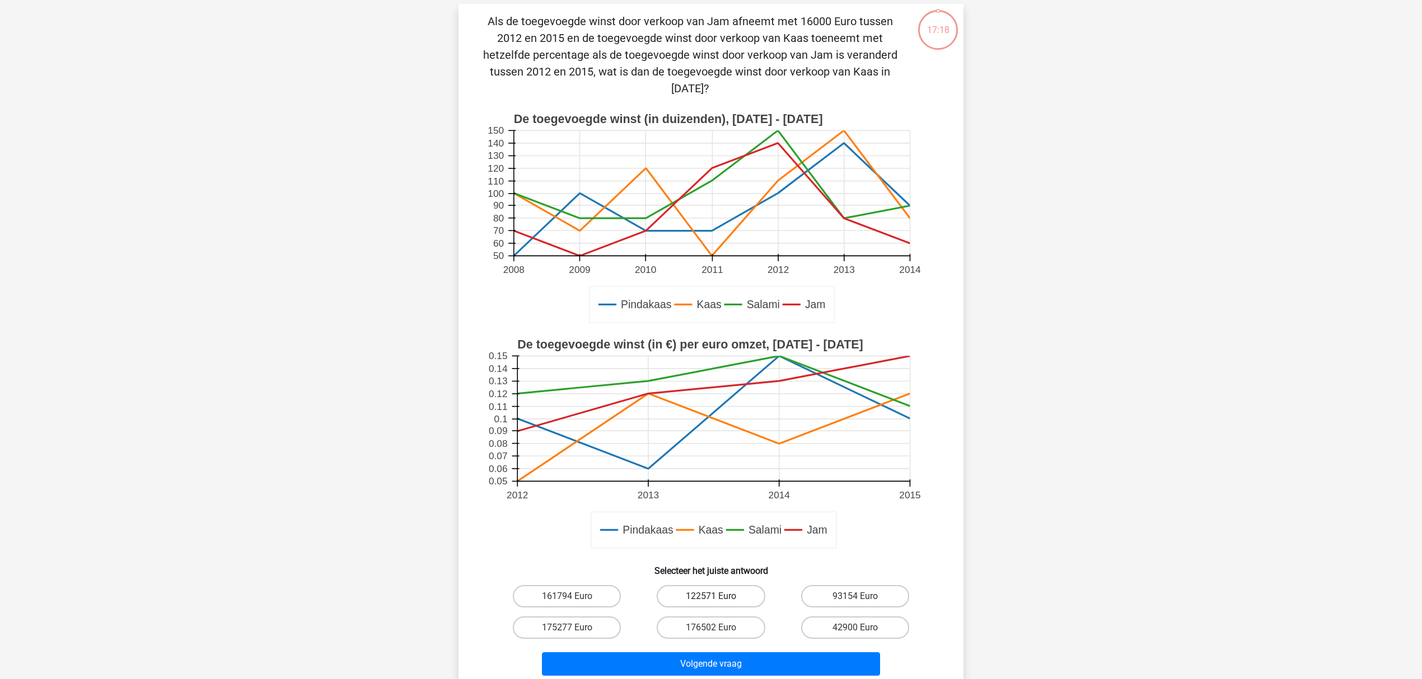
click at [735, 590] on label "122571 Euro" at bounding box center [711, 596] width 108 height 22
click at [718, 597] on input "122571 Euro" at bounding box center [714, 600] width 7 height 7
radio input "true"
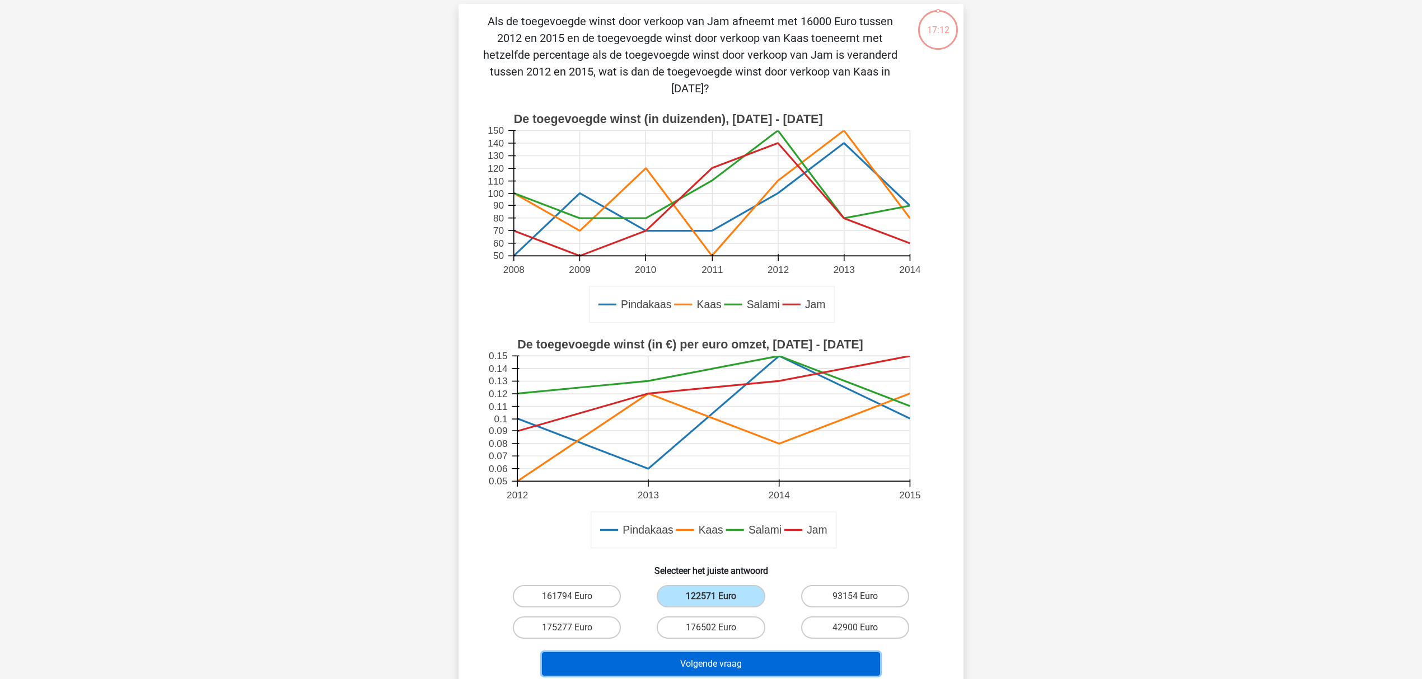
click at [718, 654] on button "Volgende vraag" at bounding box center [711, 665] width 339 height 24
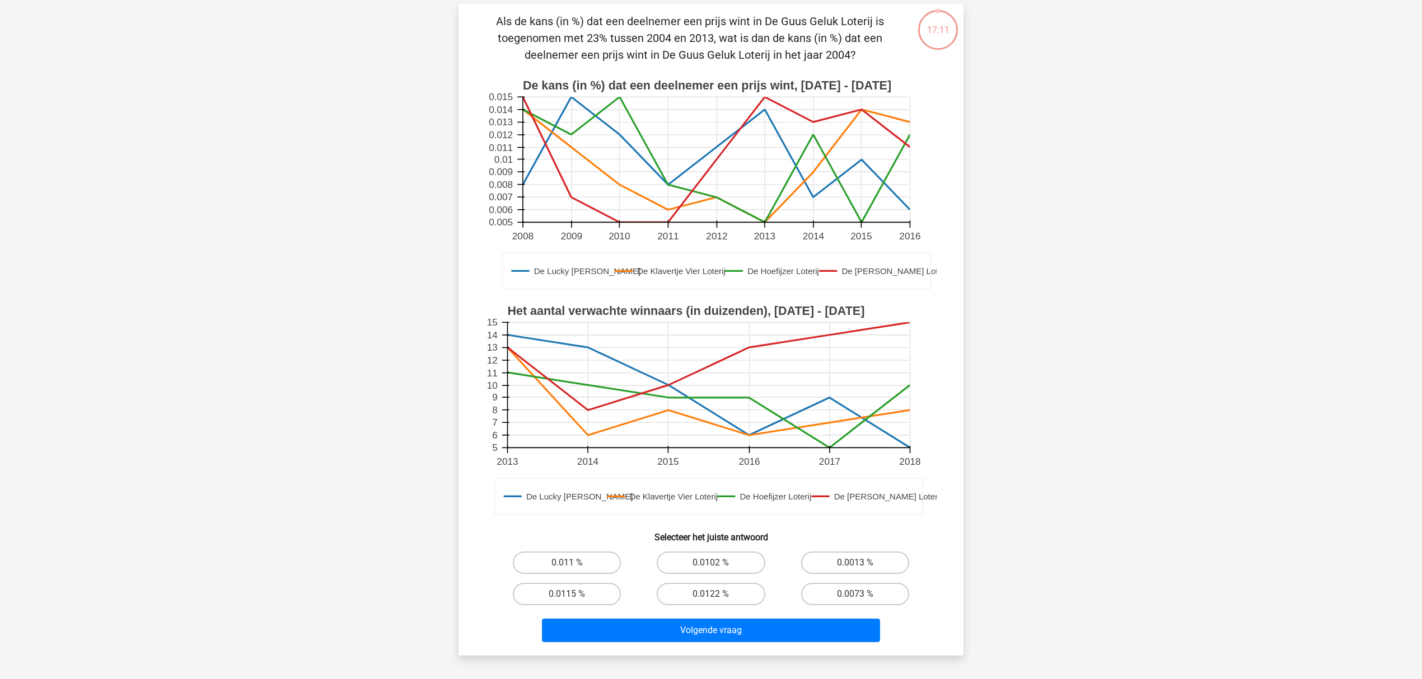
scroll to position [56, 0]
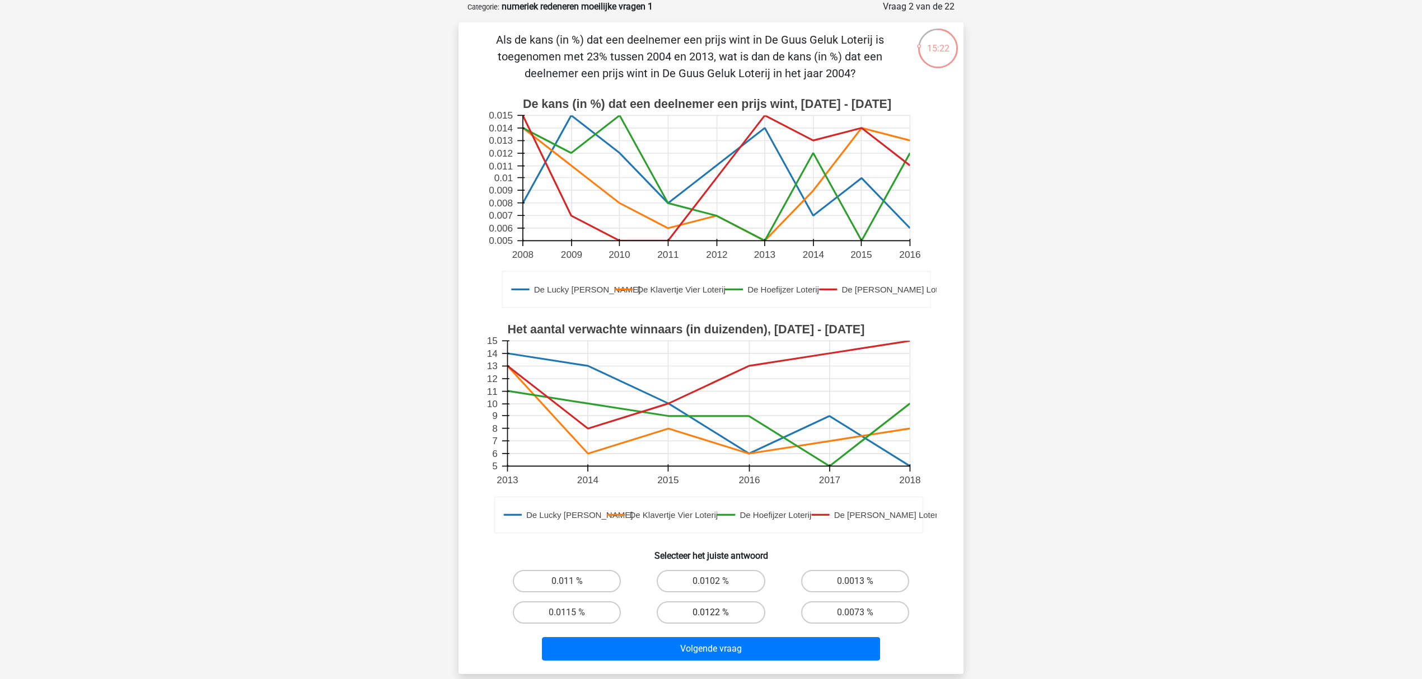
click at [728, 615] on label "0.0122 %" at bounding box center [711, 613] width 108 height 22
click at [718, 615] on input "0.0122 %" at bounding box center [714, 616] width 7 height 7
radio input "true"
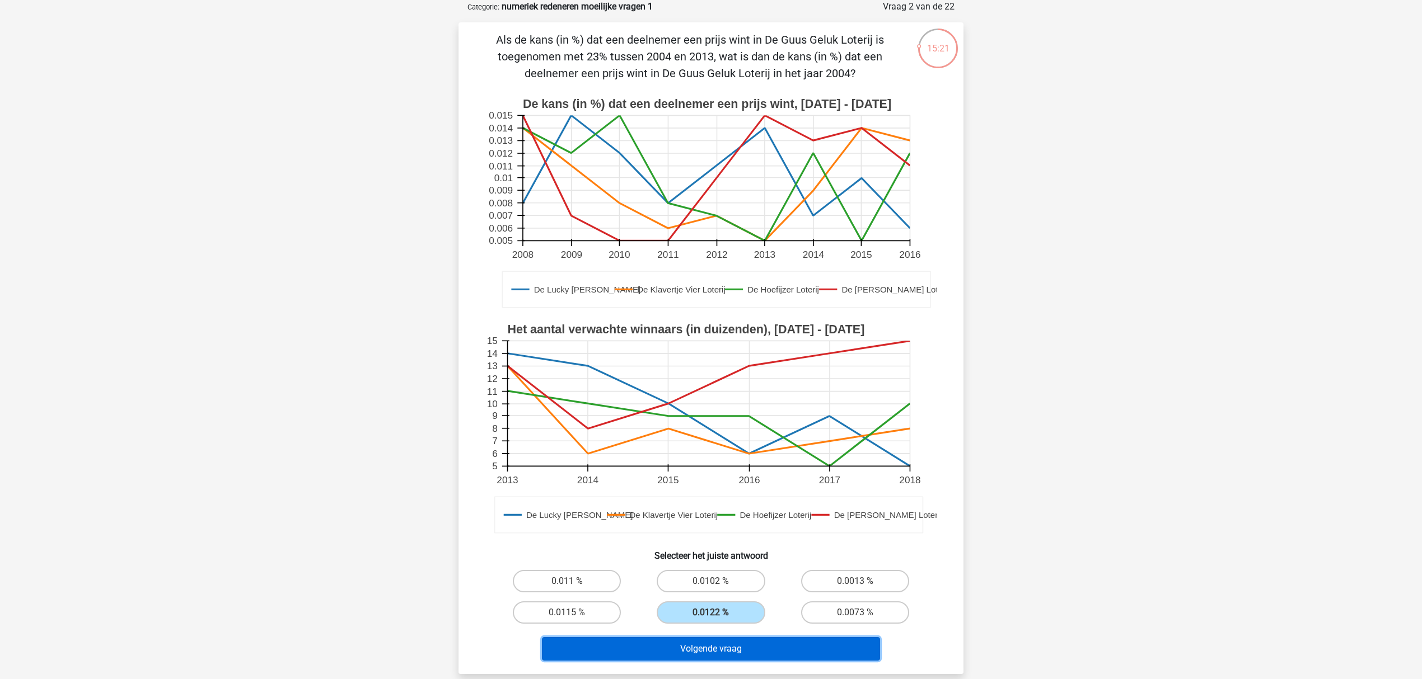
click at [723, 641] on button "Volgende vraag" at bounding box center [711, 649] width 339 height 24
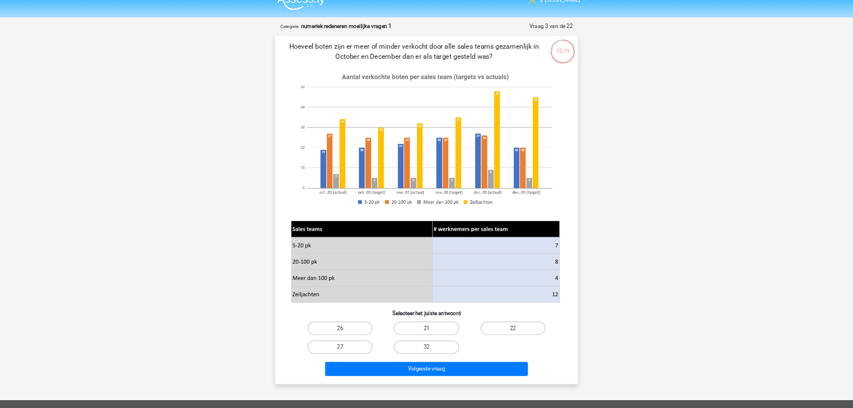
scroll to position [0, 0]
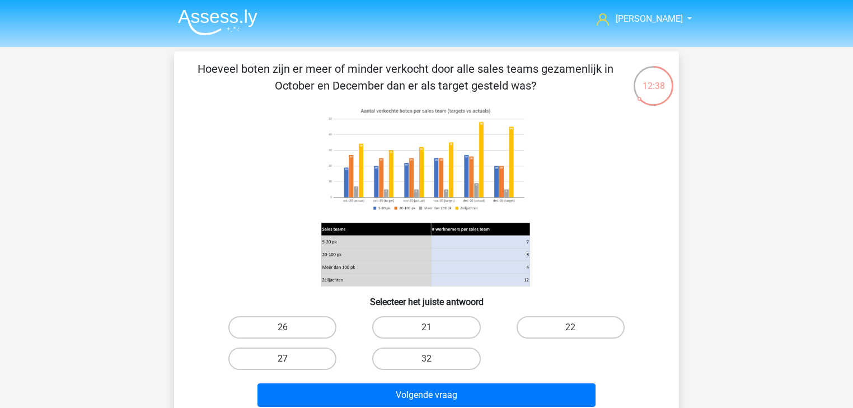
drag, startPoint x: 251, startPoint y: 358, endPoint x: 270, endPoint y: 356, distance: 19.7
click at [252, 357] on label "27" at bounding box center [282, 359] width 108 height 22
click at [283, 359] on input "27" at bounding box center [286, 362] width 7 height 7
radio input "true"
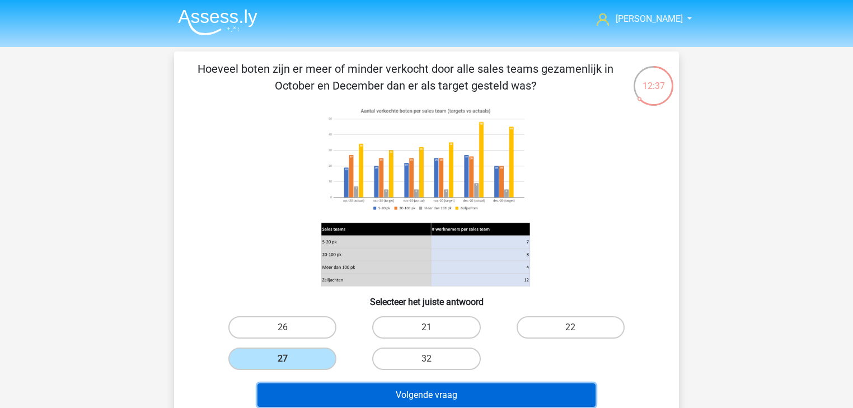
click at [402, 393] on button "Volgende vraag" at bounding box center [426, 395] width 339 height 24
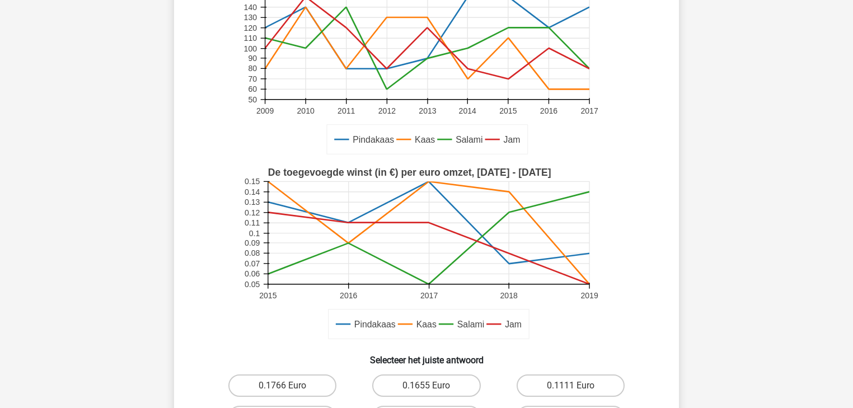
scroll to position [186, 0]
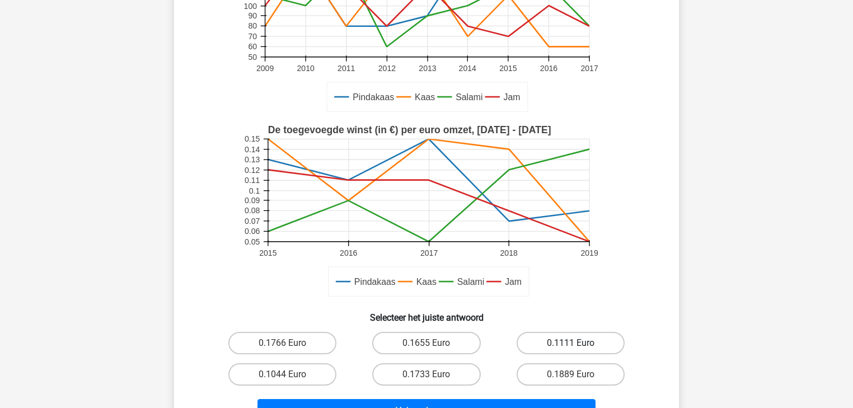
click at [573, 335] on label "0.1111 Euro" at bounding box center [571, 343] width 108 height 22
click at [573, 343] on input "0.1111 Euro" at bounding box center [573, 346] width 7 height 7
radio input "true"
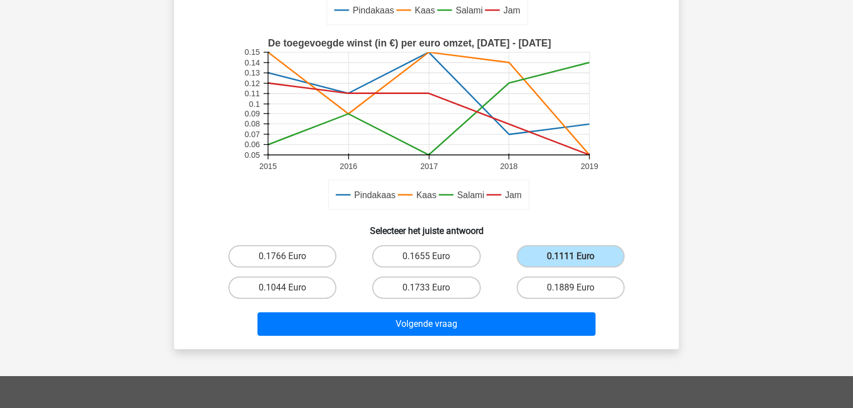
scroll to position [275, 0]
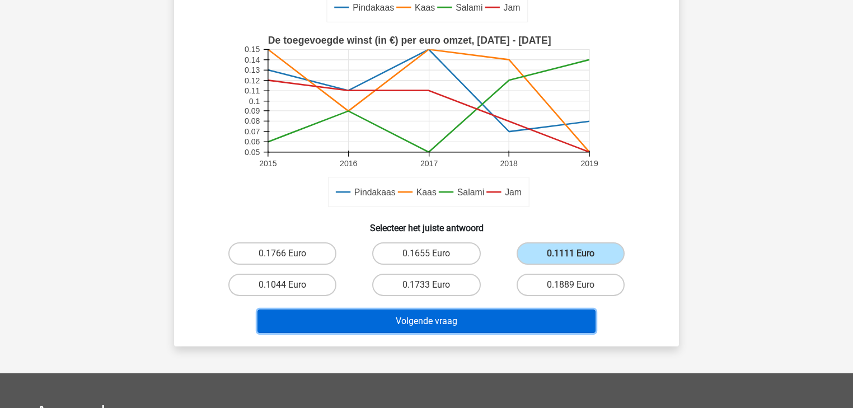
click at [449, 321] on button "Volgende vraag" at bounding box center [426, 322] width 339 height 24
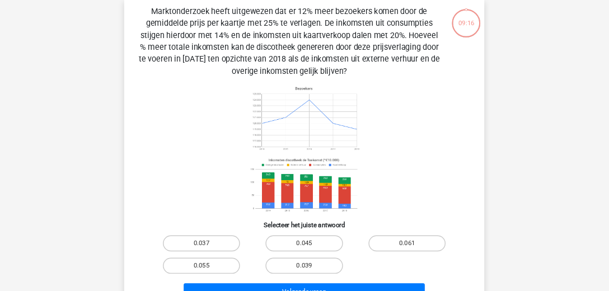
scroll to position [51, 0]
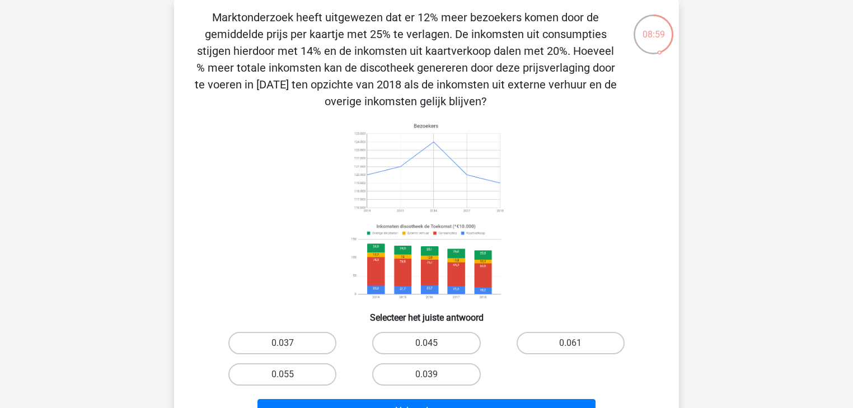
click at [447, 270] on image at bounding box center [426, 262] width 158 height 83
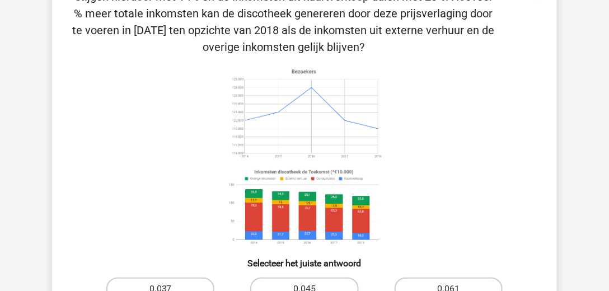
scroll to position [115, 0]
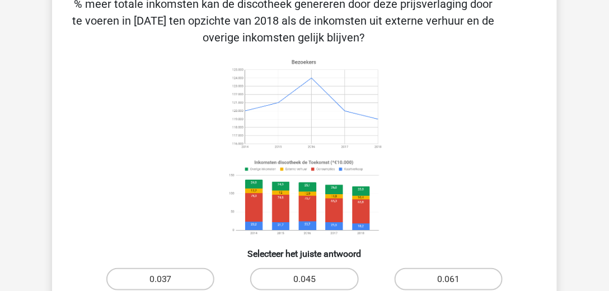
click at [526, 112] on icon at bounding box center [304, 147] width 451 height 185
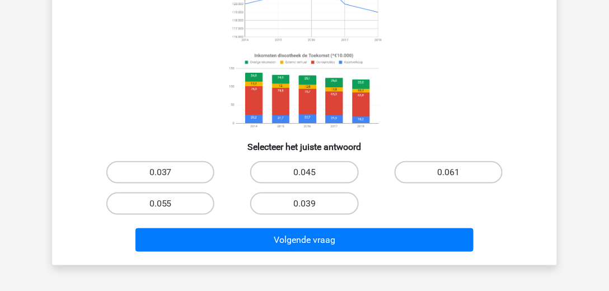
scroll to position [224, 0]
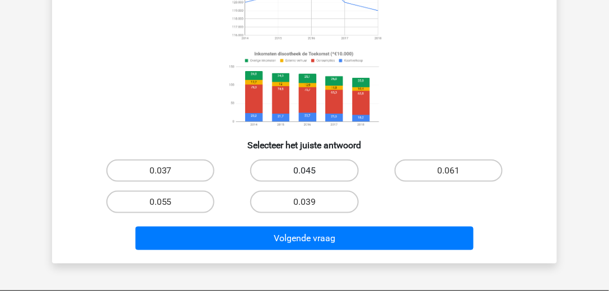
click at [316, 168] on label "0.045" at bounding box center [304, 171] width 108 height 22
click at [312, 171] on input "0.045" at bounding box center [307, 174] width 7 height 7
radio input "true"
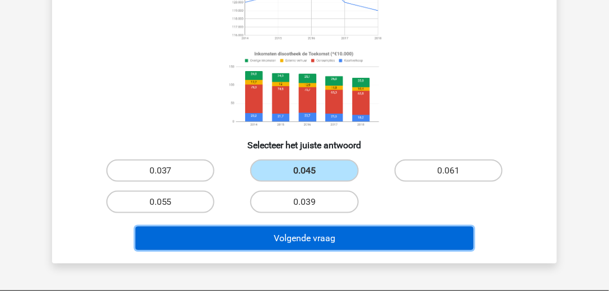
click at [326, 232] on button "Volgende vraag" at bounding box center [304, 239] width 339 height 24
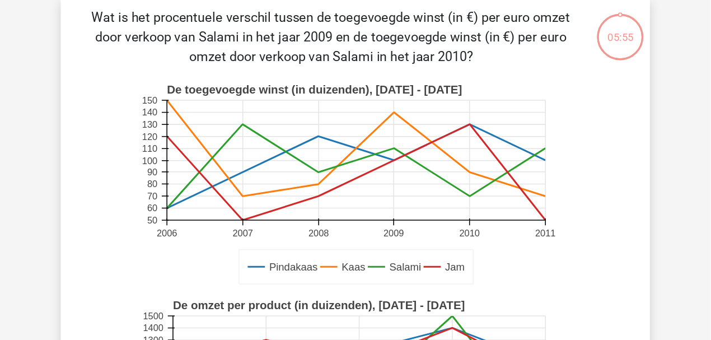
scroll to position [51, 0]
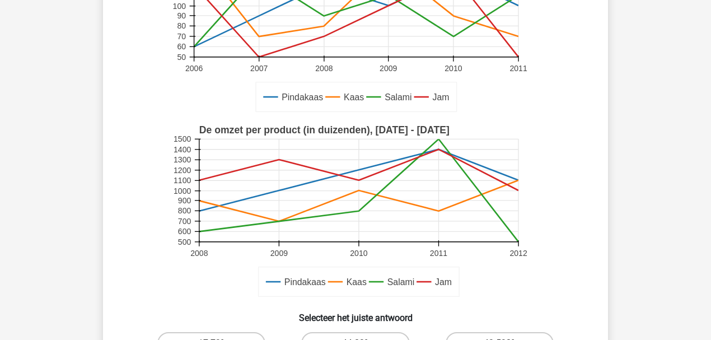
scroll to position [261, 0]
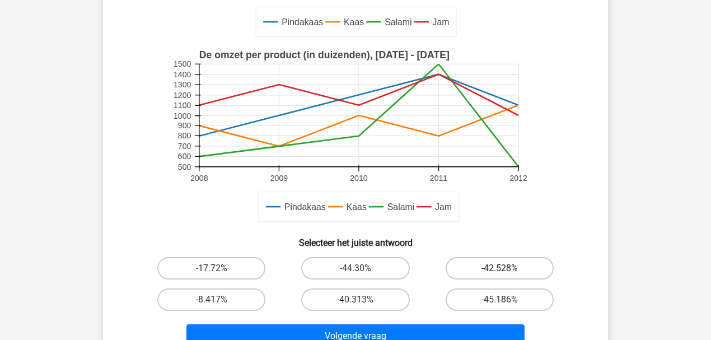
drag, startPoint x: 493, startPoint y: 268, endPoint x: 458, endPoint y: 296, distance: 44.6
click at [493, 268] on label "-42.528%" at bounding box center [500, 268] width 108 height 22
click at [499, 268] on input "-42.528%" at bounding box center [502, 271] width 7 height 7
radio input "true"
click at [363, 275] on label "-44.30%" at bounding box center [355, 268] width 108 height 22
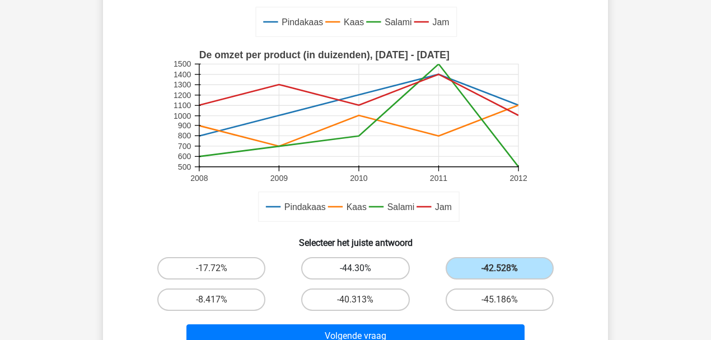
click at [363, 275] on input "-44.30%" at bounding box center [358, 271] width 7 height 7
radio input "true"
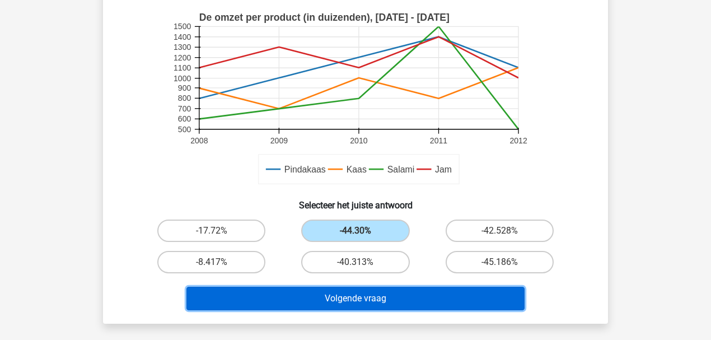
click at [368, 294] on button "Volgende vraag" at bounding box center [355, 299] width 339 height 24
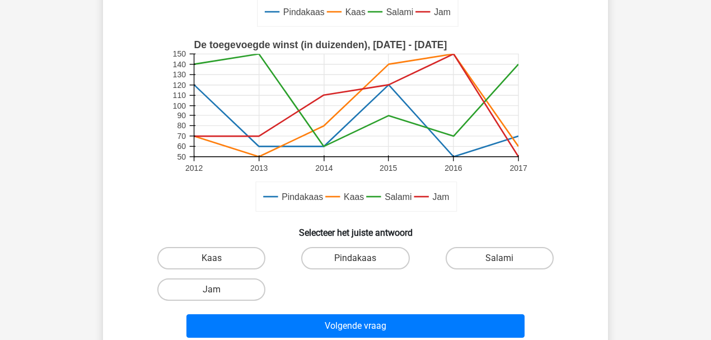
scroll to position [275, 0]
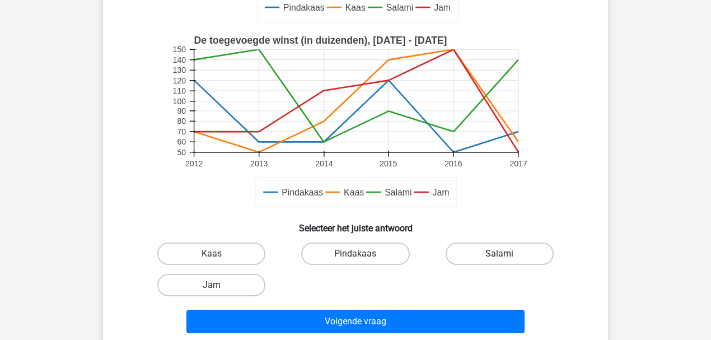
drag, startPoint x: 522, startPoint y: 248, endPoint x: 508, endPoint y: 259, distance: 17.1
click at [521, 248] on label "Salami" at bounding box center [500, 253] width 108 height 22
click at [507, 254] on input "Salami" at bounding box center [502, 257] width 7 height 7
radio input "true"
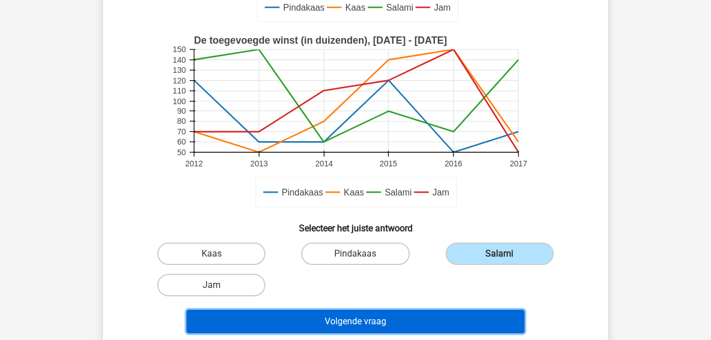
click at [361, 312] on button "Volgende vraag" at bounding box center [355, 322] width 339 height 24
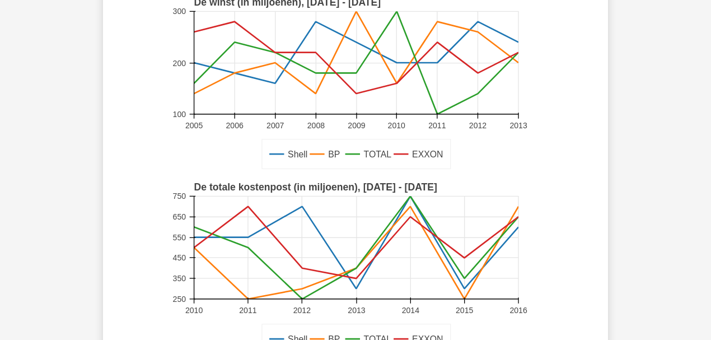
scroll to position [261, 0]
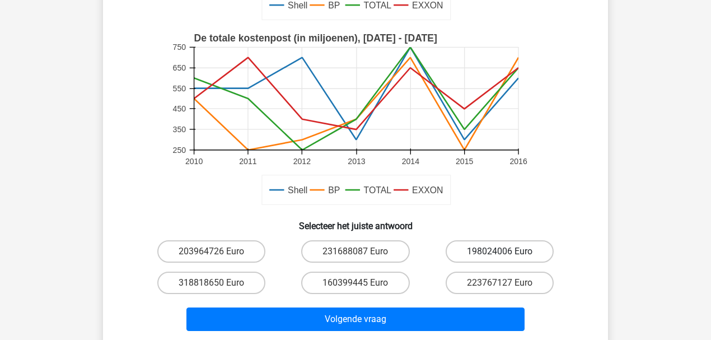
click at [498, 247] on label "198024006 Euro" at bounding box center [500, 251] width 108 height 22
click at [499, 251] on input "198024006 Euro" at bounding box center [502, 254] width 7 height 7
radio input "true"
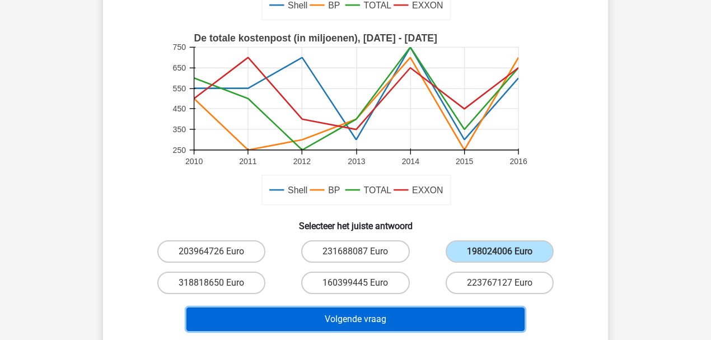
click at [379, 314] on button "Volgende vraag" at bounding box center [355, 319] width 339 height 24
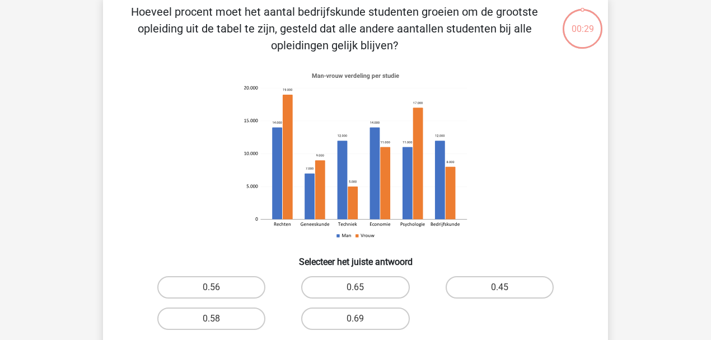
scroll to position [51, 0]
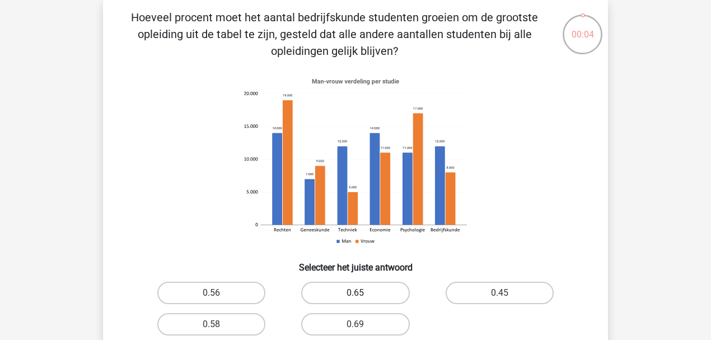
click at [356, 292] on label "0.65" at bounding box center [355, 293] width 108 height 22
click at [356, 293] on input "0.65" at bounding box center [358, 296] width 7 height 7
radio input "true"
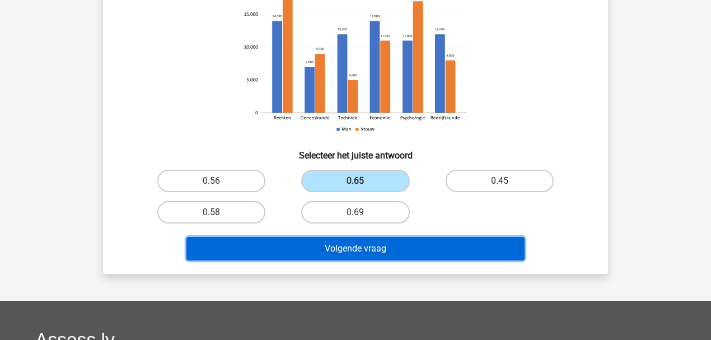
click at [383, 250] on button "Volgende vraag" at bounding box center [355, 249] width 339 height 24
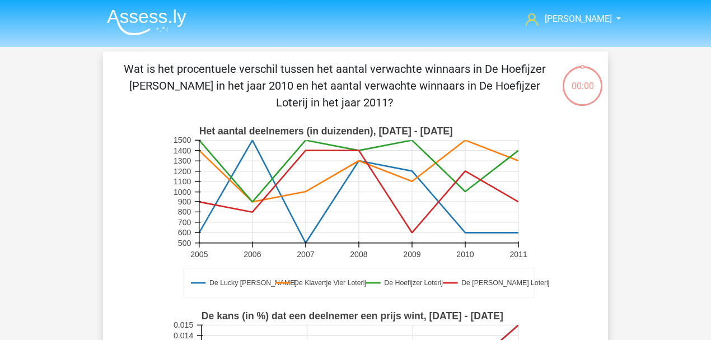
scroll to position [51, 0]
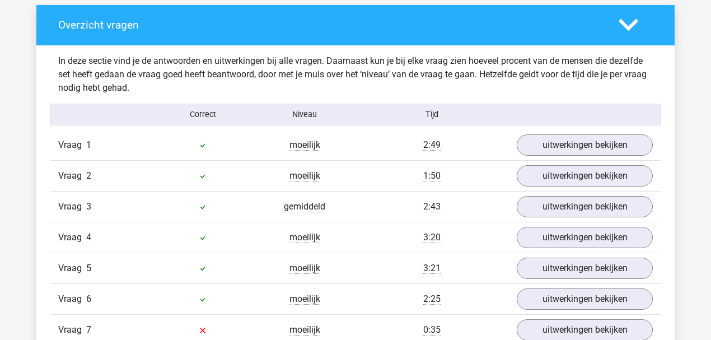
scroll to position [784, 0]
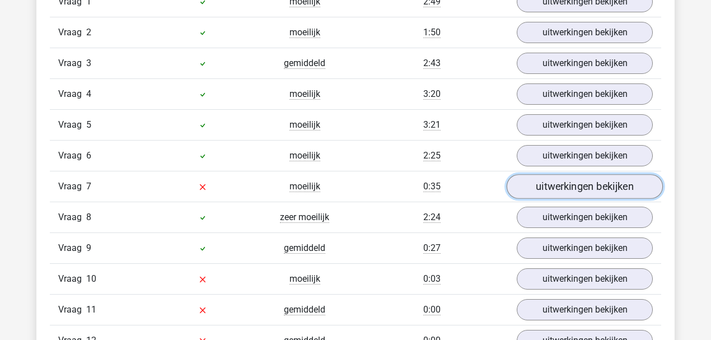
click at [582, 178] on link "uitwerkingen bekijken" at bounding box center [585, 186] width 156 height 25
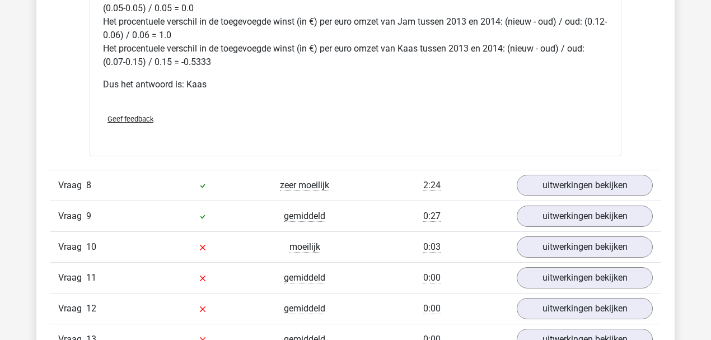
scroll to position [1530, 0]
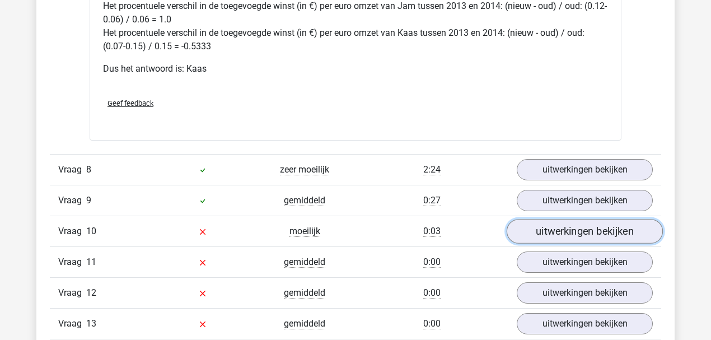
click at [555, 221] on link "uitwerkingen bekijken" at bounding box center [585, 231] width 156 height 25
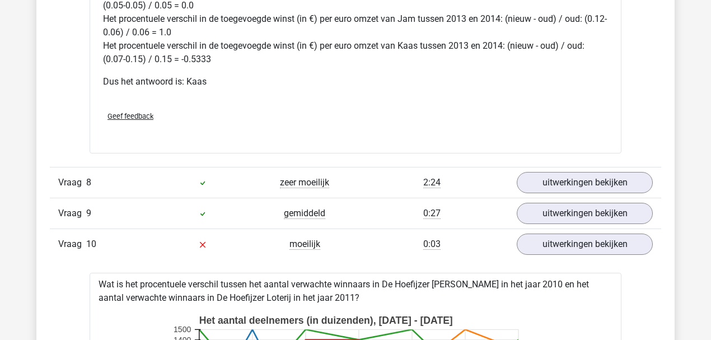
scroll to position [1511, 0]
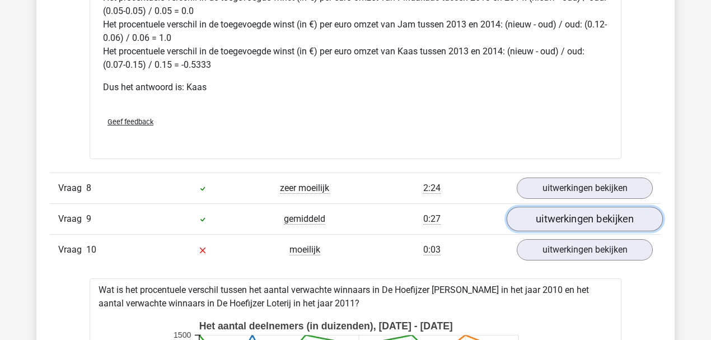
click at [540, 207] on link "uitwerkingen bekijken" at bounding box center [585, 219] width 156 height 25
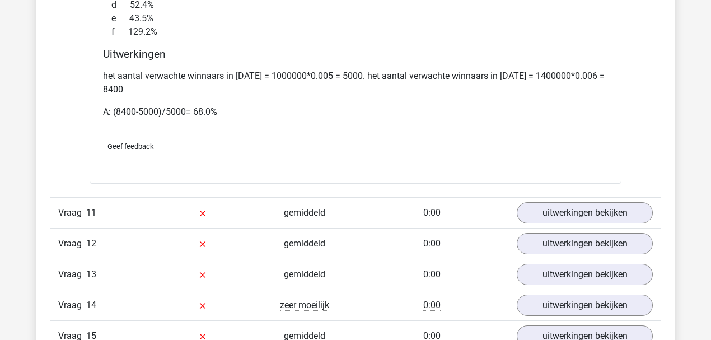
scroll to position [2750, 0]
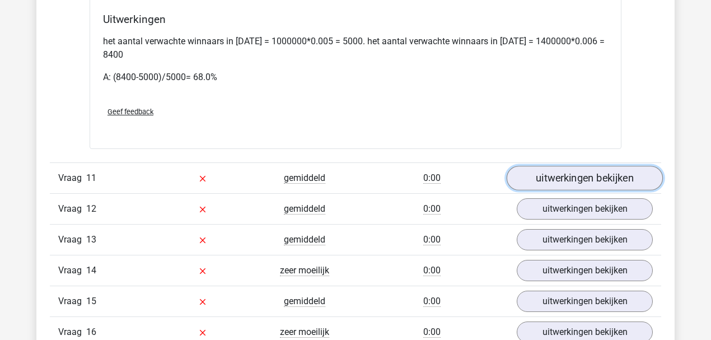
click at [616, 174] on link "uitwerkingen bekijken" at bounding box center [585, 178] width 156 height 25
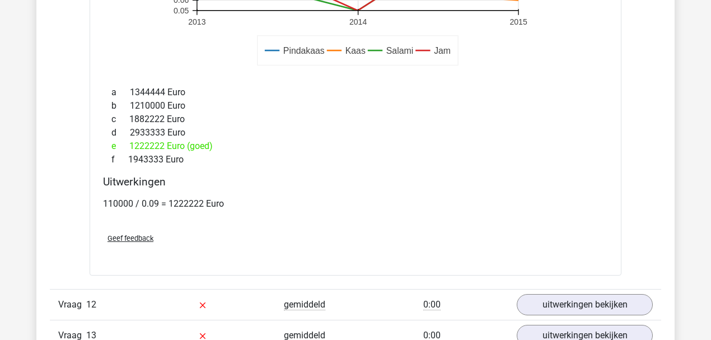
scroll to position [3301, 0]
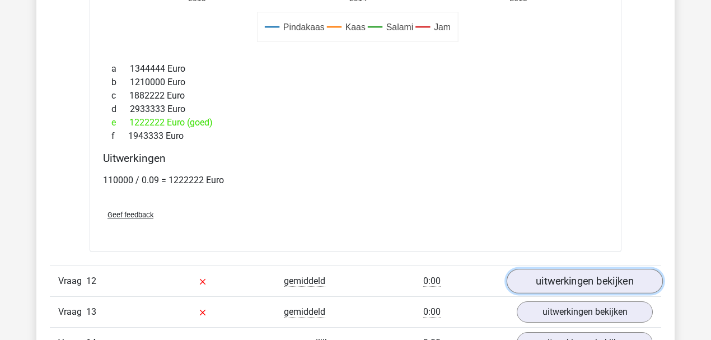
click at [540, 269] on link "uitwerkingen bekijken" at bounding box center [585, 281] width 156 height 25
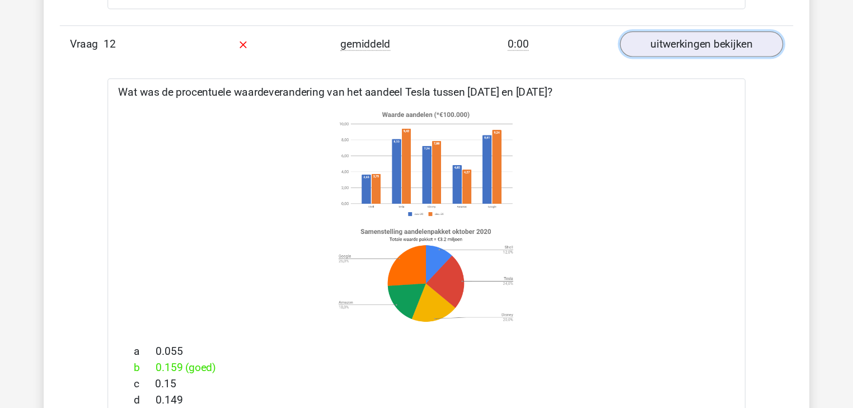
scroll to position [3562, 0]
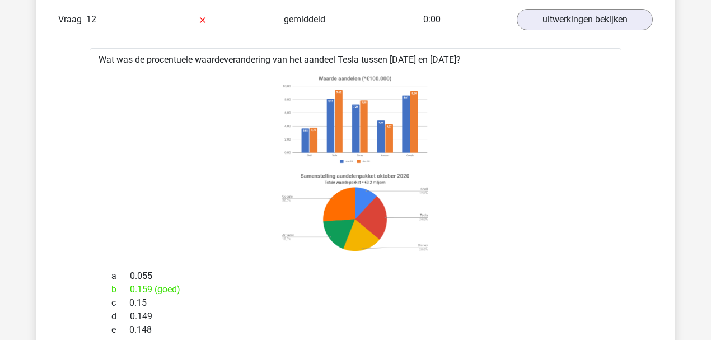
click at [331, 83] on image at bounding box center [355, 119] width 154 height 97
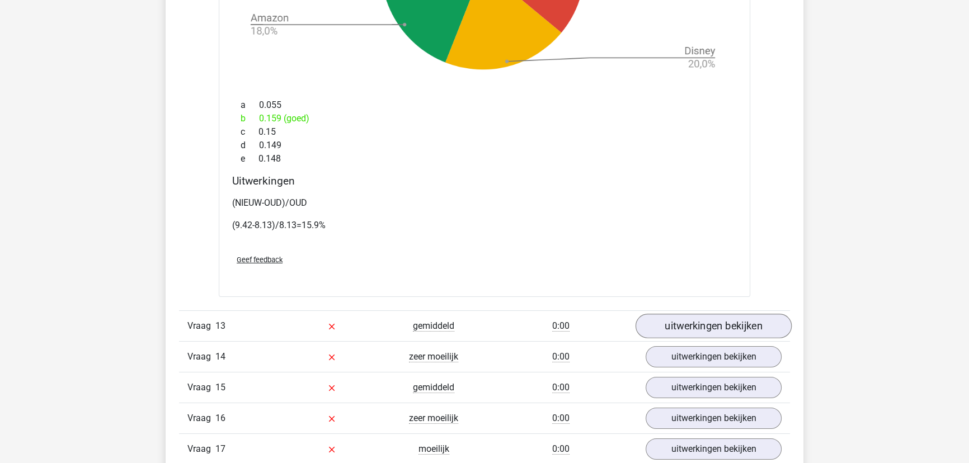
scroll to position [4732, 0]
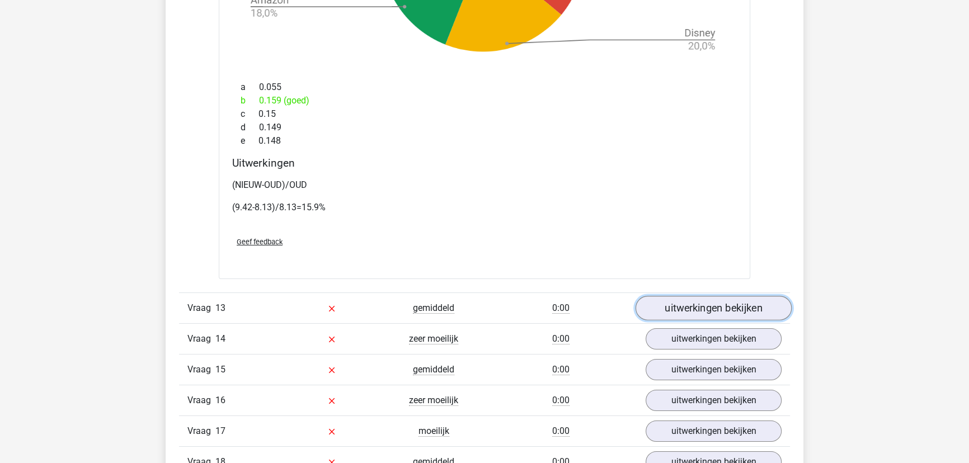
click at [710, 306] on link "uitwerkingen bekijken" at bounding box center [714, 308] width 156 height 25
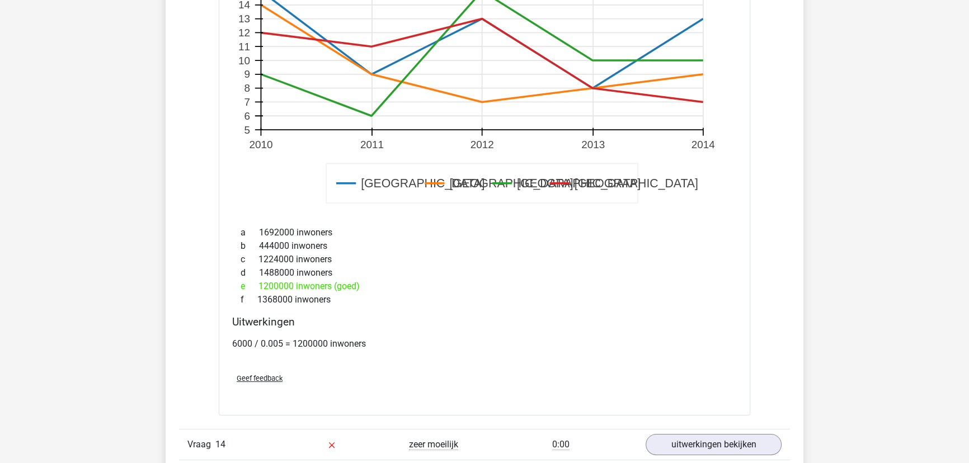
scroll to position [5444, 0]
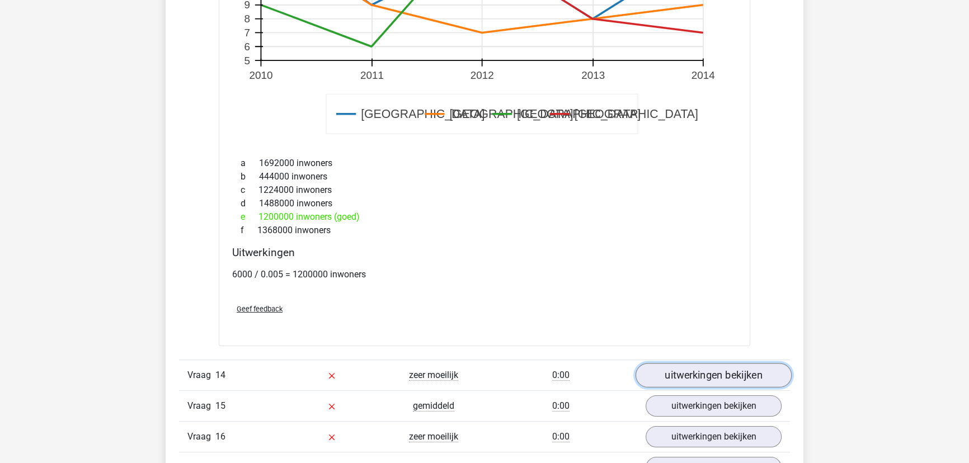
click at [710, 339] on link "uitwerkingen bekijken" at bounding box center [714, 375] width 156 height 25
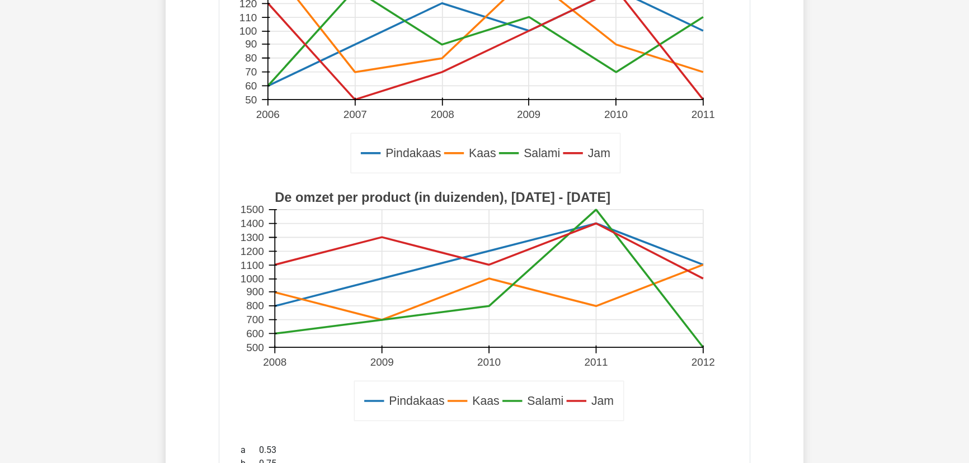
scroll to position [5947, 0]
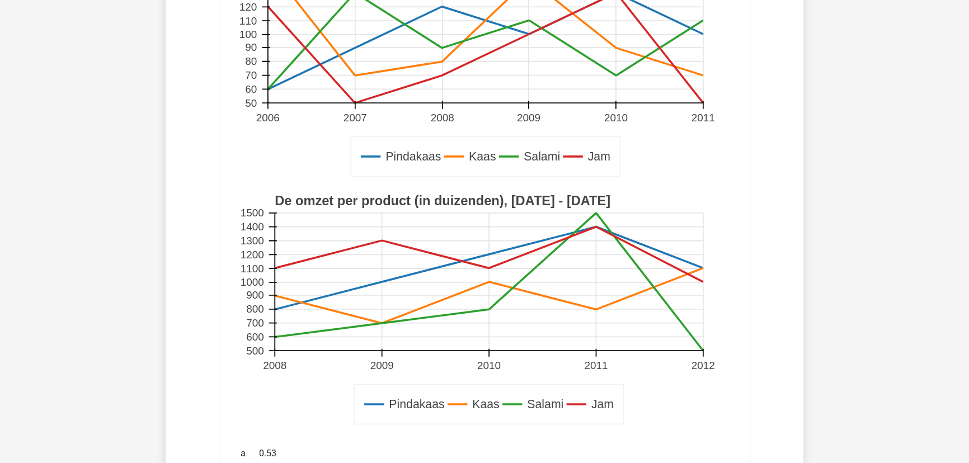
click at [512, 273] on rect at bounding box center [489, 282] width 429 height 138
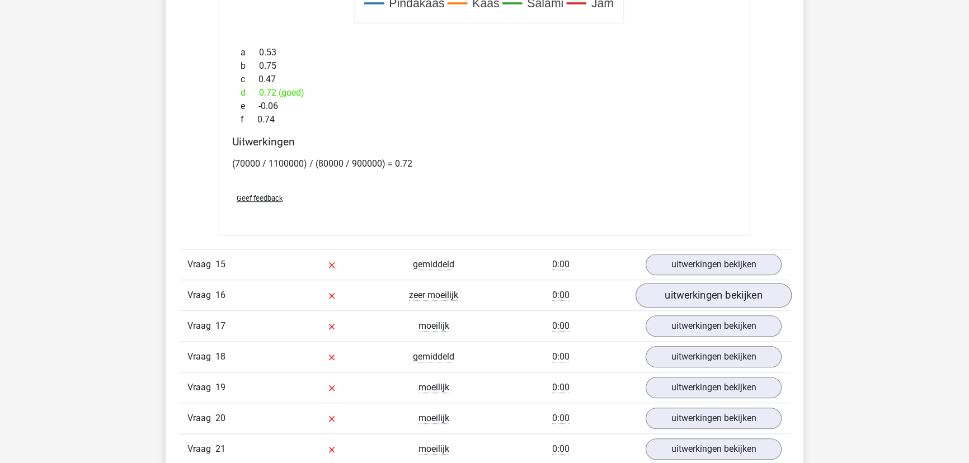
scroll to position [6354, 0]
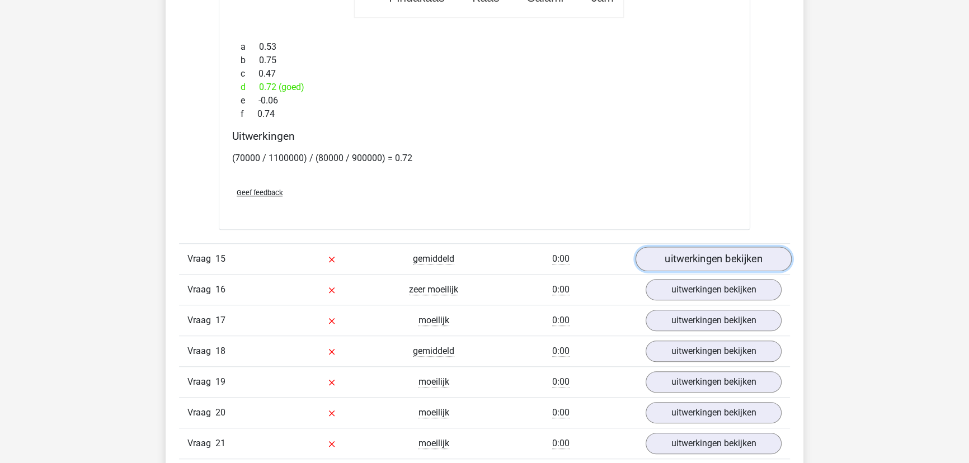
click at [710, 251] on link "uitwerkingen bekijken" at bounding box center [714, 259] width 156 height 25
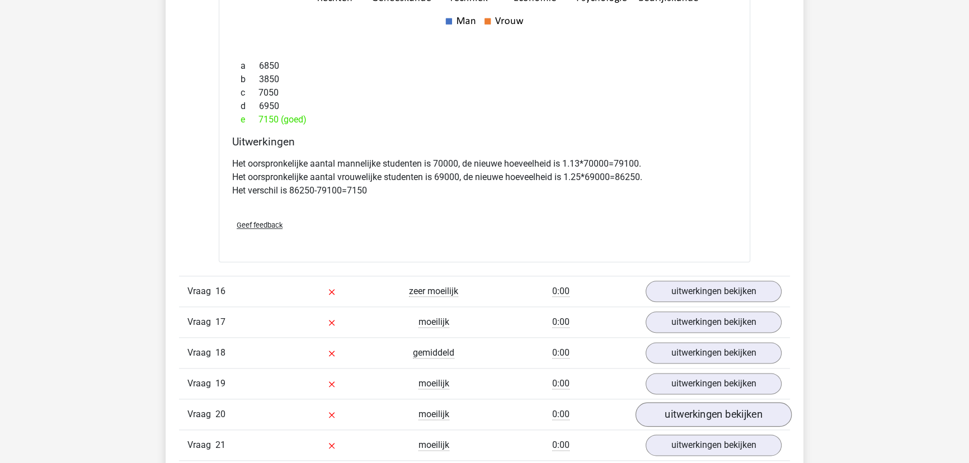
scroll to position [7066, 0]
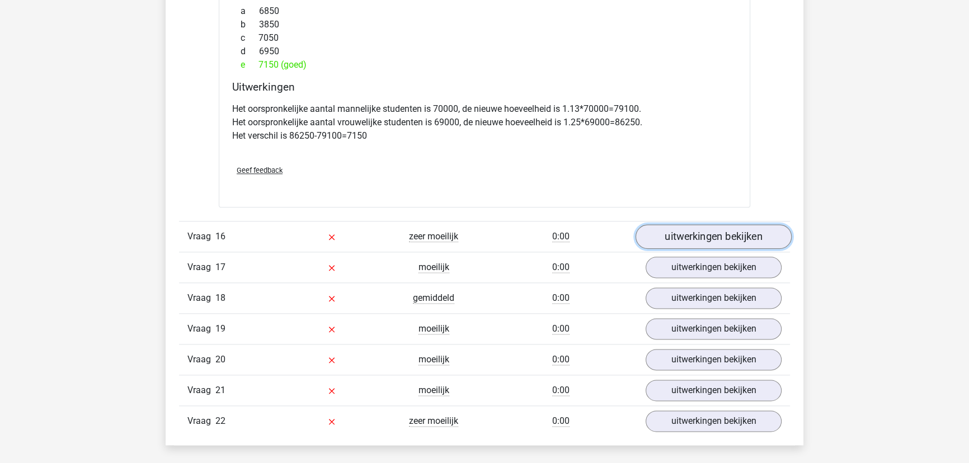
click at [710, 237] on link "uitwerkingen bekijken" at bounding box center [714, 236] width 156 height 25
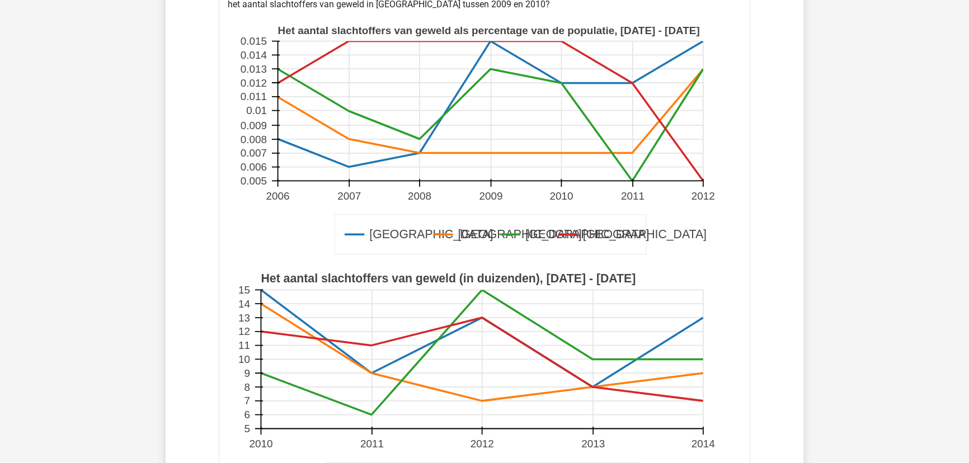
scroll to position [7373, 0]
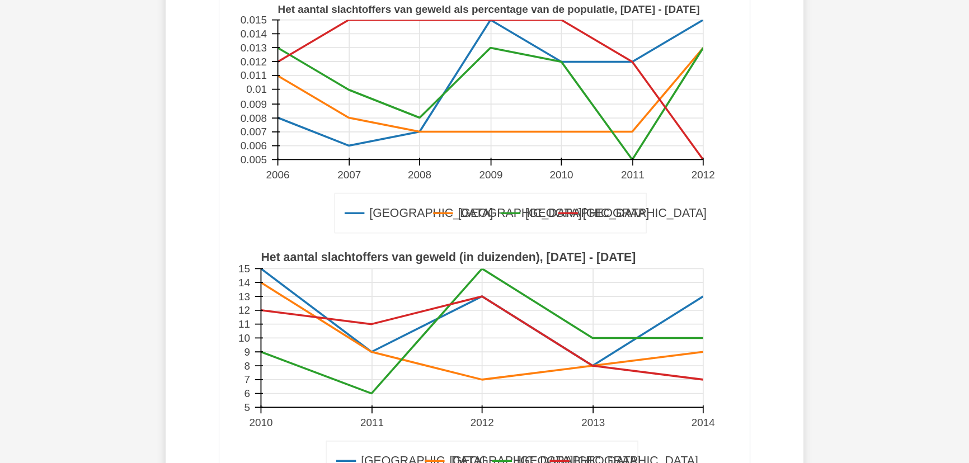
click at [437, 199] on icon at bounding box center [491, 213] width 312 height 40
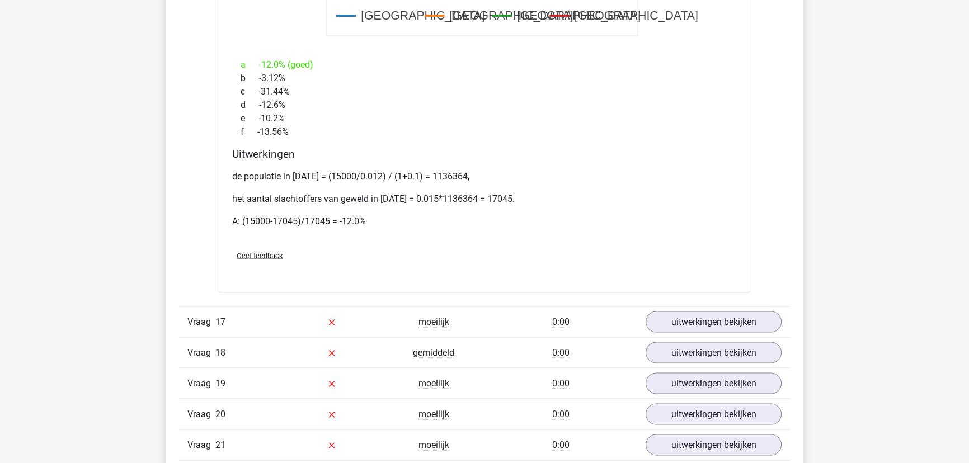
scroll to position [7831, 0]
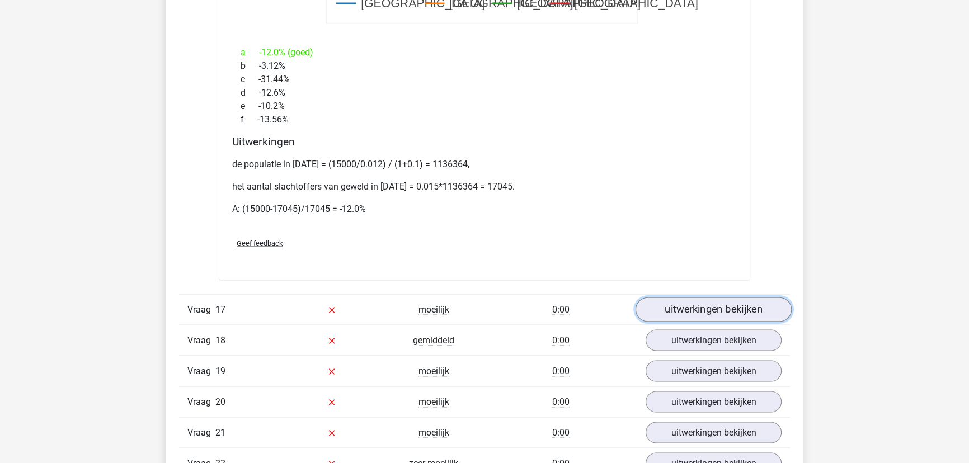
click at [669, 306] on link "uitwerkingen bekijken" at bounding box center [714, 309] width 156 height 25
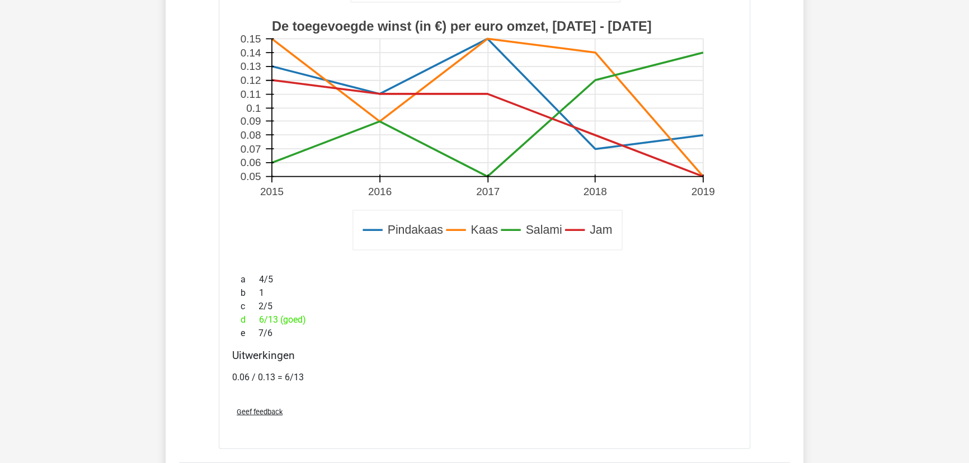
scroll to position [8646, 0]
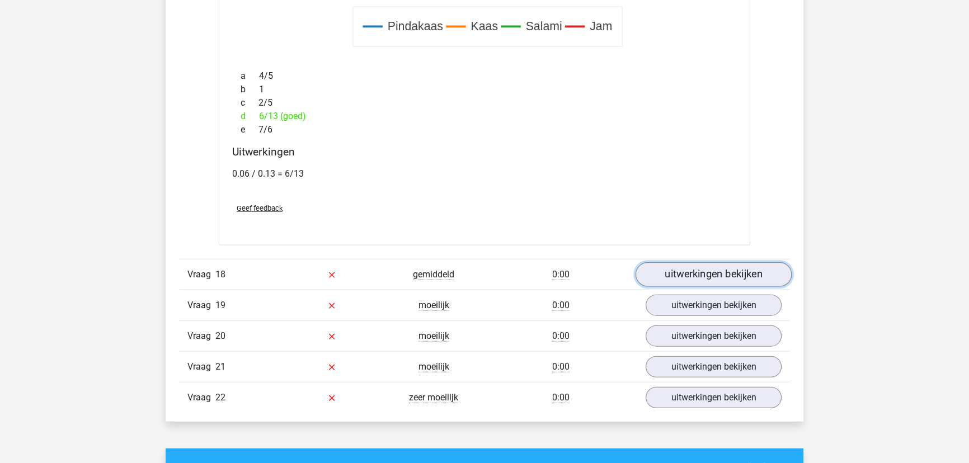
click at [710, 262] on link "uitwerkingen bekijken" at bounding box center [714, 274] width 156 height 25
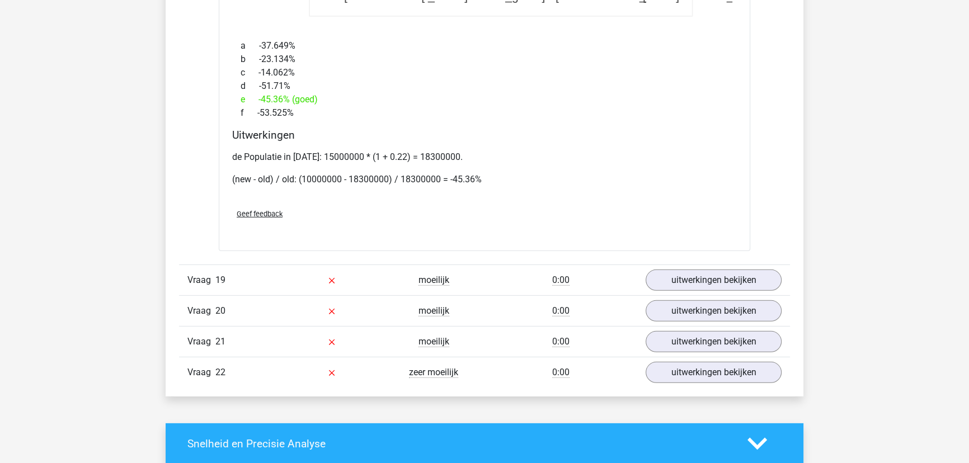
scroll to position [9459, 0]
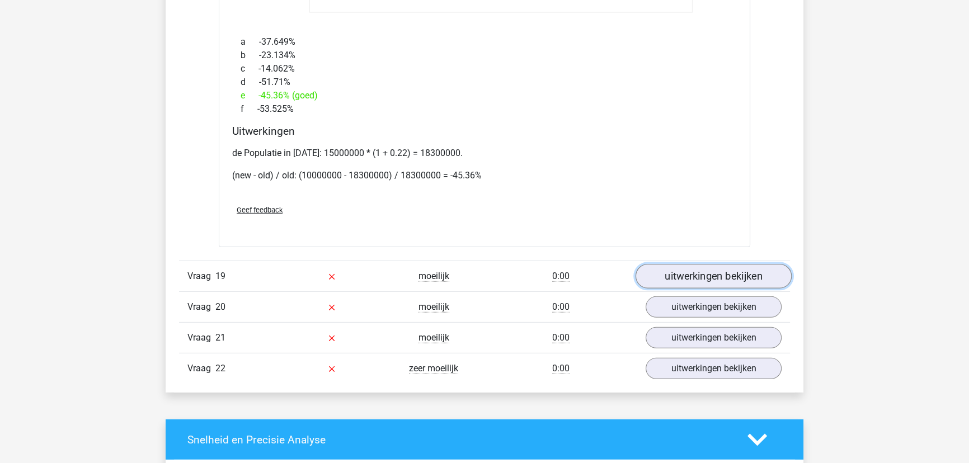
click at [710, 272] on link "uitwerkingen bekijken" at bounding box center [714, 277] width 156 height 25
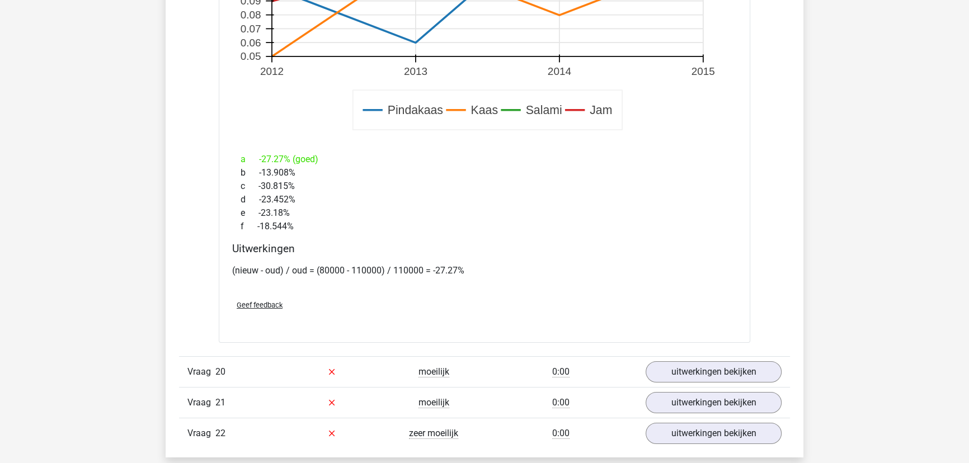
scroll to position [10172, 0]
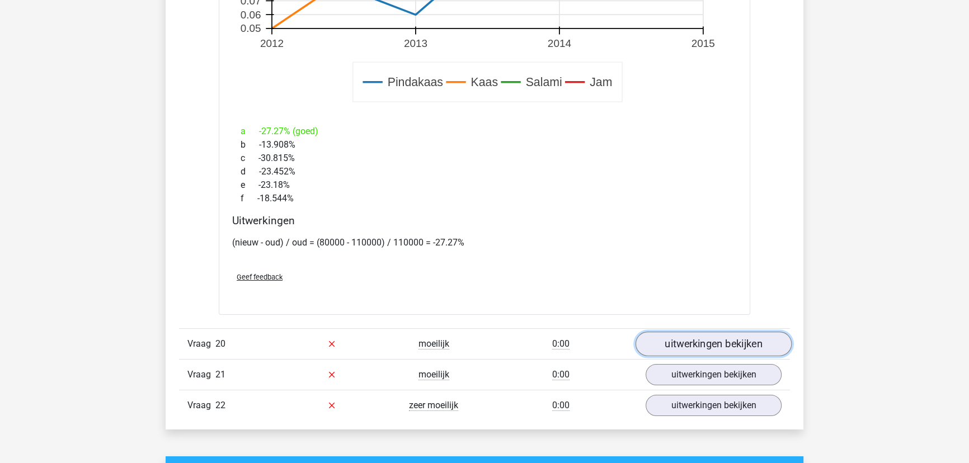
click at [682, 335] on link "uitwerkingen bekijken" at bounding box center [714, 344] width 156 height 25
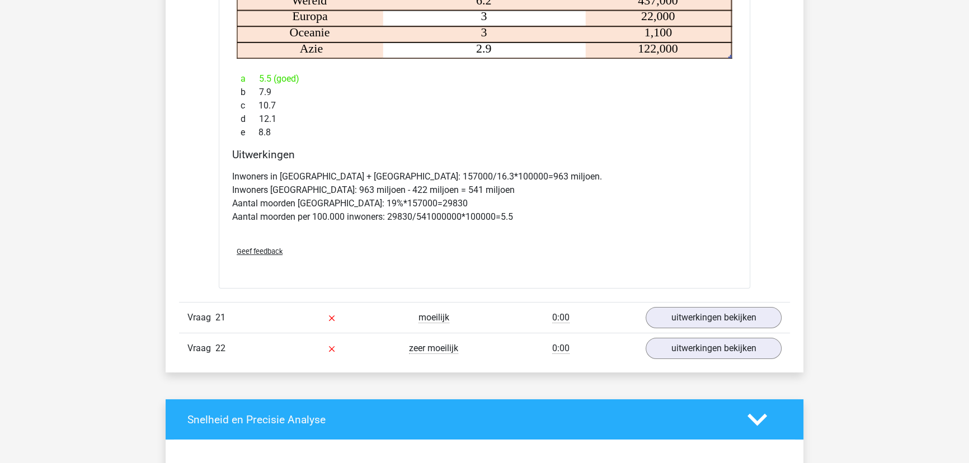
scroll to position [10681, 0]
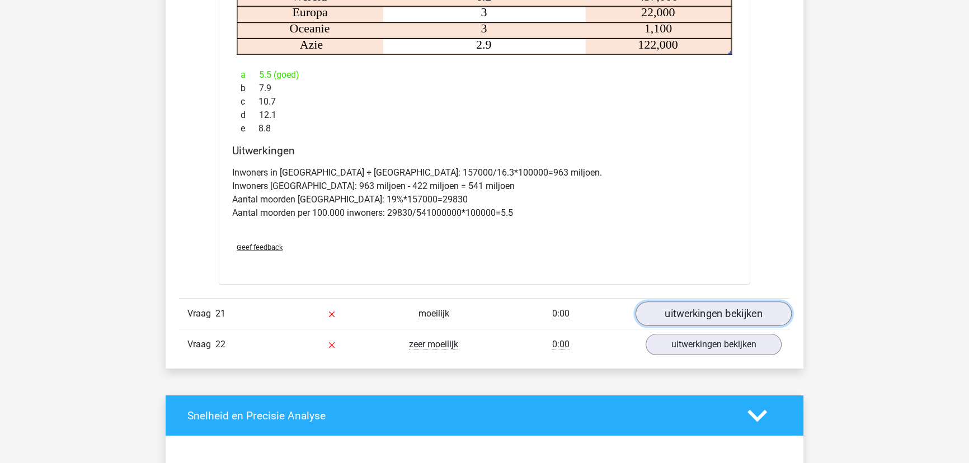
click at [708, 307] on link "uitwerkingen bekijken" at bounding box center [714, 314] width 156 height 25
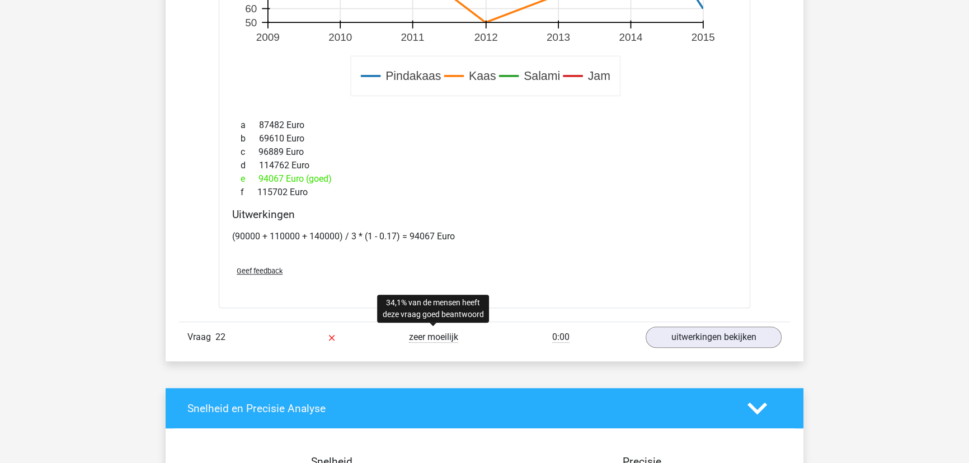
scroll to position [11495, 0]
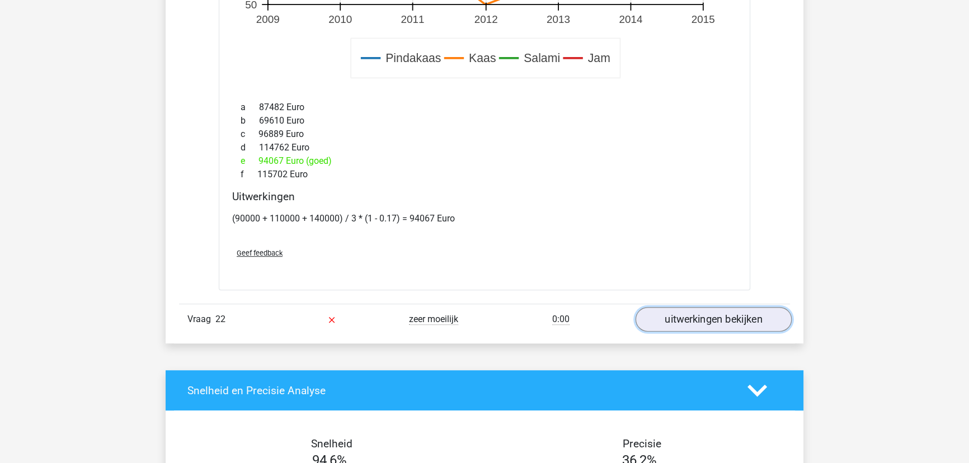
click at [681, 308] on link "uitwerkingen bekijken" at bounding box center [714, 319] width 156 height 25
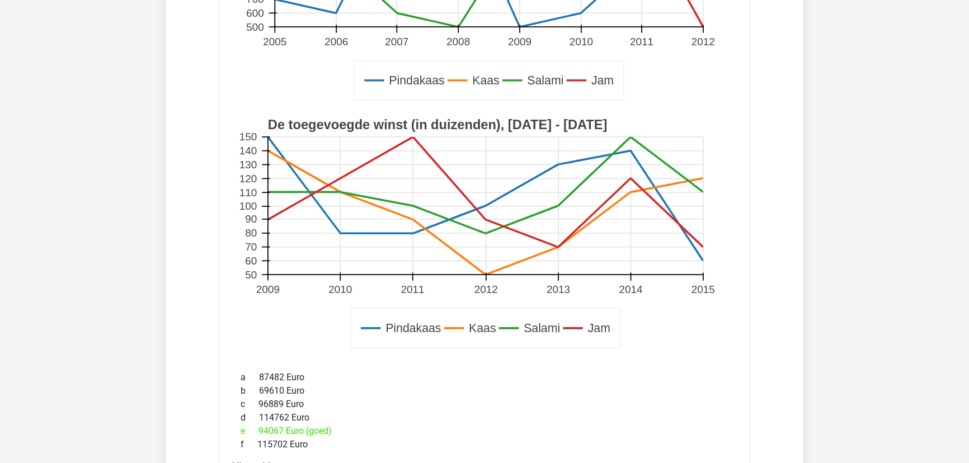
scroll to position [11139, 0]
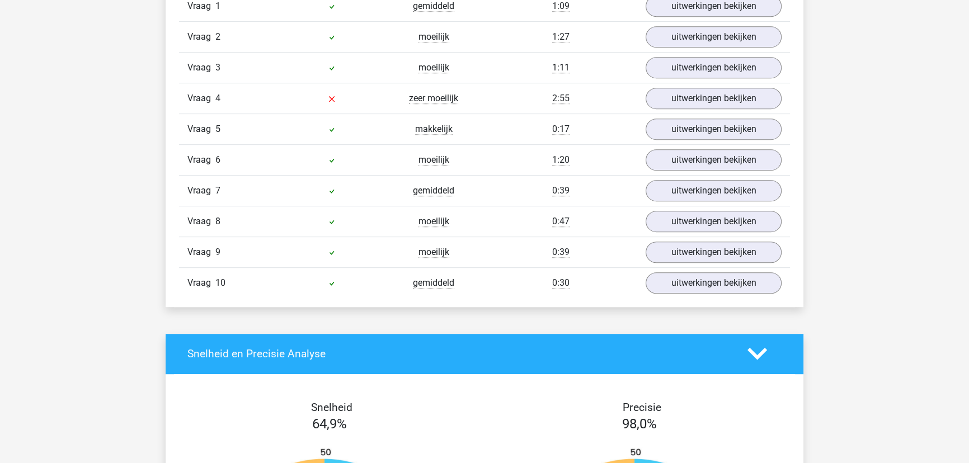
scroll to position [610, 0]
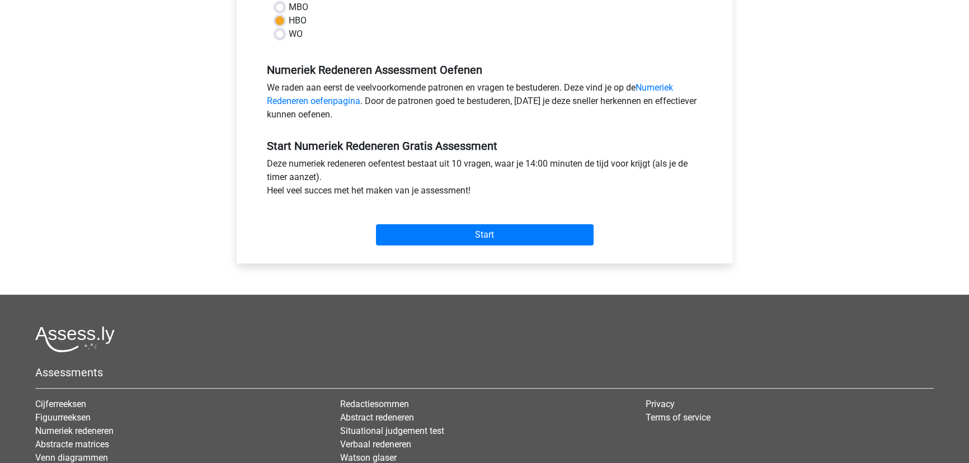
scroll to position [152, 0]
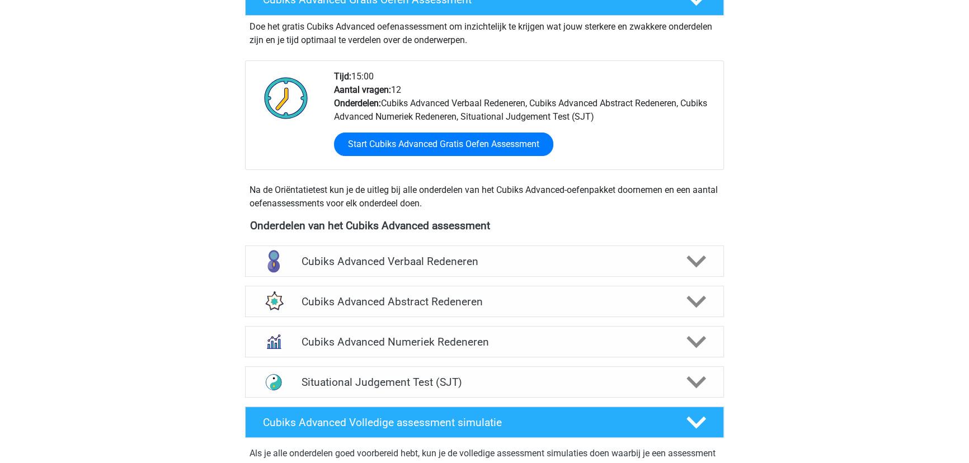
scroll to position [226, 0]
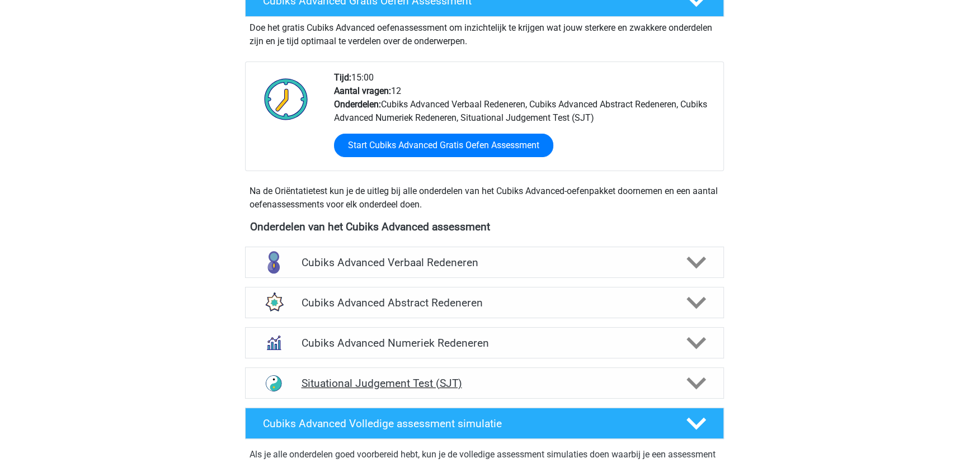
click at [542, 372] on div "Situational Judgement Test (SJT)" at bounding box center [484, 383] width 479 height 31
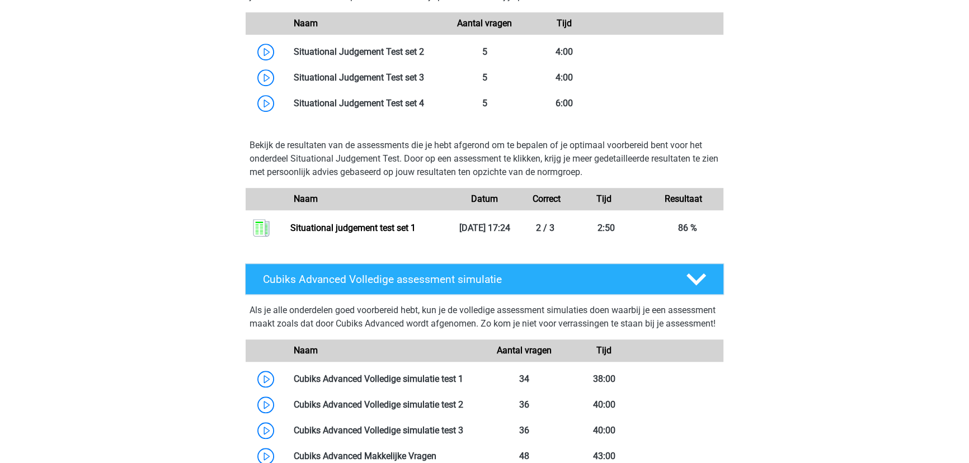
scroll to position [1091, 0]
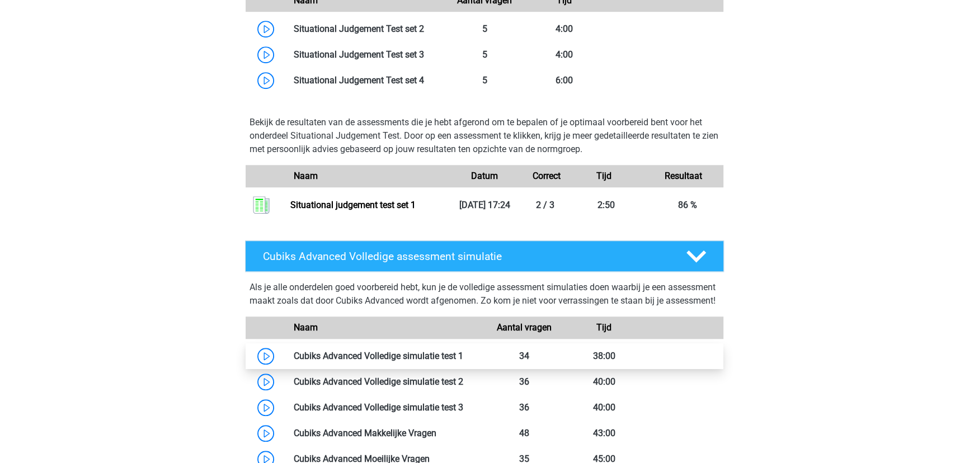
click at [463, 362] on link at bounding box center [463, 356] width 0 height 11
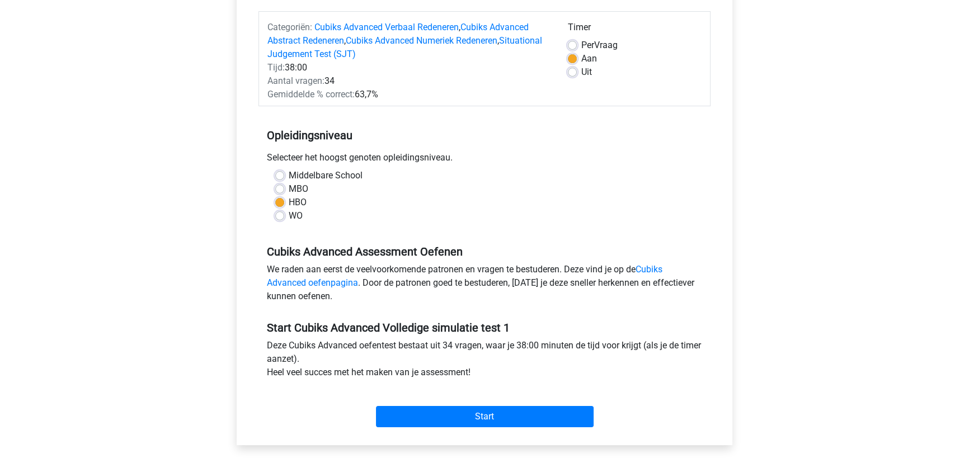
scroll to position [203, 0]
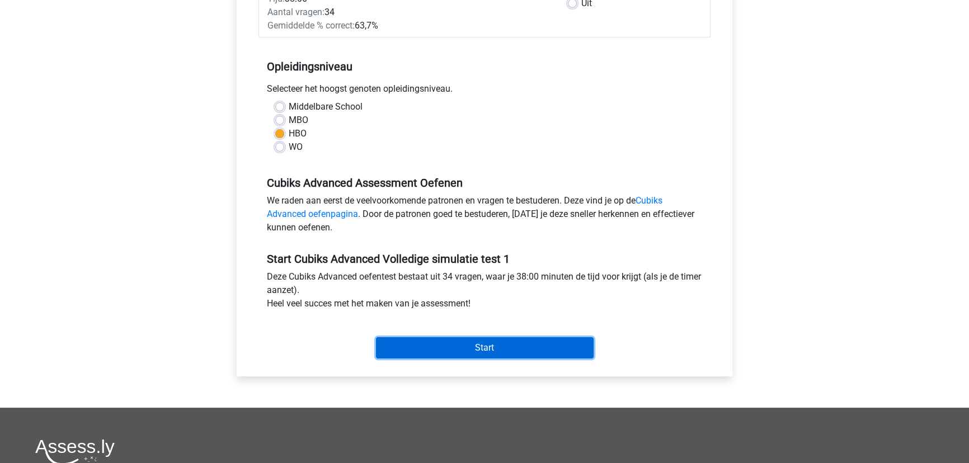
click at [514, 338] on input "Start" at bounding box center [485, 347] width 218 height 21
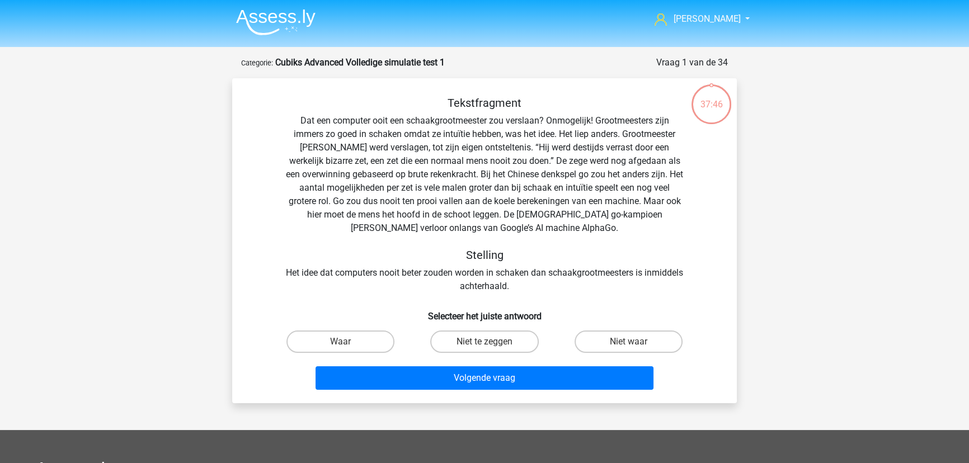
click at [343, 344] on input "Waar" at bounding box center [344, 345] width 7 height 7
radio input "true"
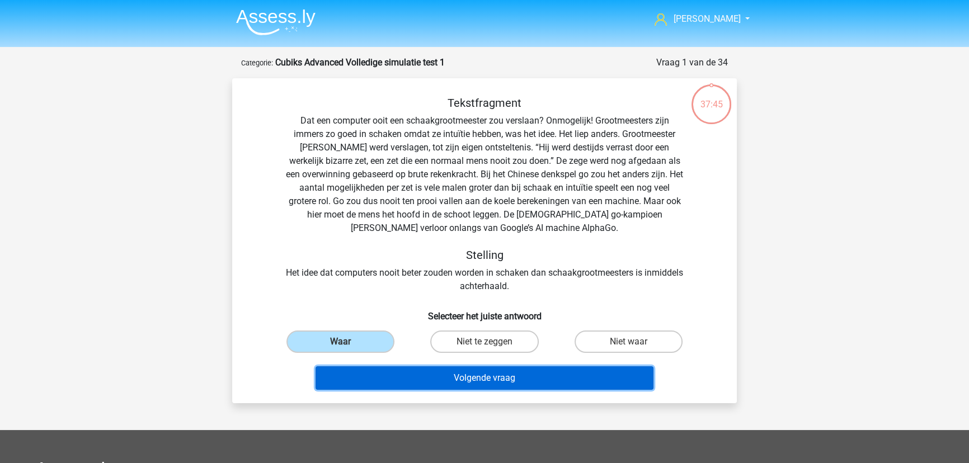
click at [470, 377] on button "Volgende vraag" at bounding box center [485, 379] width 339 height 24
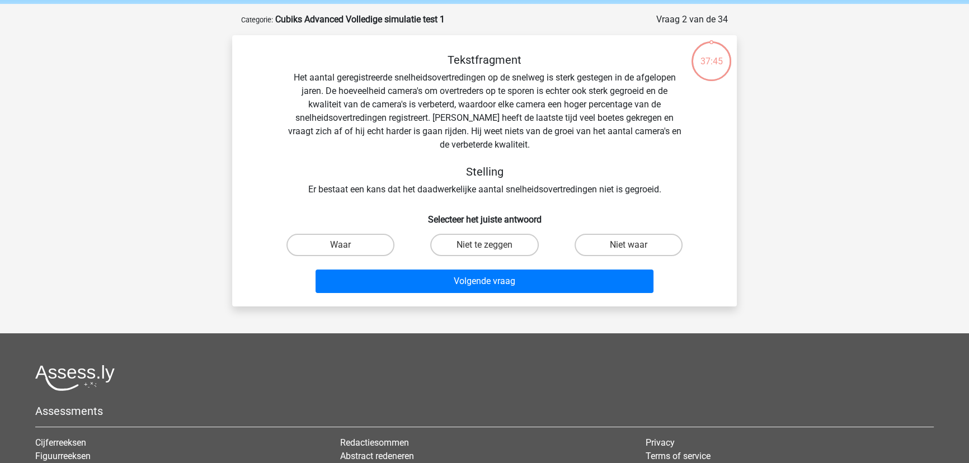
scroll to position [56, 0]
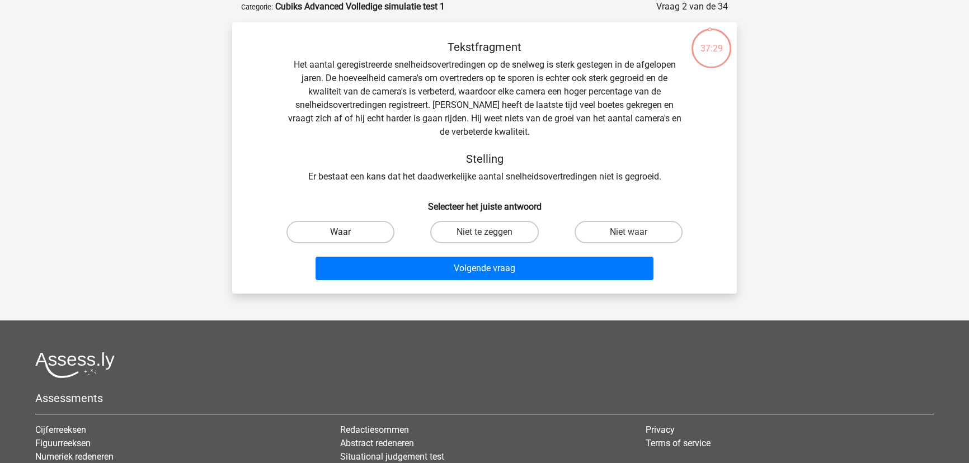
click at [357, 232] on label "Waar" at bounding box center [341, 232] width 108 height 22
click at [348, 232] on input "Waar" at bounding box center [344, 235] width 7 height 7
radio input "true"
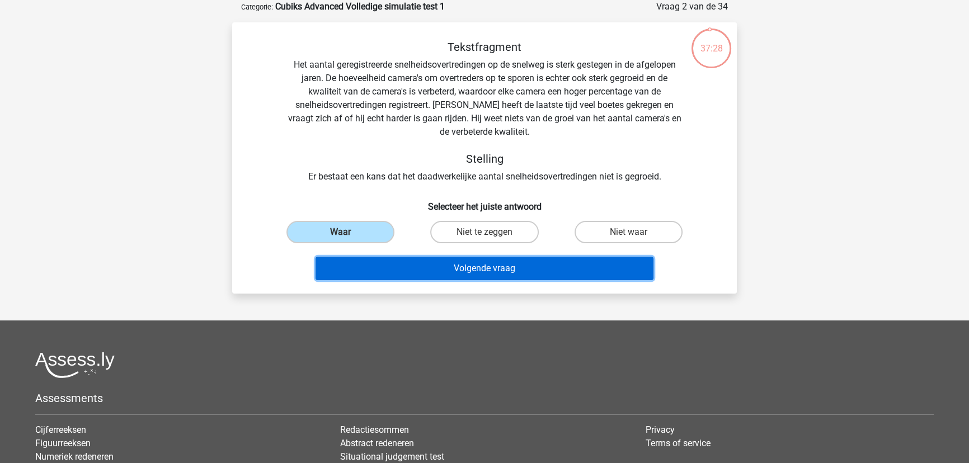
click at [494, 264] on button "Volgende vraag" at bounding box center [485, 269] width 339 height 24
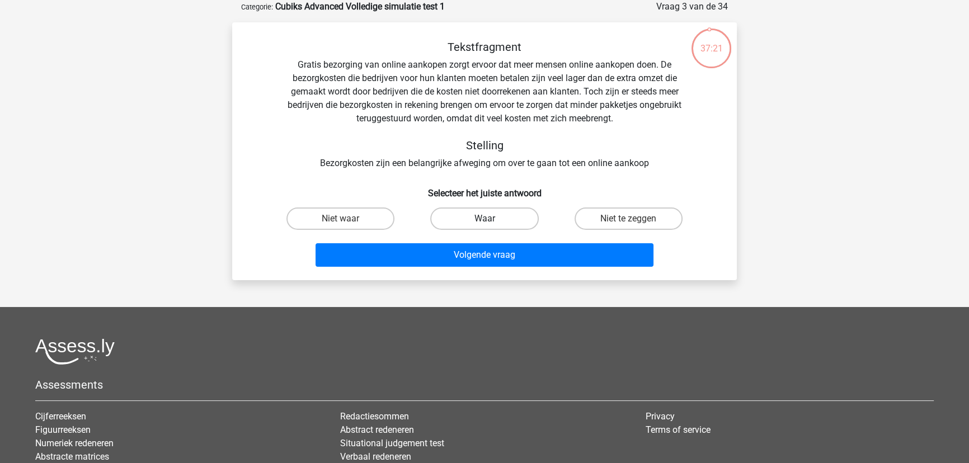
click at [484, 218] on label "Waar" at bounding box center [484, 219] width 108 height 22
click at [485, 219] on input "Waar" at bounding box center [488, 222] width 7 height 7
radio input "true"
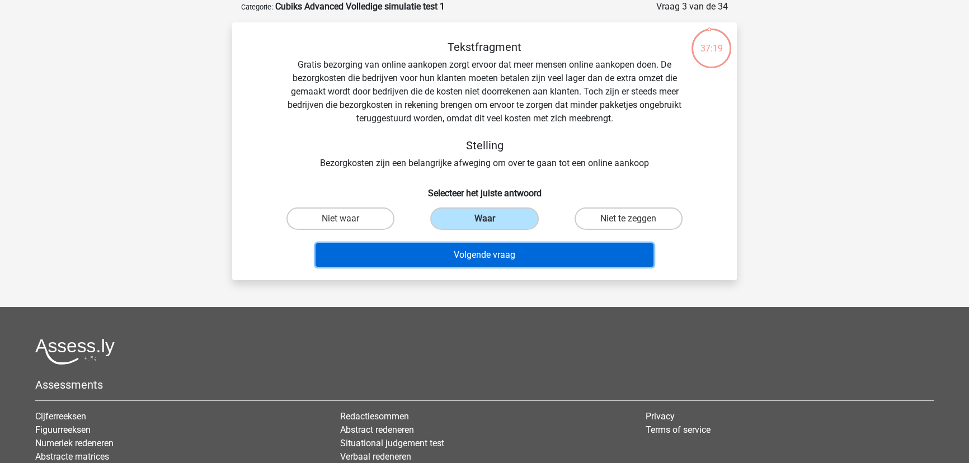
click at [480, 250] on button "Volgende vraag" at bounding box center [485, 255] width 339 height 24
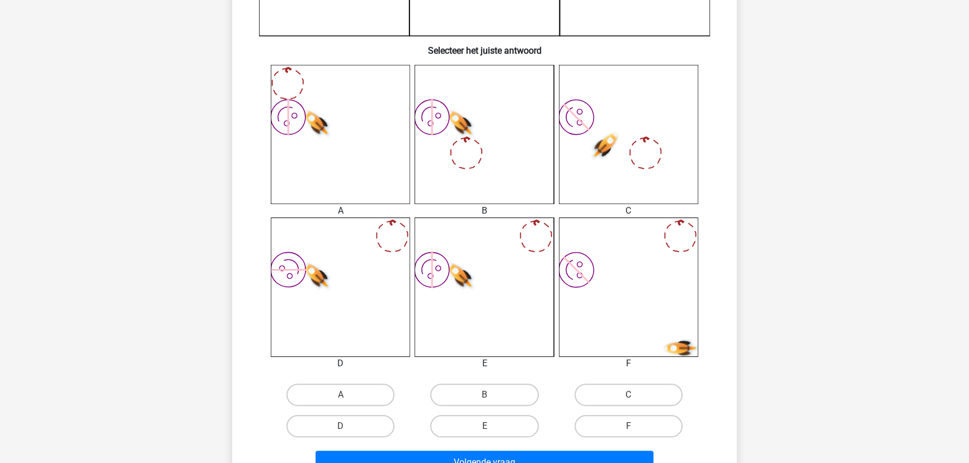
scroll to position [463, 0]
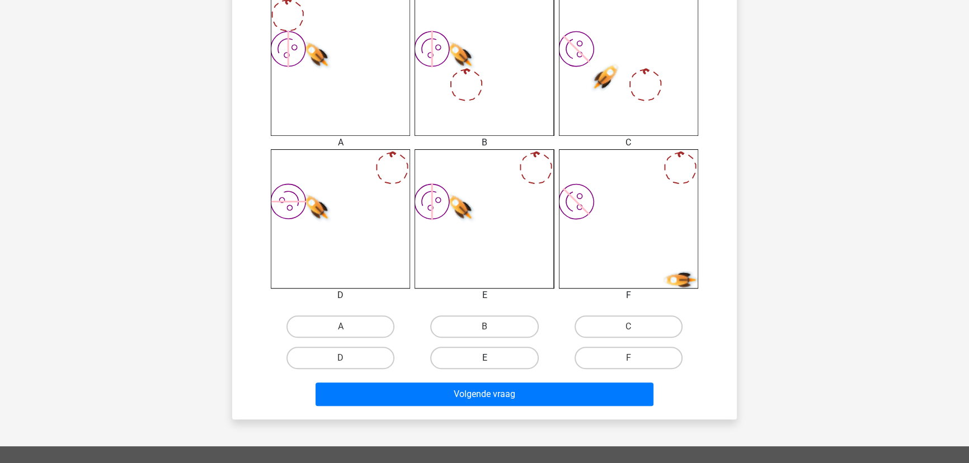
click at [489, 357] on label "E" at bounding box center [484, 358] width 108 height 22
click at [489, 358] on input "E" at bounding box center [488, 361] width 7 height 7
radio input "true"
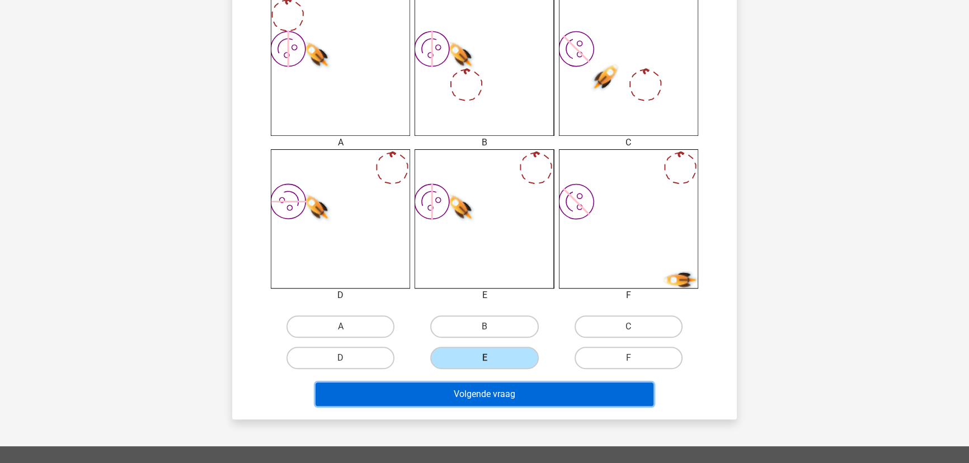
click at [482, 389] on button "Volgende vraag" at bounding box center [485, 395] width 339 height 24
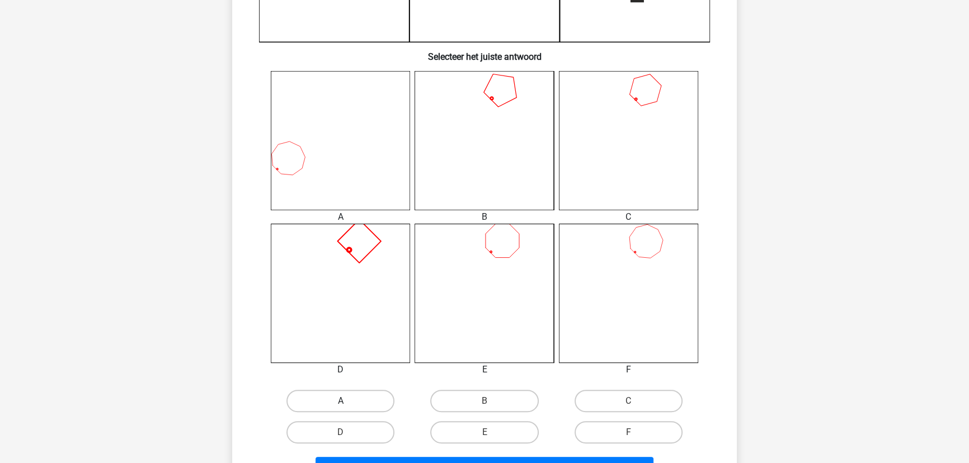
scroll to position [412, 0]
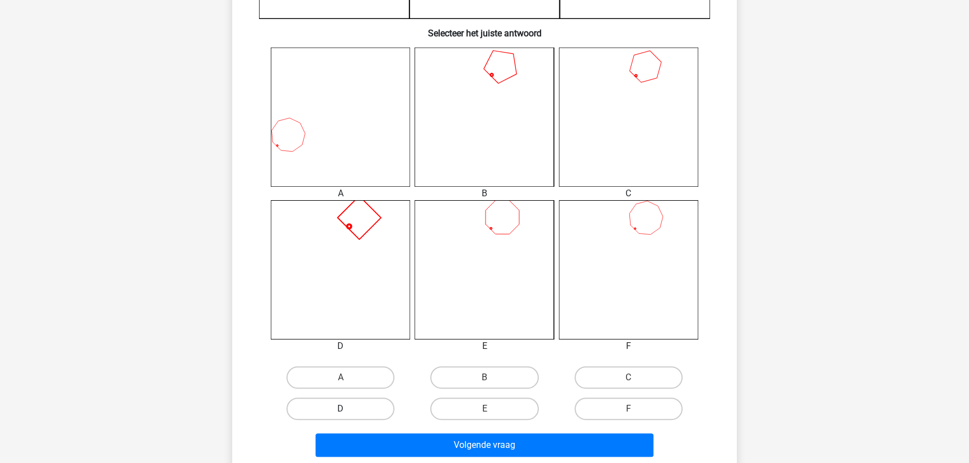
click at [359, 403] on label "D" at bounding box center [341, 409] width 108 height 22
click at [348, 409] on input "D" at bounding box center [344, 412] width 7 height 7
radio input "true"
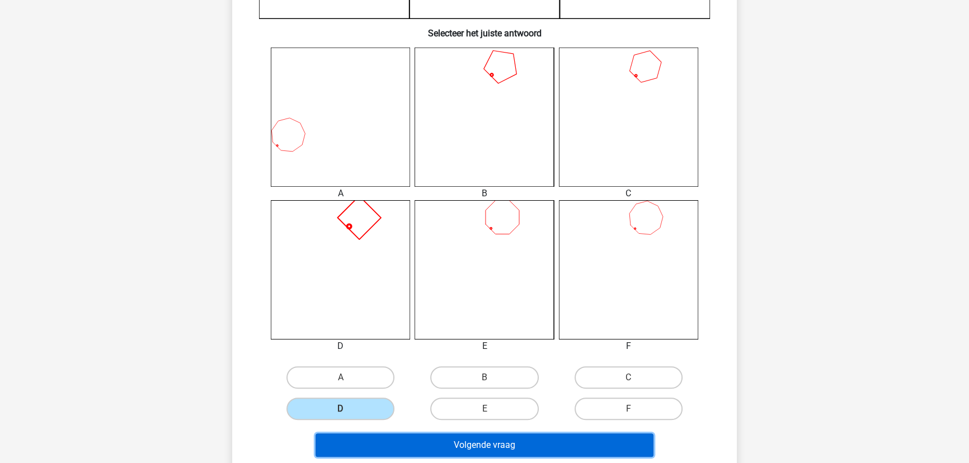
click at [466, 454] on button "Volgende vraag" at bounding box center [485, 446] width 339 height 24
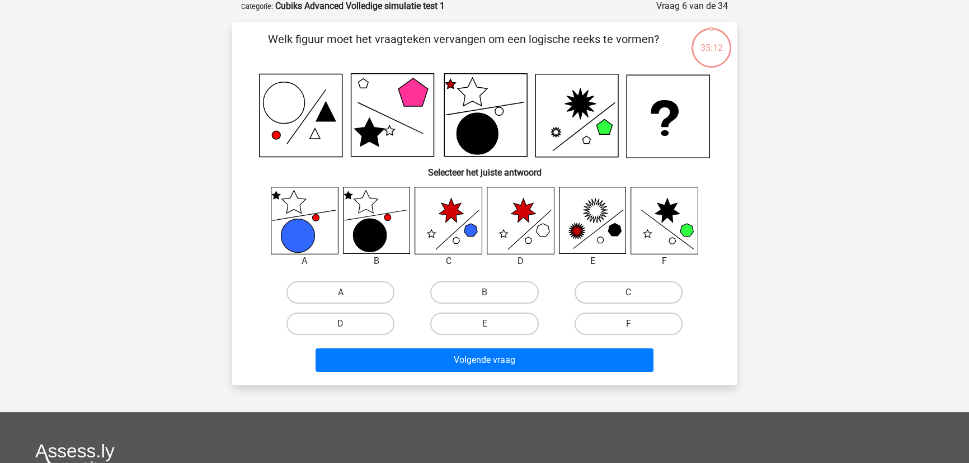
scroll to position [56, 0]
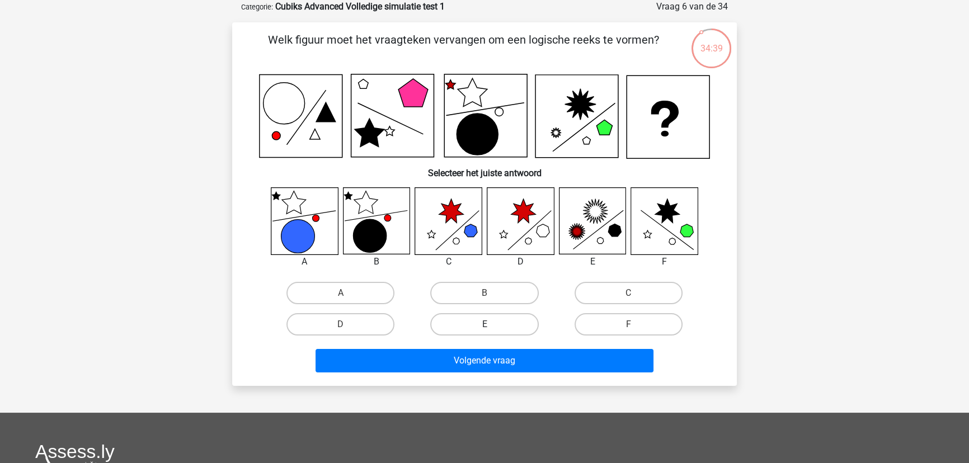
click at [503, 321] on label "E" at bounding box center [484, 324] width 108 height 22
click at [492, 325] on input "E" at bounding box center [488, 328] width 7 height 7
radio input "true"
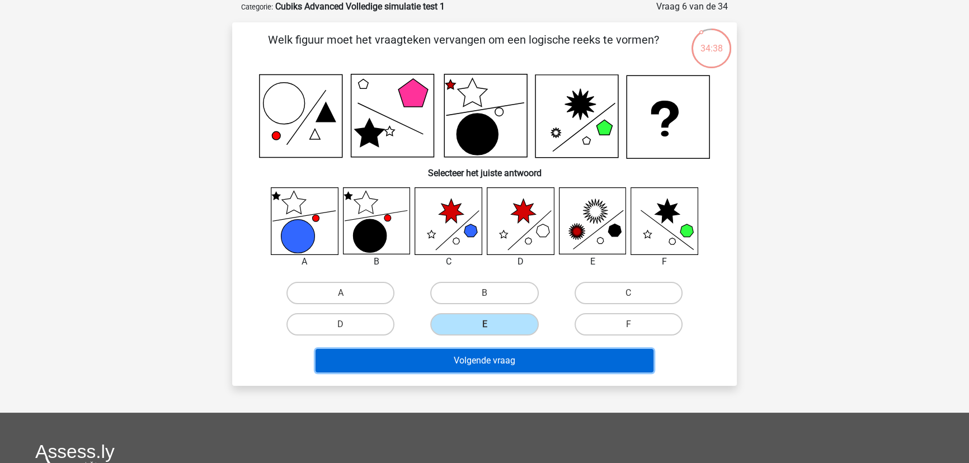
click at [515, 354] on button "Volgende vraag" at bounding box center [485, 361] width 339 height 24
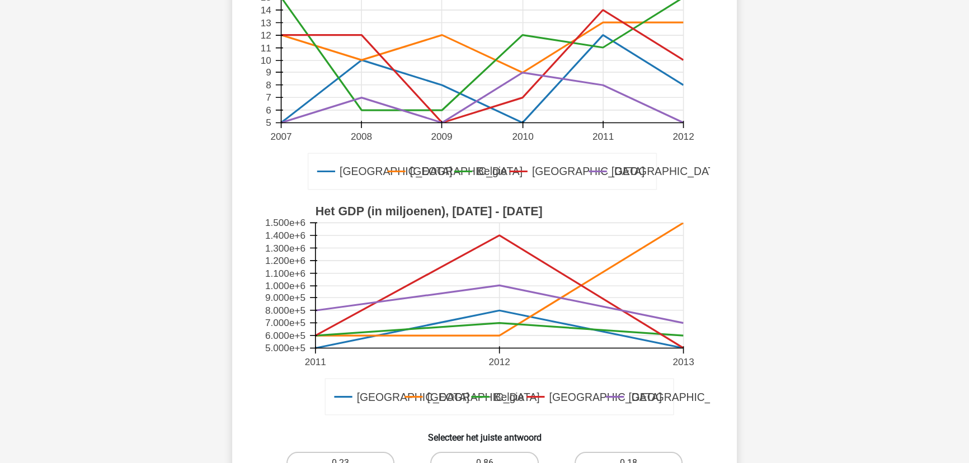
scroll to position [208, 0]
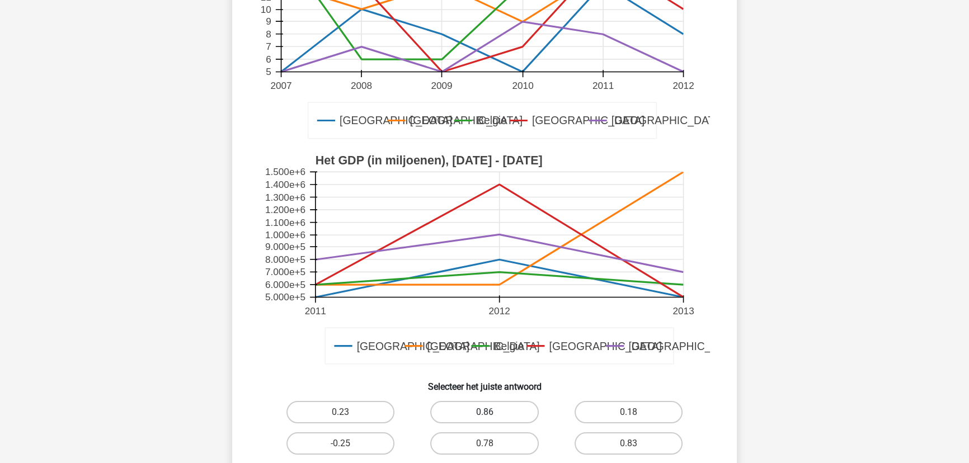
click at [498, 414] on label "0.86" at bounding box center [484, 412] width 108 height 22
click at [492, 414] on input "0.86" at bounding box center [488, 415] width 7 height 7
radio input "true"
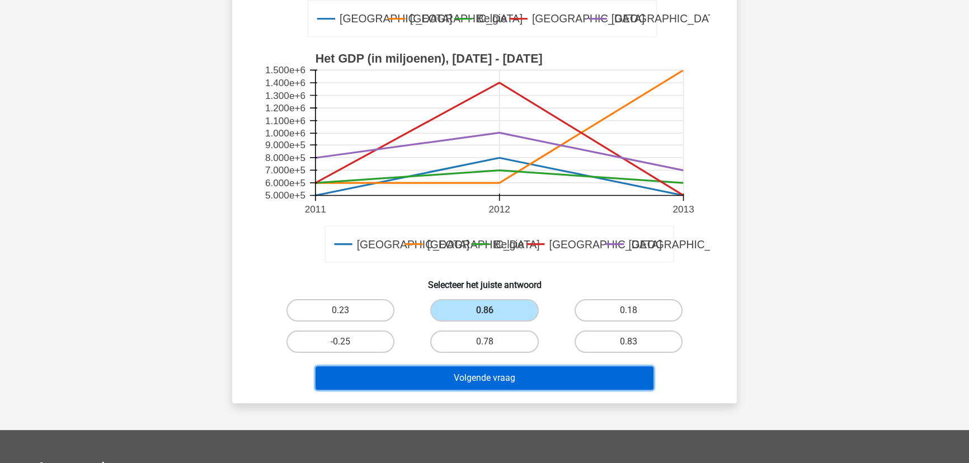
click at [503, 385] on button "Volgende vraag" at bounding box center [485, 379] width 339 height 24
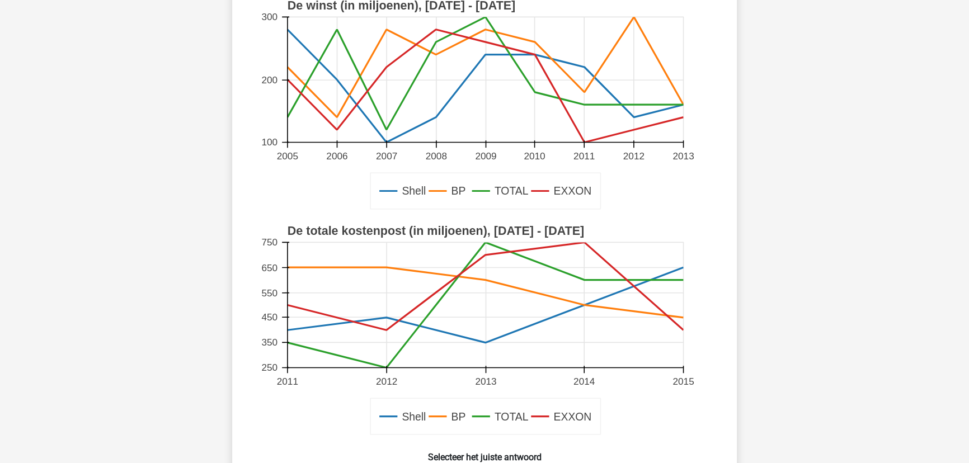
scroll to position [259, 0]
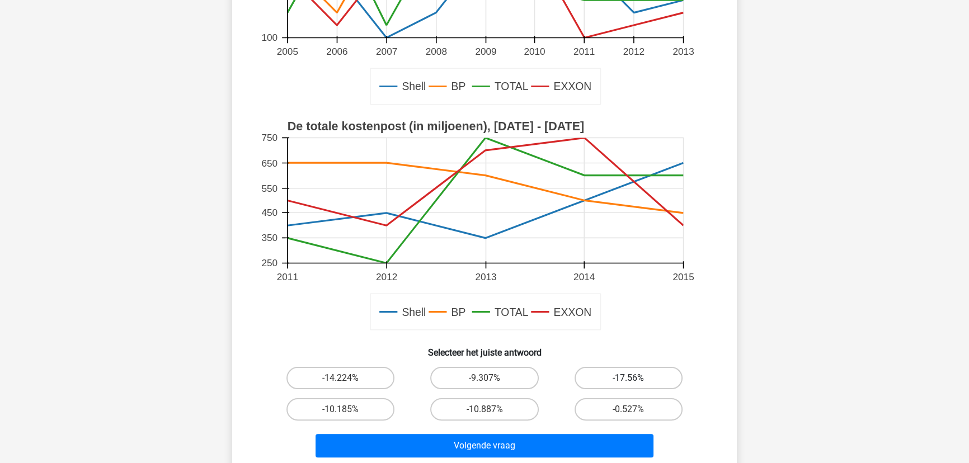
drag, startPoint x: 655, startPoint y: 377, endPoint x: 648, endPoint y: 385, distance: 10.7
click at [655, 377] on label "-17.56%" at bounding box center [629, 378] width 108 height 22
click at [636, 378] on input "-17.56%" at bounding box center [632, 381] width 7 height 7
radio input "true"
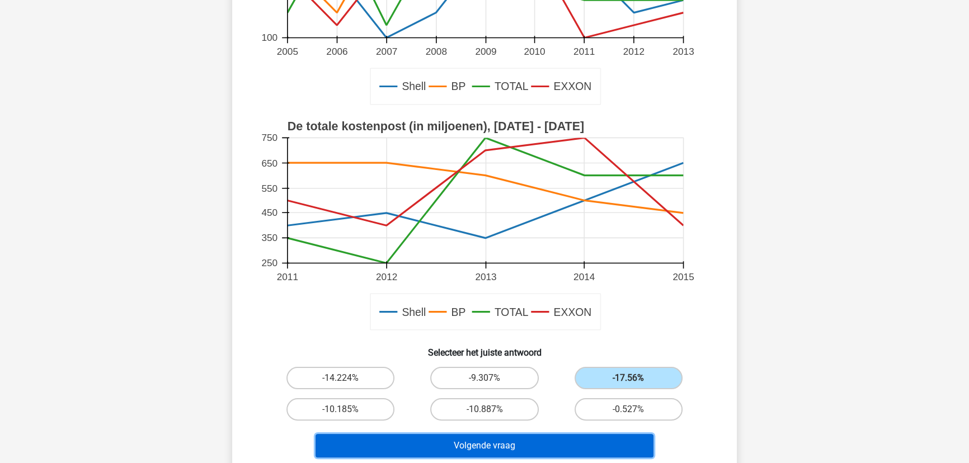
click at [510, 439] on button "Volgende vraag" at bounding box center [485, 446] width 339 height 24
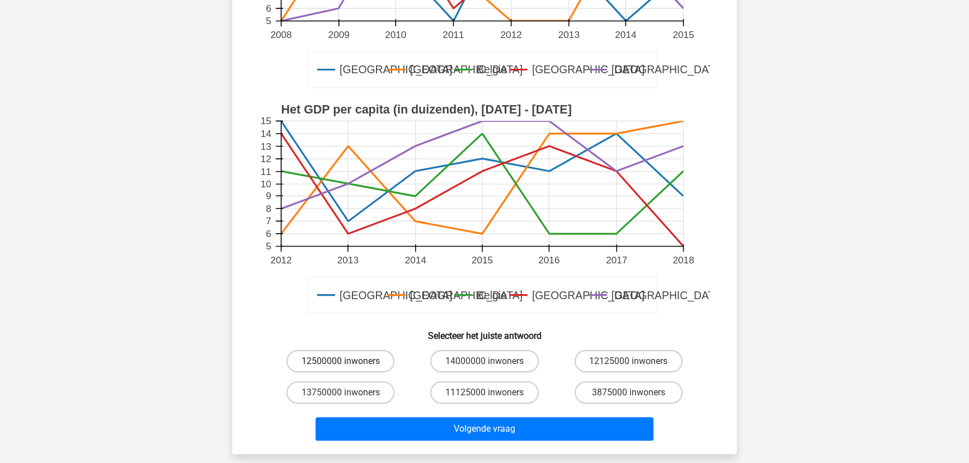
click at [332, 351] on label "12500000 inwoners" at bounding box center [341, 361] width 108 height 22
click at [341, 362] on input "12500000 inwoners" at bounding box center [344, 365] width 7 height 7
radio input "true"
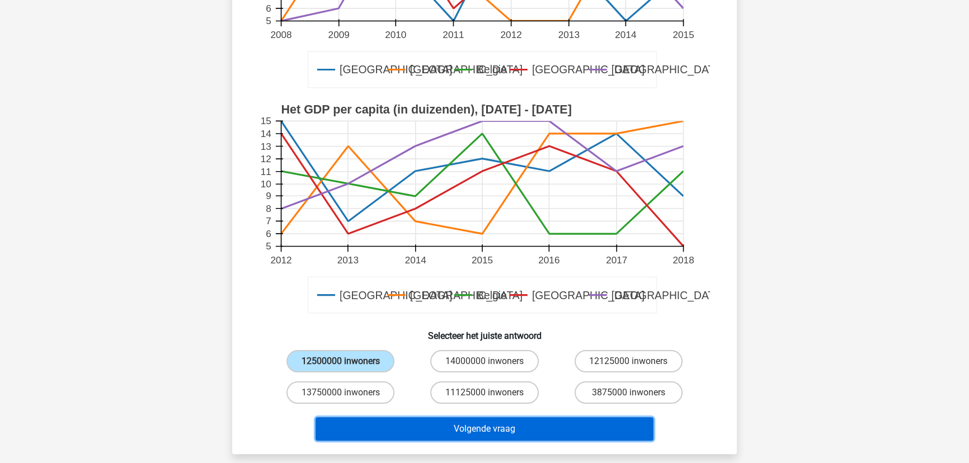
click at [466, 420] on button "Volgende vraag" at bounding box center [485, 430] width 339 height 24
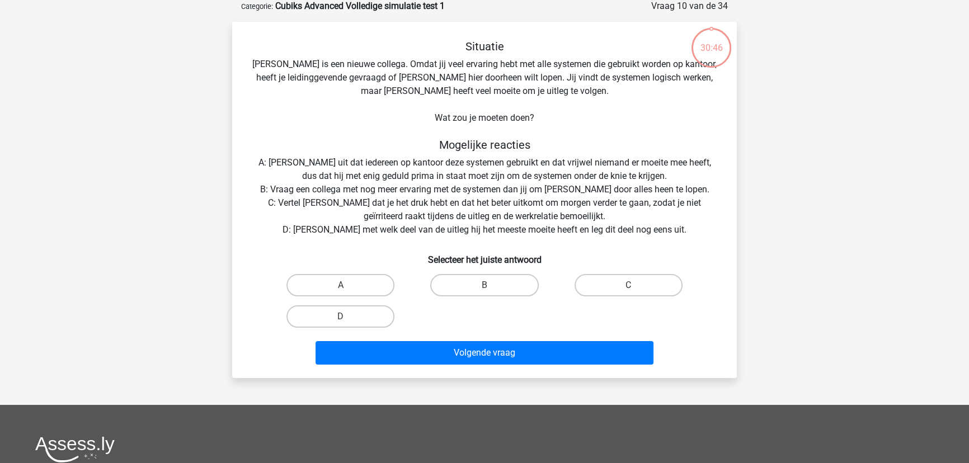
scroll to position [56, 0]
click at [373, 318] on label "D" at bounding box center [341, 317] width 108 height 22
click at [348, 318] on input "D" at bounding box center [344, 320] width 7 height 7
radio input "true"
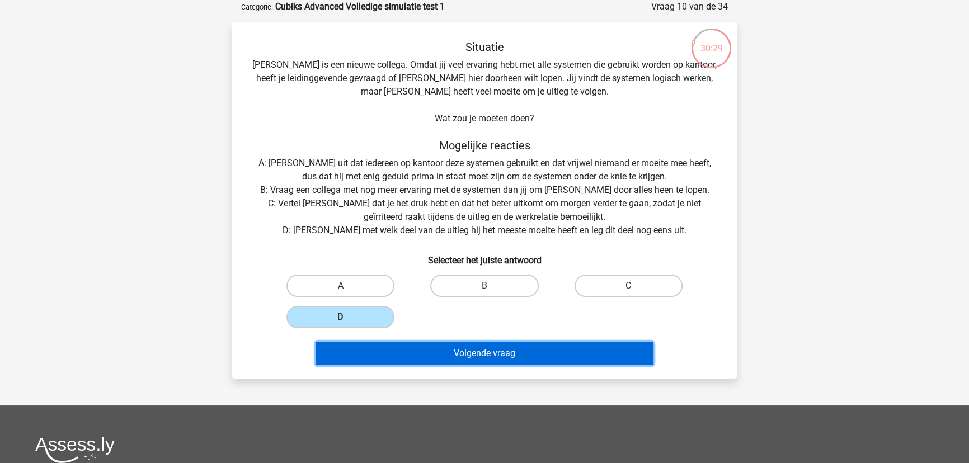
click at [459, 352] on button "Volgende vraag" at bounding box center [485, 354] width 339 height 24
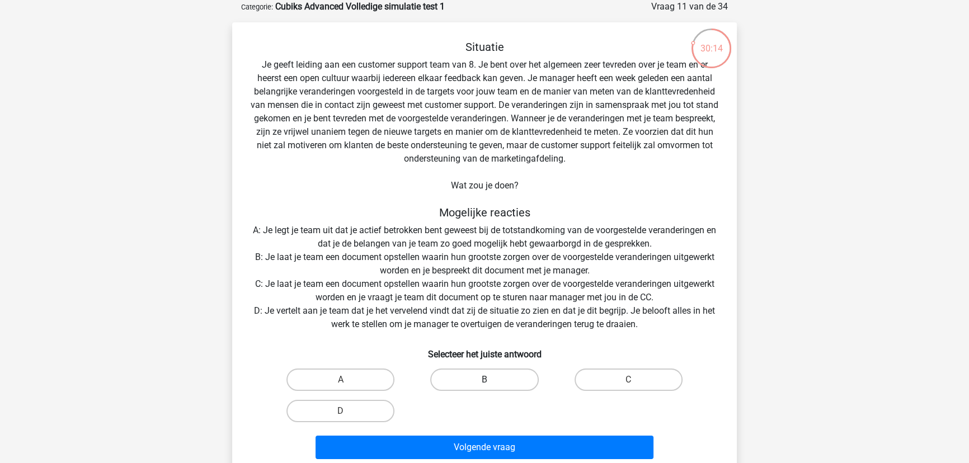
click at [478, 382] on label "B" at bounding box center [484, 380] width 108 height 22
click at [485, 382] on input "B" at bounding box center [488, 383] width 7 height 7
radio input "true"
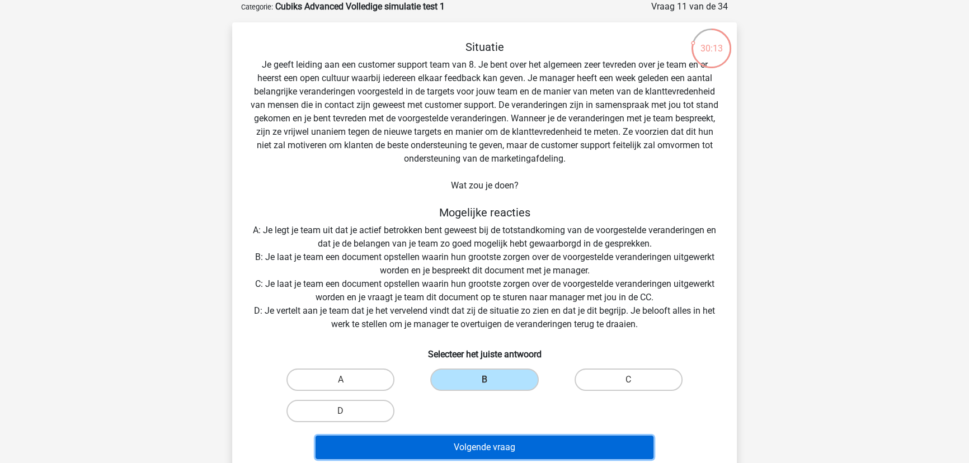
click at [480, 442] on button "Volgende vraag" at bounding box center [485, 448] width 339 height 24
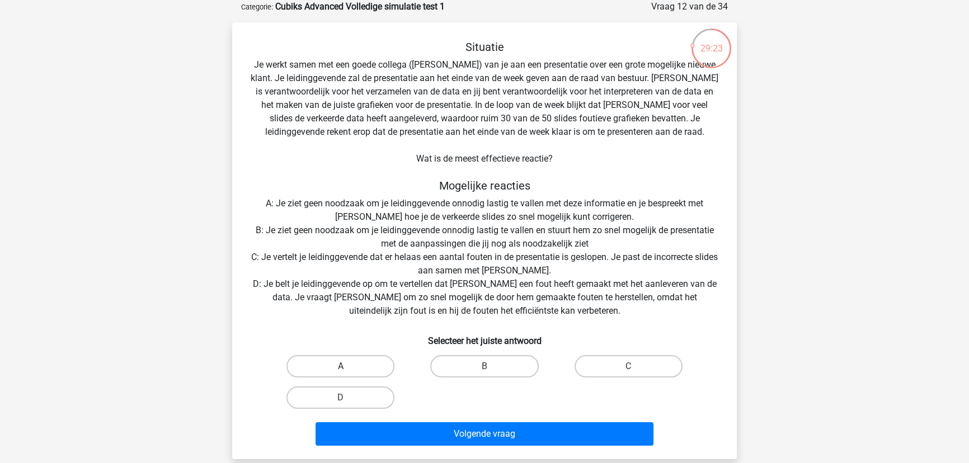
click at [362, 367] on label "A" at bounding box center [341, 366] width 108 height 22
click at [348, 367] on input "A" at bounding box center [344, 370] width 7 height 7
radio input "true"
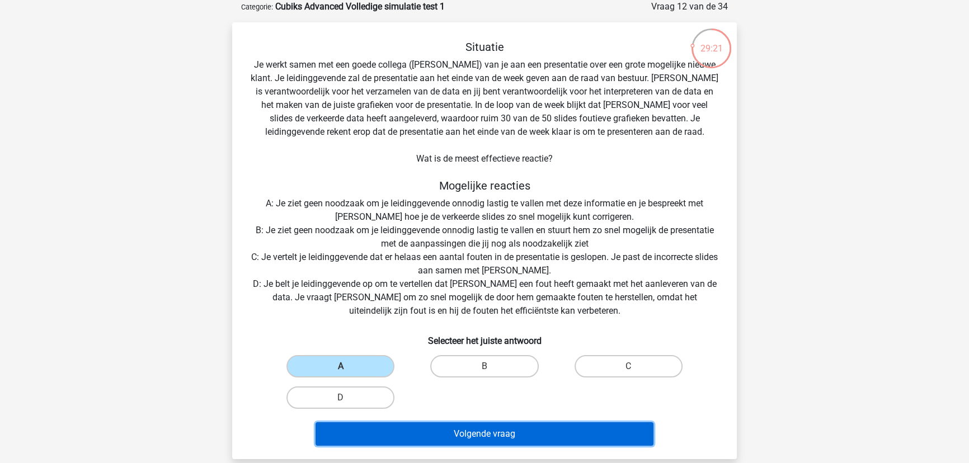
click at [462, 428] on button "Volgende vraag" at bounding box center [485, 435] width 339 height 24
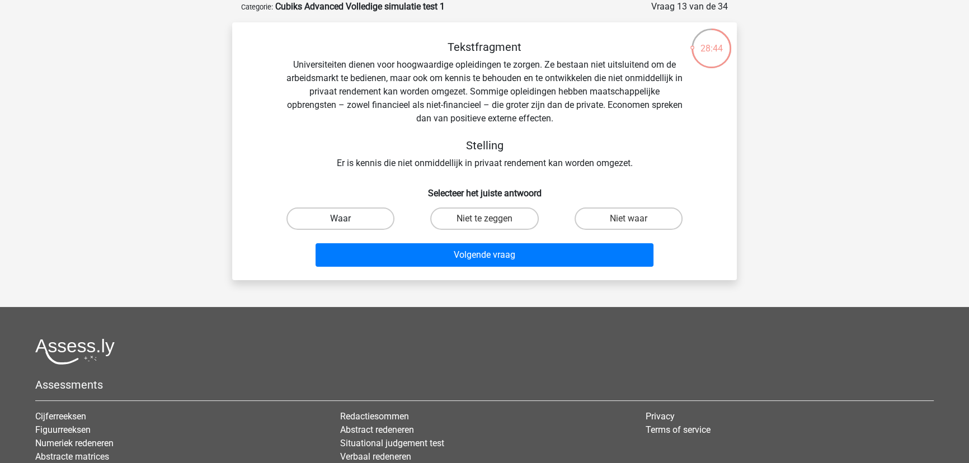
click at [356, 214] on label "Waar" at bounding box center [341, 219] width 108 height 22
click at [348, 219] on input "Waar" at bounding box center [344, 222] width 7 height 7
radio input "true"
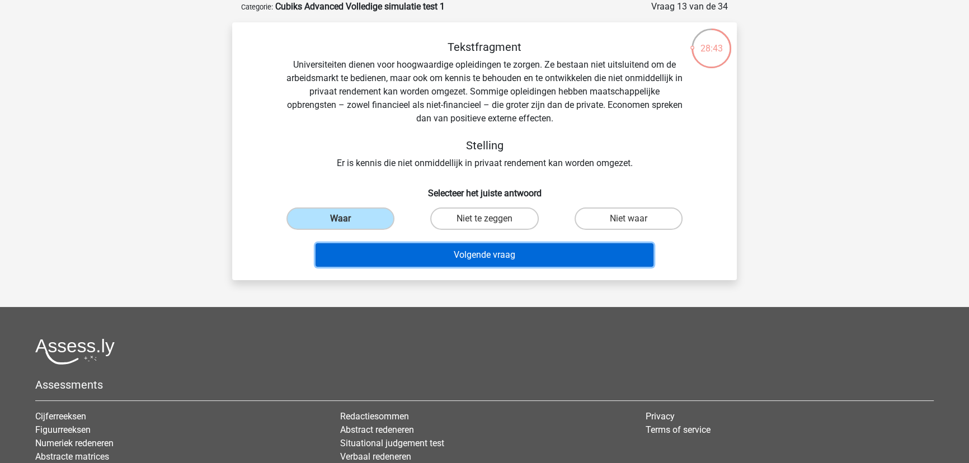
click at [500, 250] on button "Volgende vraag" at bounding box center [485, 255] width 339 height 24
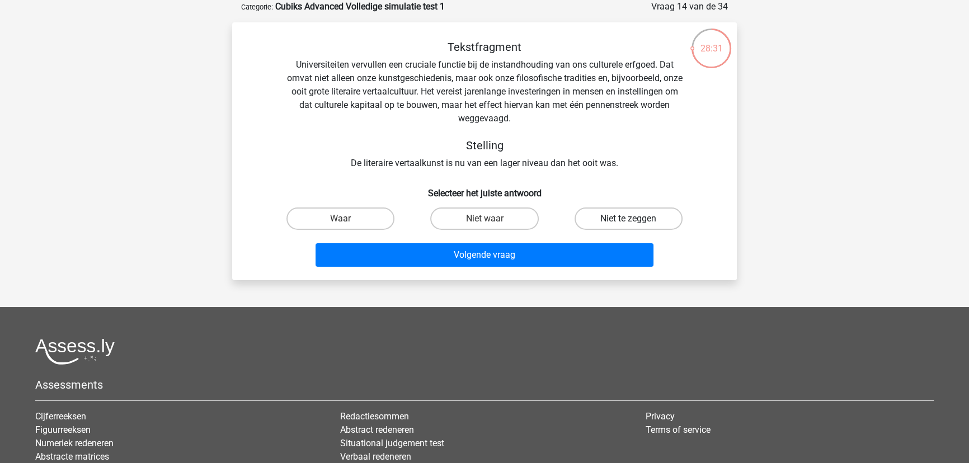
click at [623, 213] on label "Niet te zeggen" at bounding box center [629, 219] width 108 height 22
click at [629, 219] on input "Niet te zeggen" at bounding box center [632, 222] width 7 height 7
radio input "true"
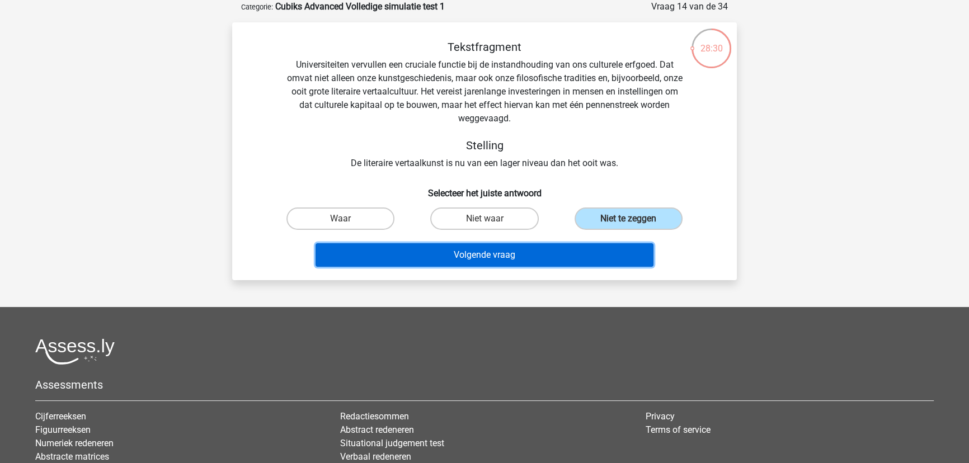
click at [494, 259] on button "Volgende vraag" at bounding box center [485, 255] width 339 height 24
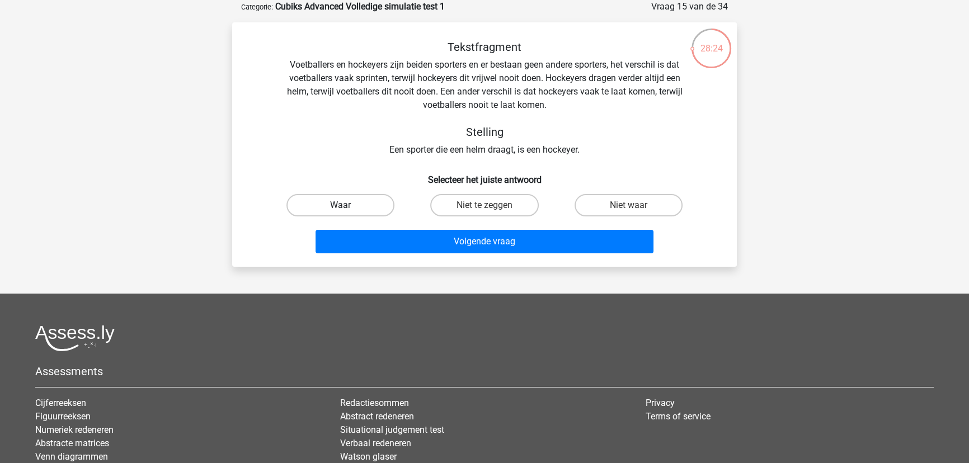
click at [329, 207] on label "Waar" at bounding box center [341, 205] width 108 height 22
click at [341, 207] on input "Waar" at bounding box center [344, 208] width 7 height 7
radio input "true"
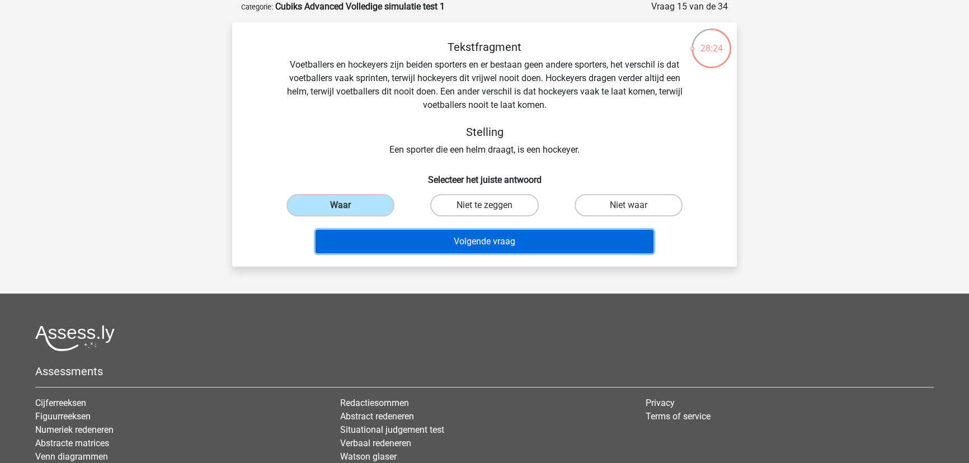
click at [451, 240] on button "Volgende vraag" at bounding box center [485, 242] width 339 height 24
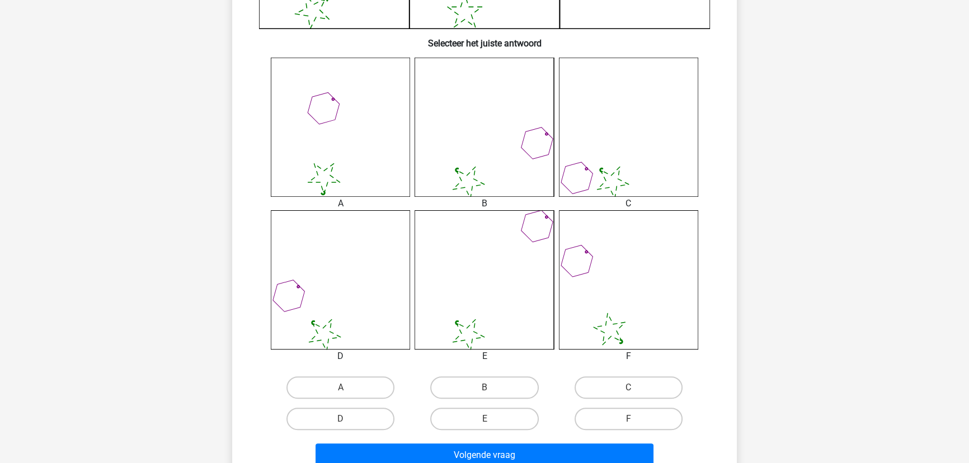
scroll to position [412, 0]
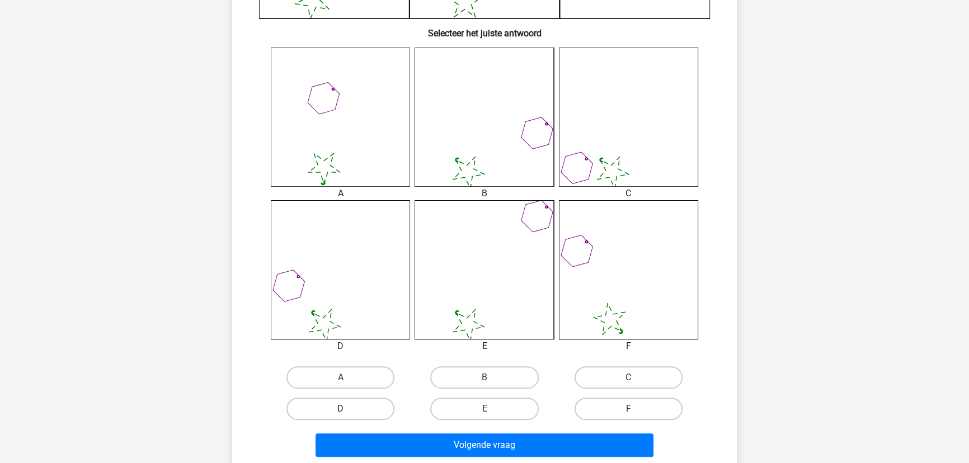
click at [342, 406] on label "D" at bounding box center [341, 409] width 108 height 22
click at [342, 409] on input "D" at bounding box center [344, 412] width 7 height 7
radio input "true"
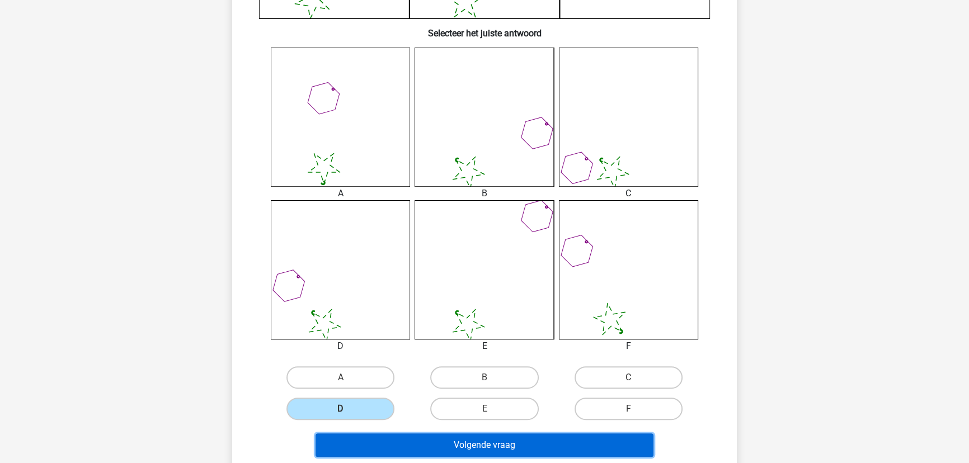
click at [486, 443] on button "Volgende vraag" at bounding box center [485, 446] width 339 height 24
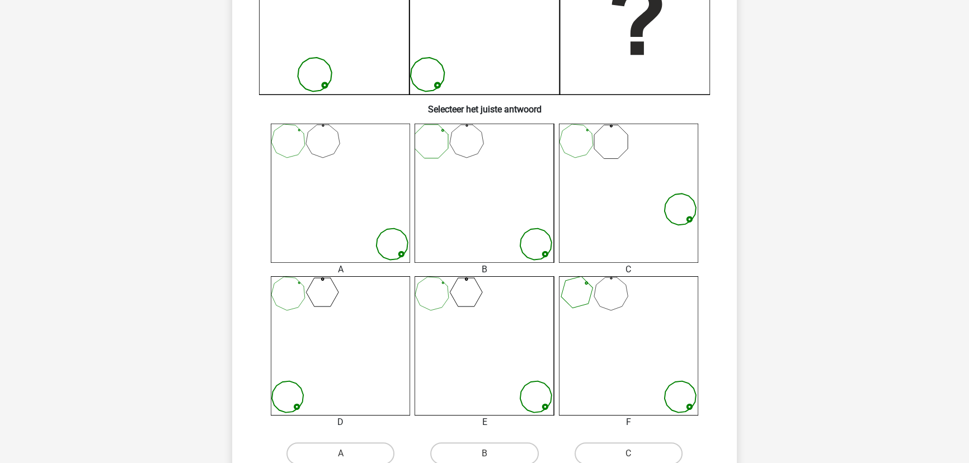
scroll to position [361, 0]
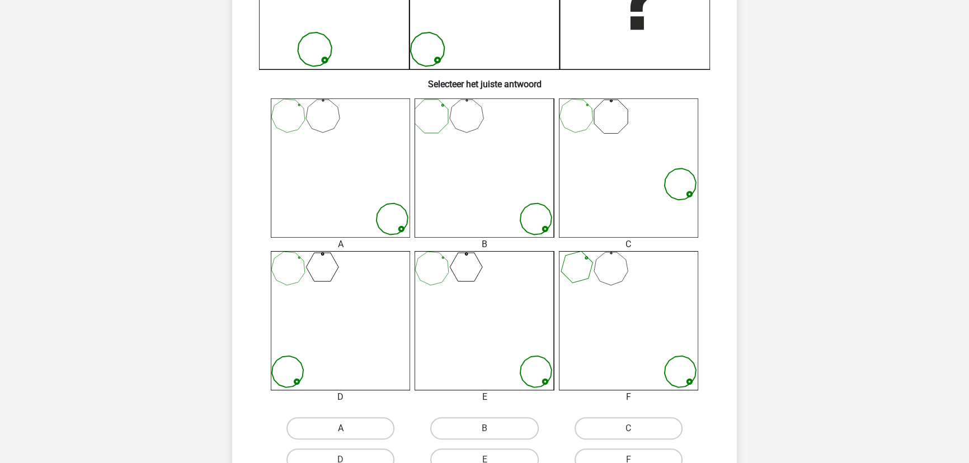
click at [359, 420] on label "A" at bounding box center [341, 429] width 108 height 22
click at [348, 429] on input "A" at bounding box center [344, 432] width 7 height 7
radio input "true"
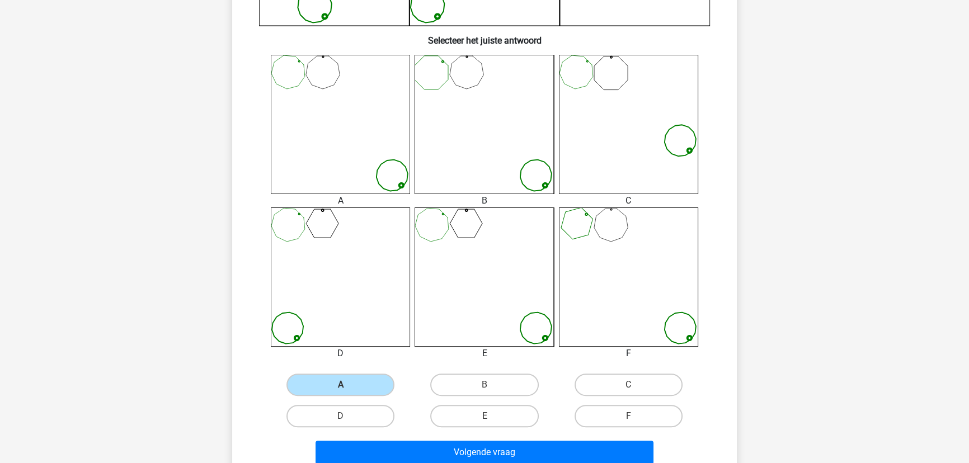
scroll to position [463, 0]
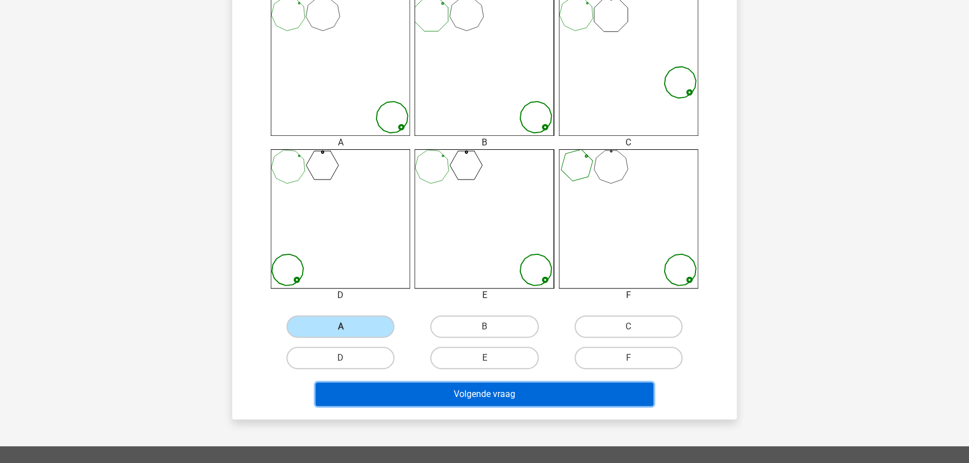
click at [514, 392] on button "Volgende vraag" at bounding box center [485, 395] width 339 height 24
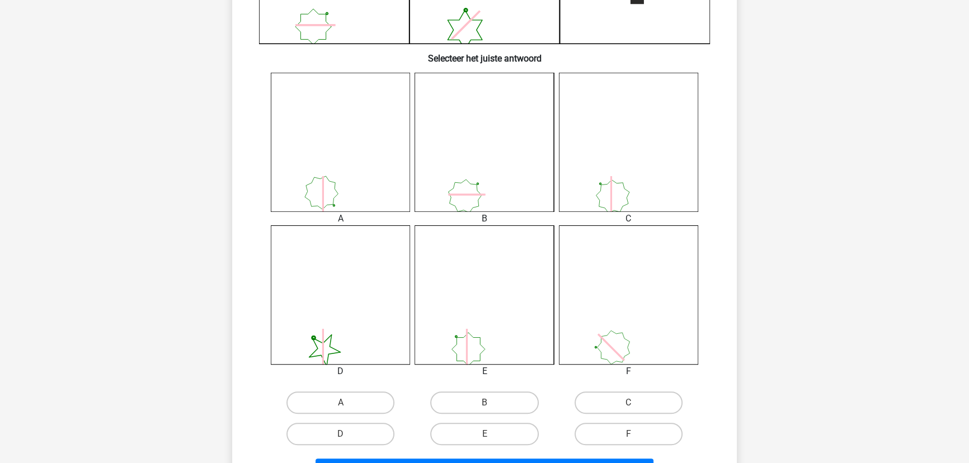
scroll to position [412, 0]
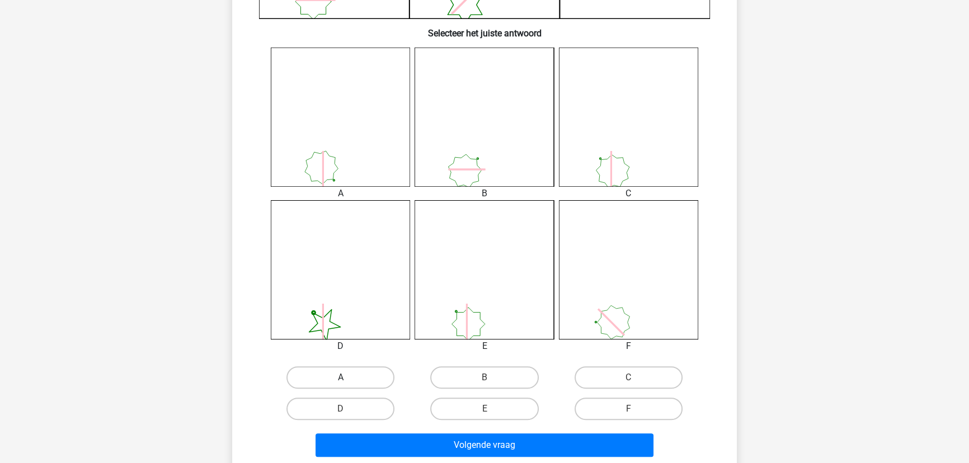
click at [341, 375] on label "A" at bounding box center [341, 378] width 108 height 22
click at [341, 378] on input "A" at bounding box center [344, 381] width 7 height 7
radio input "true"
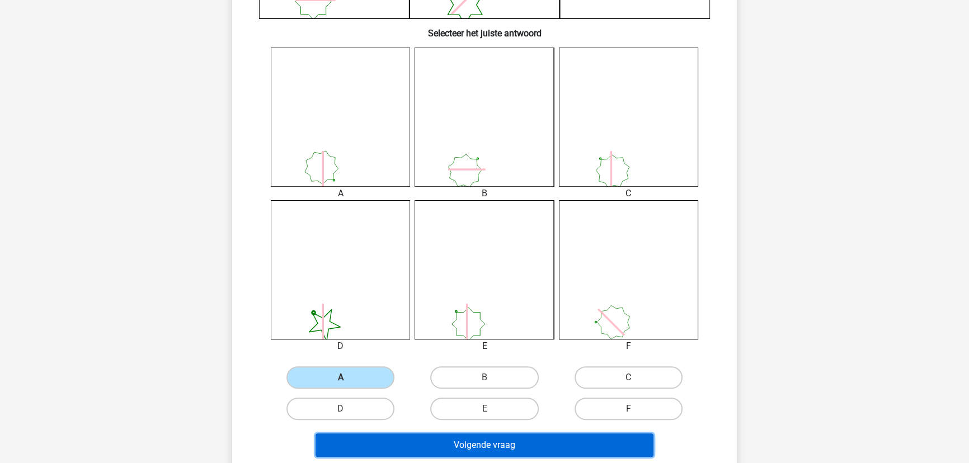
click at [487, 439] on button "Volgende vraag" at bounding box center [485, 446] width 339 height 24
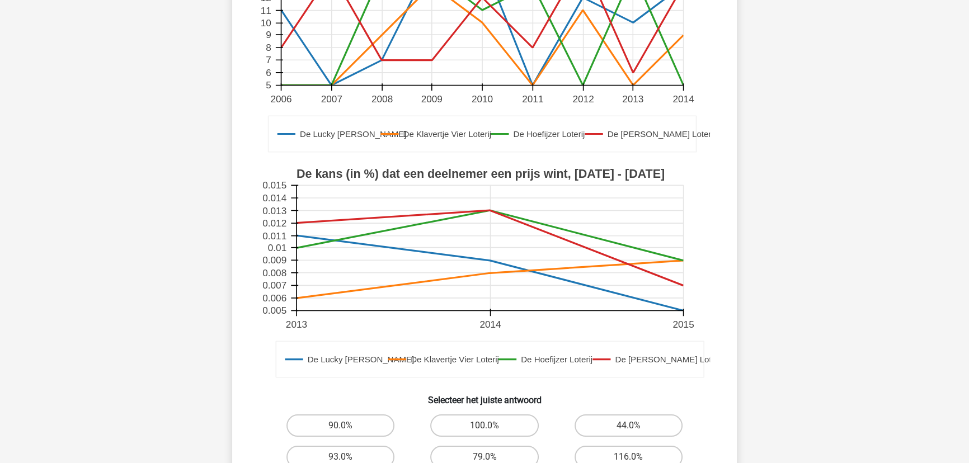
scroll to position [259, 0]
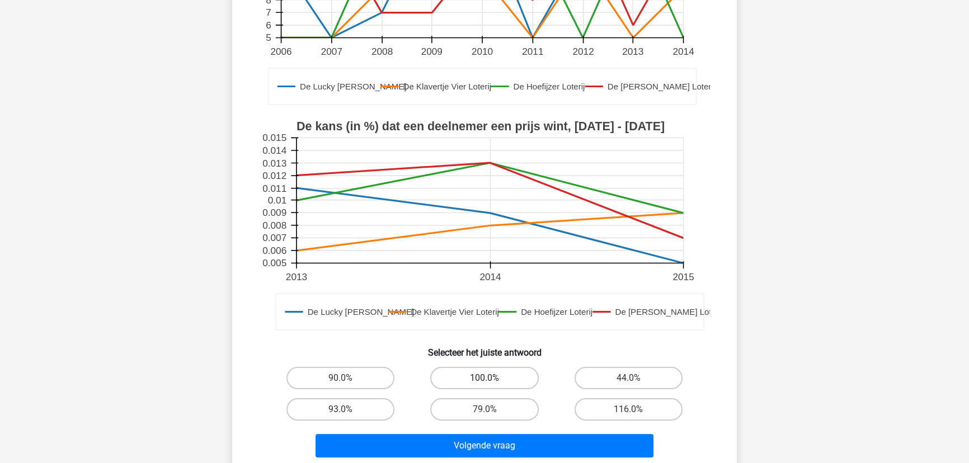
click at [472, 369] on label "100.0%" at bounding box center [484, 378] width 108 height 22
click at [485, 378] on input "100.0%" at bounding box center [488, 381] width 7 height 7
radio input "true"
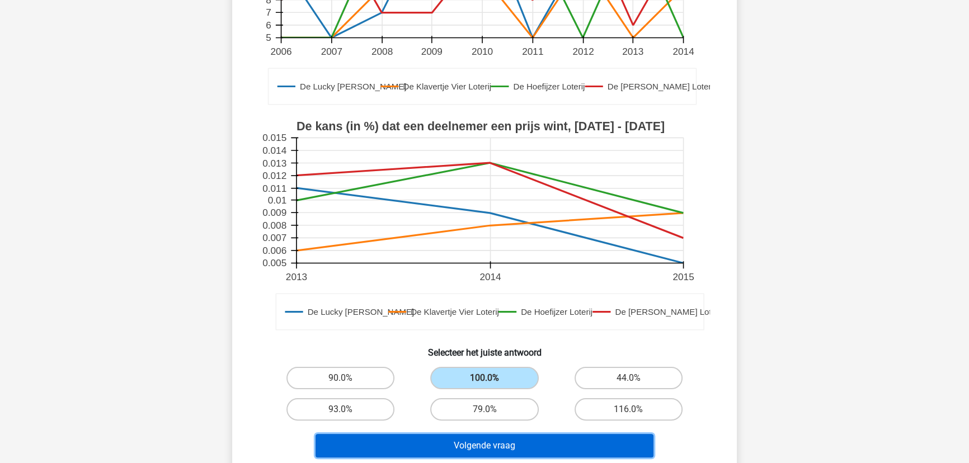
click at [482, 438] on button "Volgende vraag" at bounding box center [485, 446] width 339 height 24
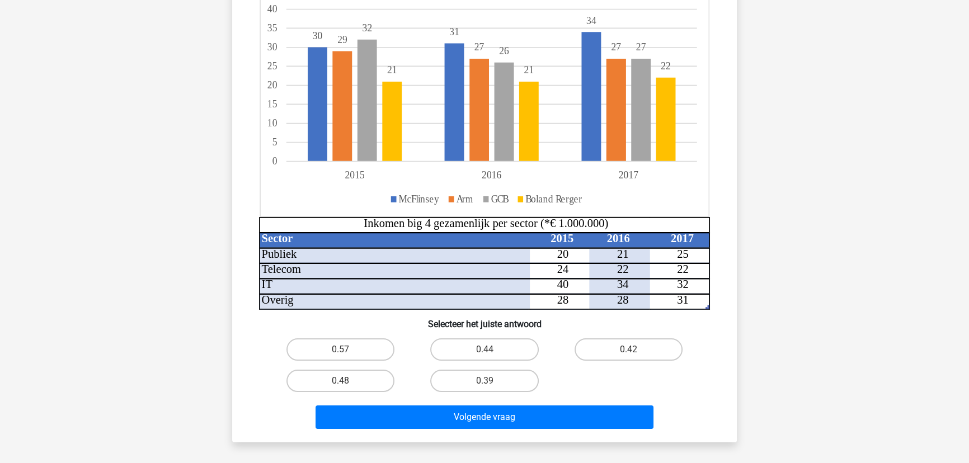
scroll to position [208, 0]
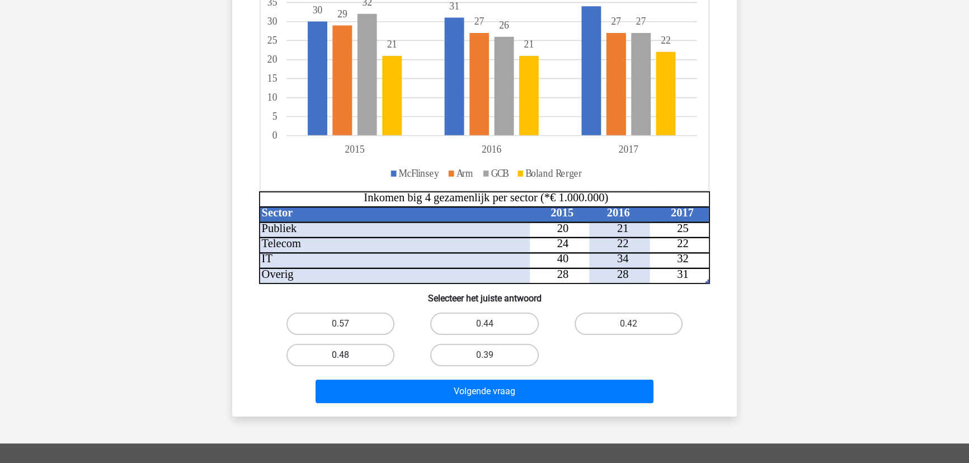
click at [381, 352] on label "0.48" at bounding box center [341, 355] width 108 height 22
click at [348, 355] on input "0.48" at bounding box center [344, 358] width 7 height 7
radio input "true"
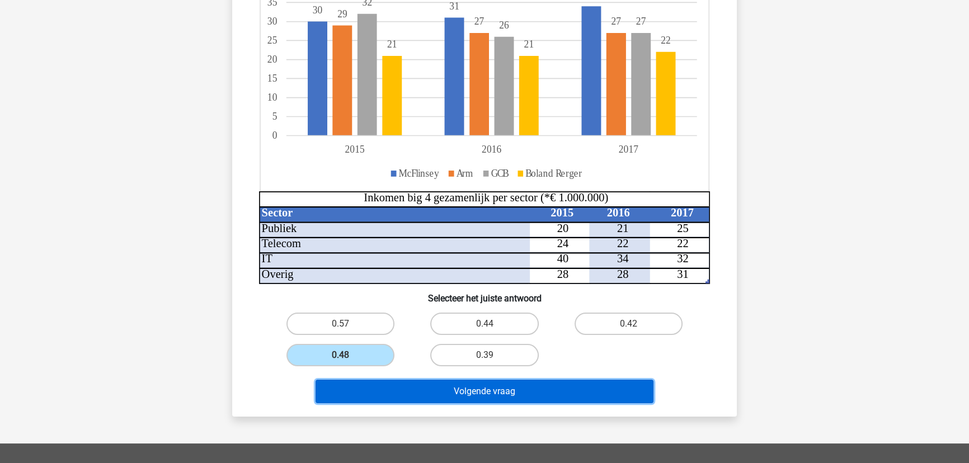
click at [440, 386] on button "Volgende vraag" at bounding box center [485, 392] width 339 height 24
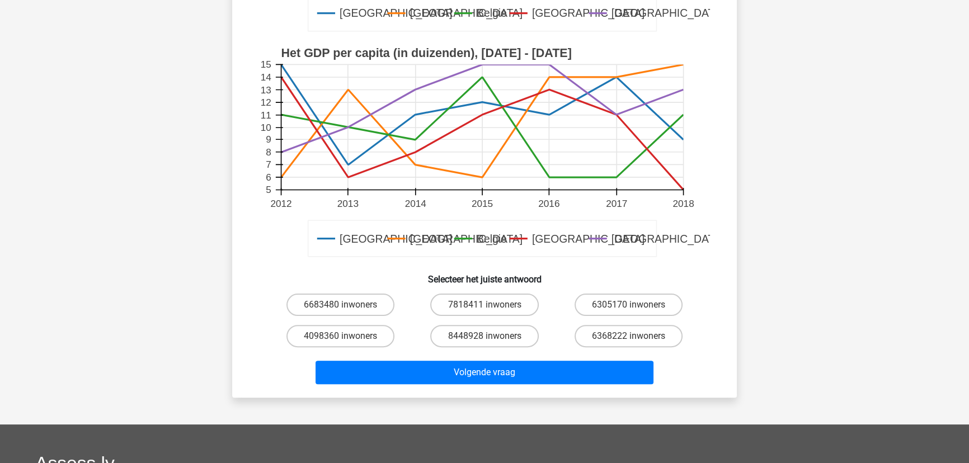
scroll to position [361, 0]
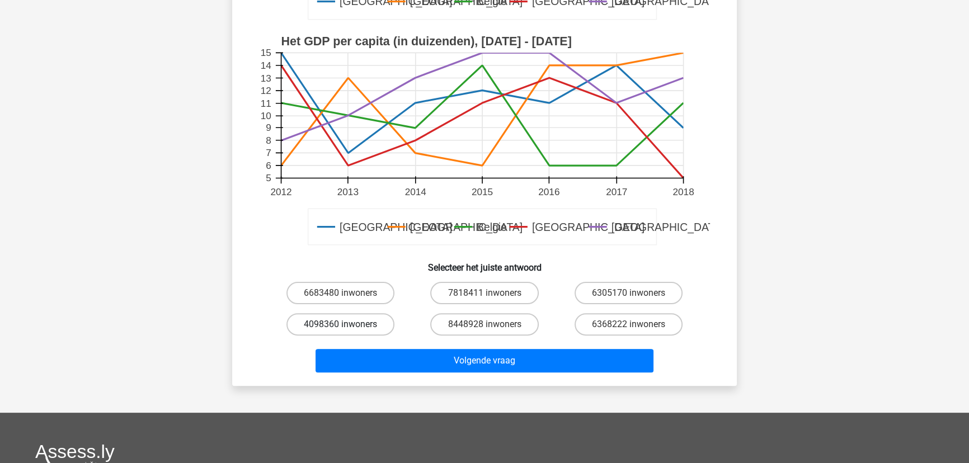
drag, startPoint x: 354, startPoint y: 324, endPoint x: 381, endPoint y: 331, distance: 28.0
click at [354, 324] on label "4098360 inwoners" at bounding box center [341, 324] width 108 height 22
click at [348, 325] on input "4098360 inwoners" at bounding box center [344, 328] width 7 height 7
radio input "true"
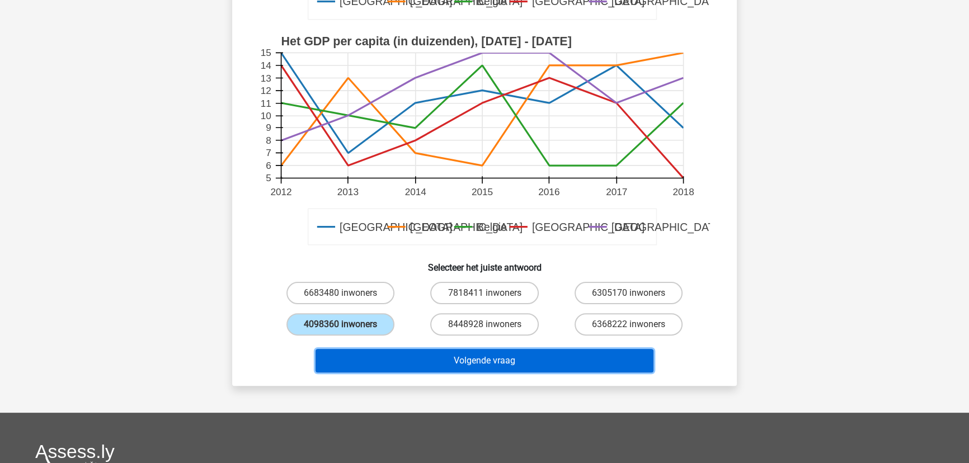
click at [423, 361] on button "Volgende vraag" at bounding box center [485, 361] width 339 height 24
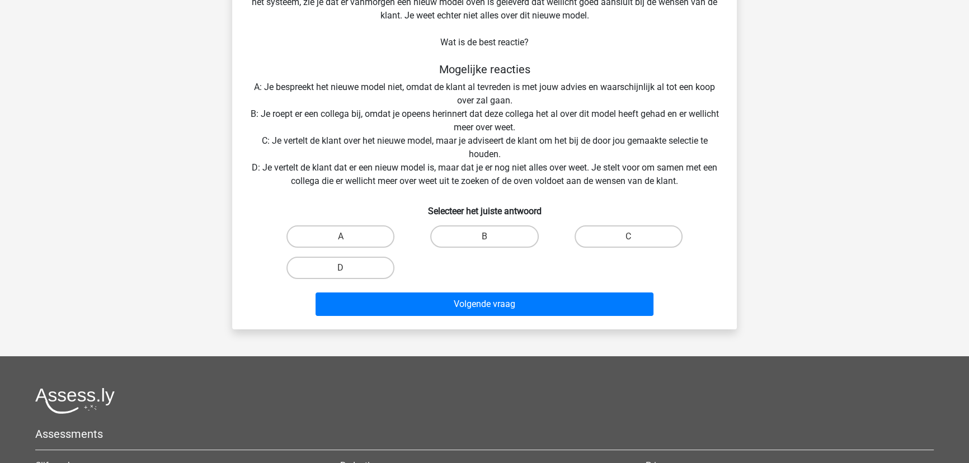
scroll to position [56, 0]
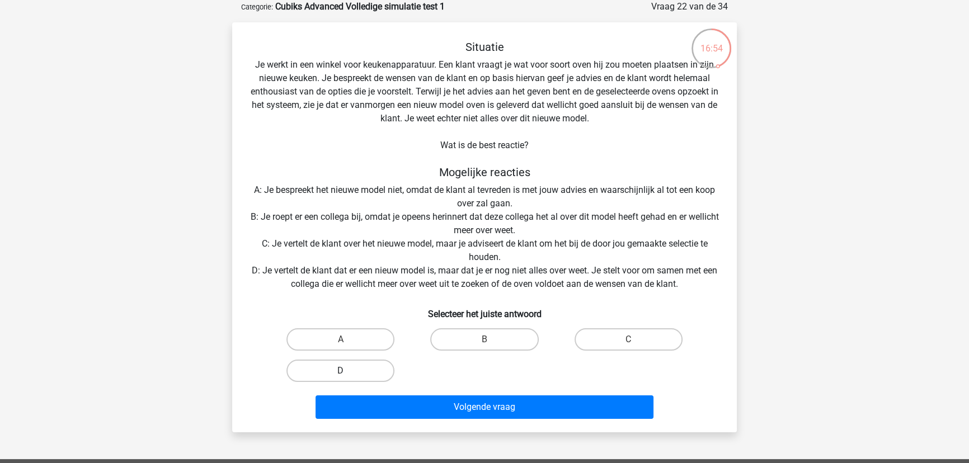
click at [359, 375] on label "D" at bounding box center [341, 371] width 108 height 22
click at [348, 375] on input "D" at bounding box center [344, 374] width 7 height 7
radio input "true"
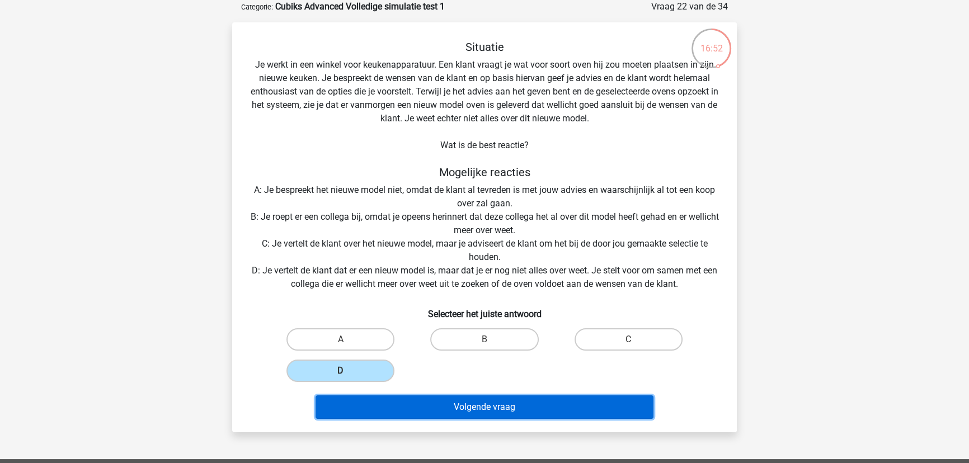
click at [462, 409] on button "Volgende vraag" at bounding box center [485, 408] width 339 height 24
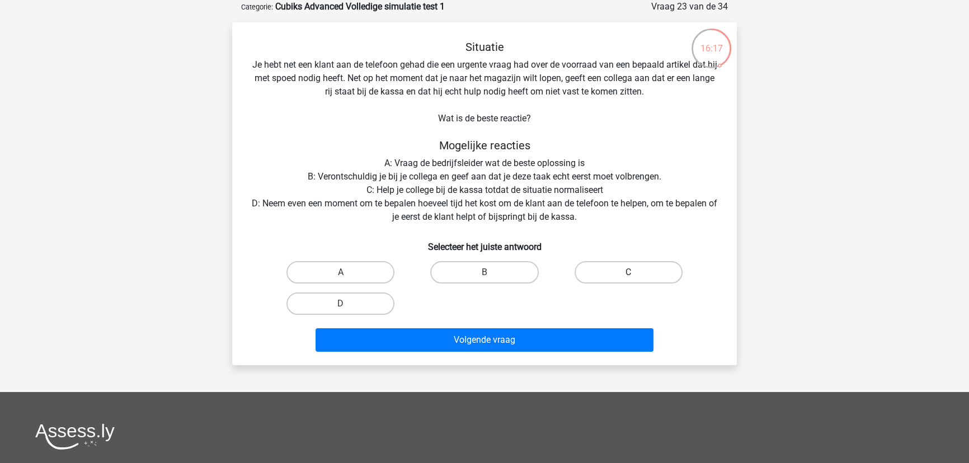
click at [626, 268] on label "C" at bounding box center [629, 272] width 108 height 22
click at [629, 273] on input "C" at bounding box center [632, 276] width 7 height 7
radio input "true"
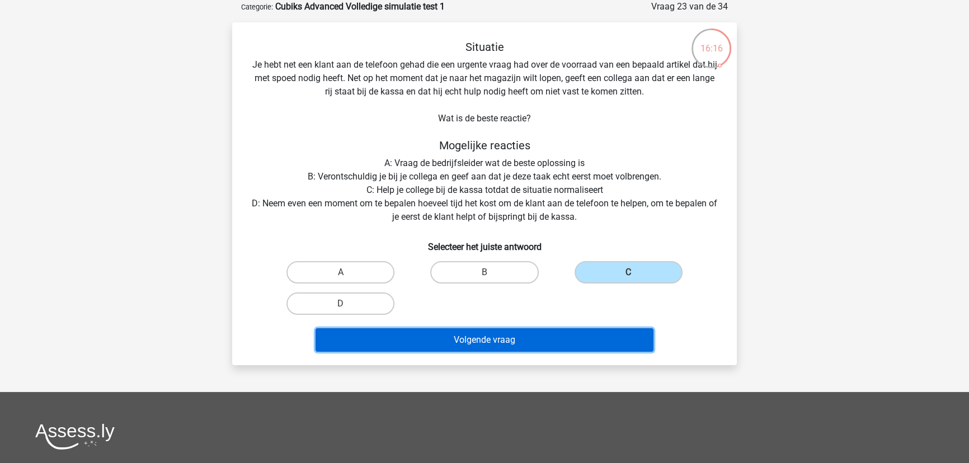
click at [529, 334] on button "Volgende vraag" at bounding box center [485, 341] width 339 height 24
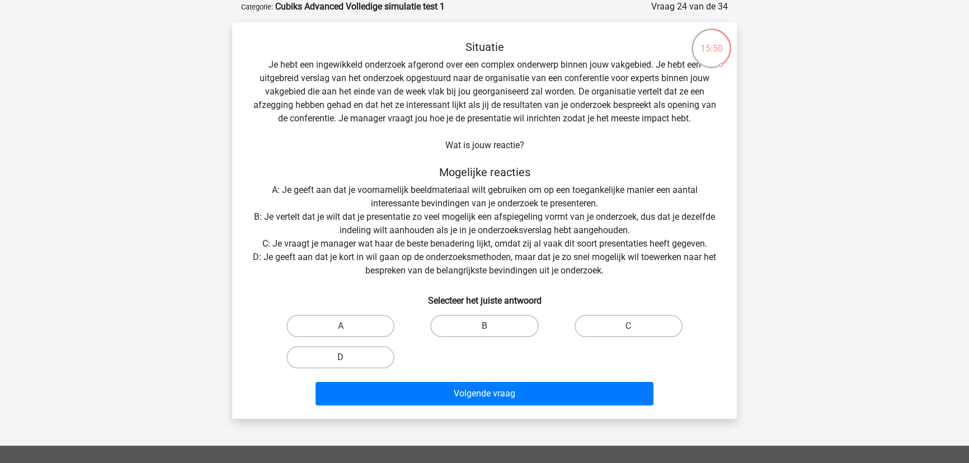
click at [349, 349] on label "D" at bounding box center [341, 357] width 108 height 22
click at [348, 358] on input "D" at bounding box center [344, 361] width 7 height 7
radio input "true"
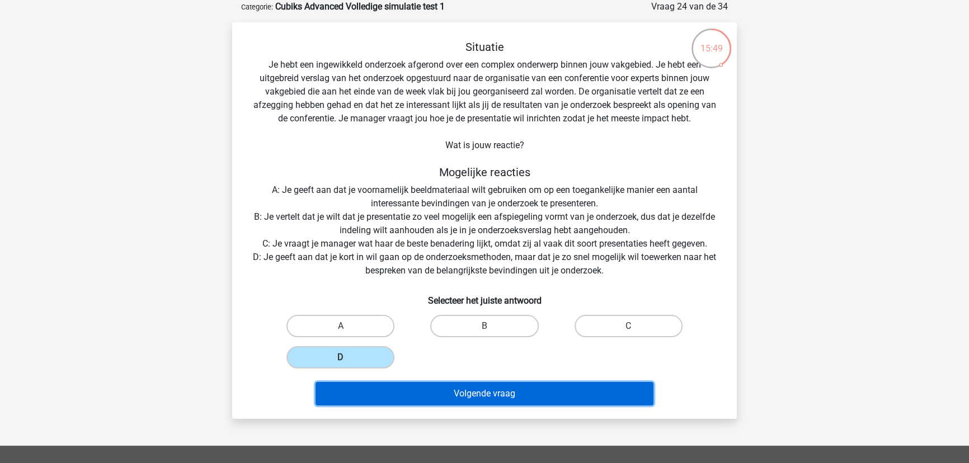
click at [440, 390] on button "Volgende vraag" at bounding box center [485, 394] width 339 height 24
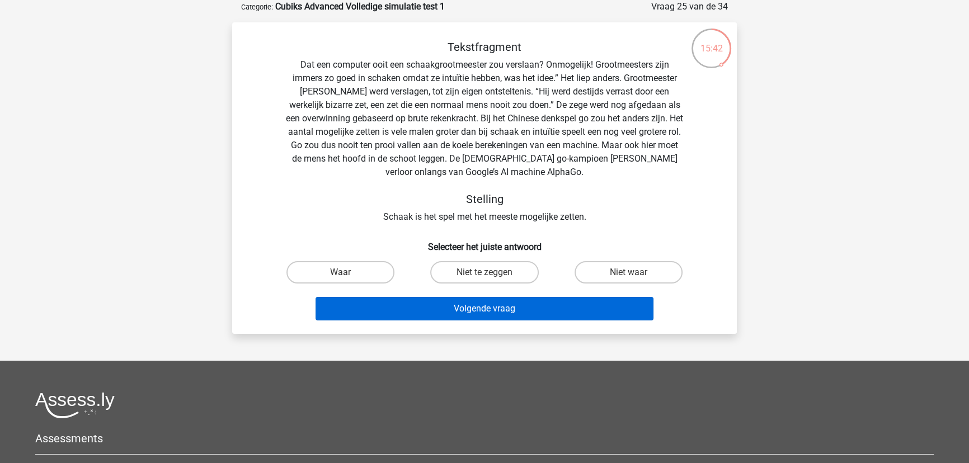
drag, startPoint x: 618, startPoint y: 270, endPoint x: 558, endPoint y: 297, distance: 65.6
click at [615, 271] on label "Niet waar" at bounding box center [629, 272] width 108 height 22
click at [629, 273] on input "Niet waar" at bounding box center [632, 276] width 7 height 7
radio input "true"
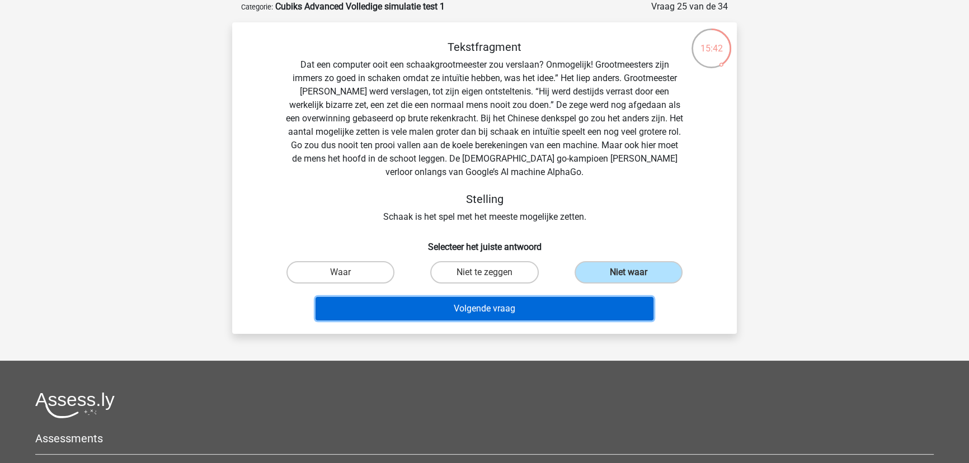
click at [509, 306] on button "Volgende vraag" at bounding box center [485, 309] width 339 height 24
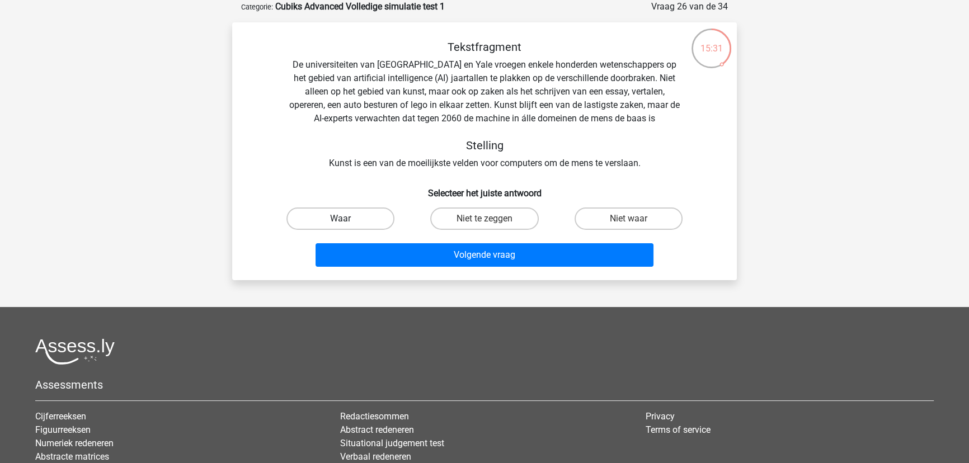
click at [336, 215] on label "Waar" at bounding box center [341, 219] width 108 height 22
click at [341, 219] on input "Waar" at bounding box center [344, 222] width 7 height 7
radio input "true"
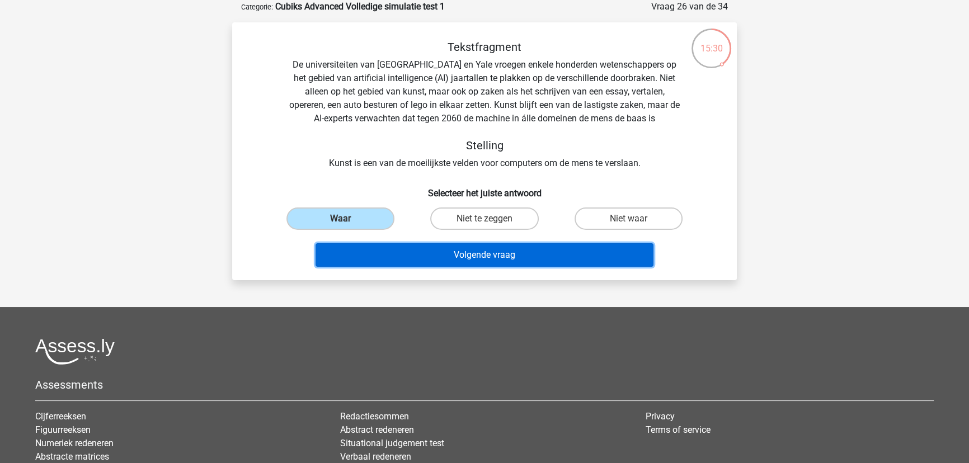
click at [432, 256] on button "Volgende vraag" at bounding box center [485, 255] width 339 height 24
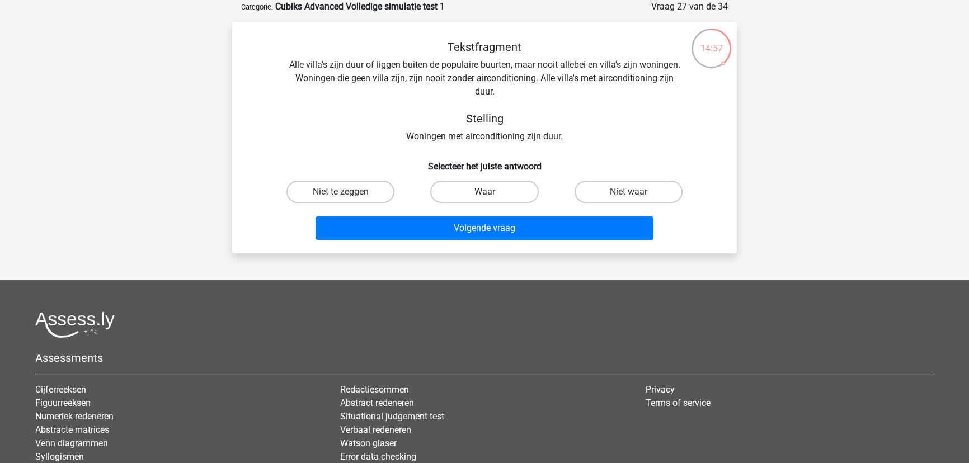
click at [504, 190] on label "Waar" at bounding box center [484, 192] width 108 height 22
click at [492, 192] on input "Waar" at bounding box center [488, 195] width 7 height 7
radio input "true"
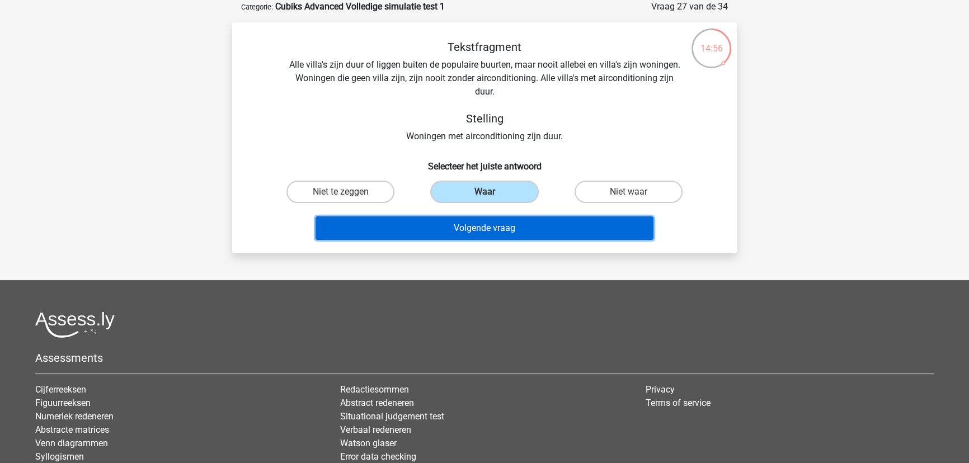
click at [501, 219] on button "Volgende vraag" at bounding box center [485, 229] width 339 height 24
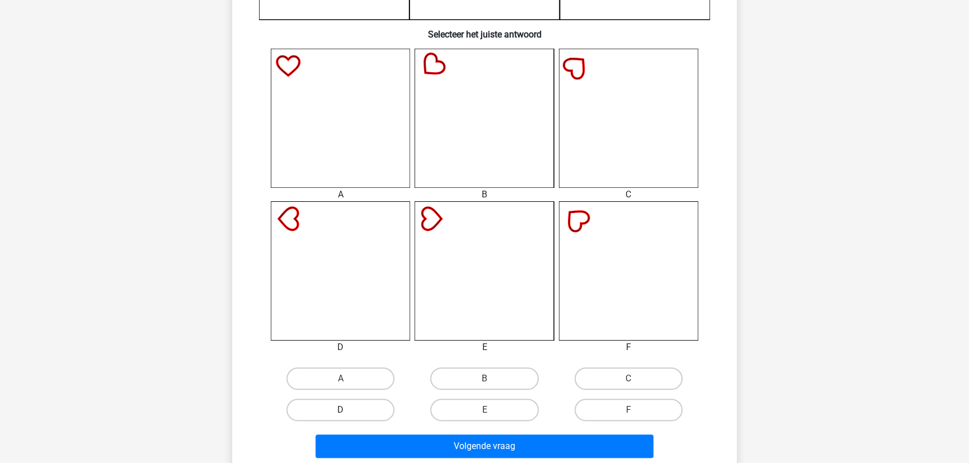
scroll to position [412, 0]
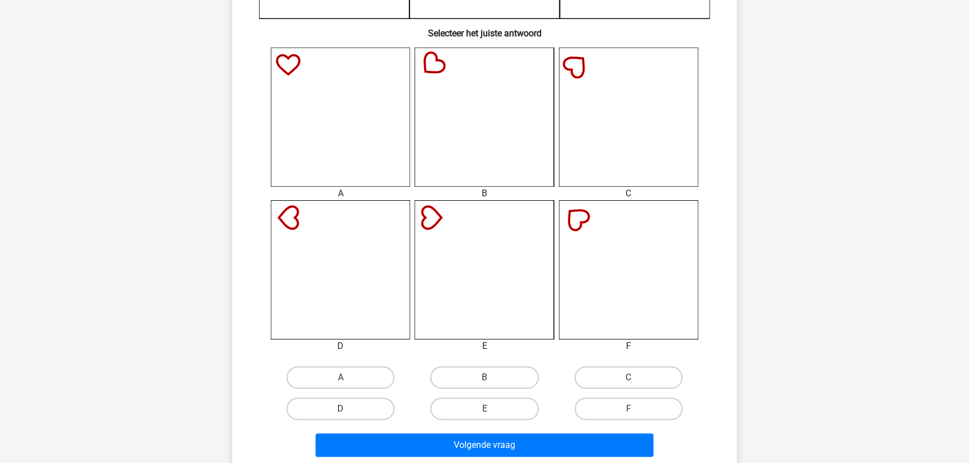
click at [371, 404] on label "D" at bounding box center [341, 409] width 108 height 22
click at [348, 409] on input "D" at bounding box center [344, 412] width 7 height 7
radio input "true"
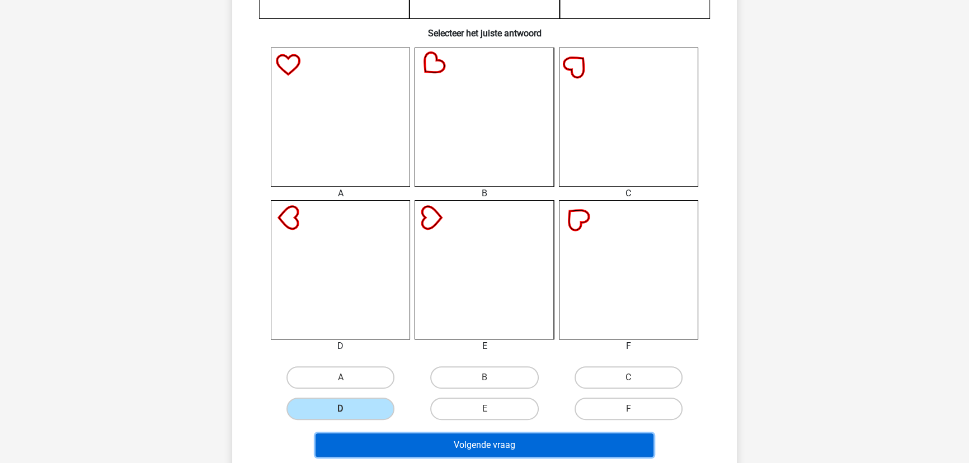
click at [426, 438] on button "Volgende vraag" at bounding box center [485, 446] width 339 height 24
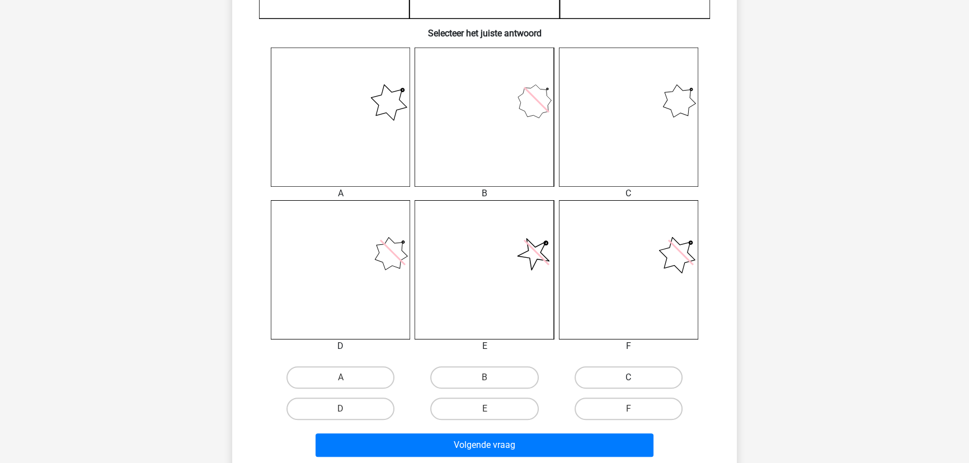
click at [626, 375] on label "C" at bounding box center [629, 378] width 108 height 22
click at [629, 378] on input "C" at bounding box center [632, 381] width 7 height 7
radio input "true"
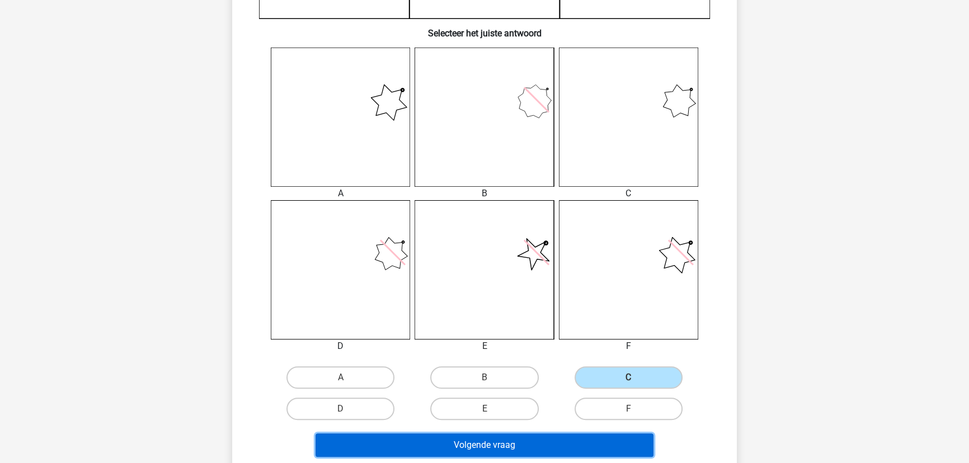
click at [530, 442] on button "Volgende vraag" at bounding box center [485, 446] width 339 height 24
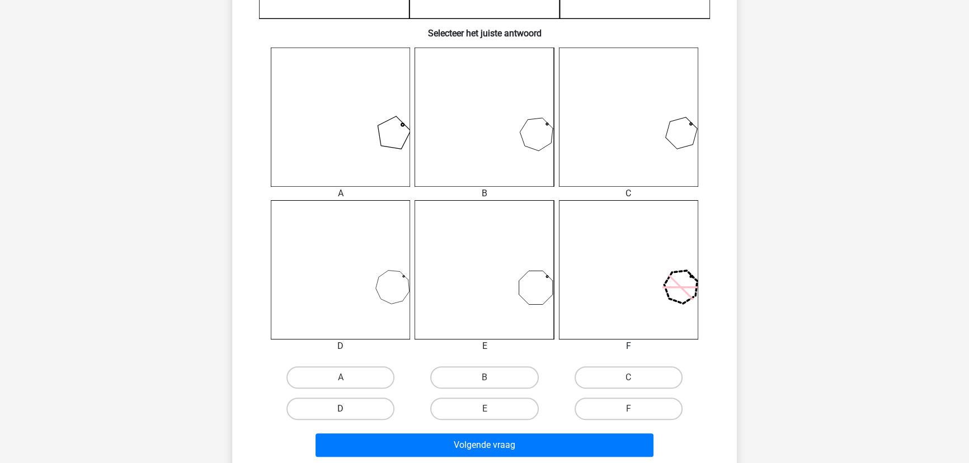
click at [354, 411] on label "D" at bounding box center [341, 409] width 108 height 22
click at [348, 411] on input "D" at bounding box center [344, 412] width 7 height 7
radio input "true"
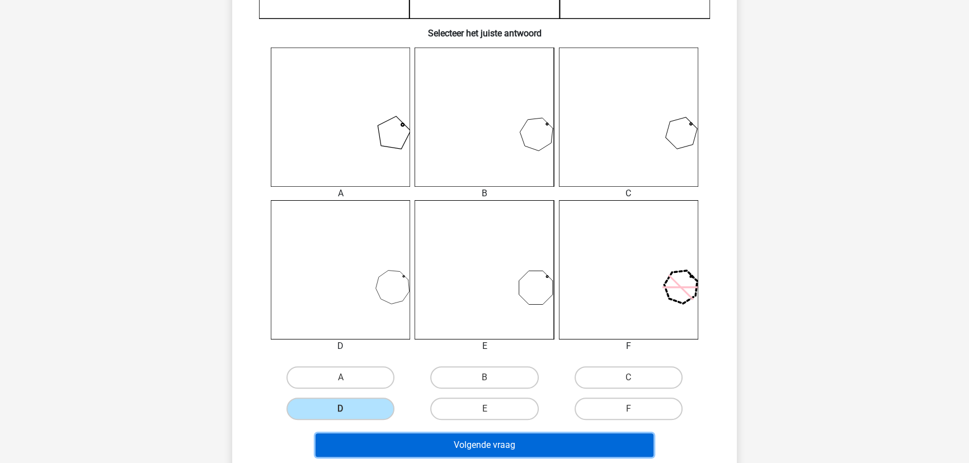
click at [412, 442] on button "Volgende vraag" at bounding box center [485, 446] width 339 height 24
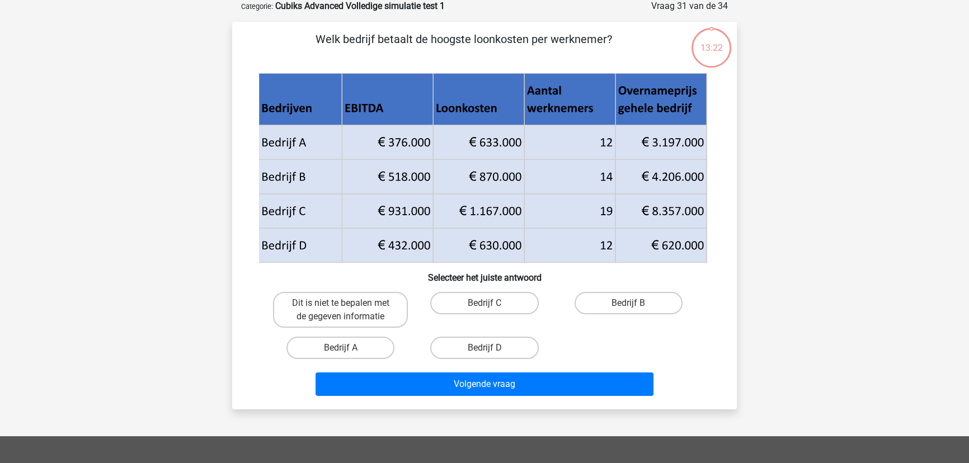
scroll to position [56, 0]
click at [645, 300] on label "Bedrijf B" at bounding box center [629, 304] width 108 height 22
click at [636, 304] on input "Bedrijf B" at bounding box center [632, 307] width 7 height 7
radio input "true"
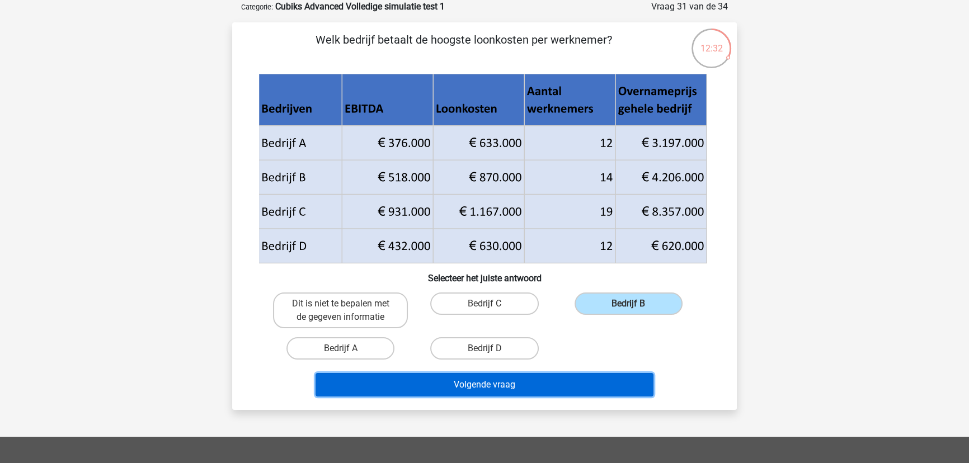
click at [532, 382] on button "Volgende vraag" at bounding box center [485, 385] width 339 height 24
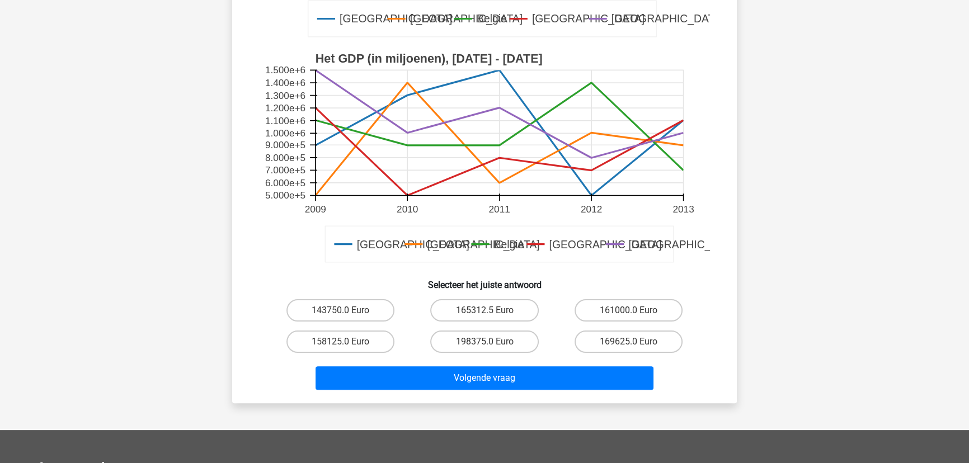
scroll to position [259, 0]
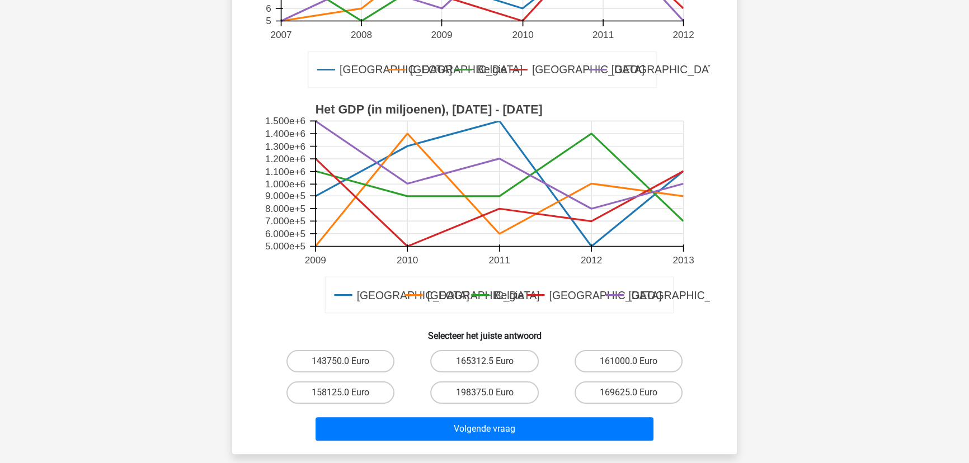
drag, startPoint x: 620, startPoint y: 363, endPoint x: 566, endPoint y: 407, distance: 69.6
click at [620, 363] on label "161000.0 Euro" at bounding box center [629, 361] width 108 height 22
click at [629, 363] on input "161000.0 Euro" at bounding box center [632, 365] width 7 height 7
radio input "true"
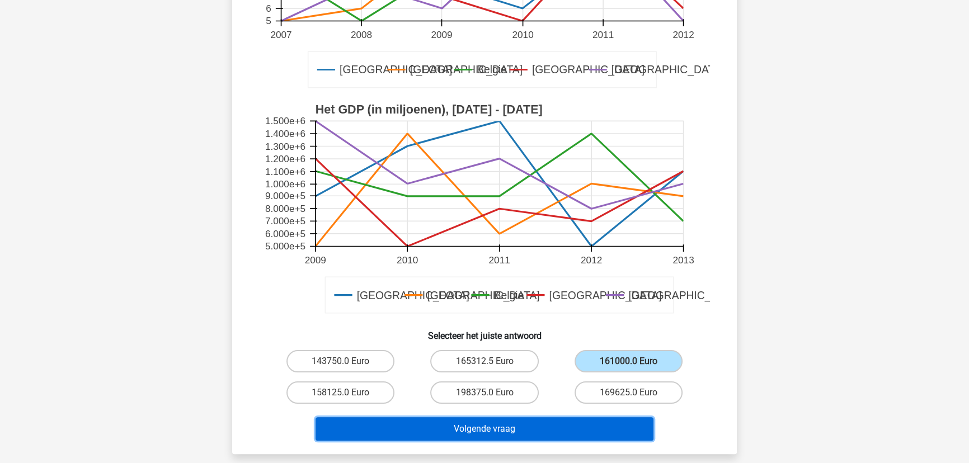
click at [528, 429] on button "Volgende vraag" at bounding box center [485, 430] width 339 height 24
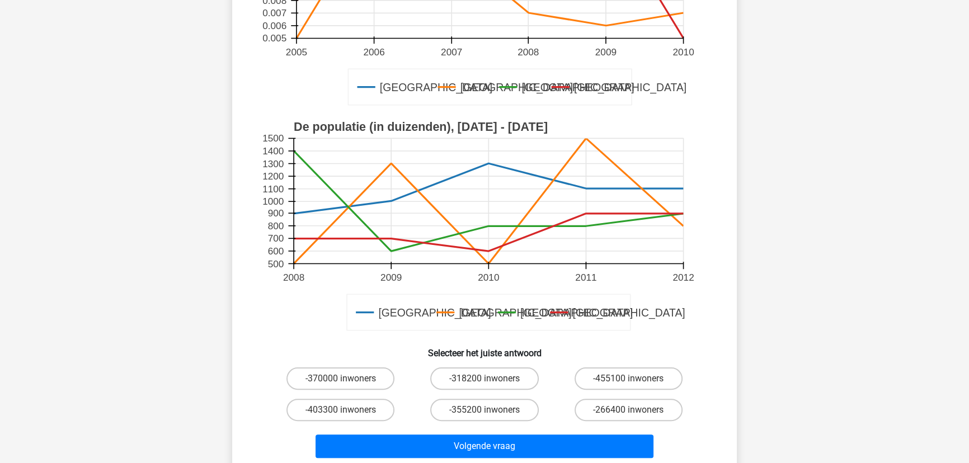
scroll to position [310, 0]
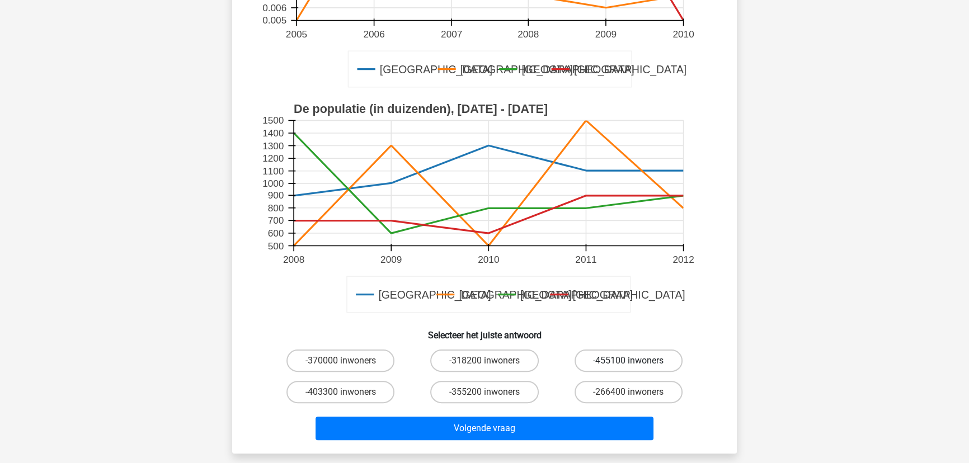
click at [632, 350] on label "-455100 inwoners" at bounding box center [629, 361] width 108 height 22
click at [632, 361] on input "-455100 inwoners" at bounding box center [632, 364] width 7 height 7
radio input "true"
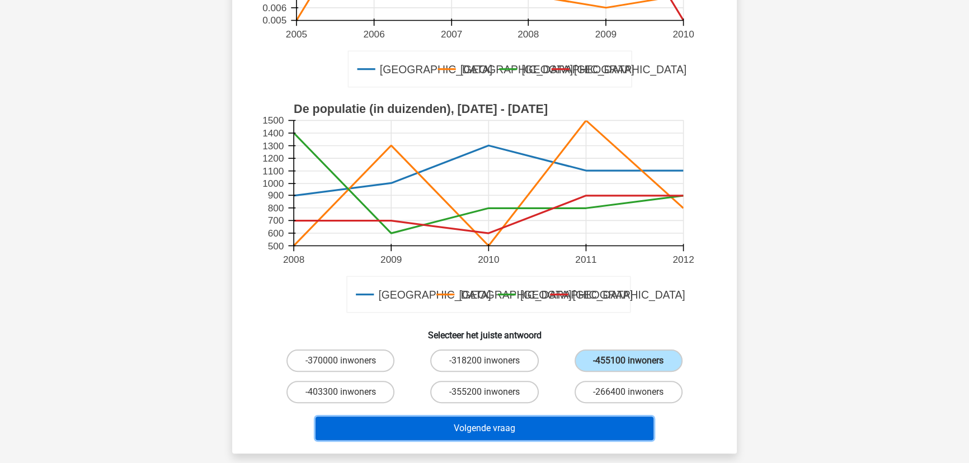
click at [517, 417] on button "Volgende vraag" at bounding box center [485, 429] width 339 height 24
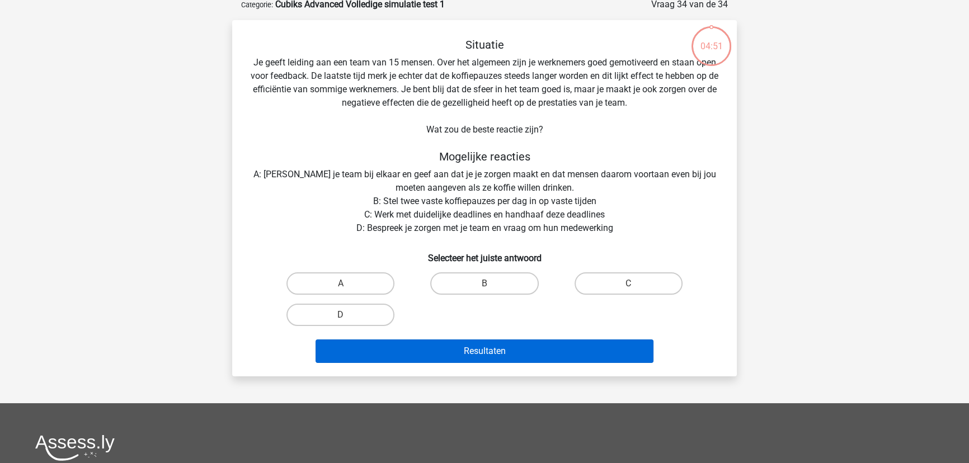
scroll to position [56, 0]
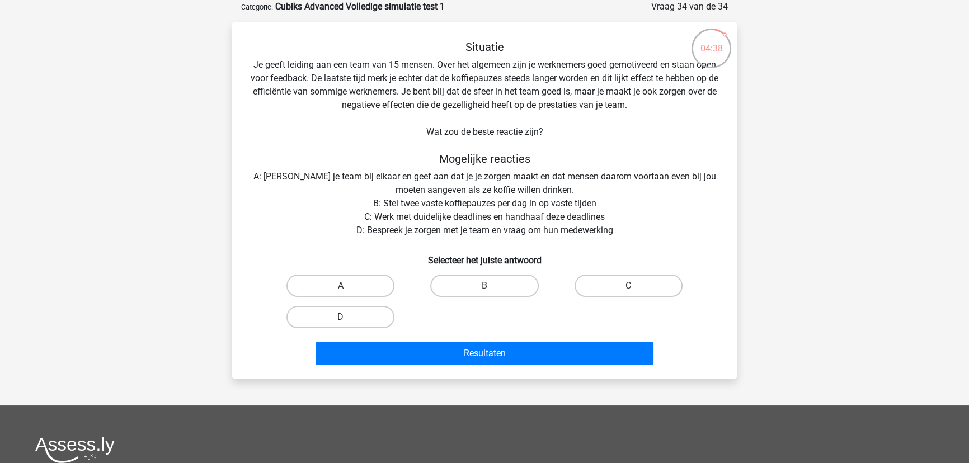
click at [374, 313] on label "D" at bounding box center [341, 317] width 108 height 22
click at [348, 317] on input "D" at bounding box center [344, 320] width 7 height 7
radio input "true"
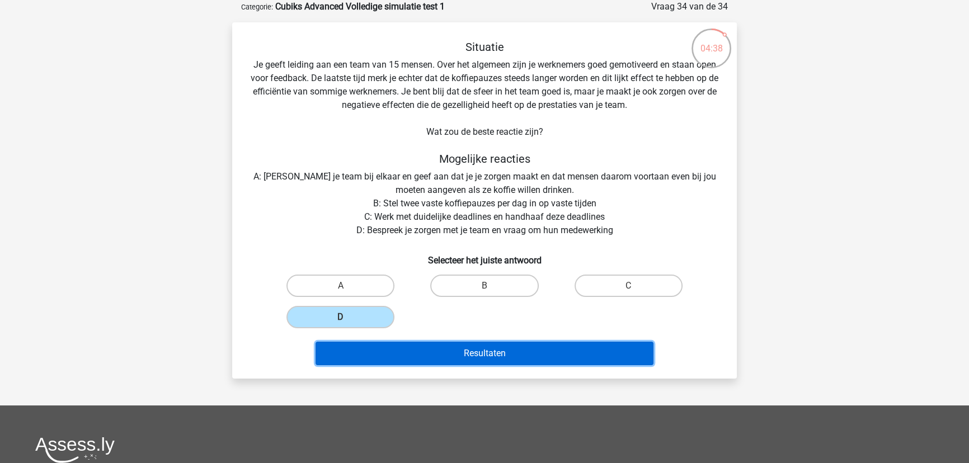
click at [428, 348] on button "Resultaten" at bounding box center [485, 354] width 339 height 24
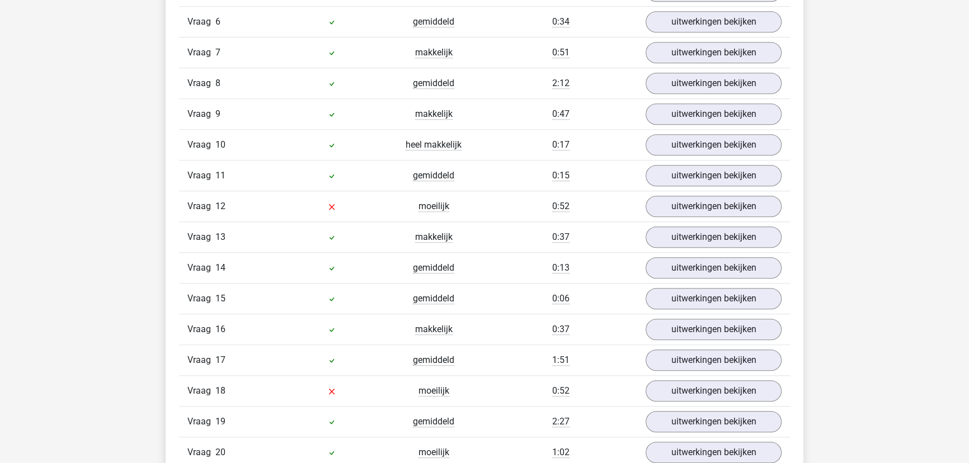
scroll to position [1068, 0]
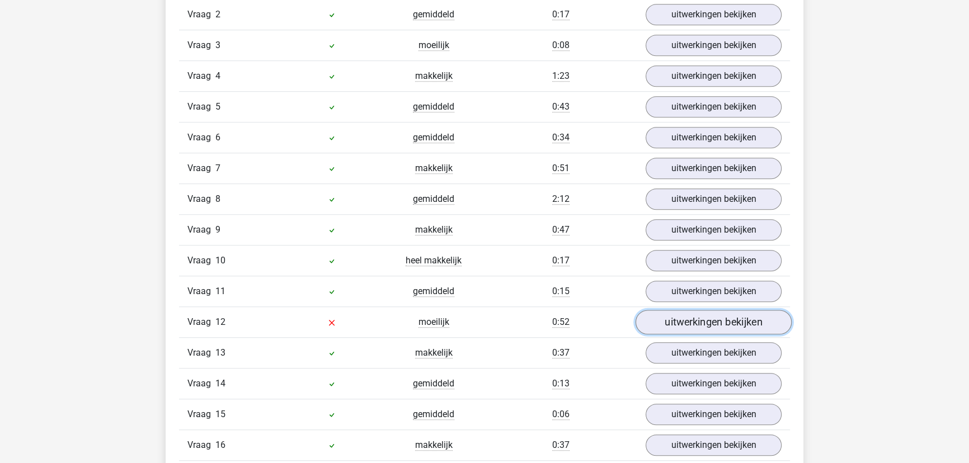
click at [728, 320] on link "uitwerkingen bekijken" at bounding box center [714, 322] width 156 height 25
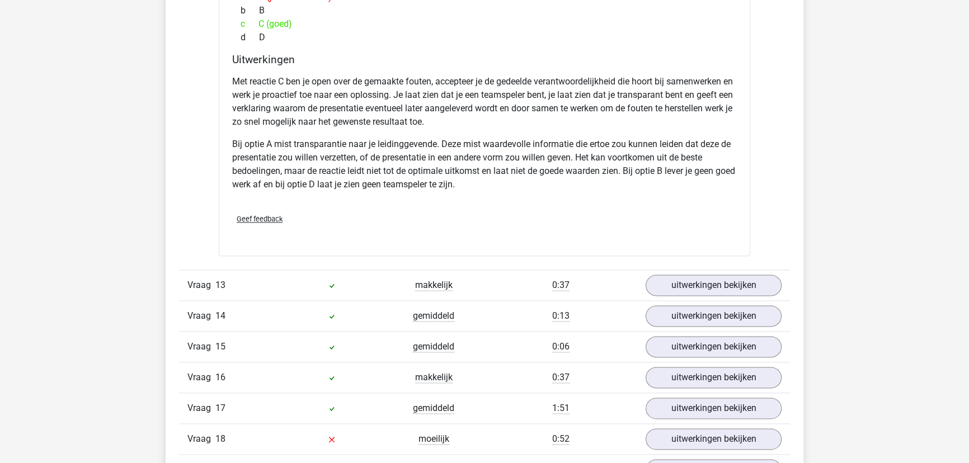
scroll to position [1831, 0]
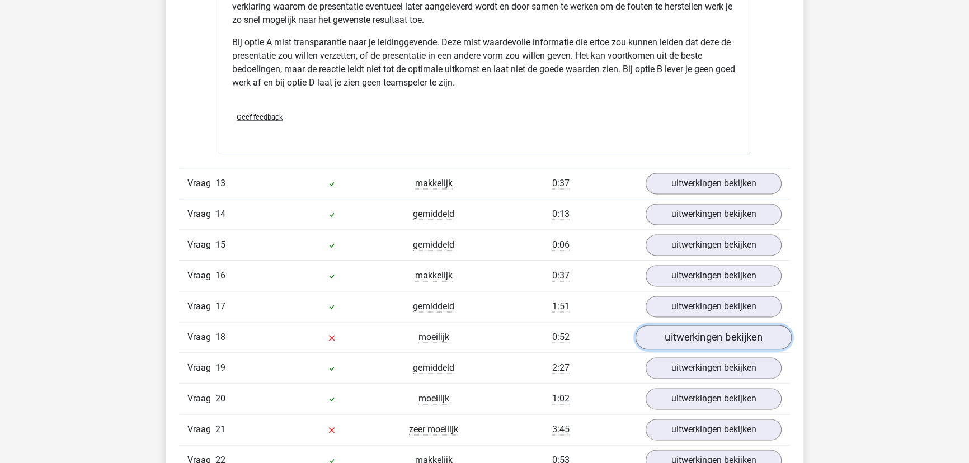
click at [692, 336] on link "uitwerkingen bekijken" at bounding box center [714, 337] width 156 height 25
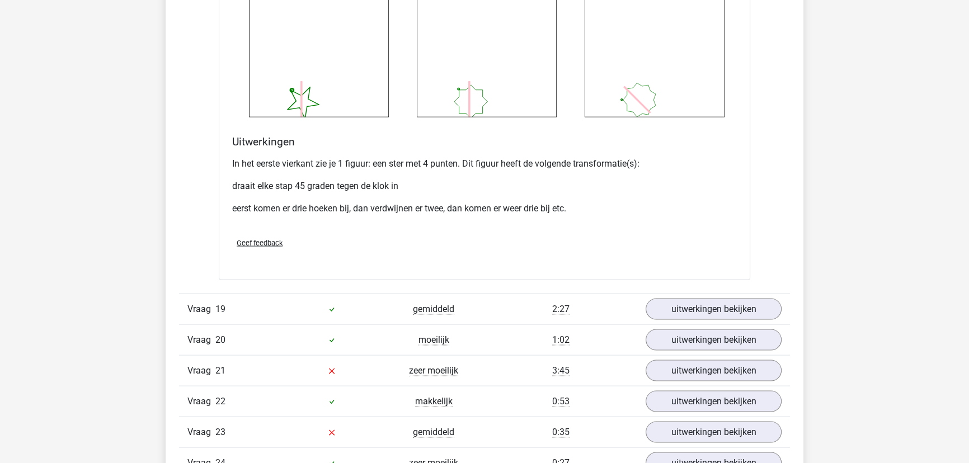
scroll to position [2849, 0]
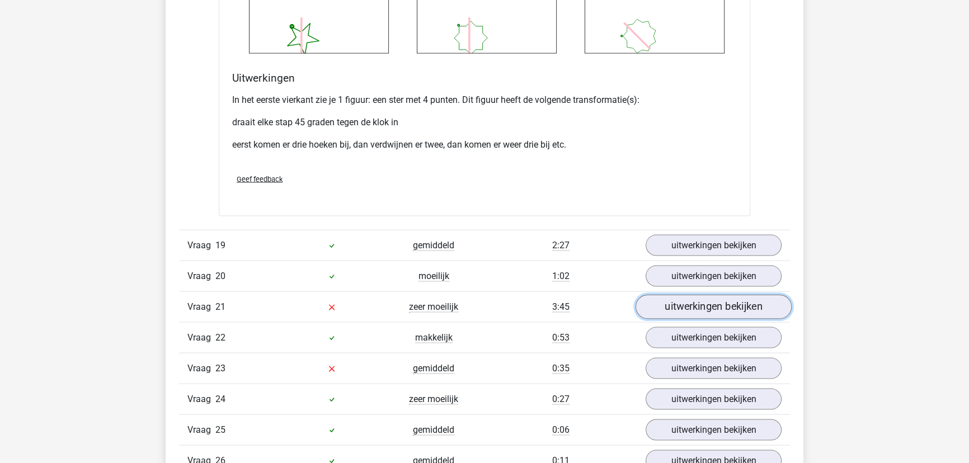
click at [709, 299] on link "uitwerkingen bekijken" at bounding box center [714, 307] width 156 height 25
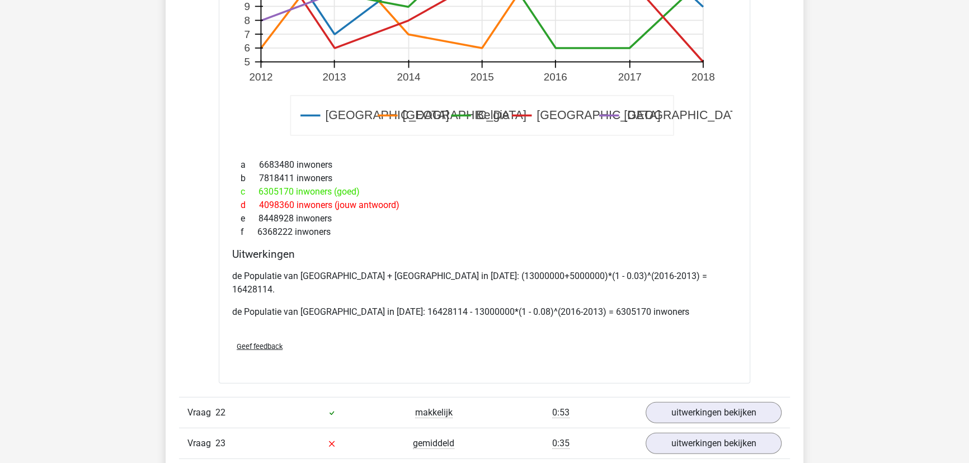
scroll to position [3714, 0]
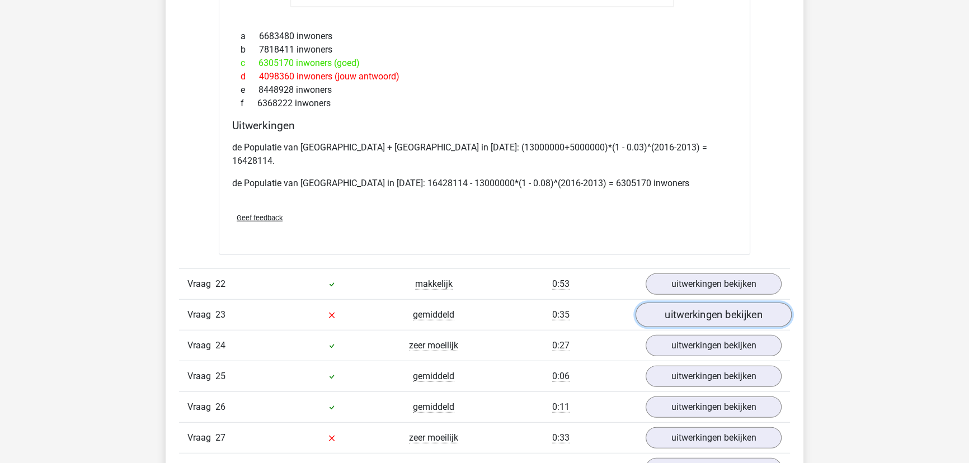
click at [728, 303] on link "uitwerkingen bekijken" at bounding box center [714, 315] width 156 height 25
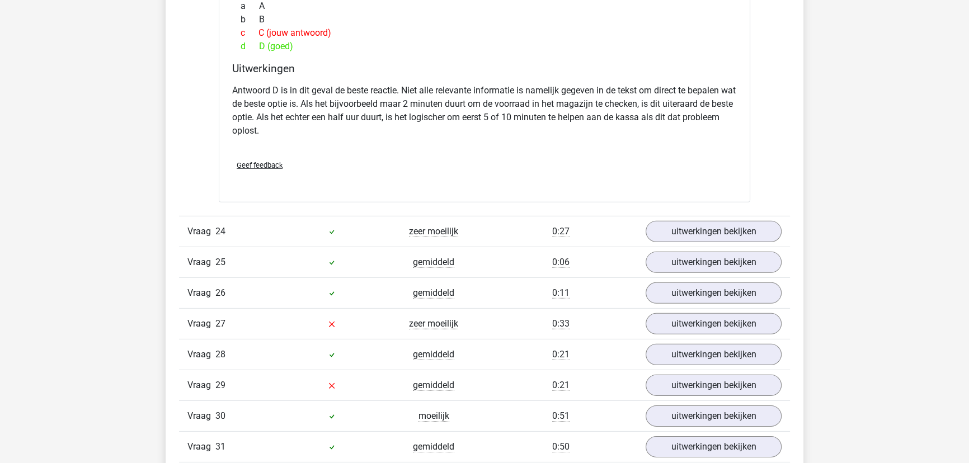
scroll to position [4325, 0]
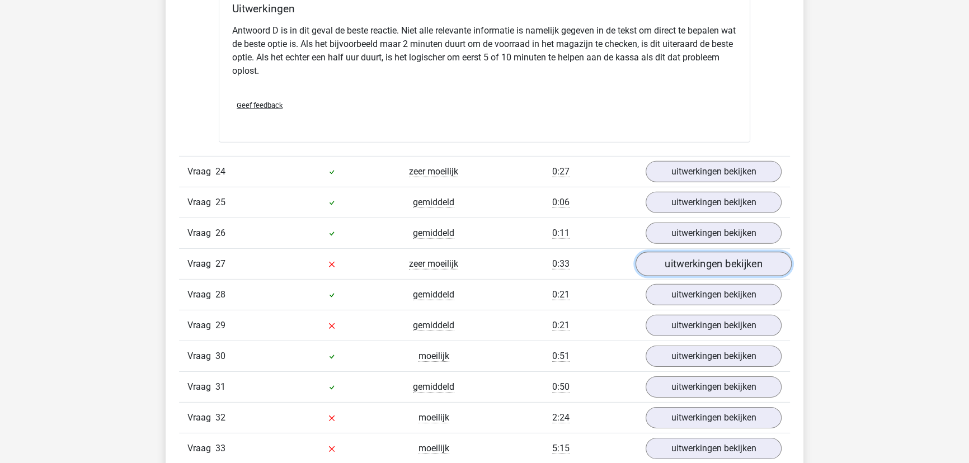
click at [666, 252] on link "uitwerkingen bekijken" at bounding box center [714, 264] width 156 height 25
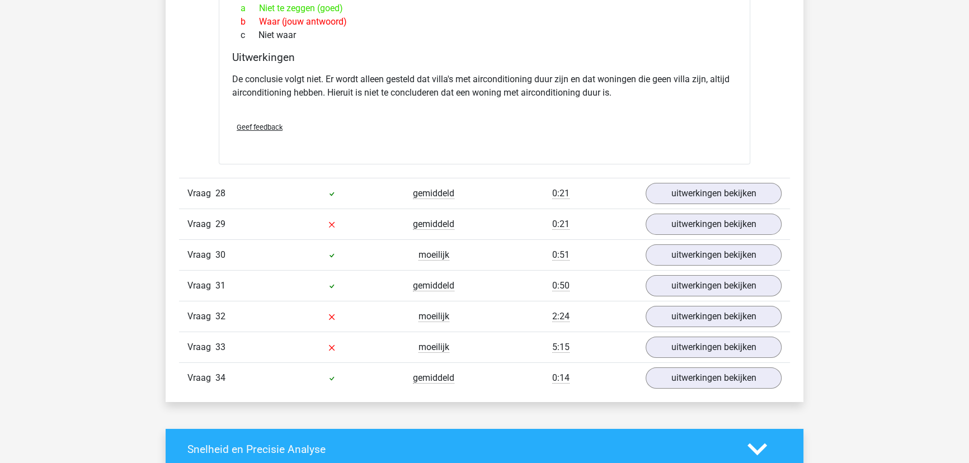
scroll to position [4732, 0]
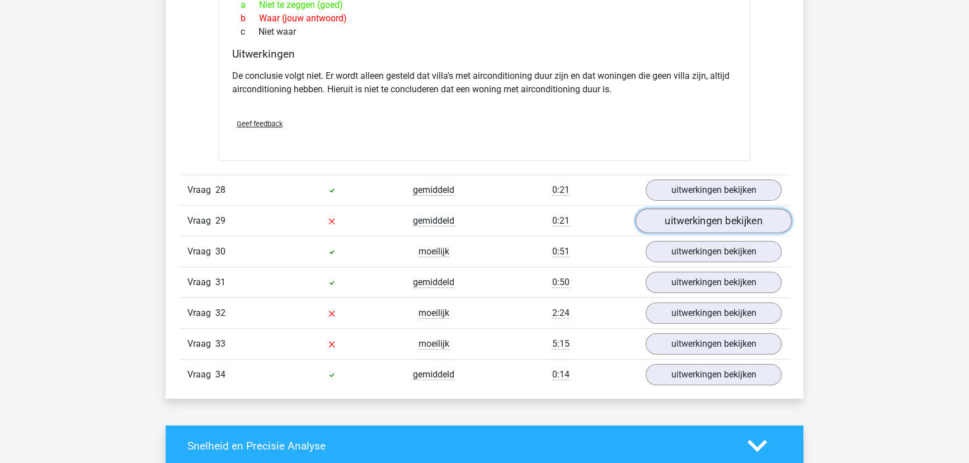
click at [687, 209] on link "uitwerkingen bekijken" at bounding box center [714, 221] width 156 height 25
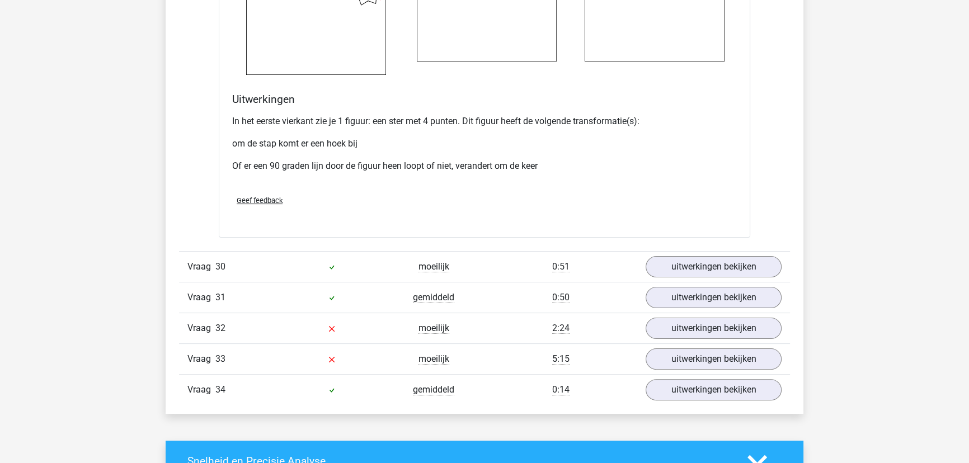
scroll to position [5647, 0]
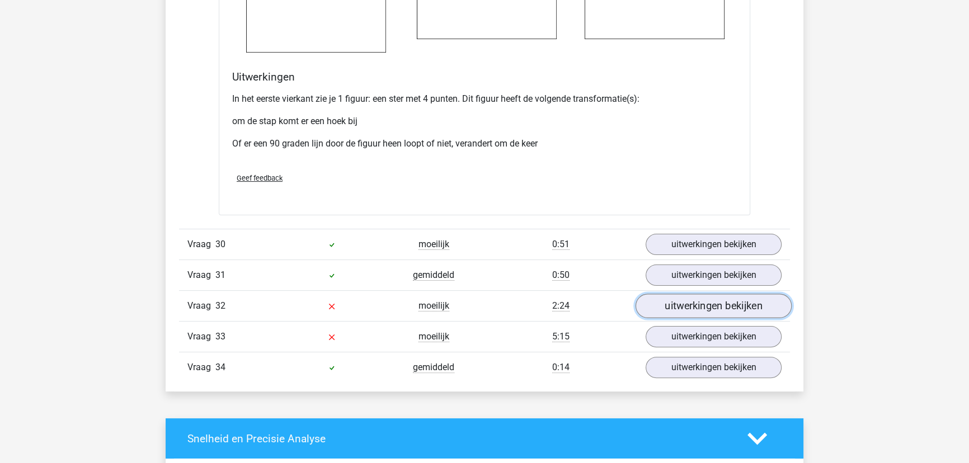
click at [675, 294] on link "uitwerkingen bekijken" at bounding box center [714, 306] width 156 height 25
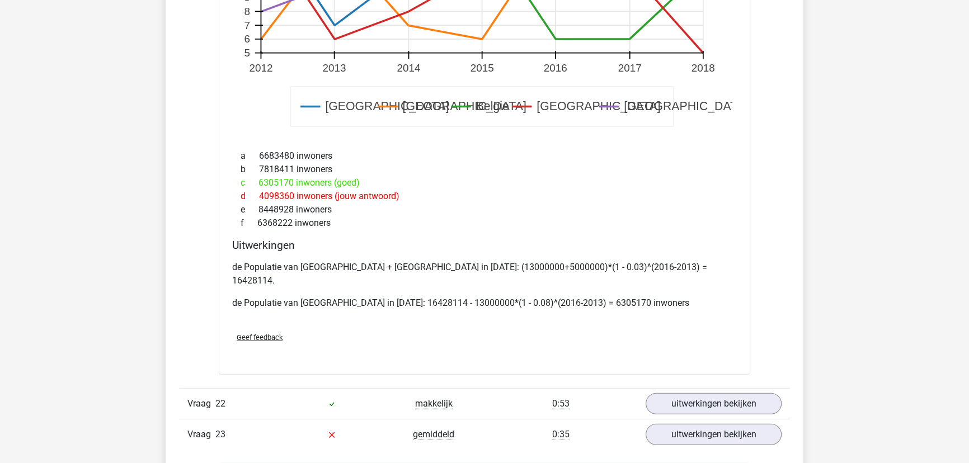
scroll to position [3568, 0]
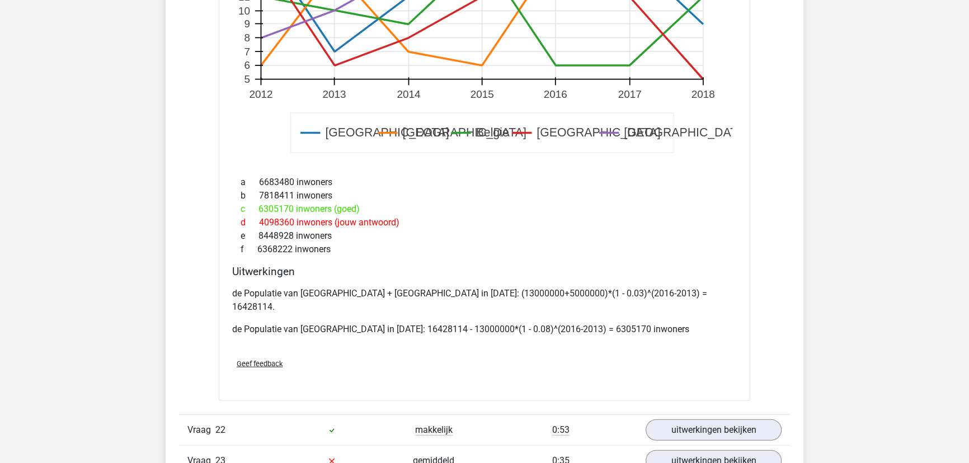
drag, startPoint x: 968, startPoint y: 221, endPoint x: 976, endPoint y: 269, distance: 48.9
click at [969, 275] on html "[PERSON_NAME] [EMAIL_ADDRESS][DOMAIN_NAME]" at bounding box center [484, 318] width 969 height 7772
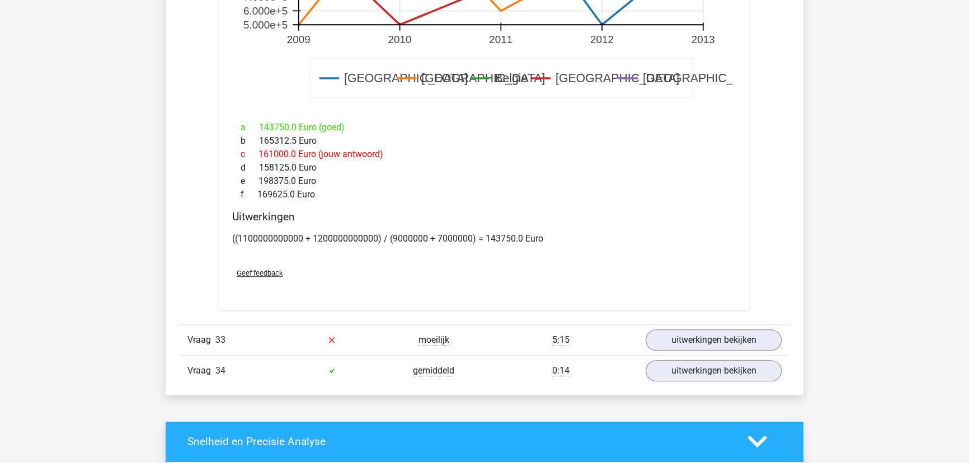
scroll to position [6459, 0]
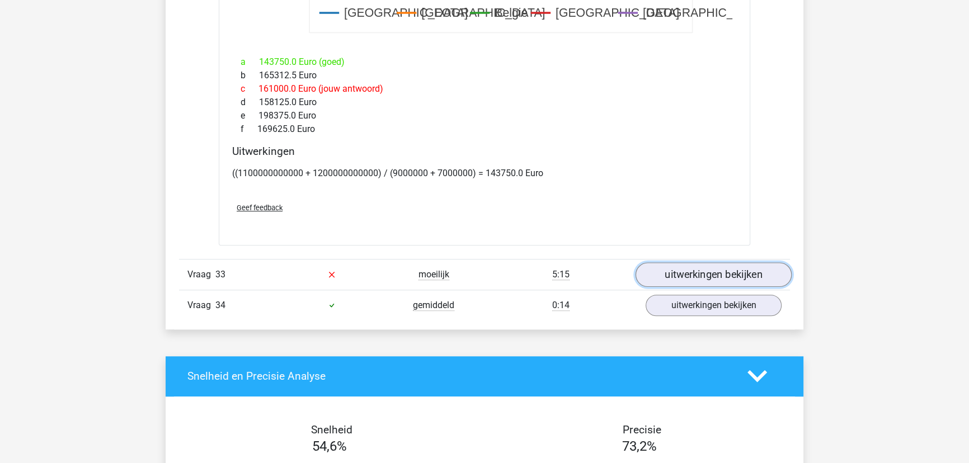
click at [751, 262] on link "uitwerkingen bekijken" at bounding box center [714, 274] width 156 height 25
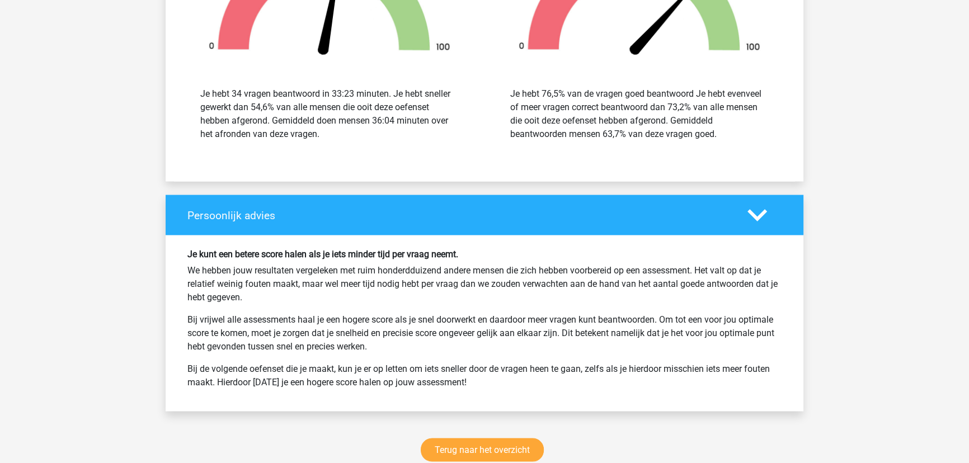
scroll to position [7782, 0]
